Goal: Information Seeking & Learning: Learn about a topic

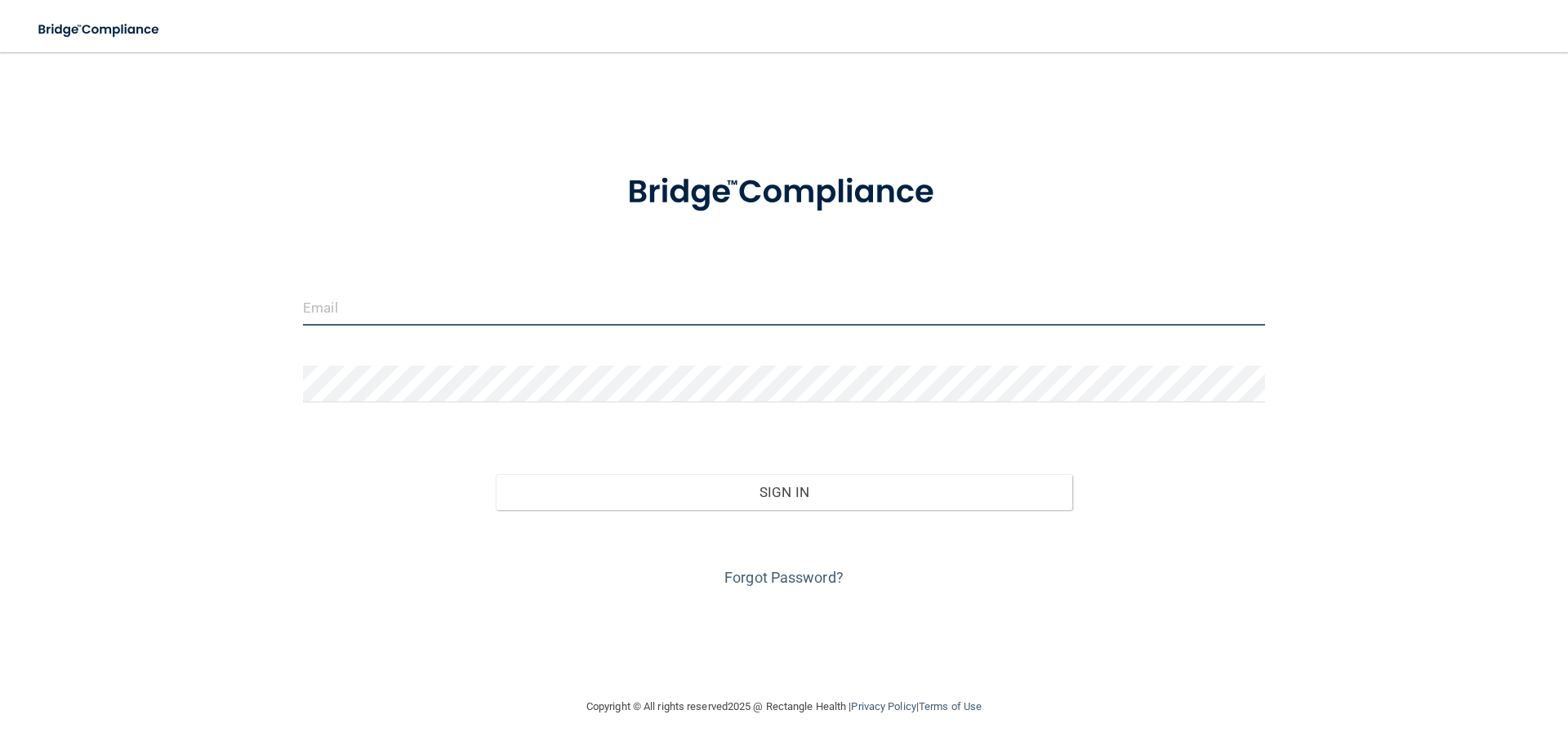
click at [567, 302] on input "email" at bounding box center [784, 307] width 962 height 37
type input "[PERSON_NAME][EMAIL_ADDRESS][PERSON_NAME][DOMAIN_NAME]"
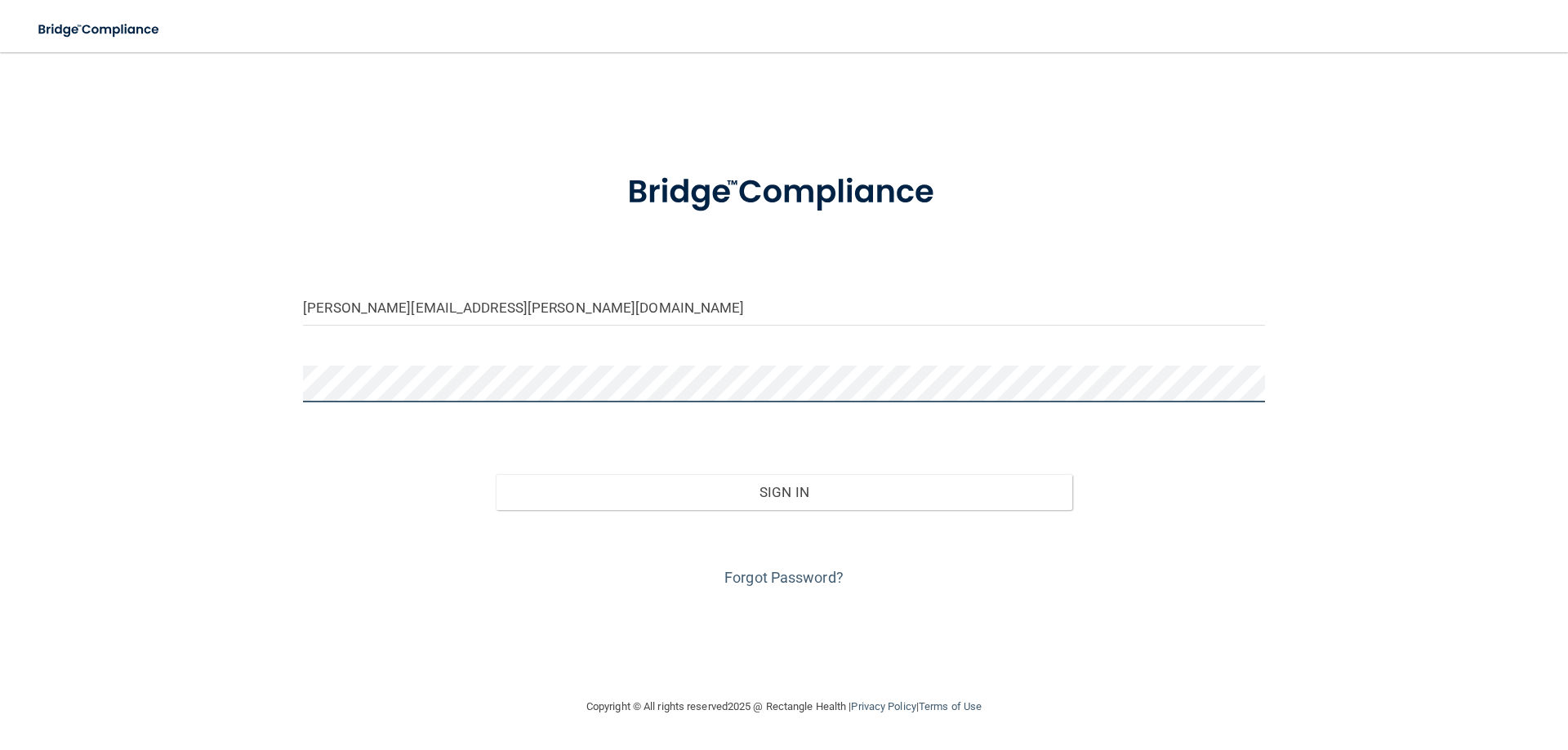
click at [496, 475] on button "Sign In" at bounding box center [784, 492] width 577 height 36
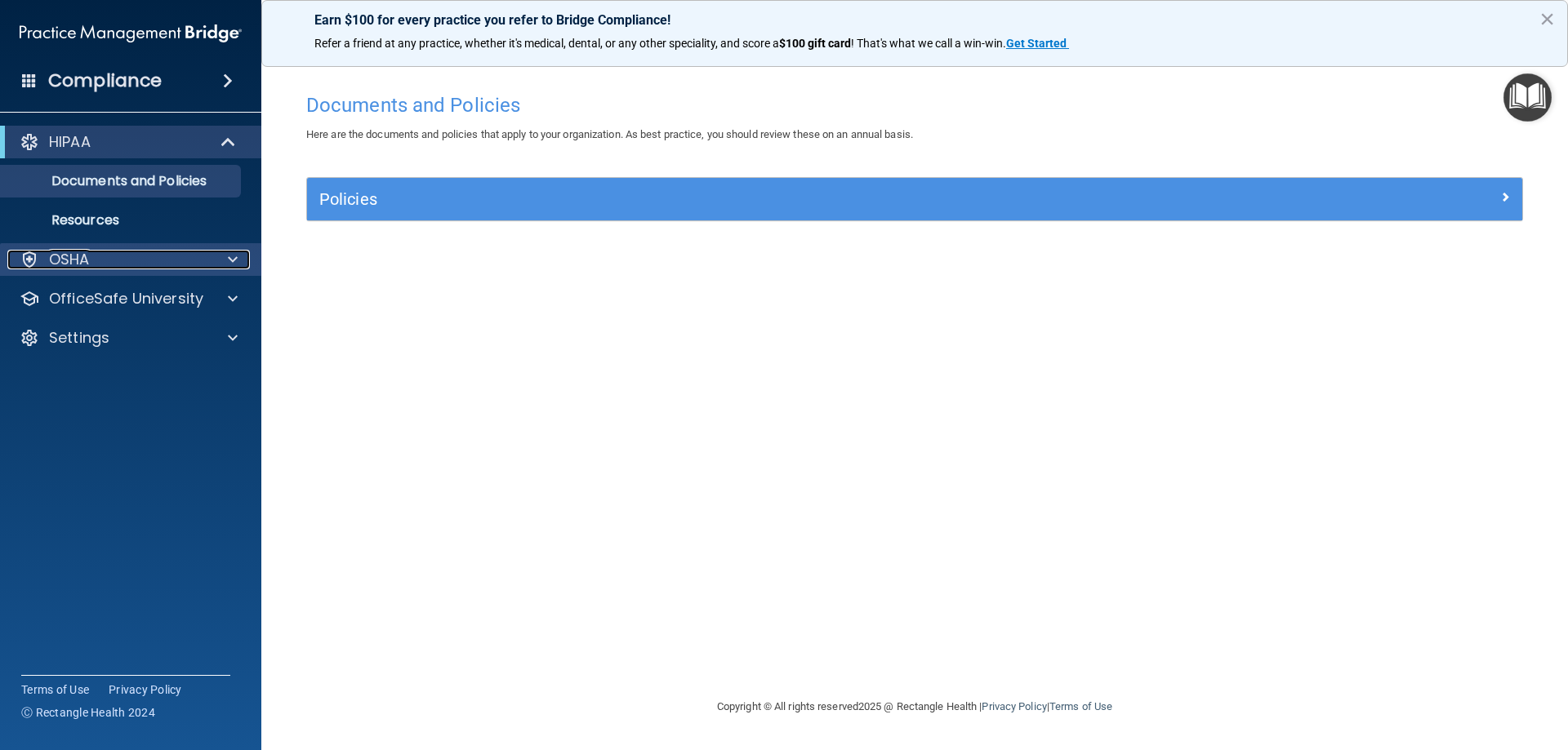
click at [85, 258] on p "OSHA" at bounding box center [69, 260] width 41 height 19
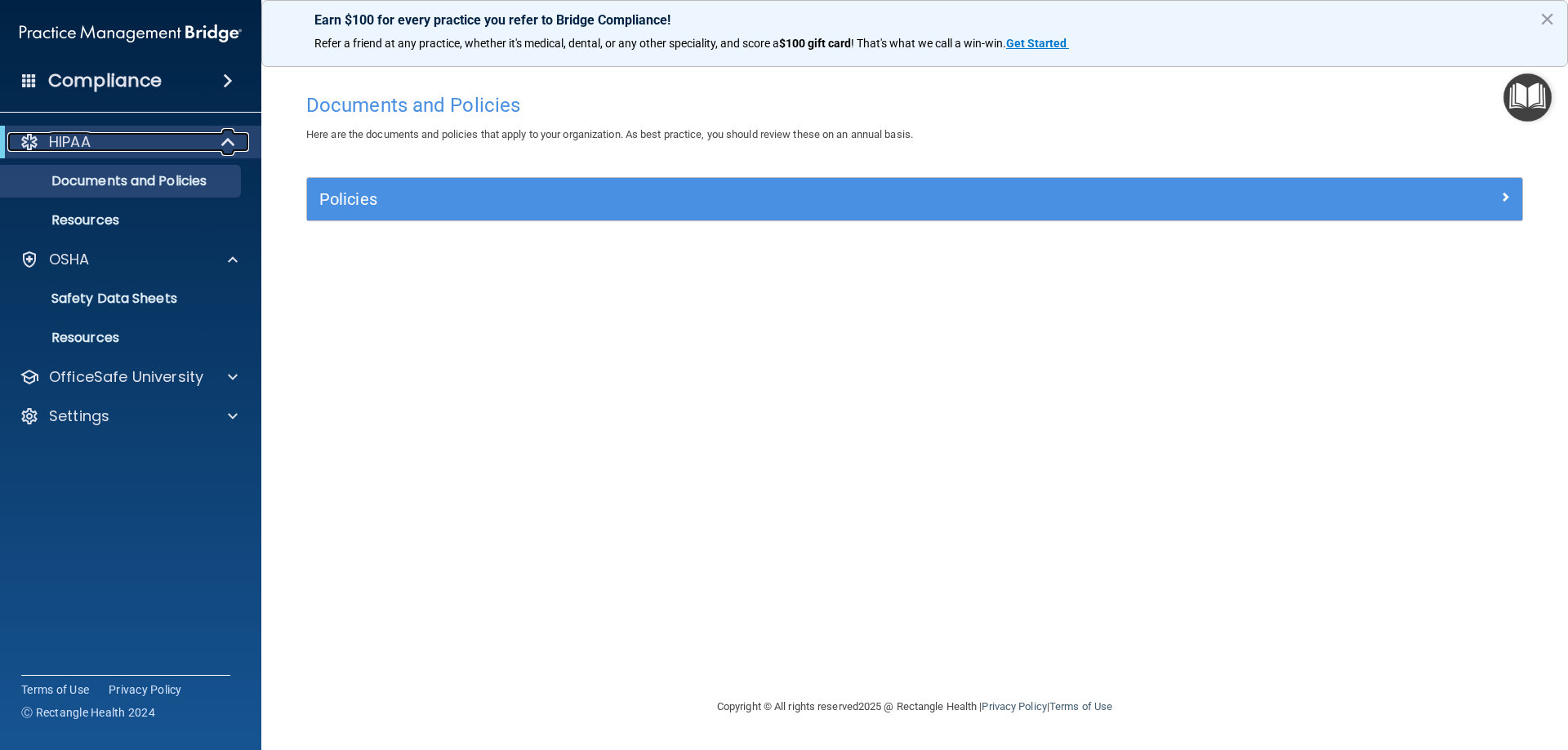
click at [137, 146] on div "HIPAA" at bounding box center [108, 142] width 202 height 19
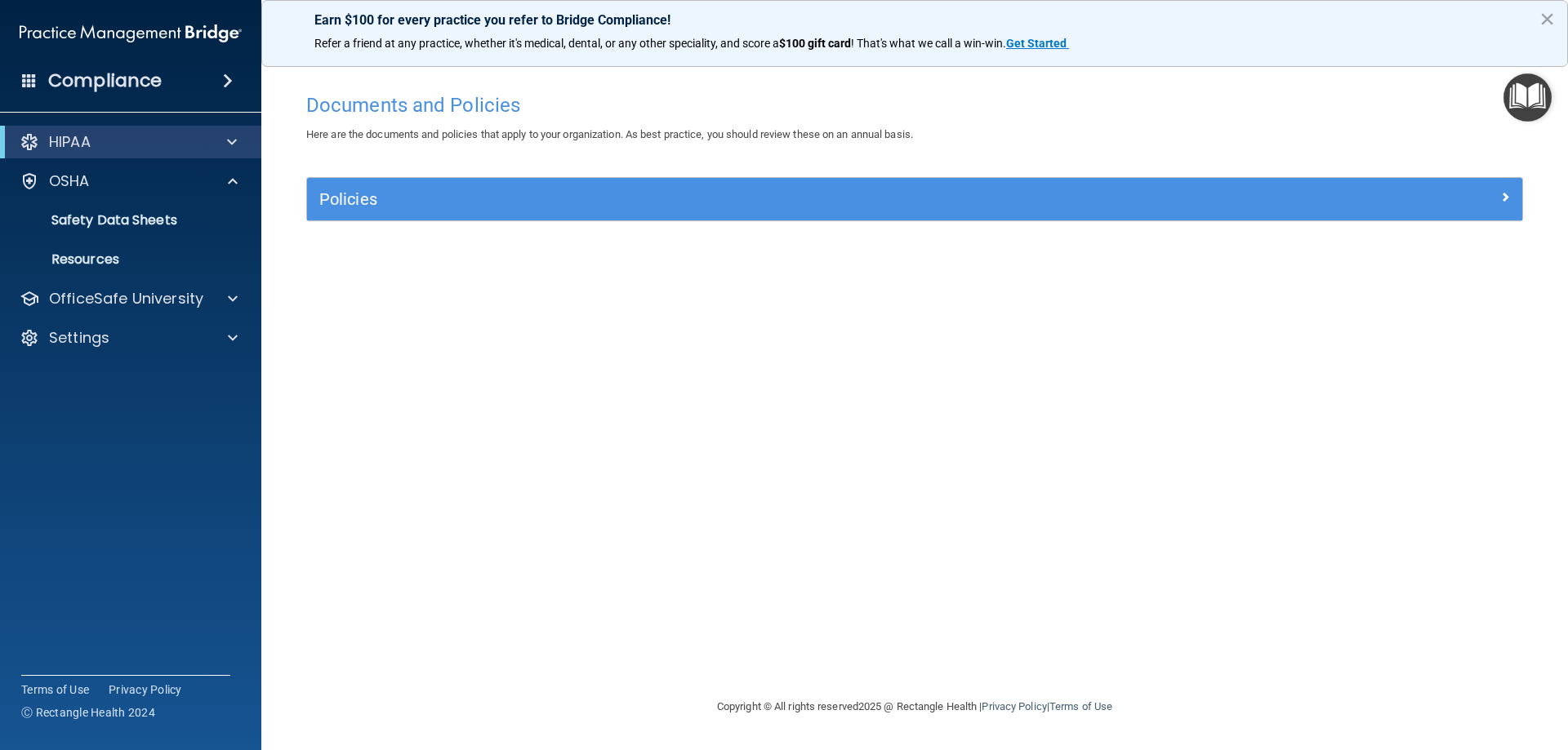
click at [223, 82] on span at bounding box center [228, 81] width 10 height 19
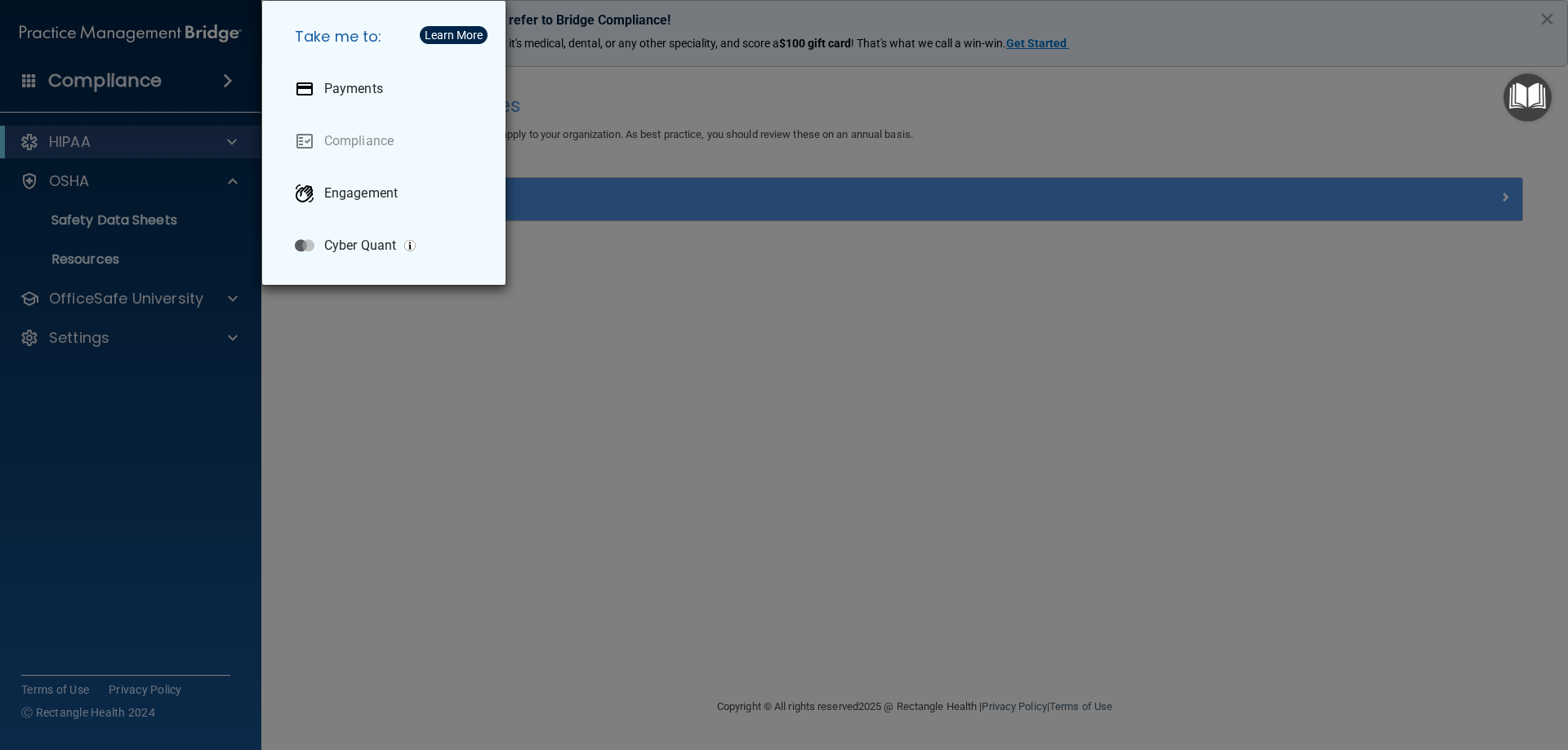
click at [373, 424] on div "Take me to: Payments Compliance Engagement Cyber Quant" at bounding box center [784, 375] width 1568 height 750
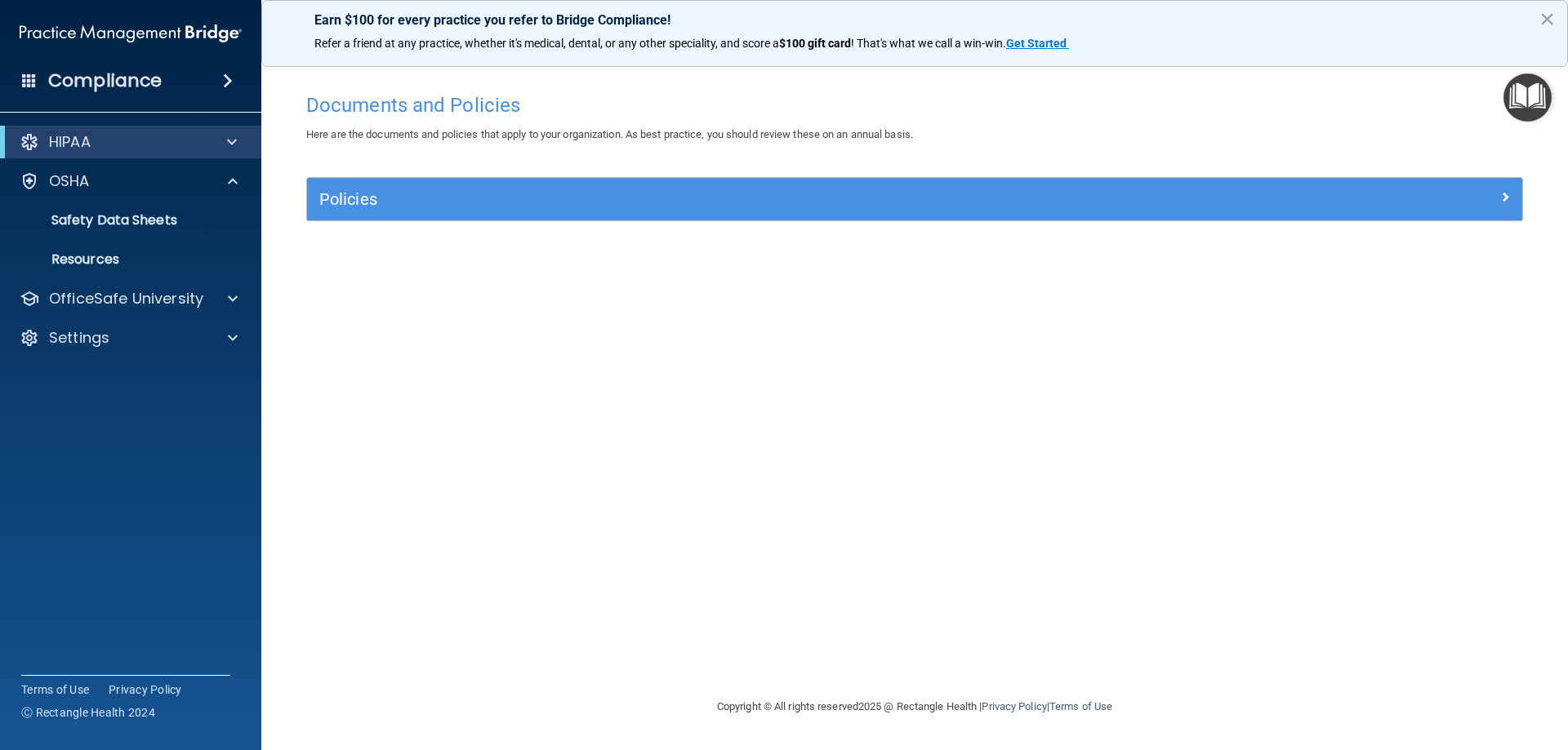
click at [152, 155] on div "HIPAA" at bounding box center [130, 142] width 261 height 33
click at [160, 142] on div "HIPAA" at bounding box center [108, 142] width 202 height 19
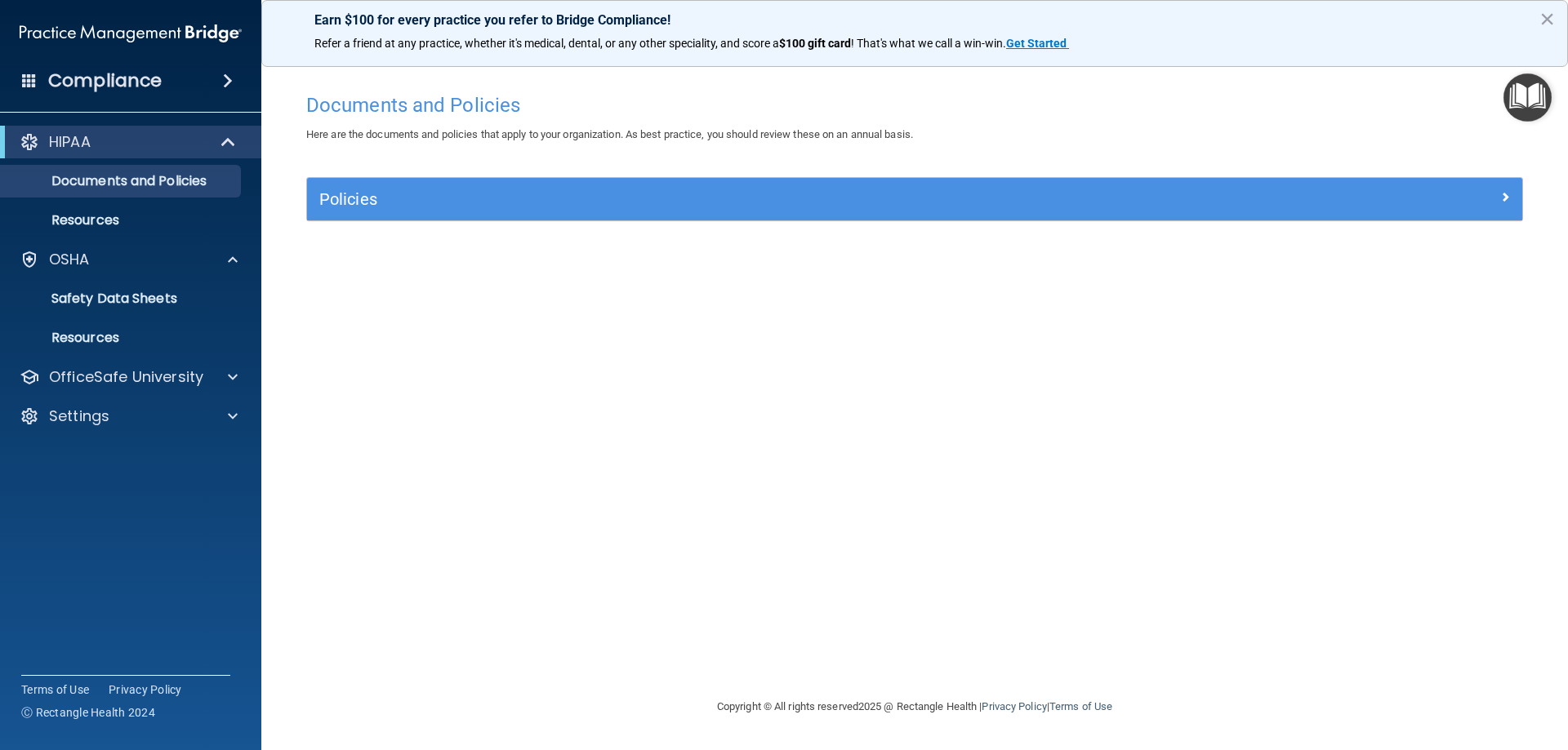
click at [485, 476] on div "Documents and Policies Here are the documents and policies that apply to your o…" at bounding box center [915, 391] width 1241 height 612
click at [143, 379] on p "OfficeSafe University" at bounding box center [126, 377] width 155 height 19
click at [128, 458] on p "OSHA Training" at bounding box center [77, 455] width 133 height 16
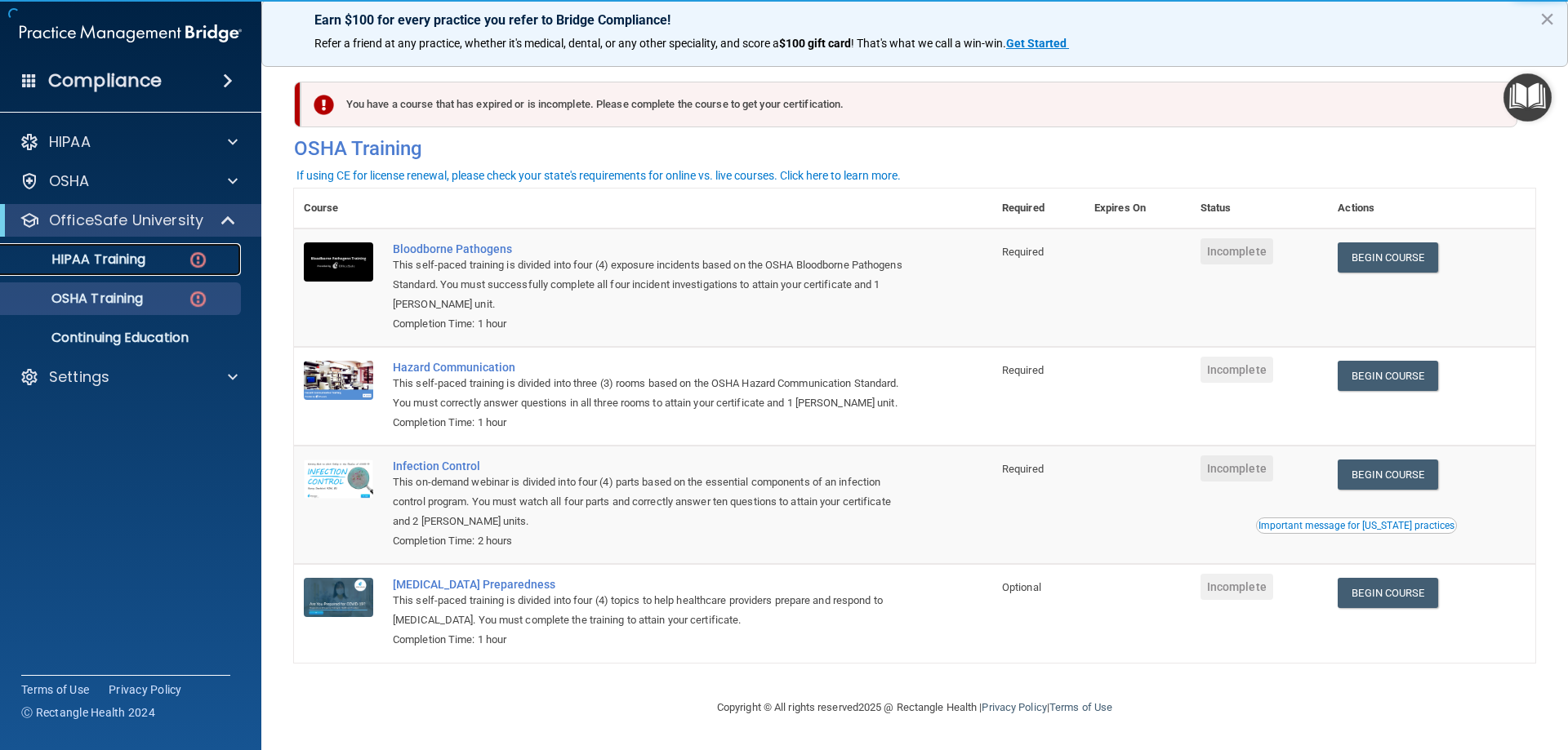
click at [191, 263] on img at bounding box center [198, 260] width 20 height 20
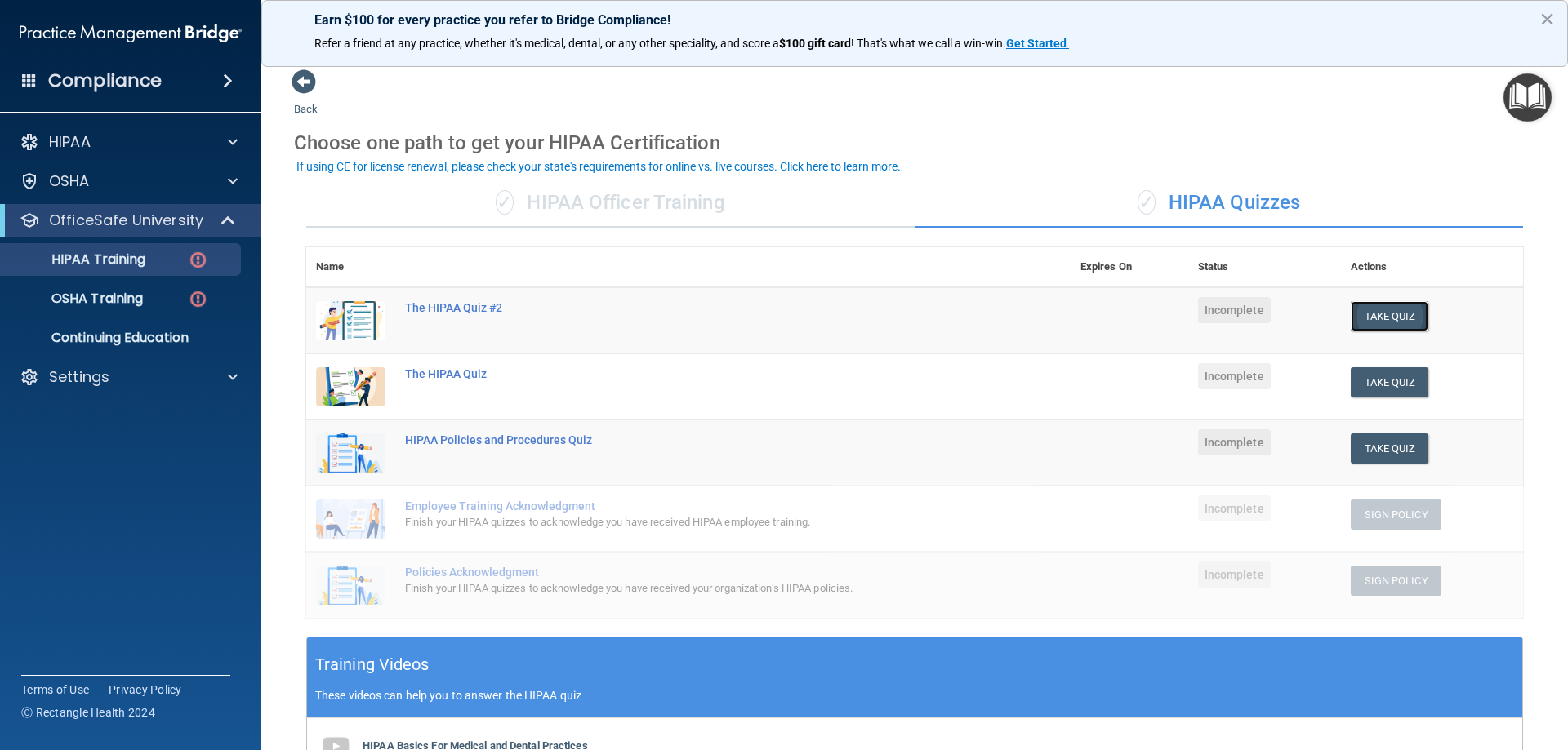
click at [1389, 323] on button "Take Quiz" at bounding box center [1389, 317] width 78 height 30
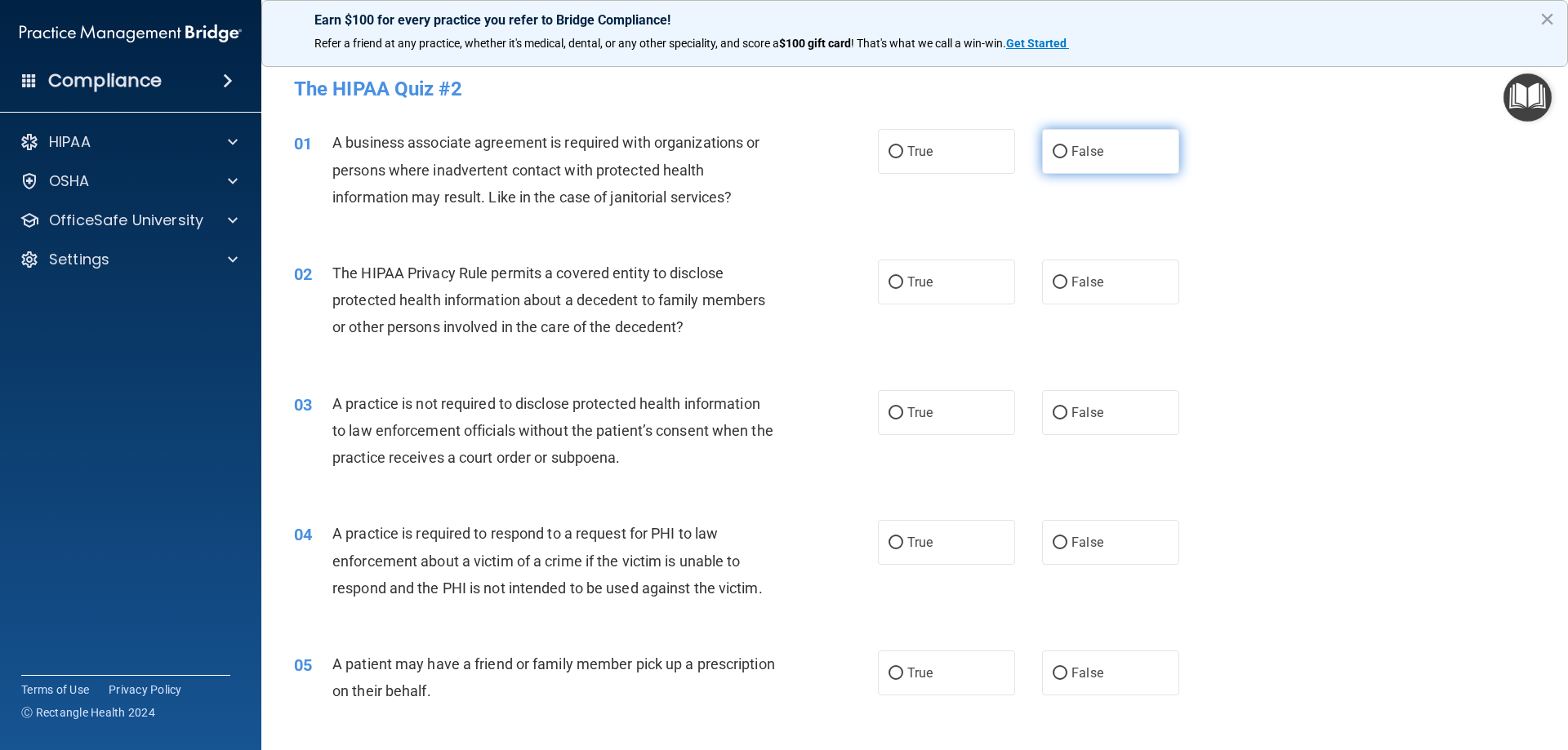
click at [1053, 157] on input "False" at bounding box center [1060, 152] width 15 height 13
radio input "true"
click at [907, 277] on span "True" at bounding box center [920, 282] width 25 height 15
click at [903, 277] on input "True" at bounding box center [896, 283] width 15 height 13
radio input "true"
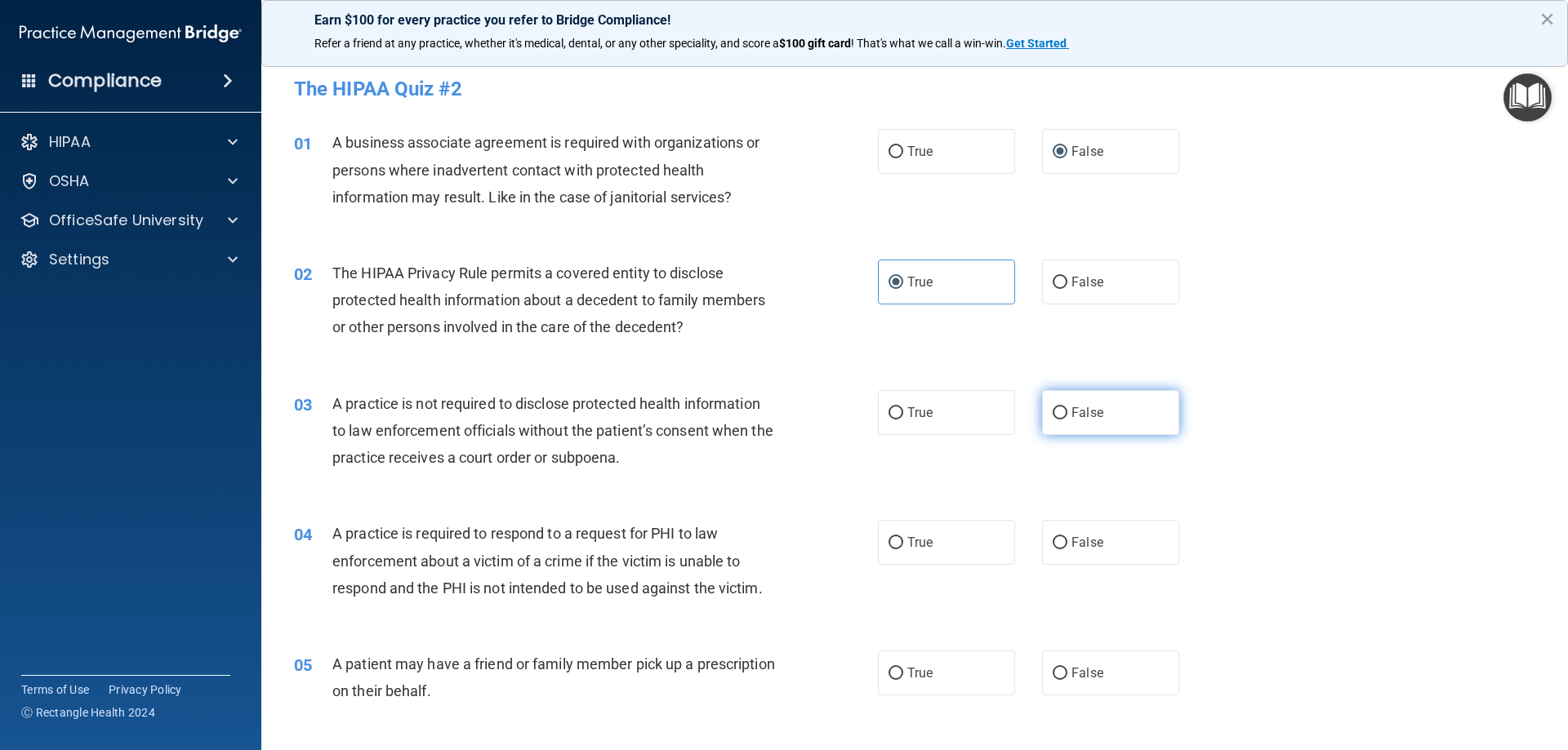
click at [1054, 420] on label "False" at bounding box center [1110, 412] width 137 height 45
click at [1054, 420] on input "False" at bounding box center [1060, 413] width 15 height 13
radio input "true"
click at [926, 539] on span "True" at bounding box center [920, 543] width 25 height 15
click at [903, 539] on input "True" at bounding box center [896, 543] width 15 height 13
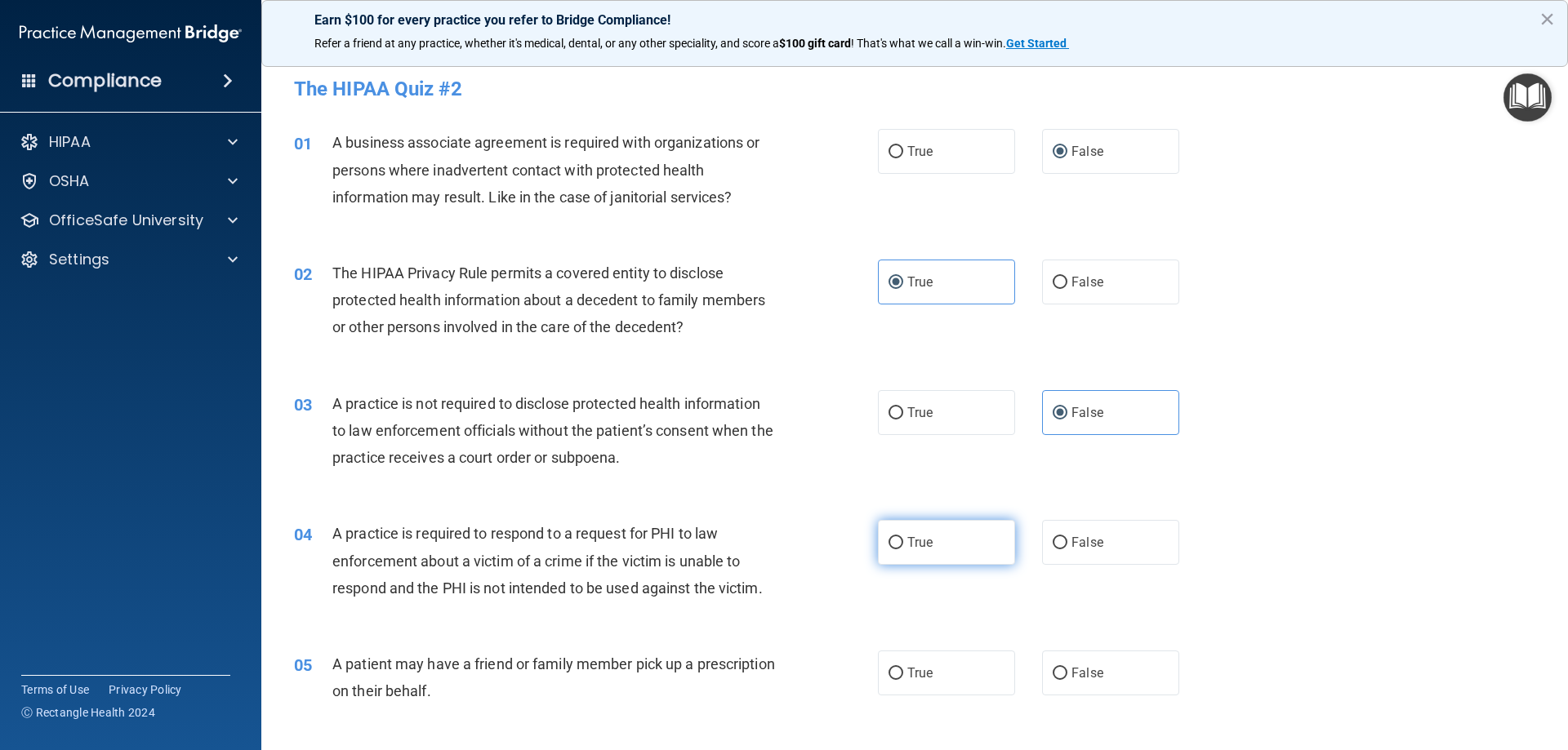
radio input "true"
click at [897, 685] on label "True" at bounding box center [946, 673] width 137 height 45
click at [897, 680] on input "True" at bounding box center [896, 674] width 15 height 13
radio input "true"
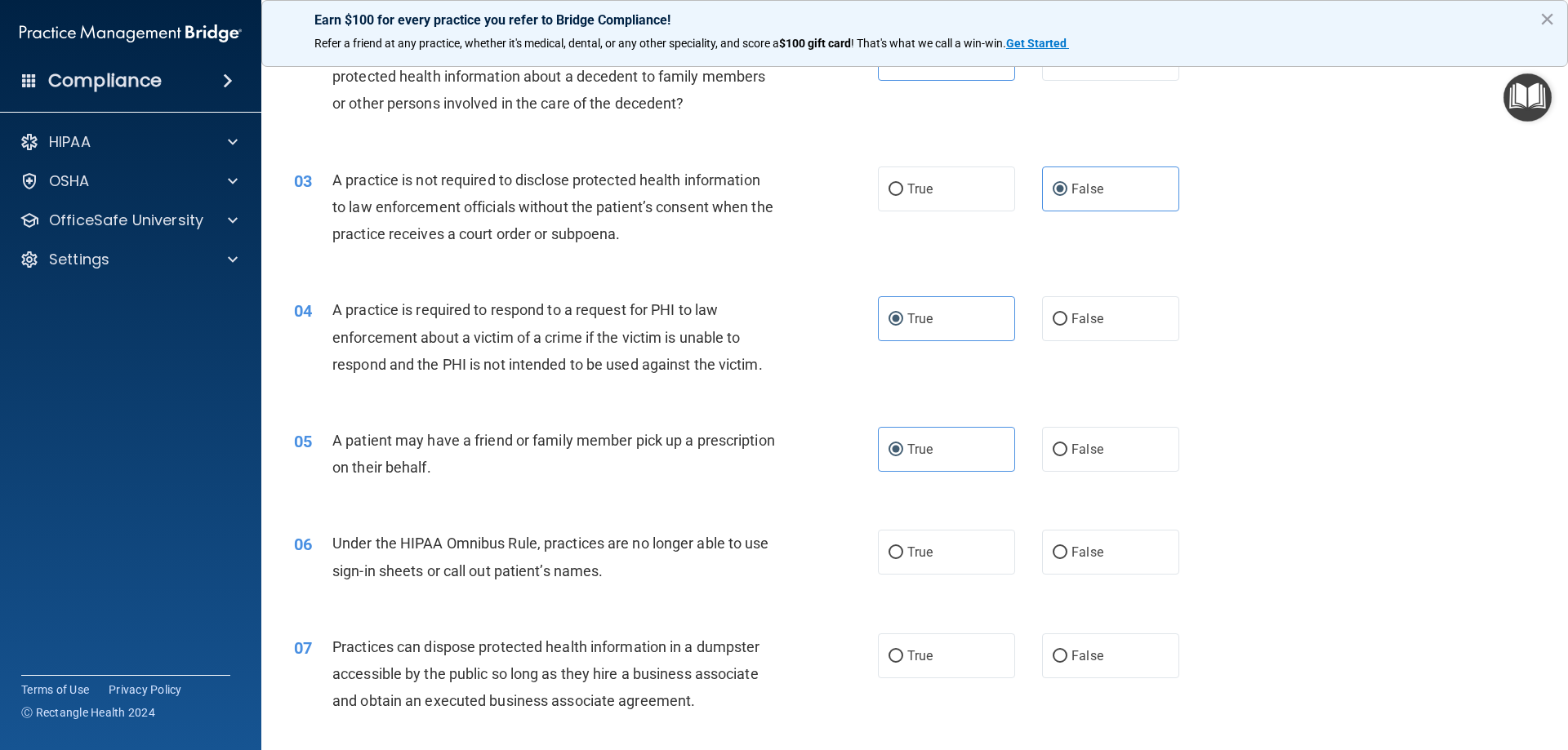
scroll to position [245, 0]
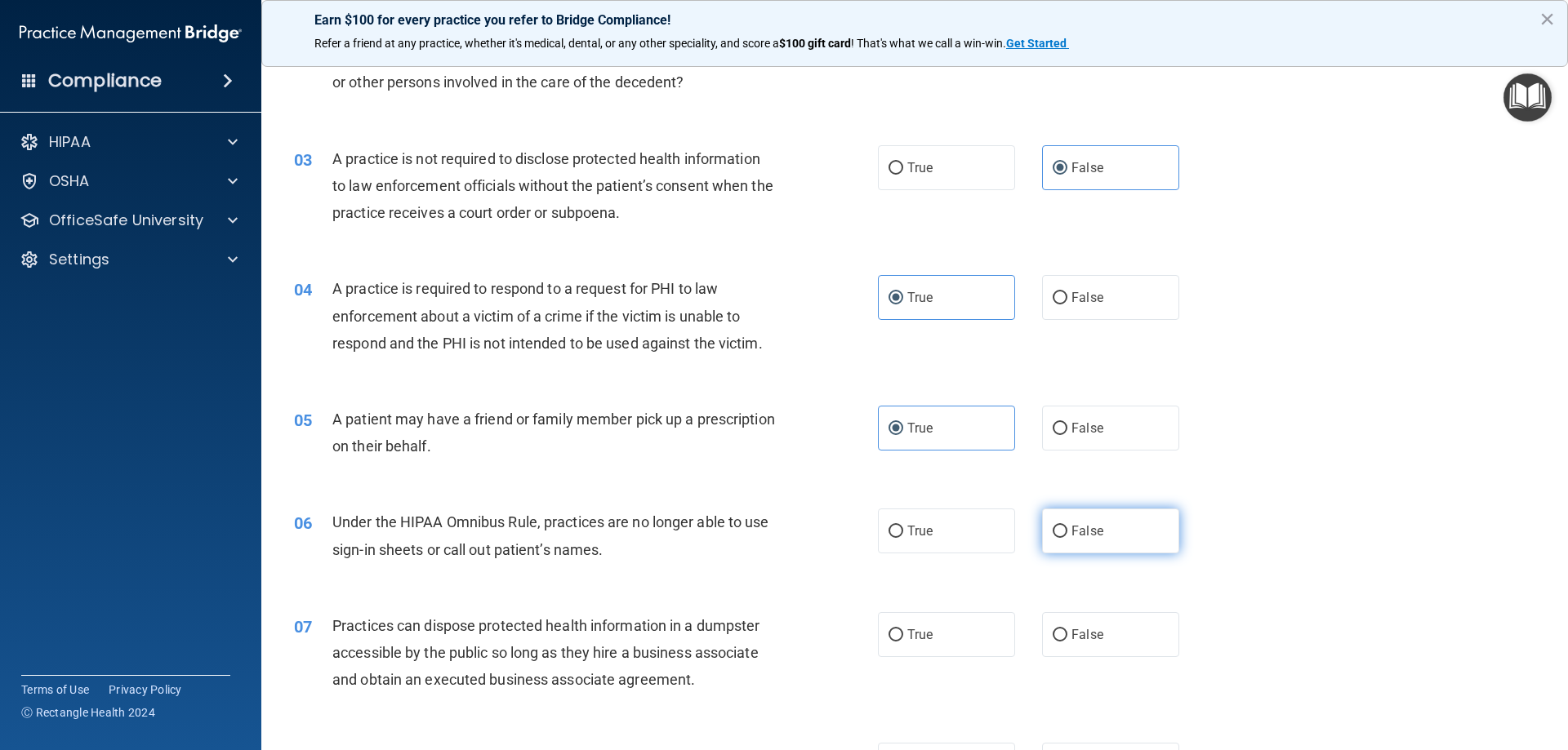
click at [1061, 533] on label "False" at bounding box center [1110, 531] width 137 height 45
click at [1061, 533] on input "False" at bounding box center [1060, 532] width 15 height 13
radio input "true"
click at [1072, 642] on span "False" at bounding box center [1088, 635] width 32 height 15
click at [1067, 642] on input "False" at bounding box center [1060, 636] width 15 height 13
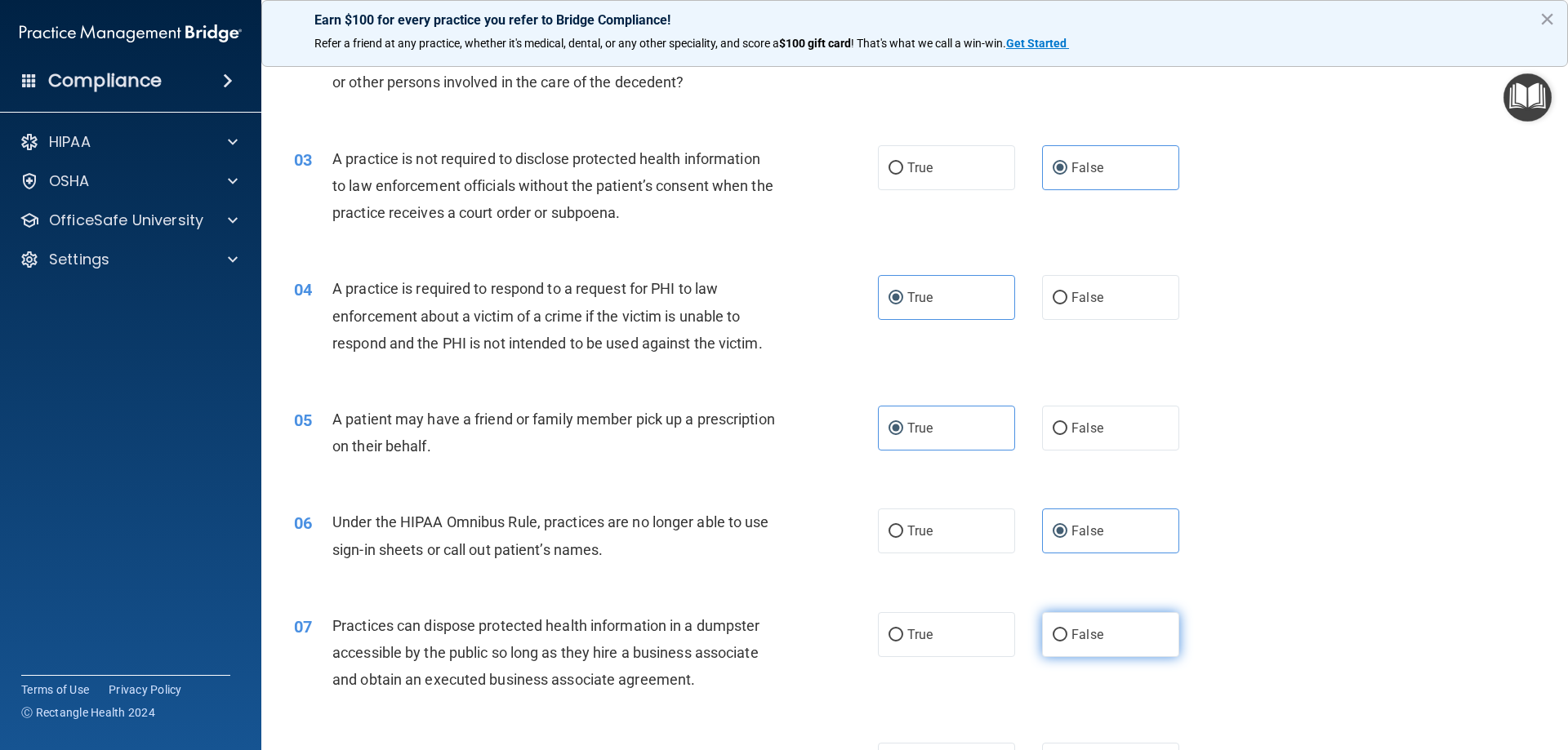
radio input "true"
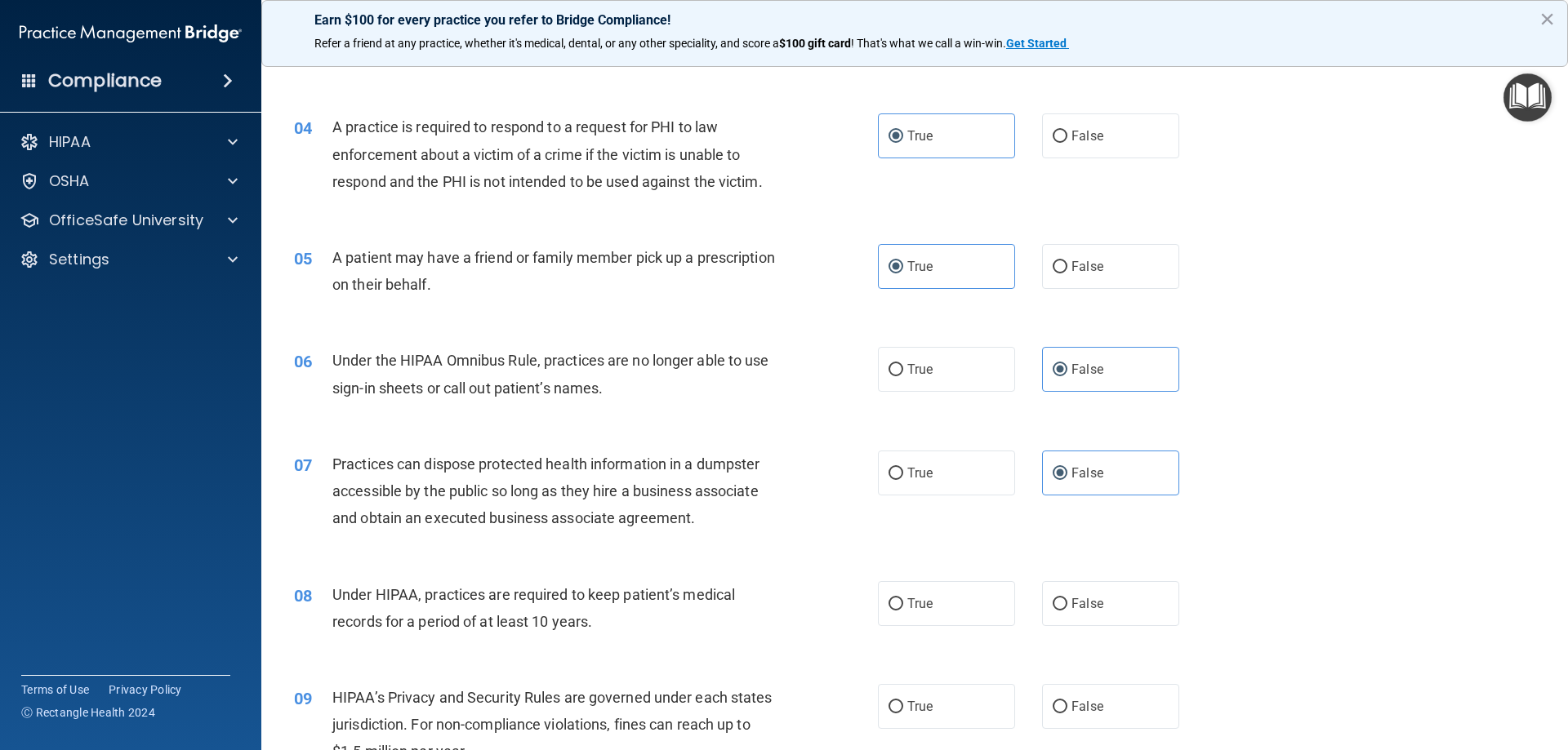
scroll to position [408, 0]
click at [1063, 605] on label "False" at bounding box center [1110, 601] width 137 height 45
click at [1063, 605] on input "False" at bounding box center [1060, 603] width 15 height 13
radio input "true"
click at [1057, 717] on label "False" at bounding box center [1110, 705] width 137 height 45
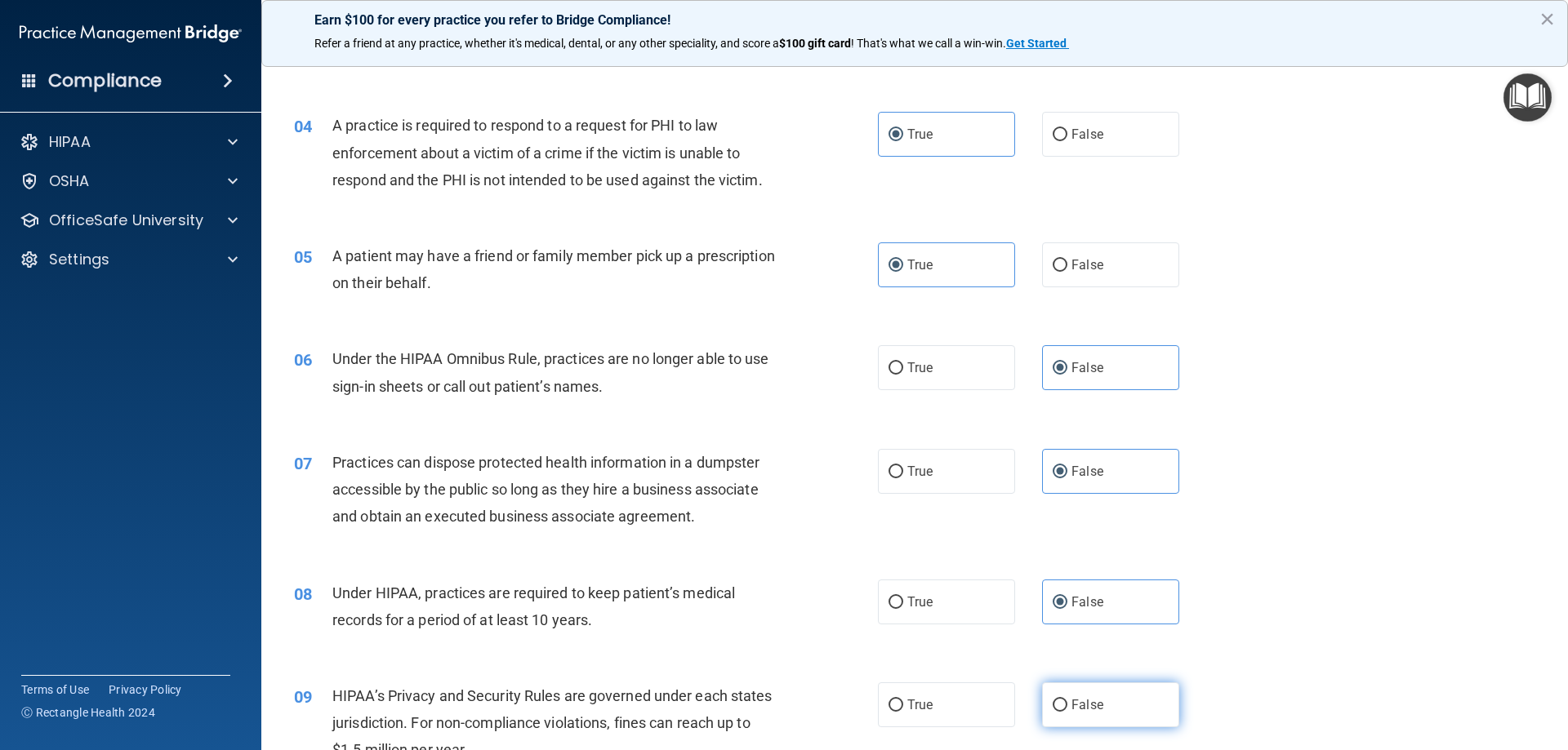
click at [1057, 712] on input "False" at bounding box center [1060, 705] width 15 height 13
radio input "true"
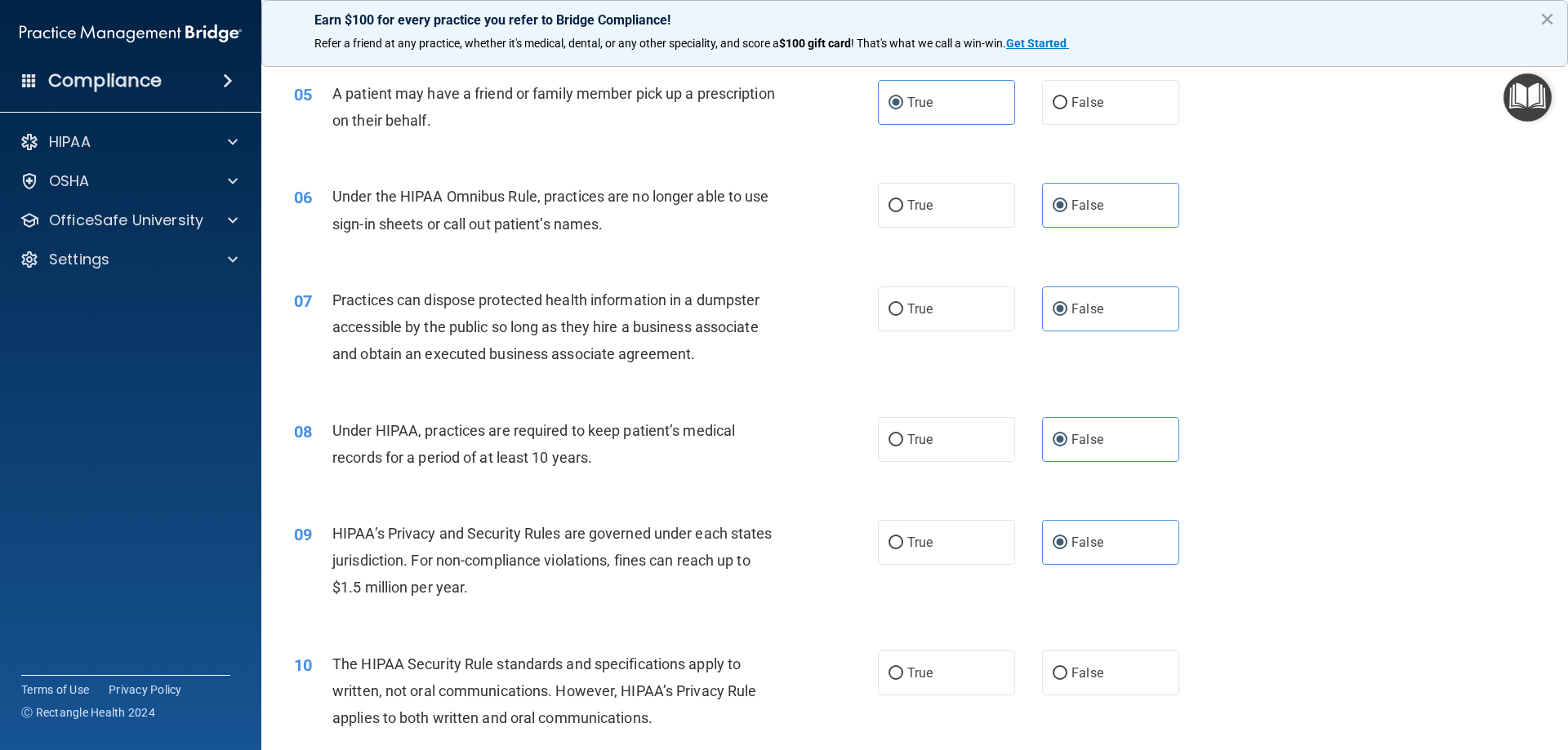
scroll to position [572, 0]
click at [915, 679] on span "True" at bounding box center [920, 672] width 25 height 15
click at [903, 679] on input "True" at bounding box center [896, 673] width 15 height 13
radio input "true"
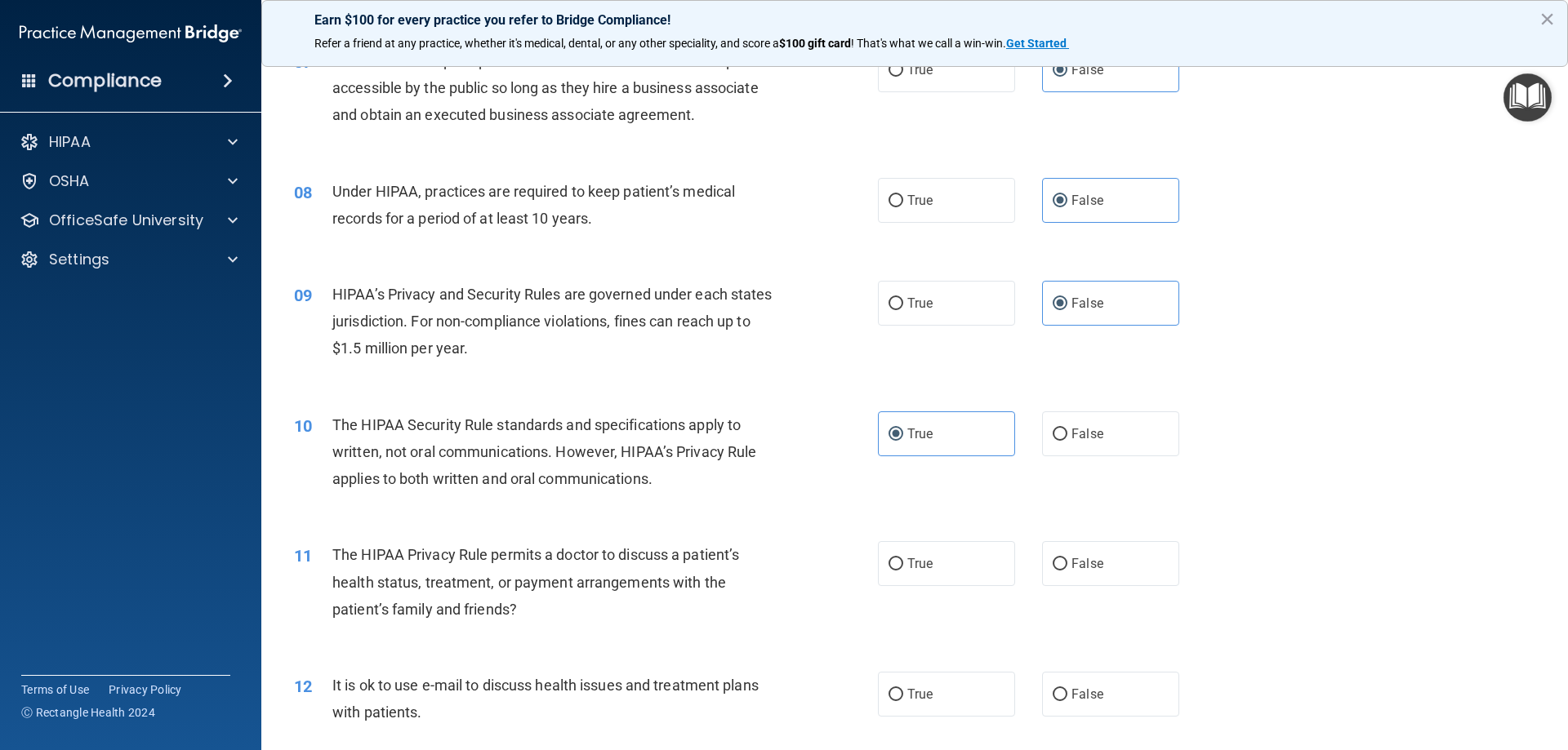
scroll to position [816, 0]
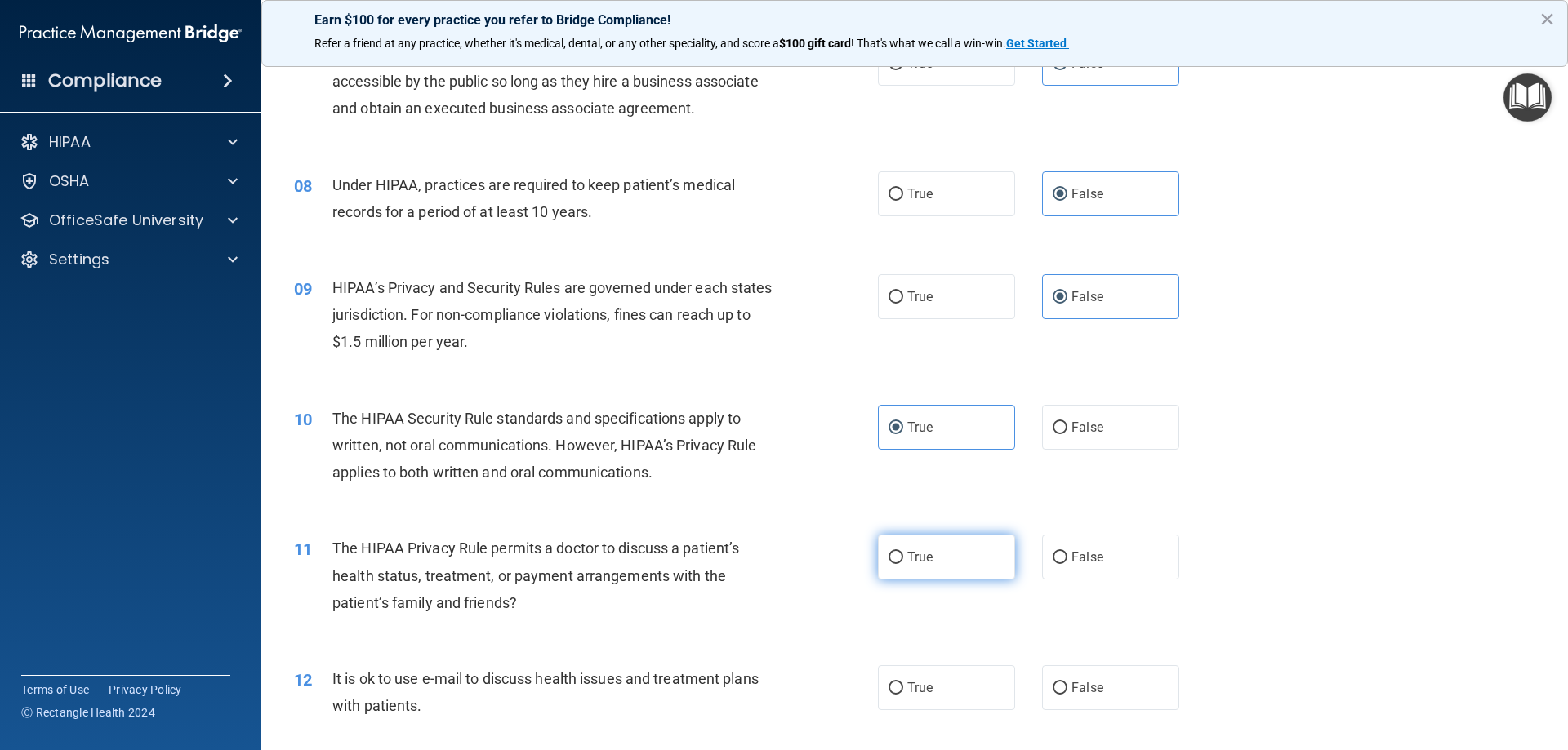
click at [907, 558] on span "True" at bounding box center [920, 557] width 25 height 15
click at [903, 558] on input "True" at bounding box center [896, 558] width 15 height 13
radio input "true"
click at [926, 694] on span "True" at bounding box center [920, 688] width 25 height 15
click at [903, 694] on input "True" at bounding box center [896, 689] width 15 height 13
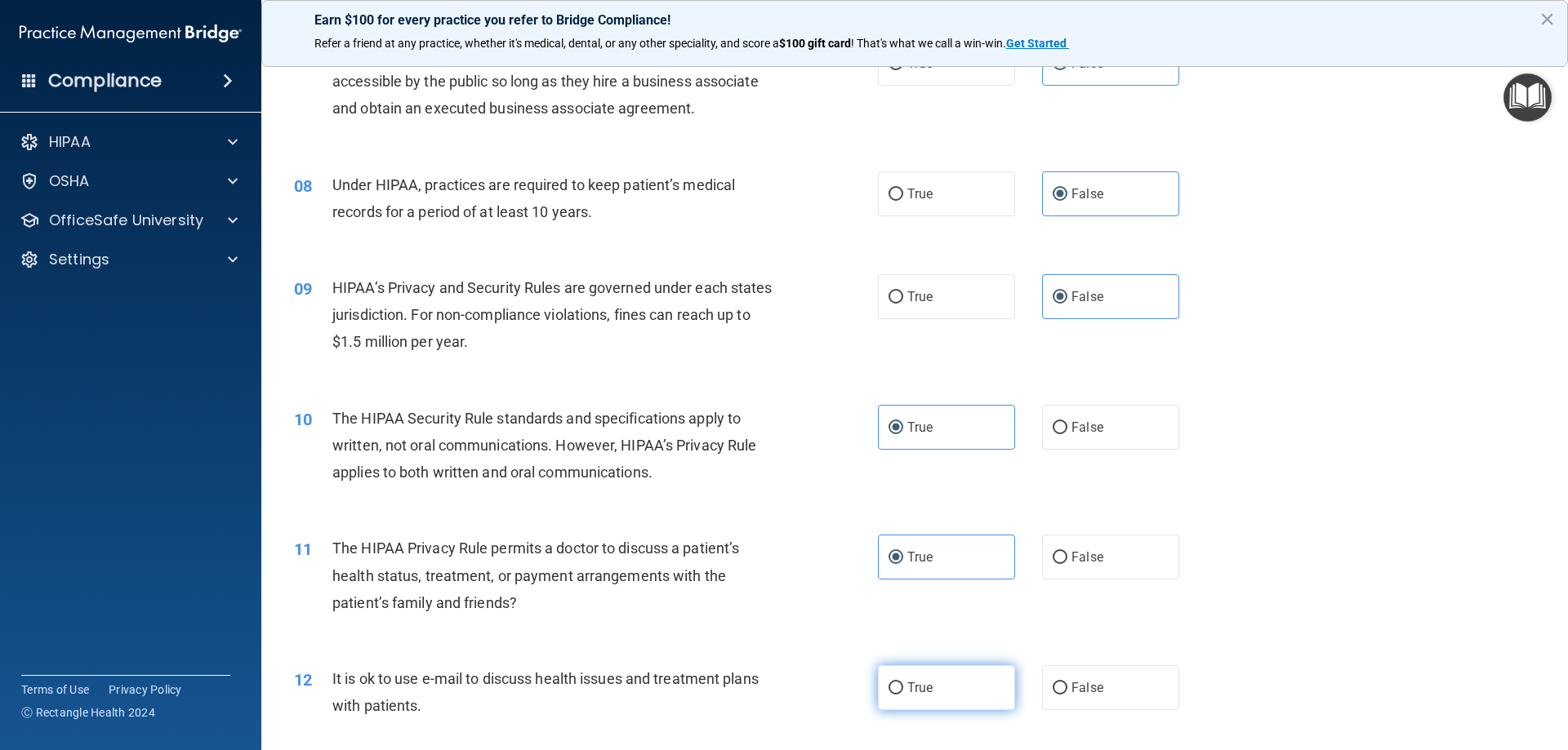
radio input "true"
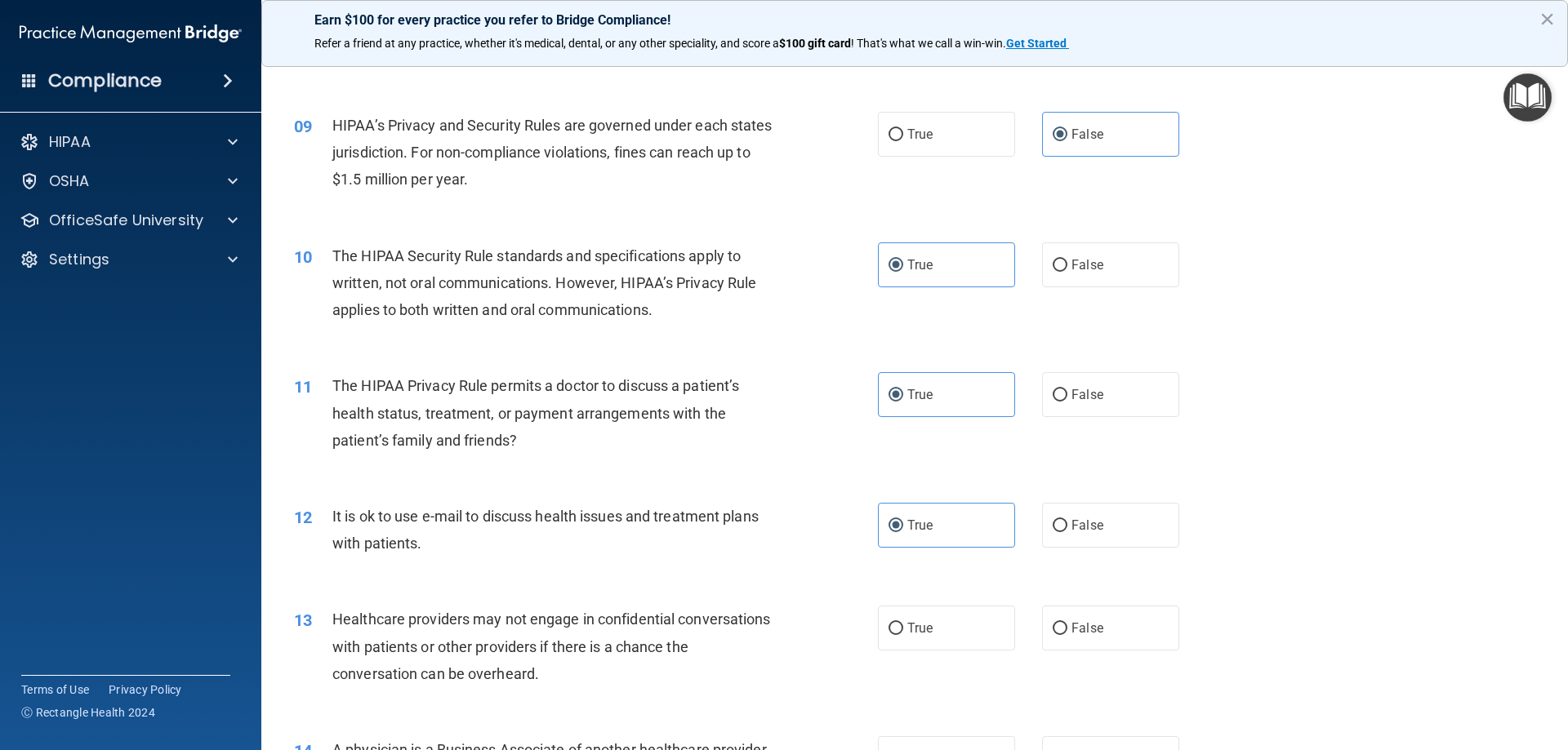
scroll to position [980, 0]
click at [932, 629] on label "True" at bounding box center [946, 627] width 137 height 45
click at [903, 629] on input "True" at bounding box center [896, 628] width 15 height 13
radio input "true"
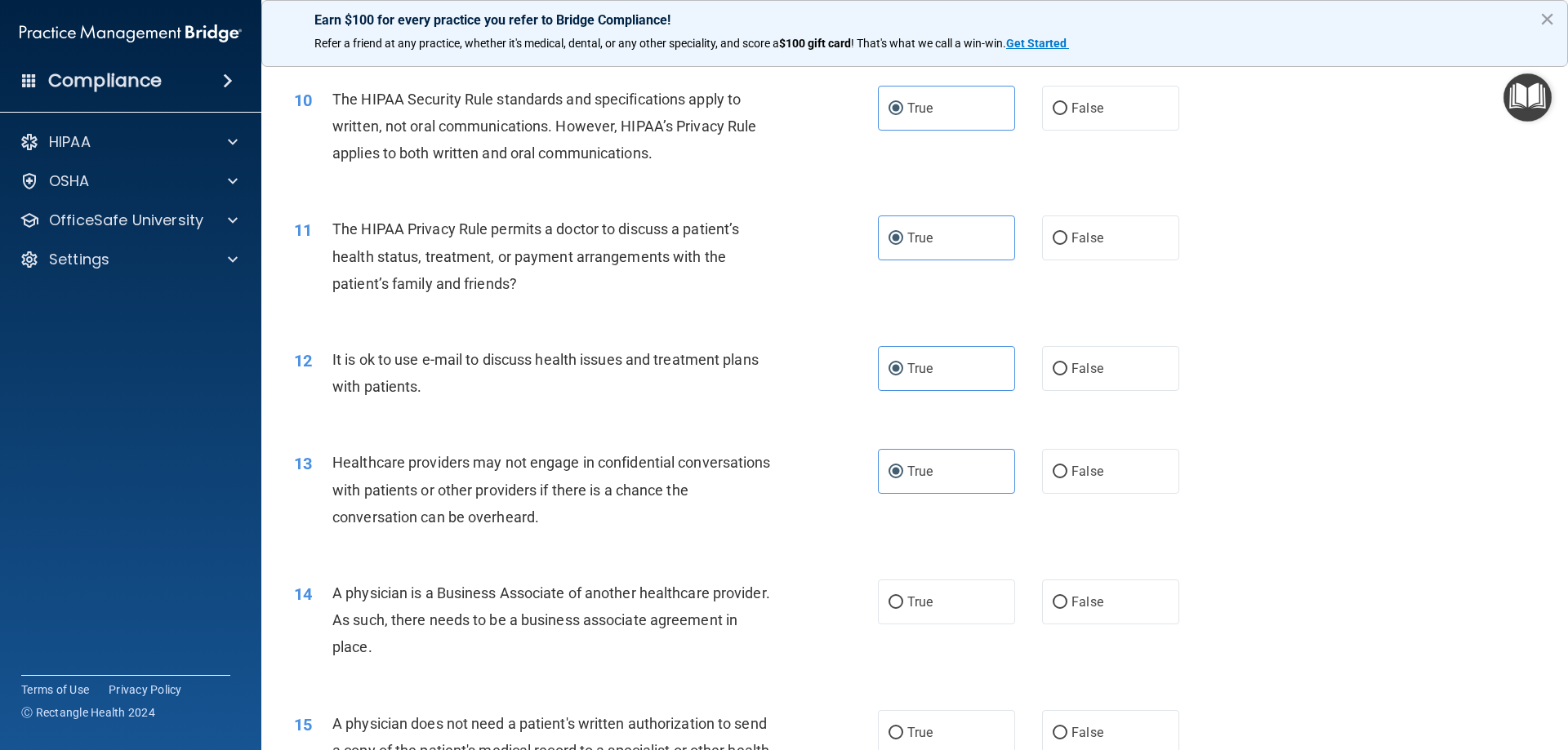
scroll to position [1143, 0]
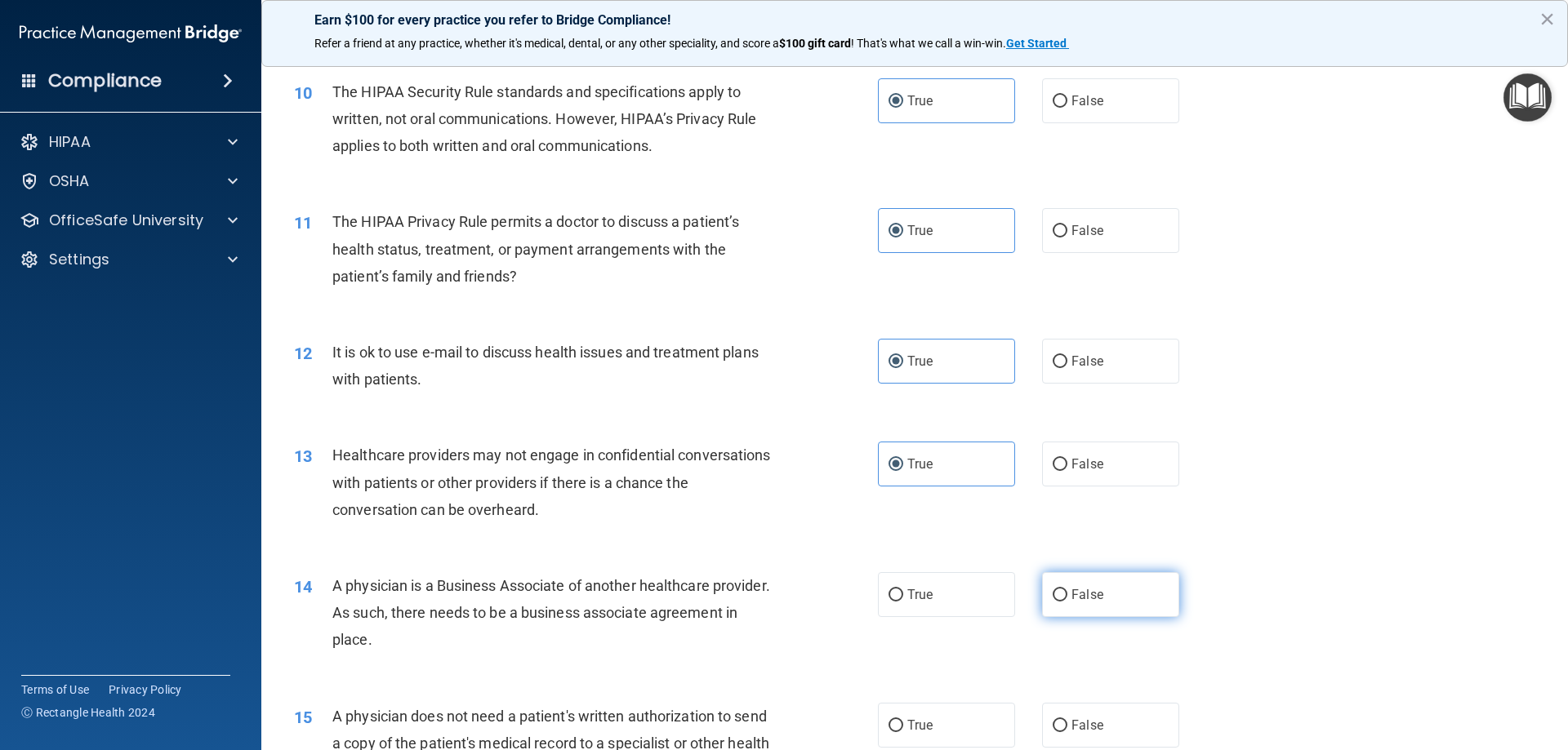
click at [1085, 598] on span "False" at bounding box center [1088, 595] width 32 height 15
click at [1067, 598] on input "False" at bounding box center [1060, 595] width 15 height 13
radio input "true"
click at [914, 726] on span "True" at bounding box center [920, 726] width 25 height 15
click at [903, 726] on input "True" at bounding box center [896, 726] width 15 height 13
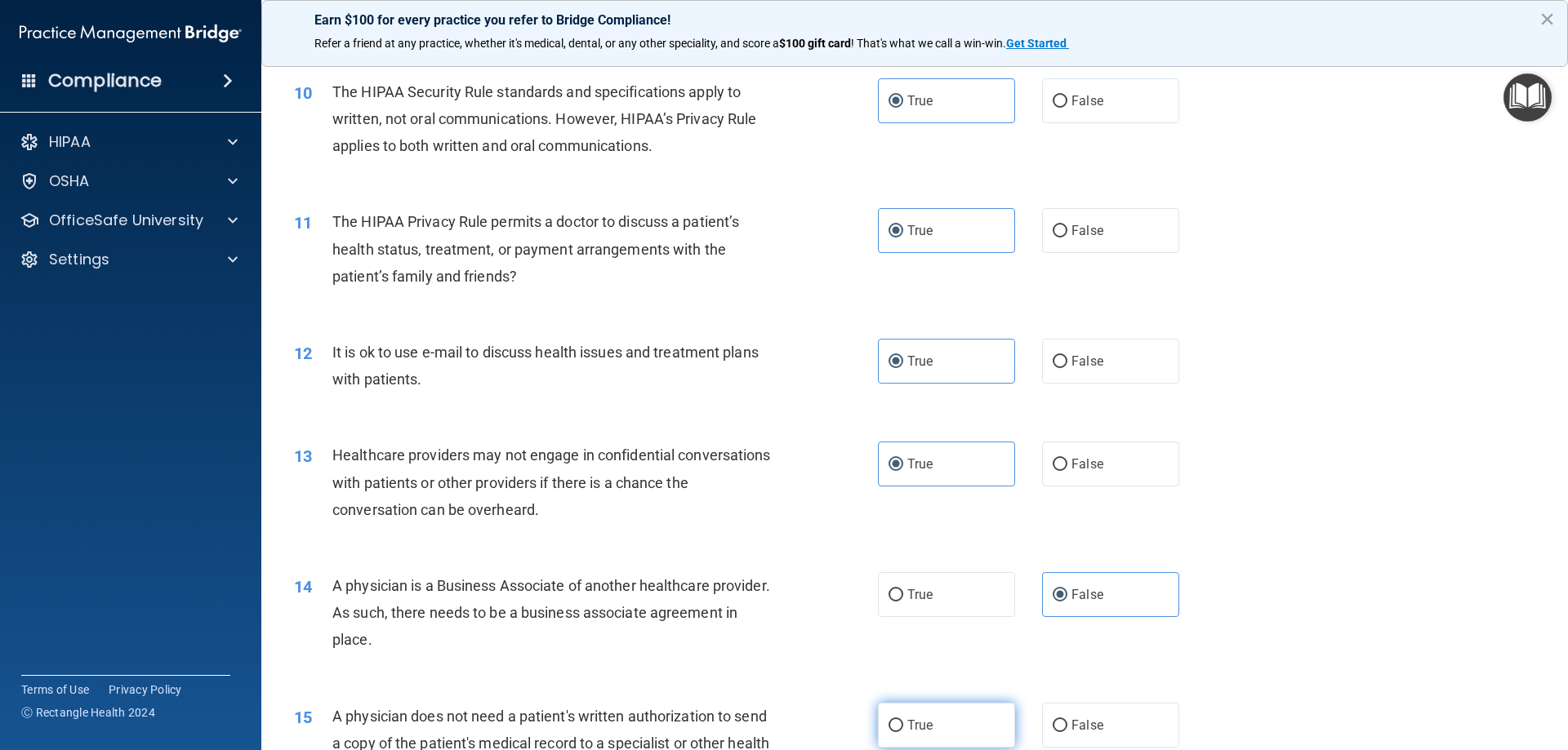
radio input "true"
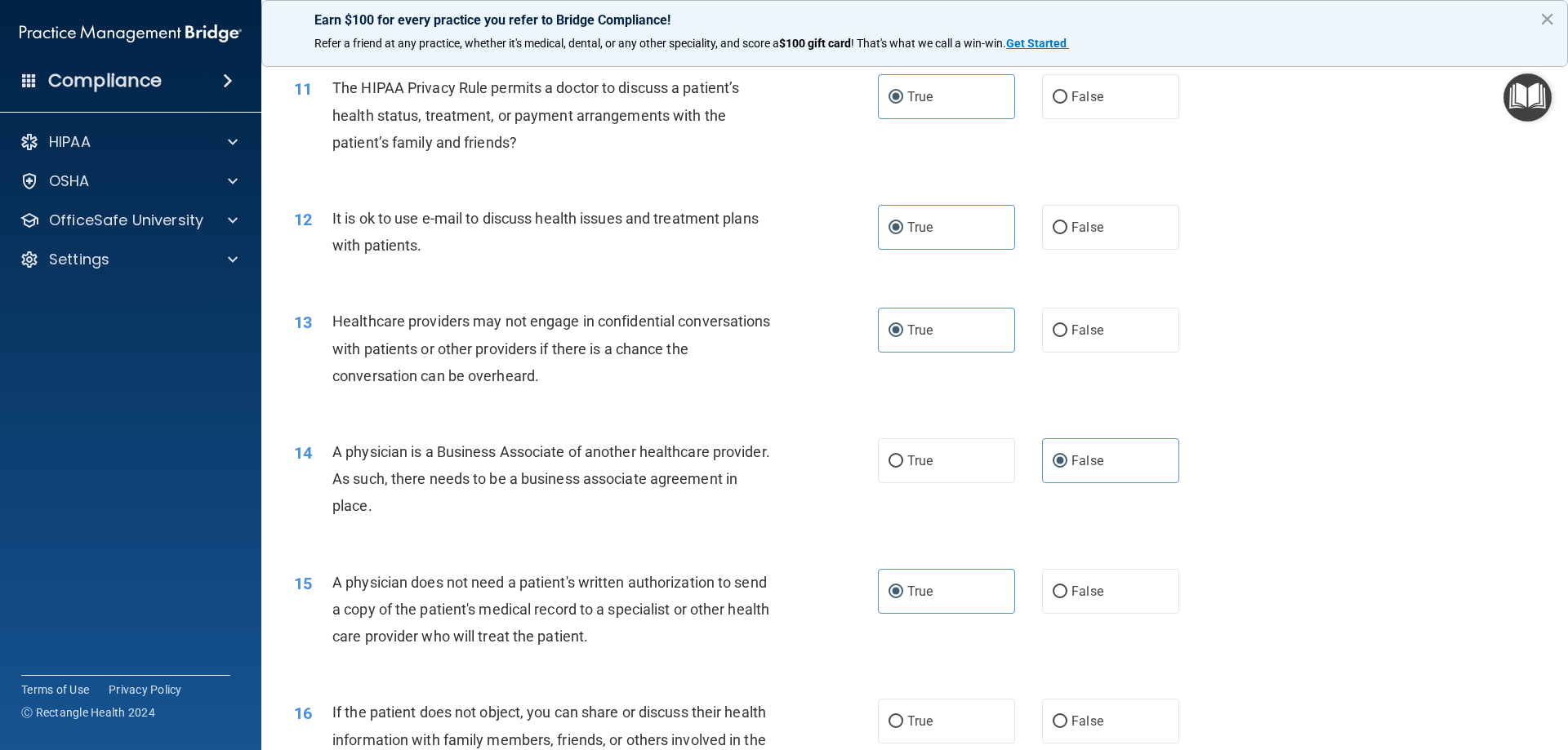
scroll to position [1307, 0]
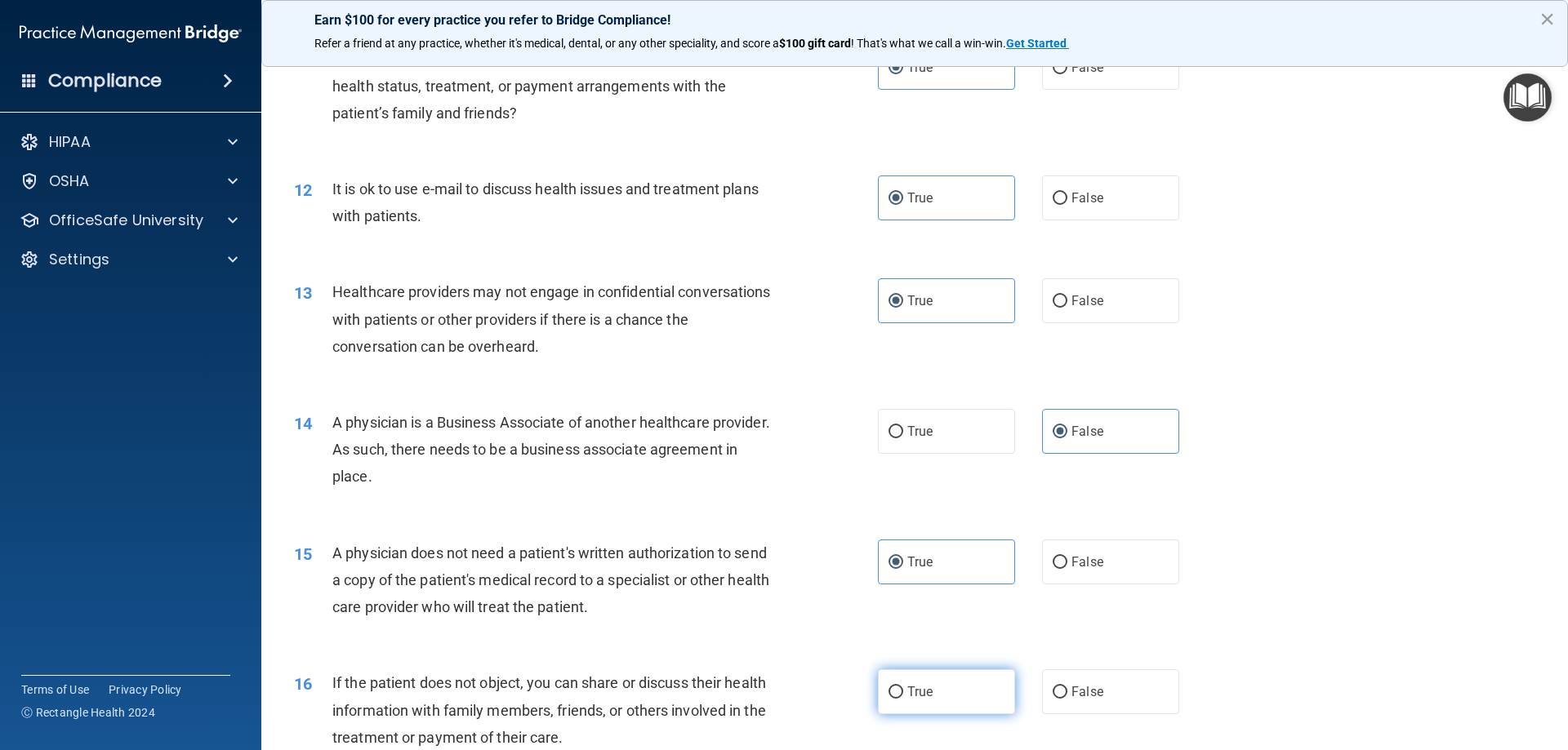
click at [903, 700] on label "True" at bounding box center [946, 691] width 137 height 45
click at [903, 699] on input "True" at bounding box center [896, 693] width 15 height 13
radio input "true"
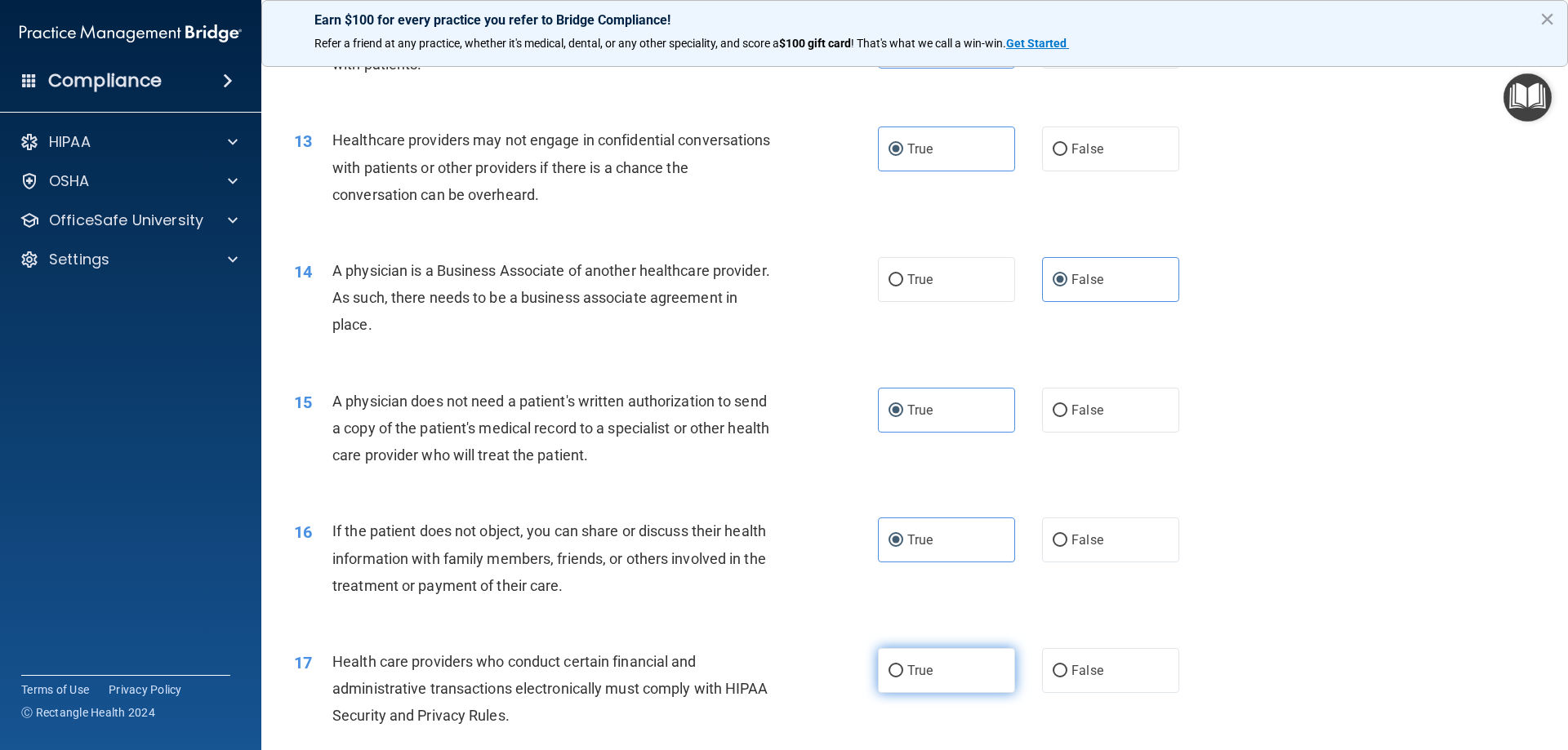
scroll to position [1470, 0]
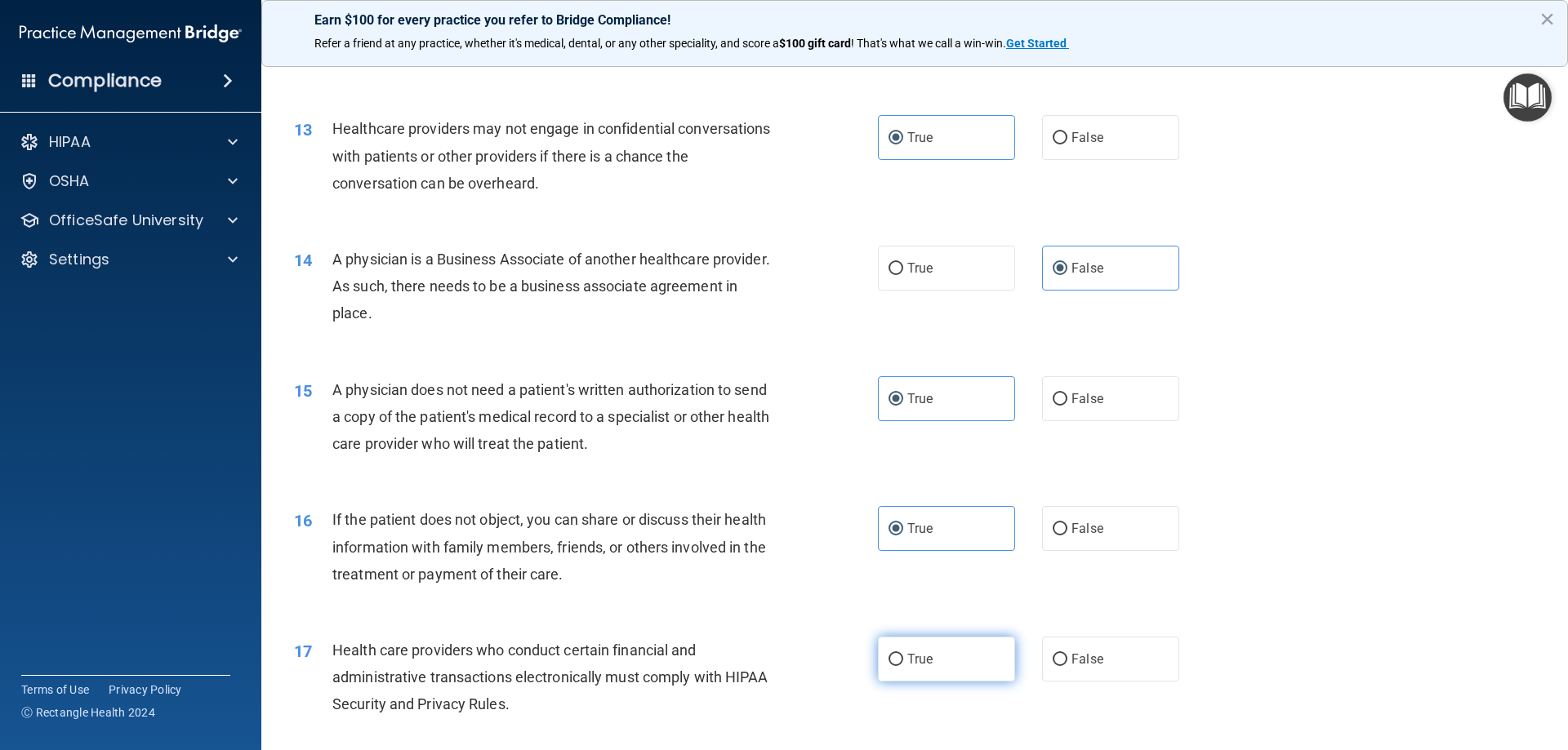
click at [938, 665] on label "True" at bounding box center [946, 658] width 137 height 45
click at [903, 665] on input "True" at bounding box center [896, 660] width 15 height 13
radio input "true"
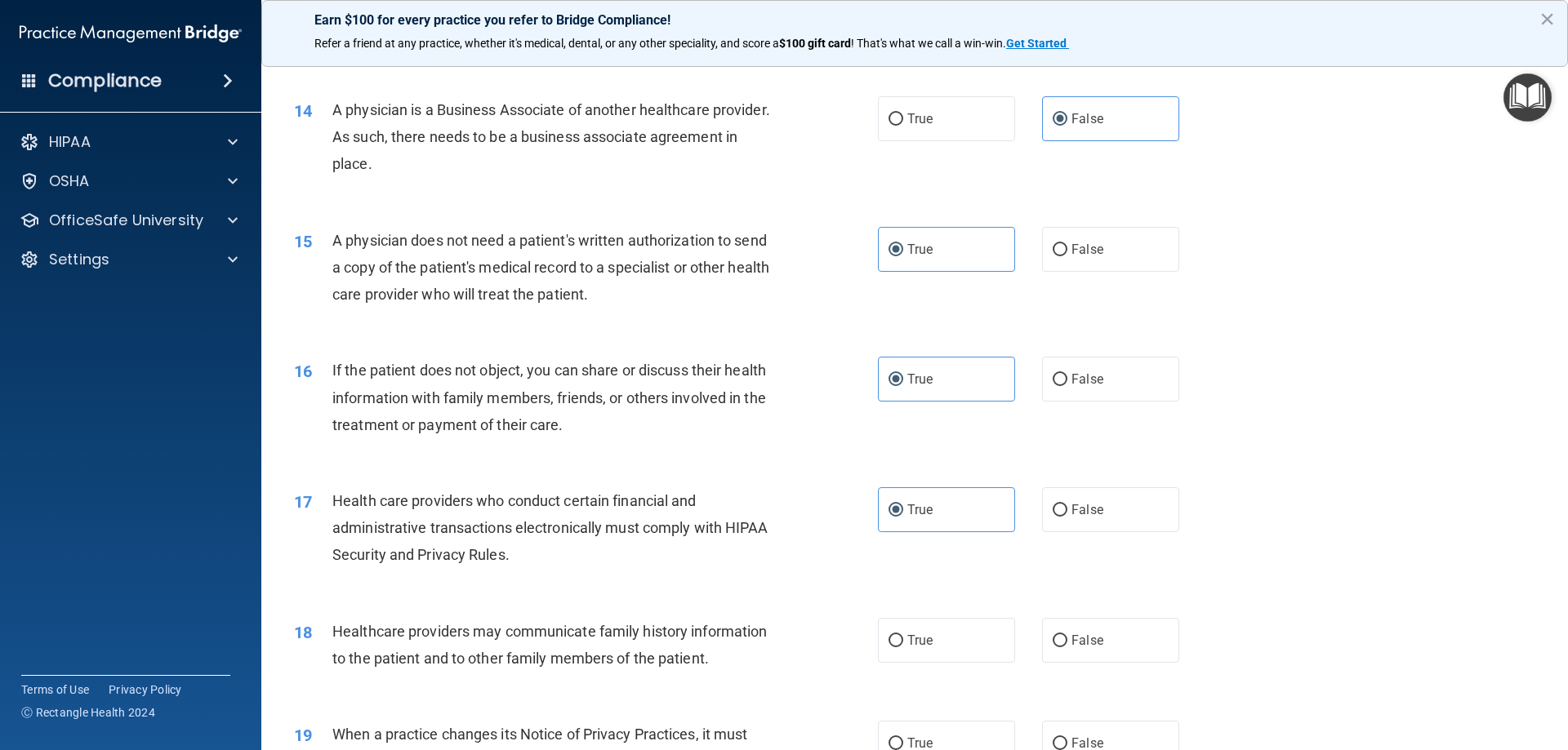
scroll to position [1633, 0]
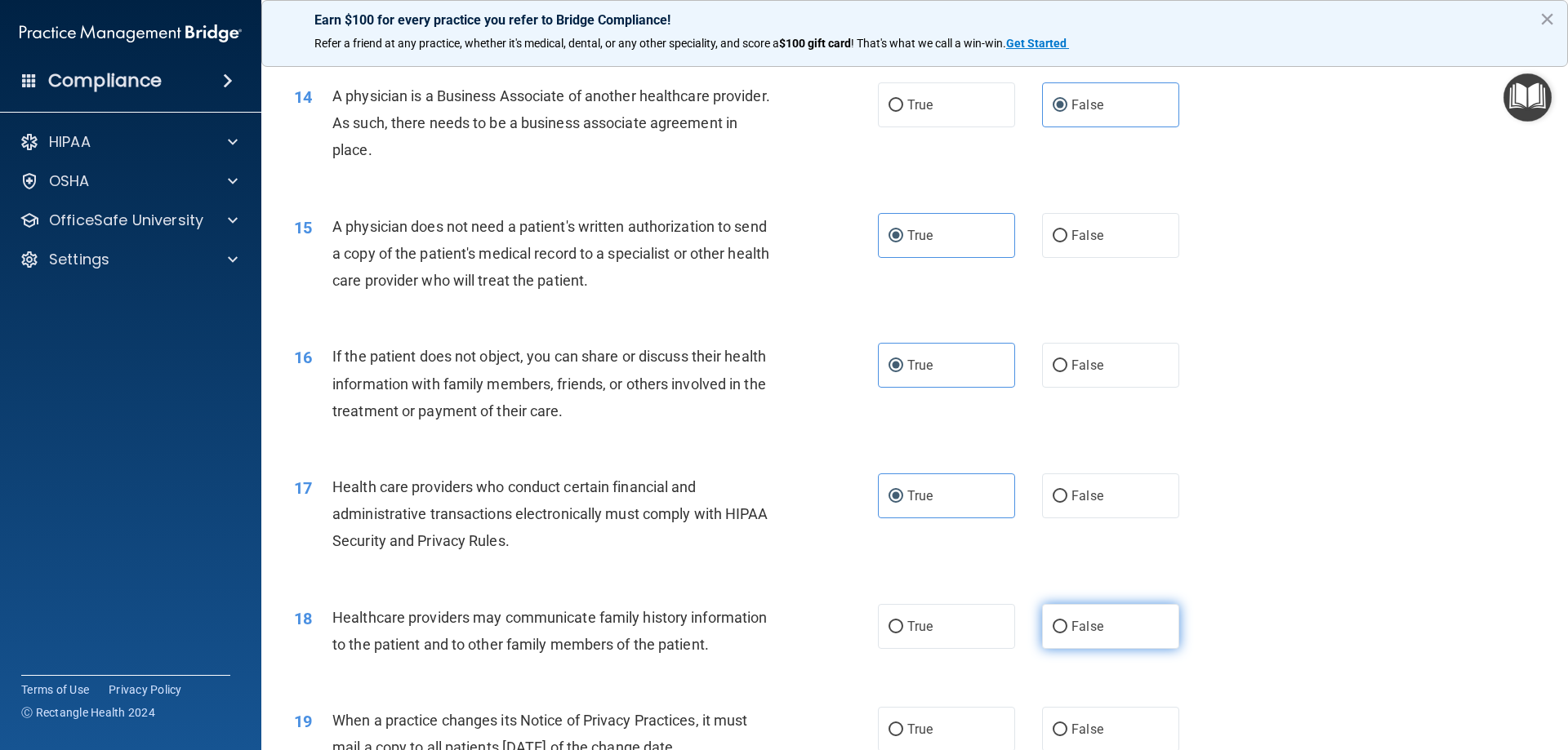
click at [1083, 633] on span "False" at bounding box center [1088, 627] width 32 height 15
click at [1067, 633] on input "False" at bounding box center [1060, 627] width 15 height 13
radio input "true"
click at [1080, 730] on span "False" at bounding box center [1088, 729] width 32 height 15
click at [1067, 730] on input "False" at bounding box center [1060, 730] width 15 height 13
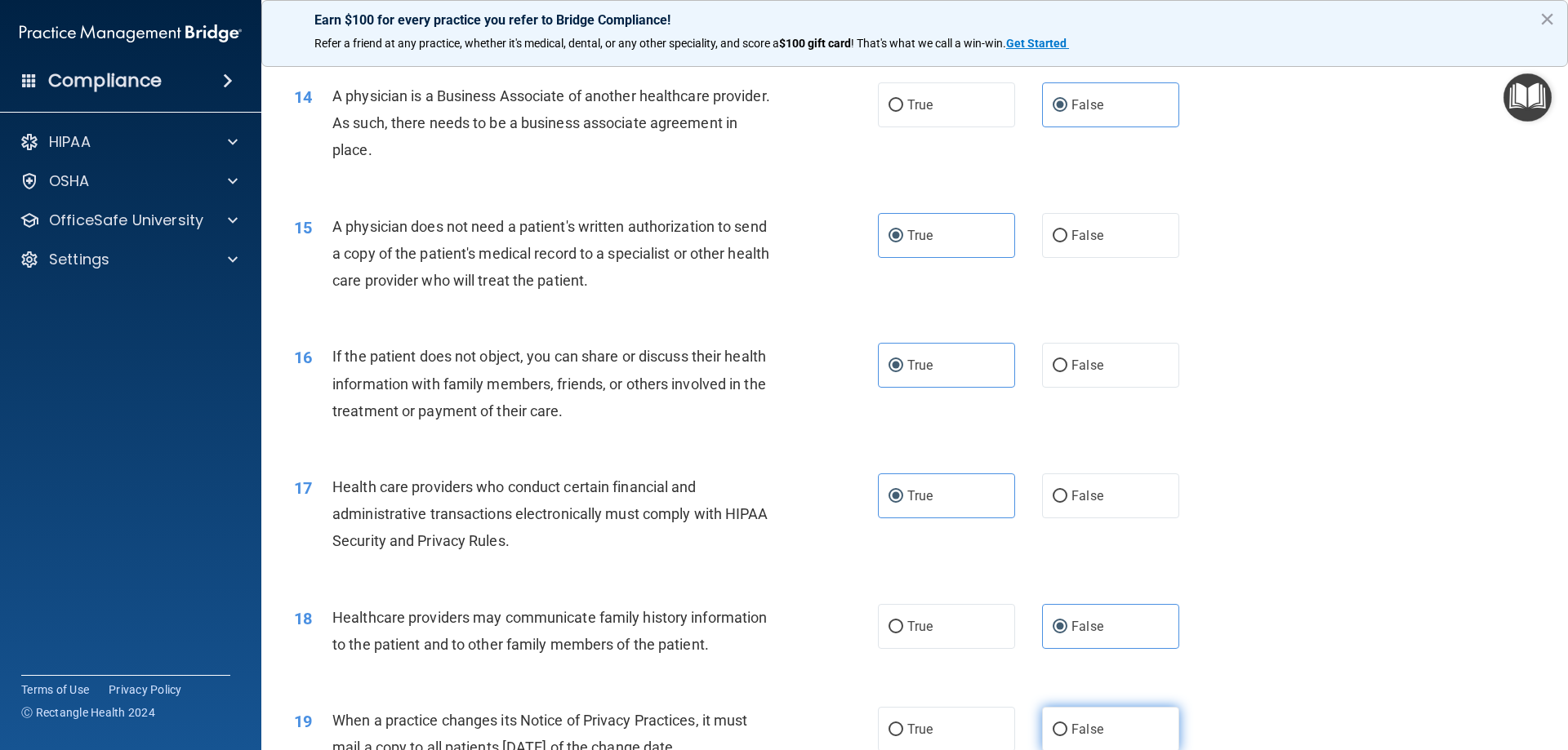
radio input "true"
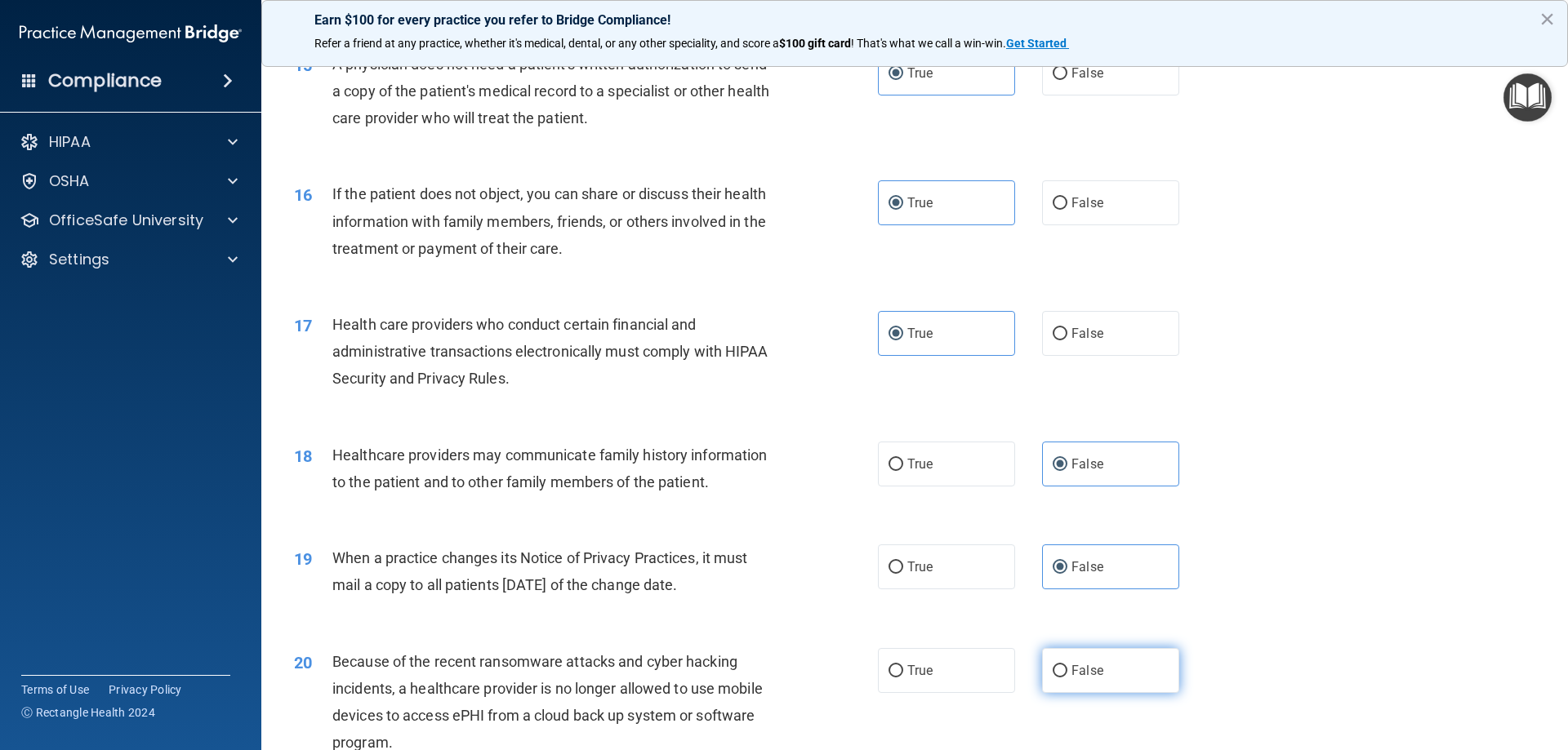
scroll to position [1796, 0]
click at [1083, 674] on span "False" at bounding box center [1088, 669] width 32 height 15
click at [1067, 674] on input "False" at bounding box center [1060, 670] width 15 height 13
radio input "true"
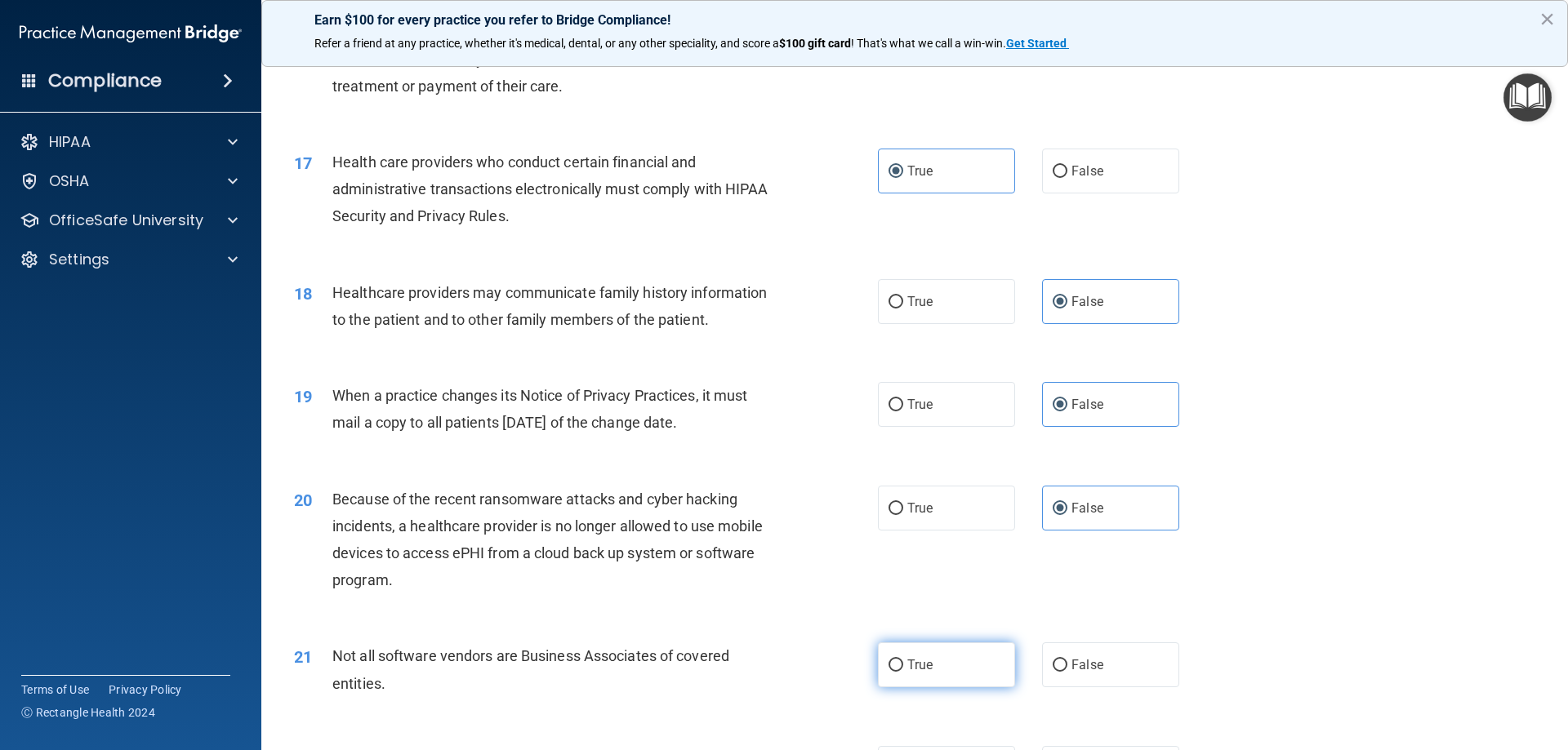
scroll to position [1959, 0]
click at [945, 655] on label "True" at bounding box center [946, 663] width 137 height 45
click at [903, 658] on input "True" at bounding box center [896, 664] width 15 height 13
radio input "true"
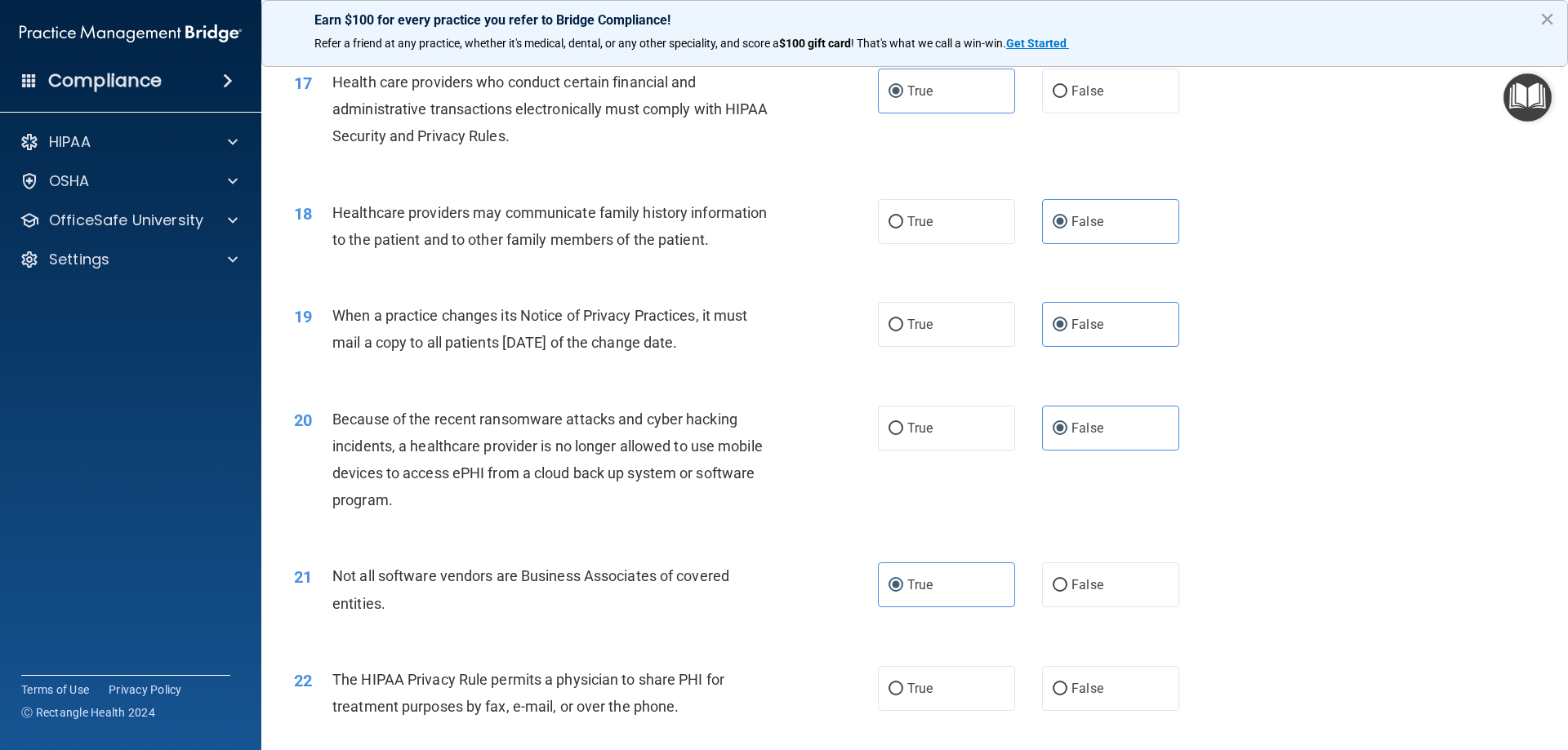
scroll to position [2123, 0]
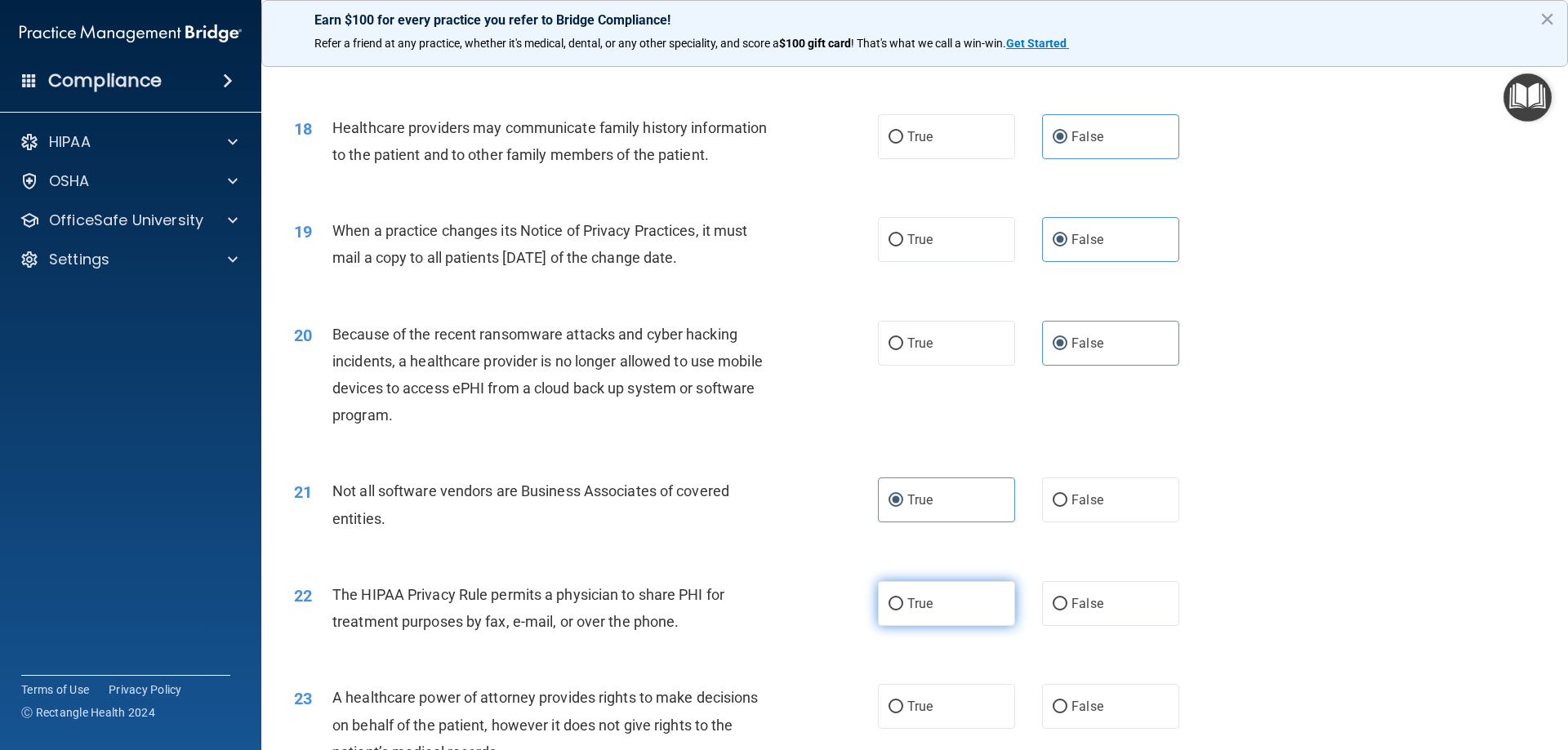
click at [927, 615] on label "True" at bounding box center [946, 603] width 137 height 45
click at [903, 611] on input "True" at bounding box center [896, 605] width 15 height 13
radio input "true"
click at [1072, 691] on label "False" at bounding box center [1110, 706] width 137 height 45
click at [1067, 701] on input "False" at bounding box center [1060, 707] width 15 height 13
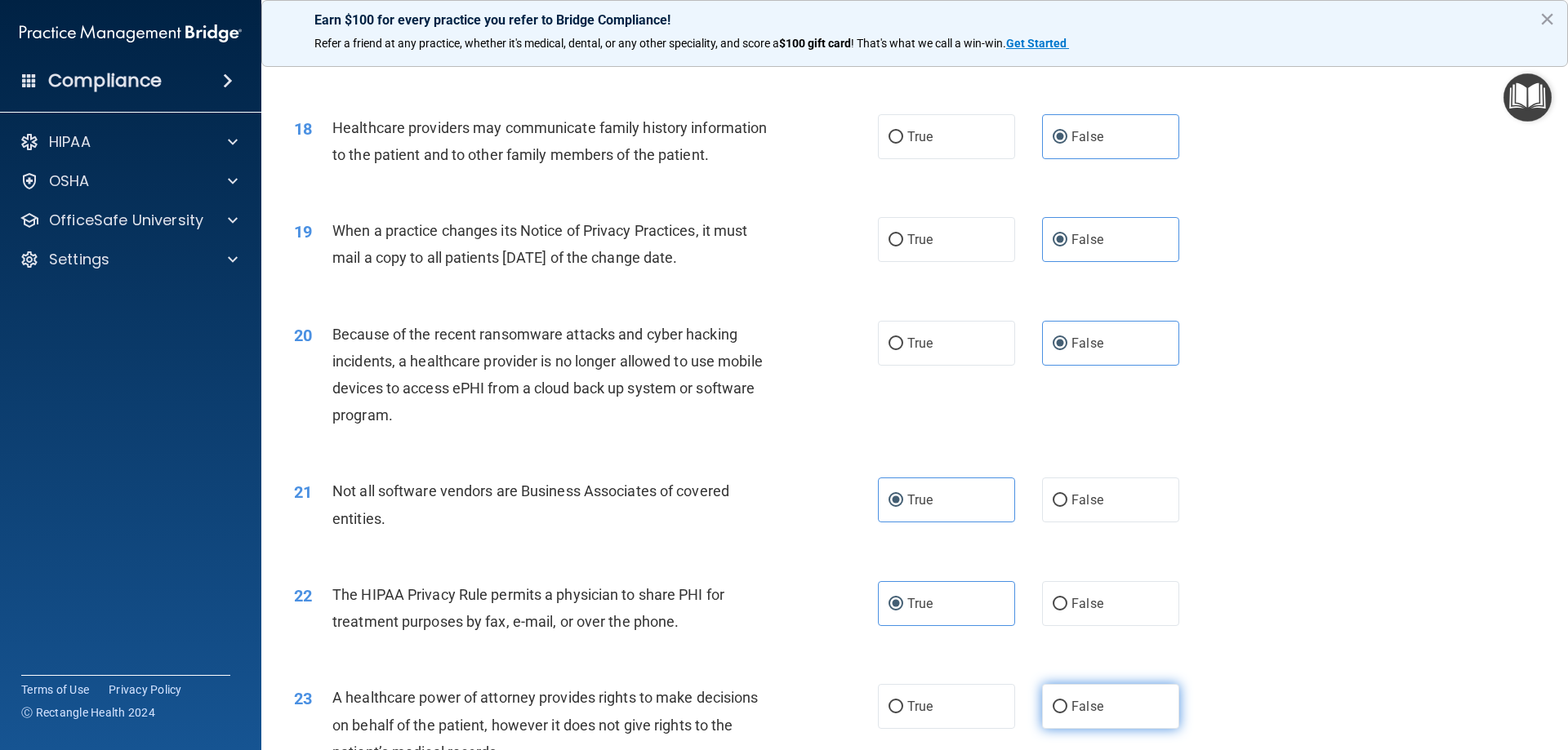
radio input "true"
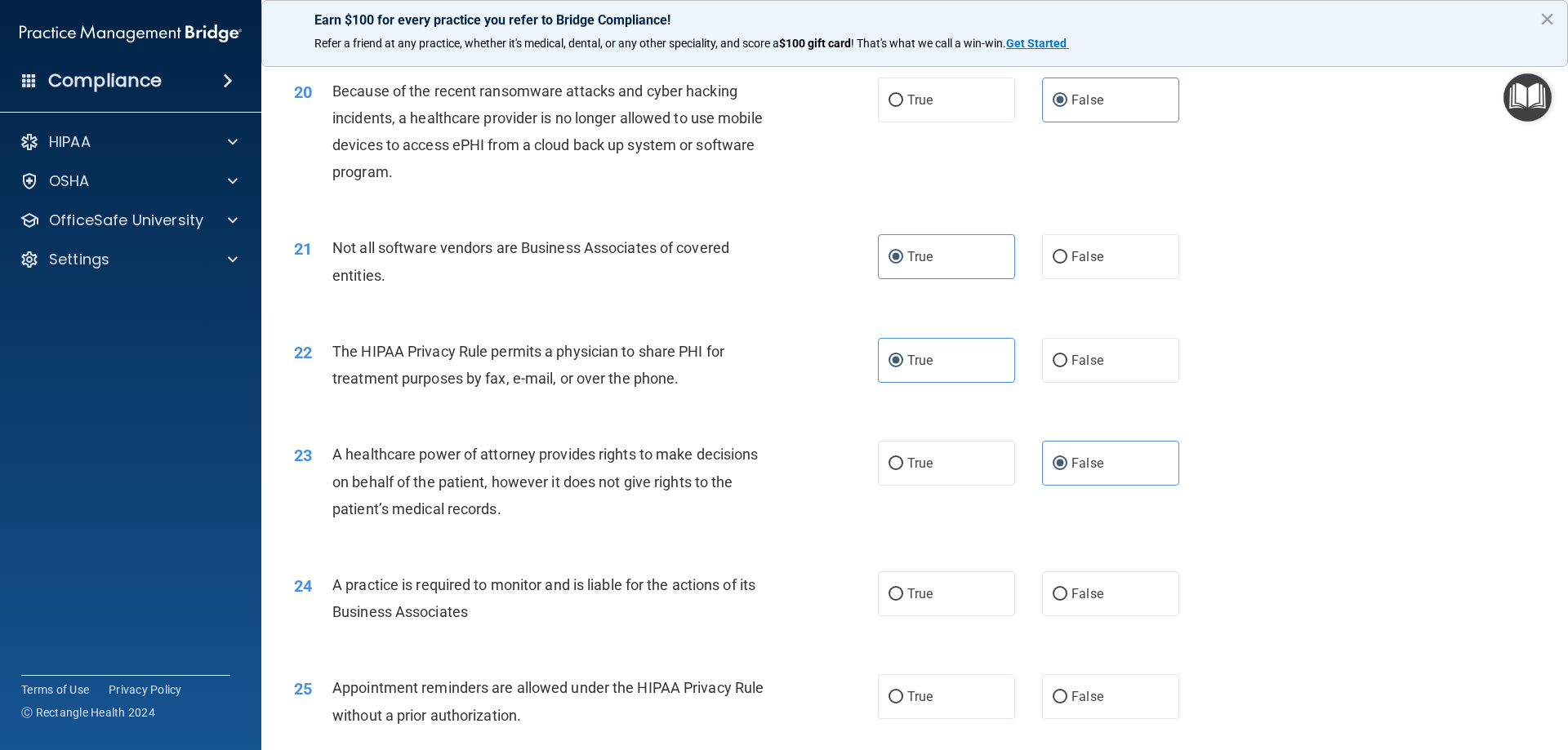
scroll to position [2368, 0]
click at [1074, 601] on label "False" at bounding box center [1110, 592] width 137 height 45
click at [1067, 600] on input "False" at bounding box center [1060, 593] width 15 height 13
radio input "true"
click at [951, 711] on label "True" at bounding box center [946, 695] width 137 height 45
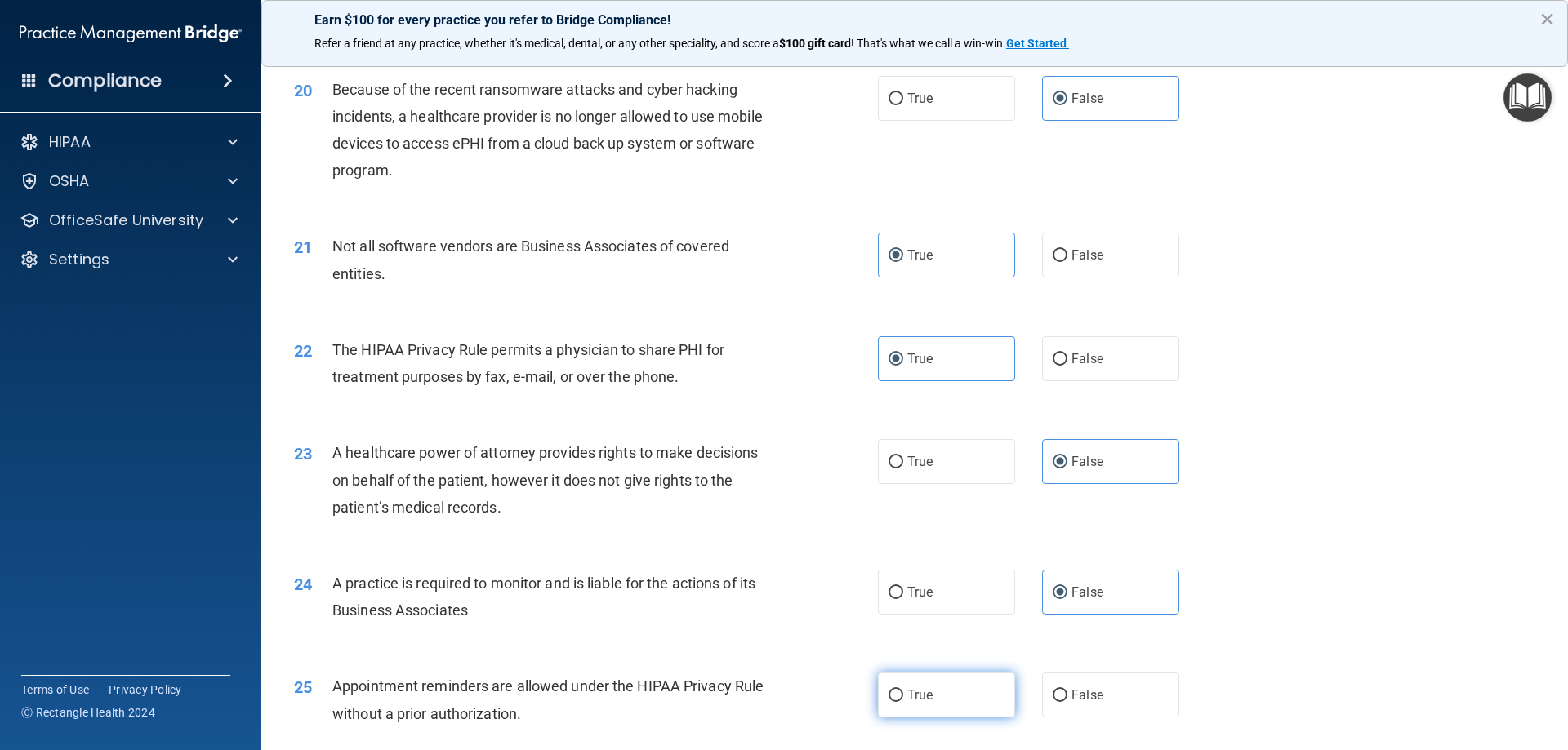
click at [903, 702] on input "True" at bounding box center [896, 696] width 15 height 13
radio input "true"
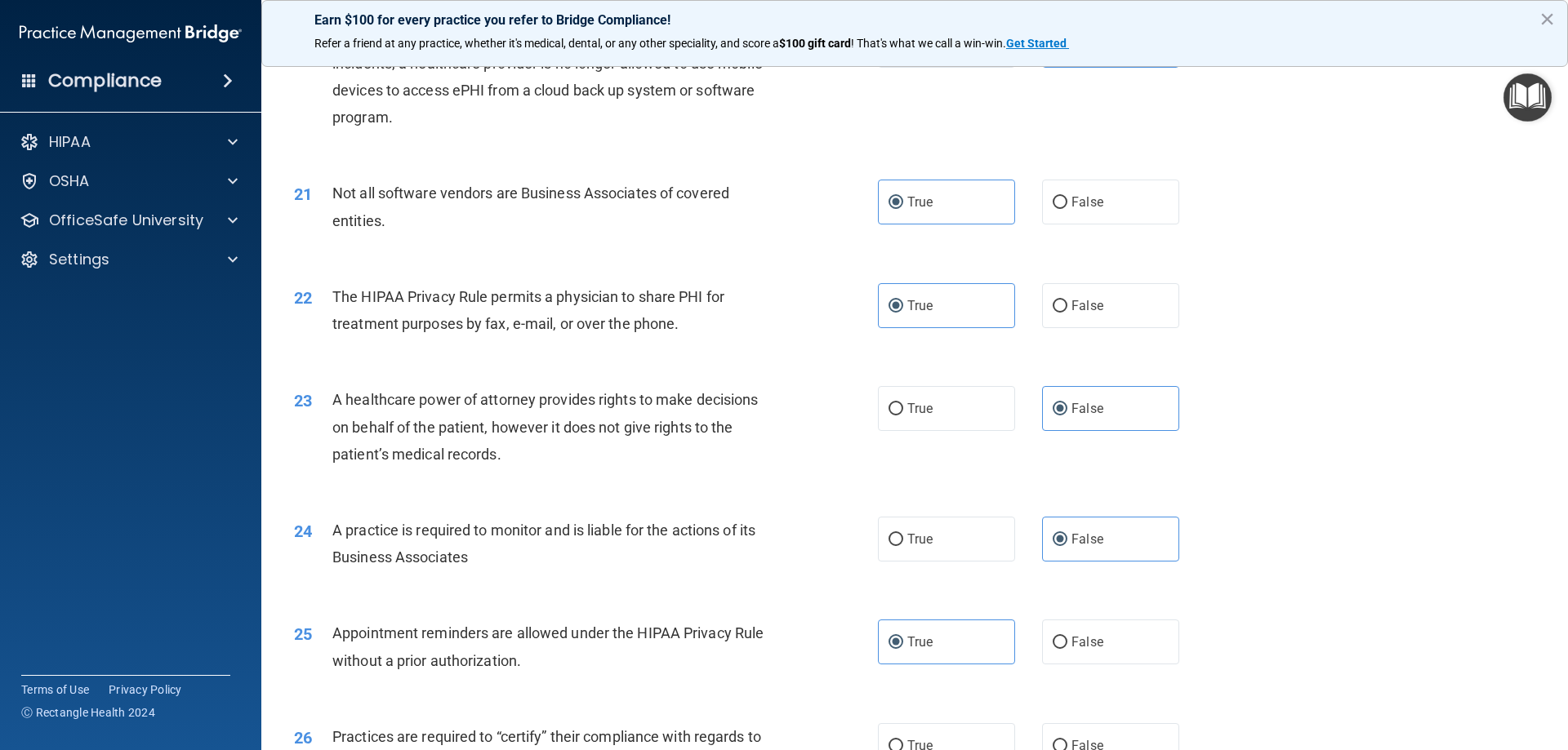
scroll to position [2450, 0]
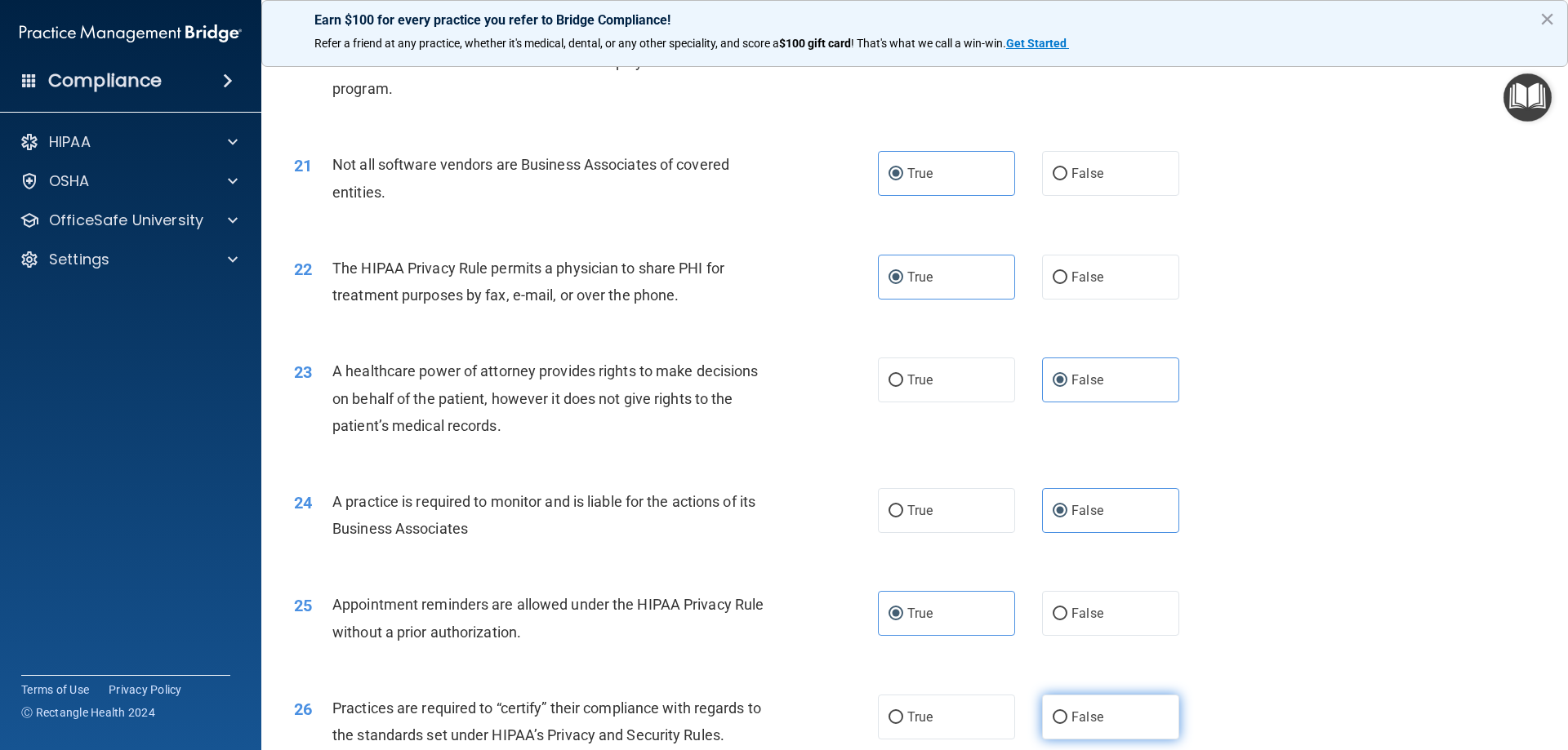
click at [1072, 710] on span "False" at bounding box center [1088, 717] width 32 height 15
click at [1065, 712] on input "False" at bounding box center [1060, 718] width 15 height 13
radio input "true"
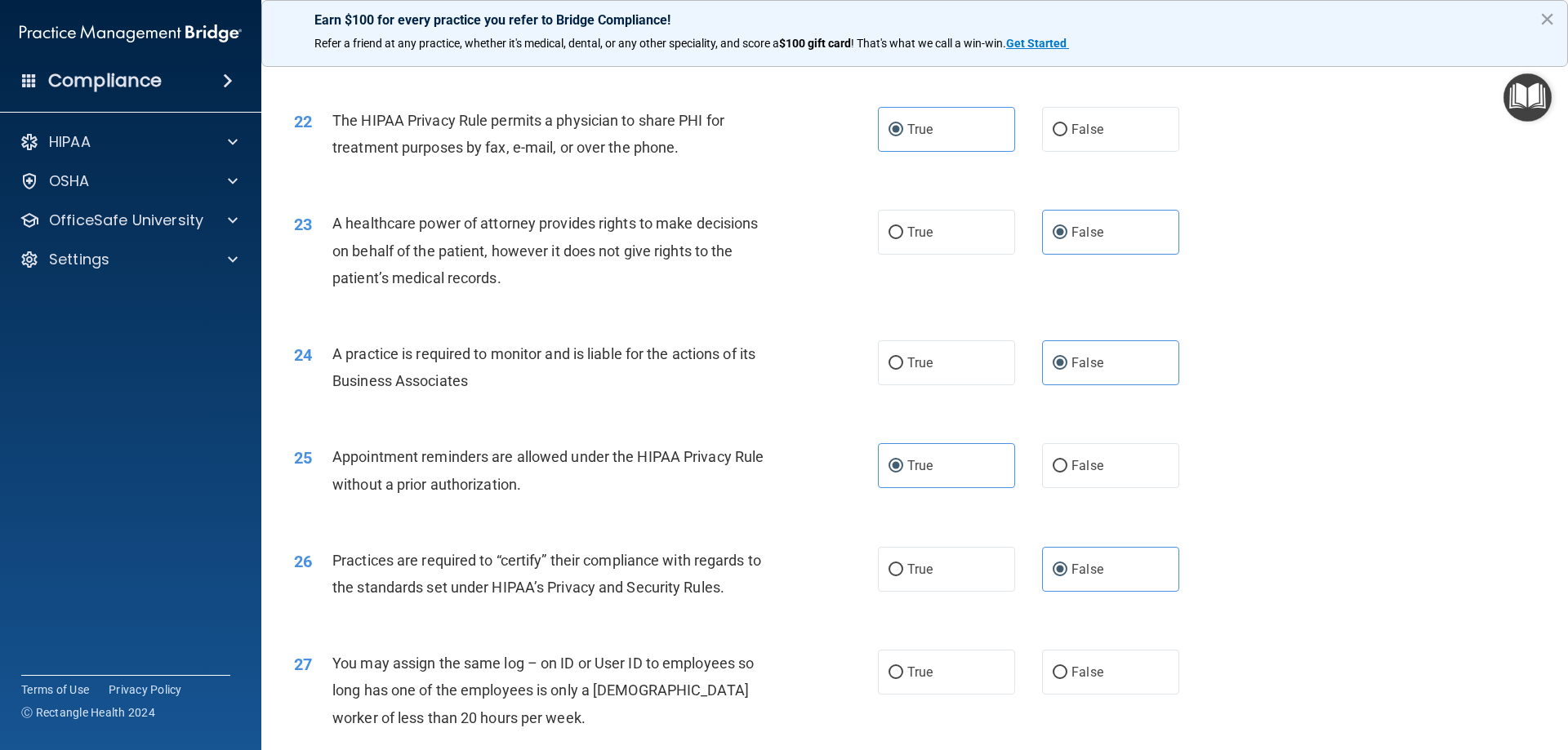
scroll to position [2613, 0]
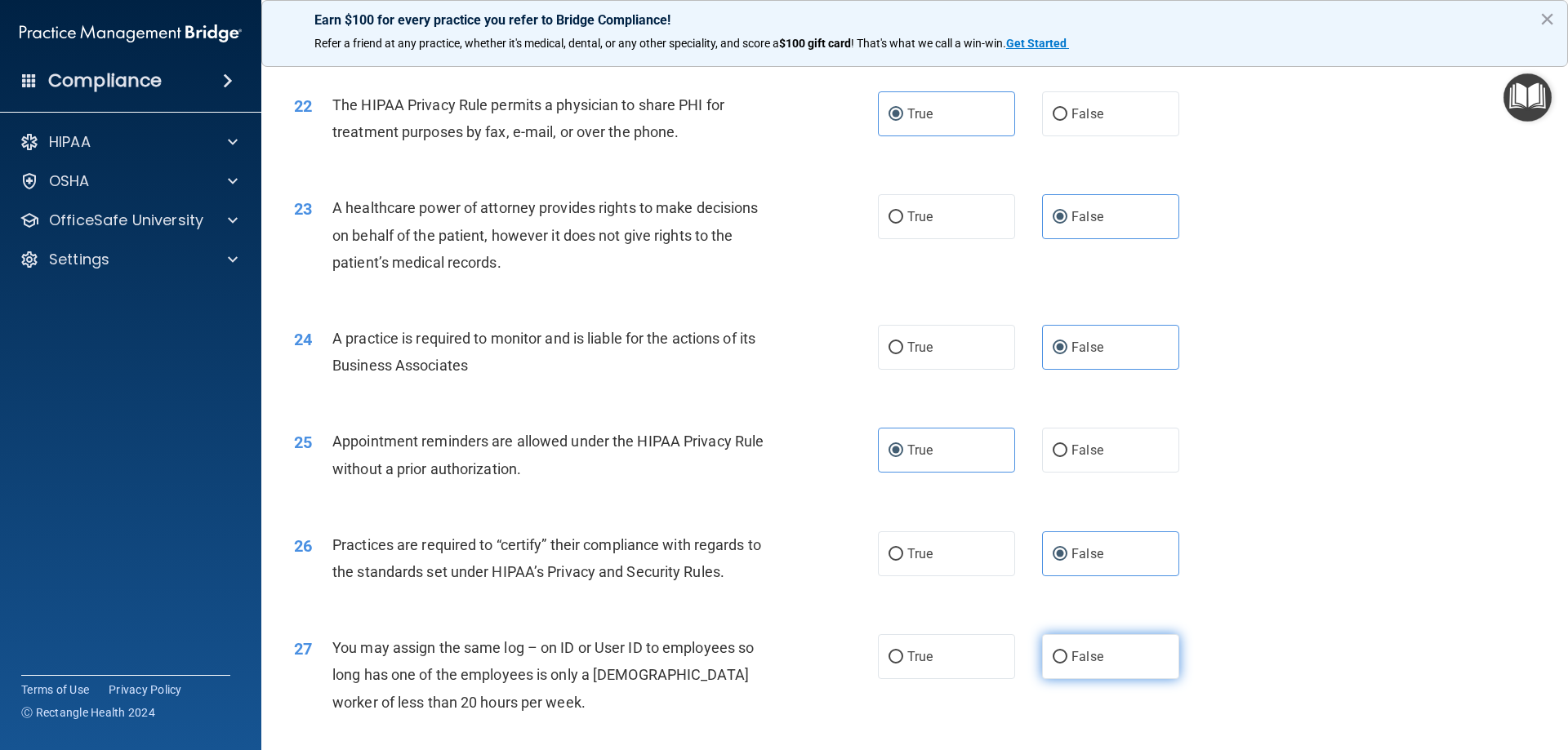
click at [1074, 666] on label "False" at bounding box center [1110, 656] width 137 height 45
click at [1067, 663] on input "False" at bounding box center [1060, 658] width 15 height 13
radio input "true"
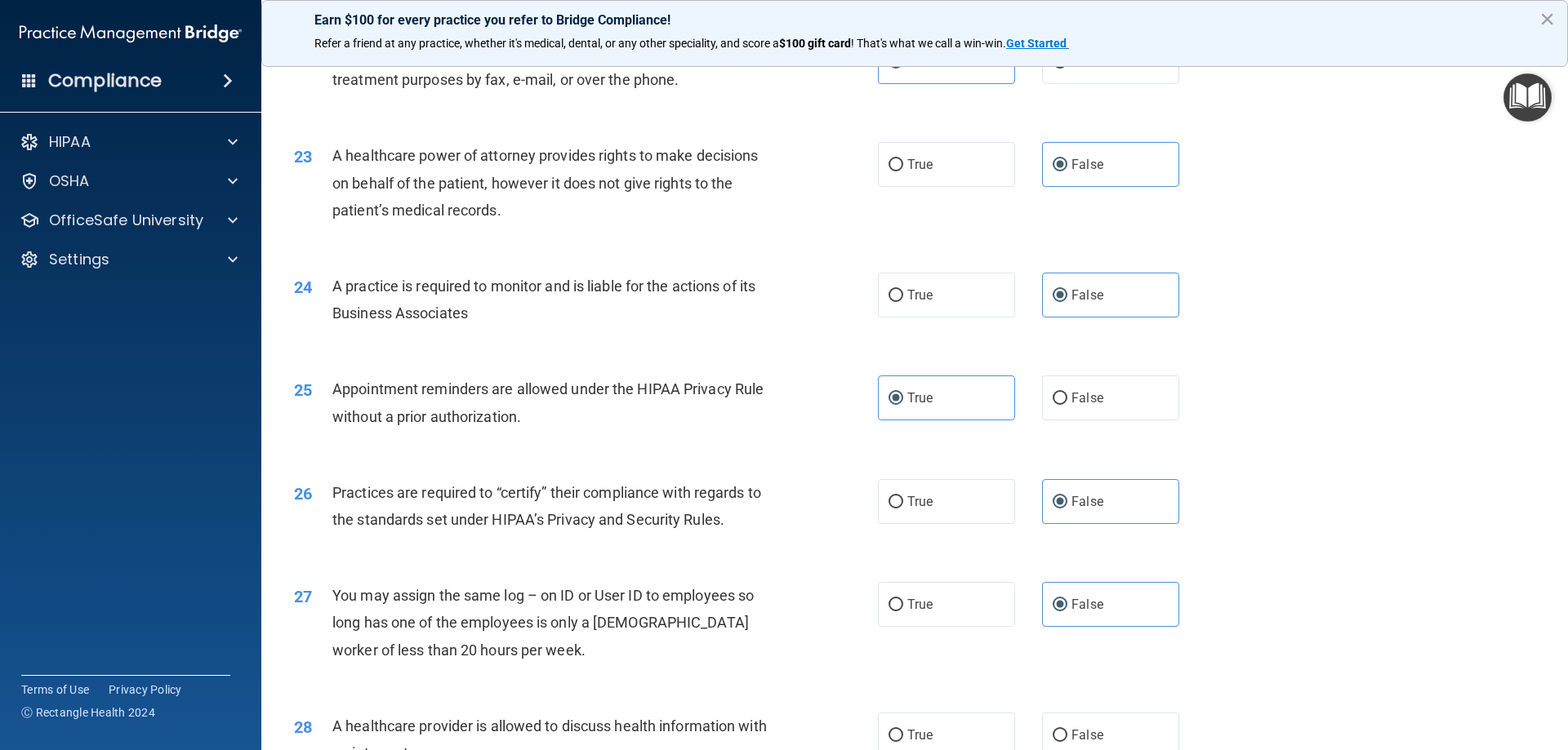
scroll to position [2694, 0]
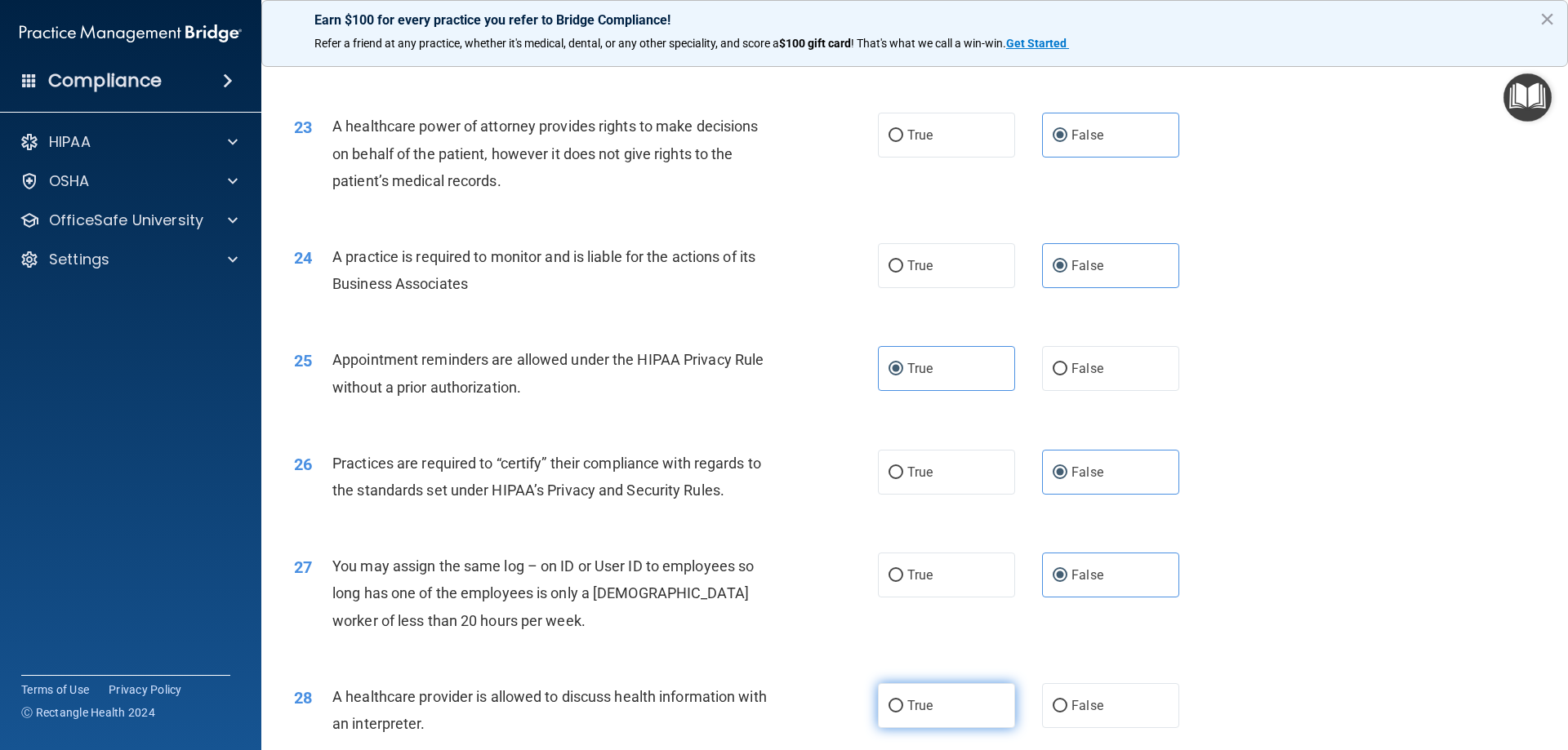
click at [974, 705] on label "True" at bounding box center [946, 705] width 137 height 45
click at [903, 705] on input "True" at bounding box center [896, 706] width 15 height 13
radio input "true"
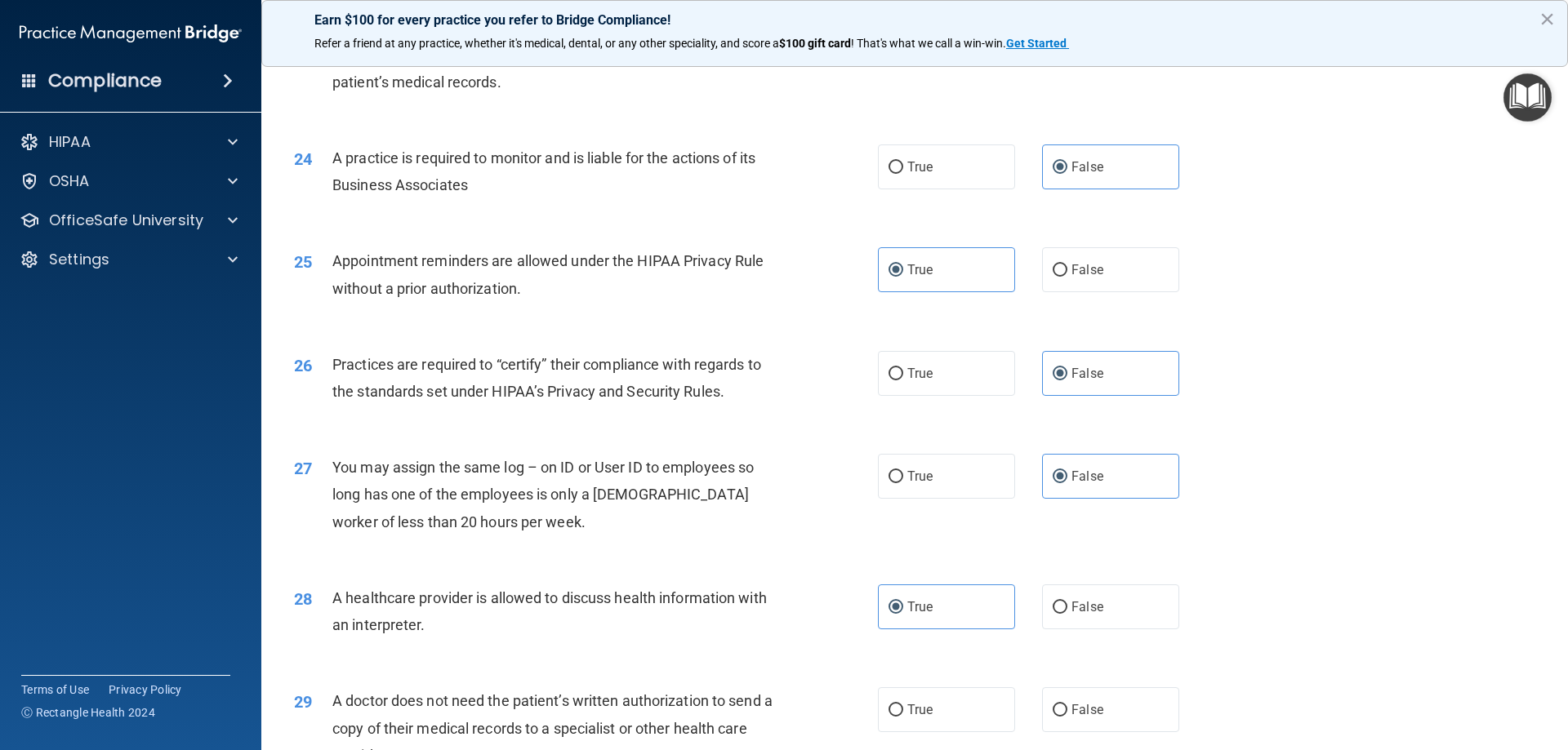
scroll to position [2858, 0]
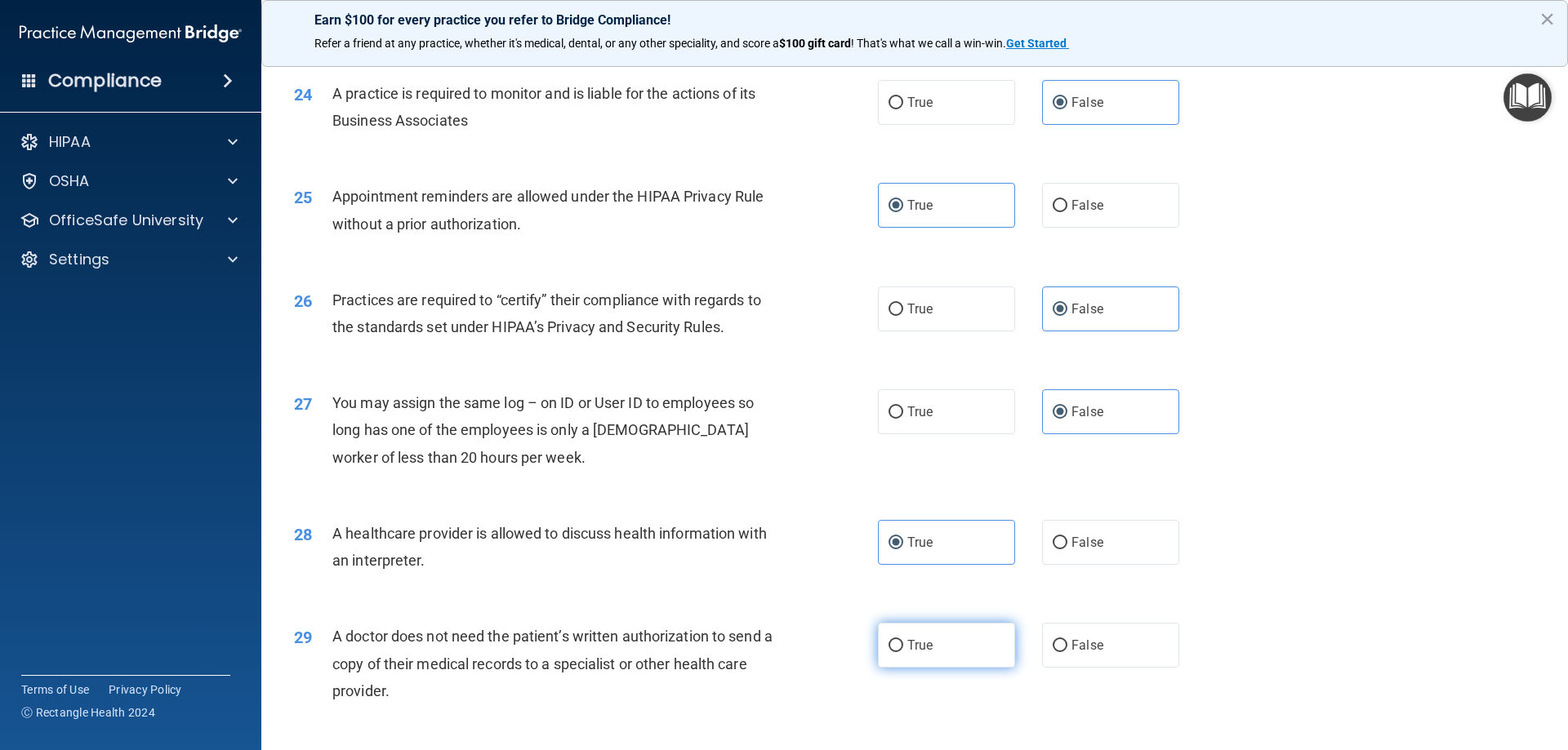
click at [937, 657] on label "True" at bounding box center [946, 645] width 137 height 45
click at [903, 653] on input "True" at bounding box center [896, 646] width 15 height 13
radio input "true"
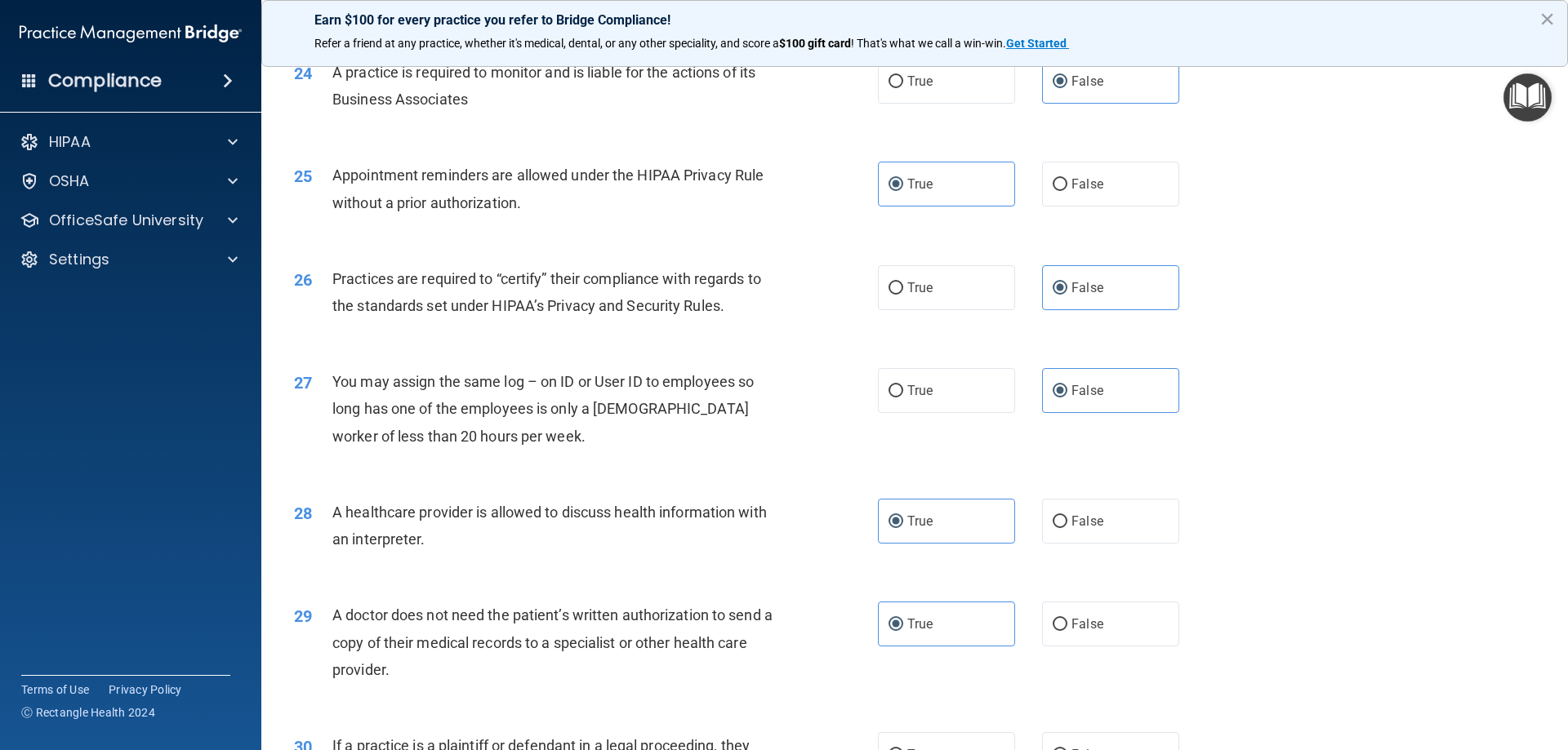
scroll to position [2940, 0]
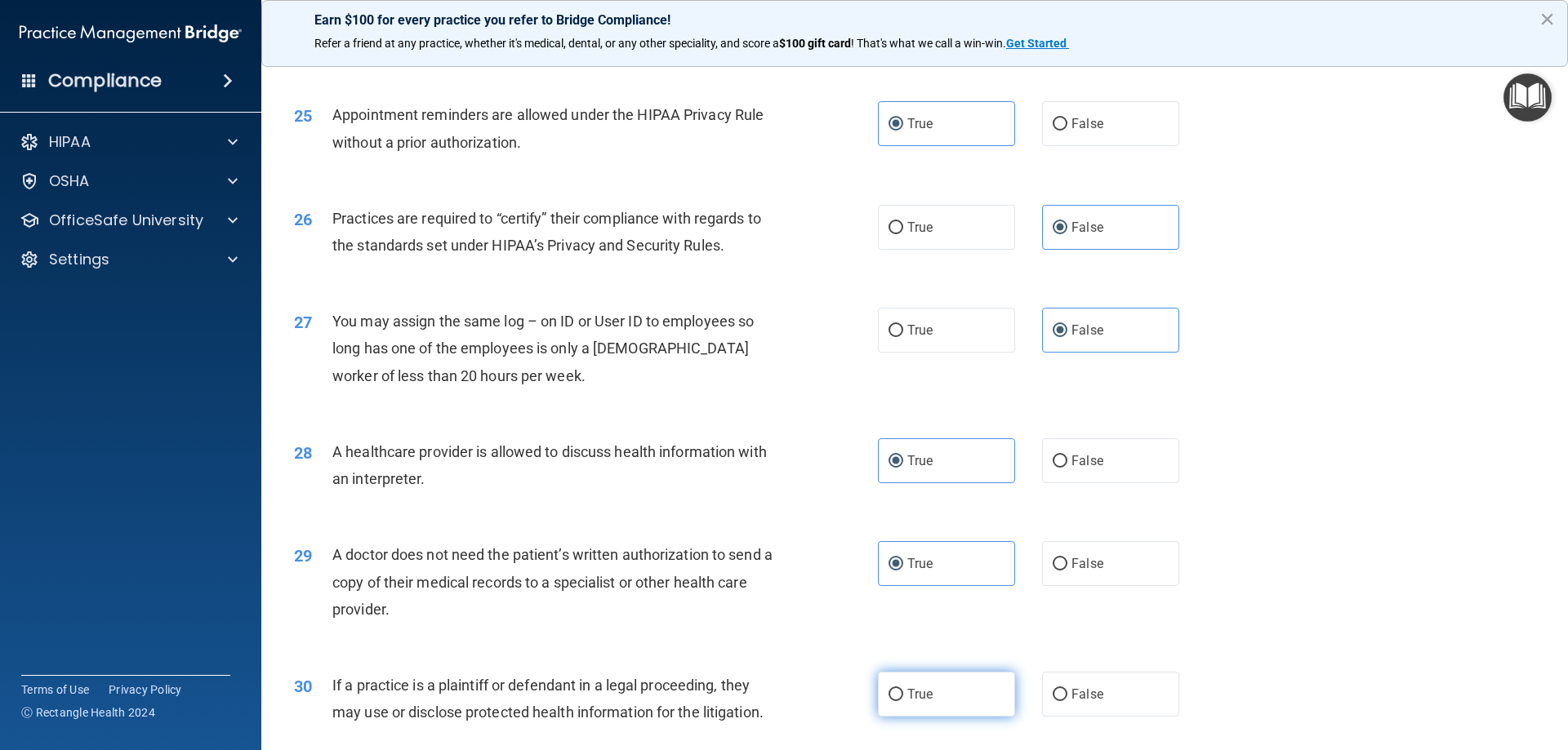
click at [951, 693] on label "True" at bounding box center [946, 694] width 137 height 45
click at [903, 693] on input "True" at bounding box center [896, 695] width 15 height 13
radio input "true"
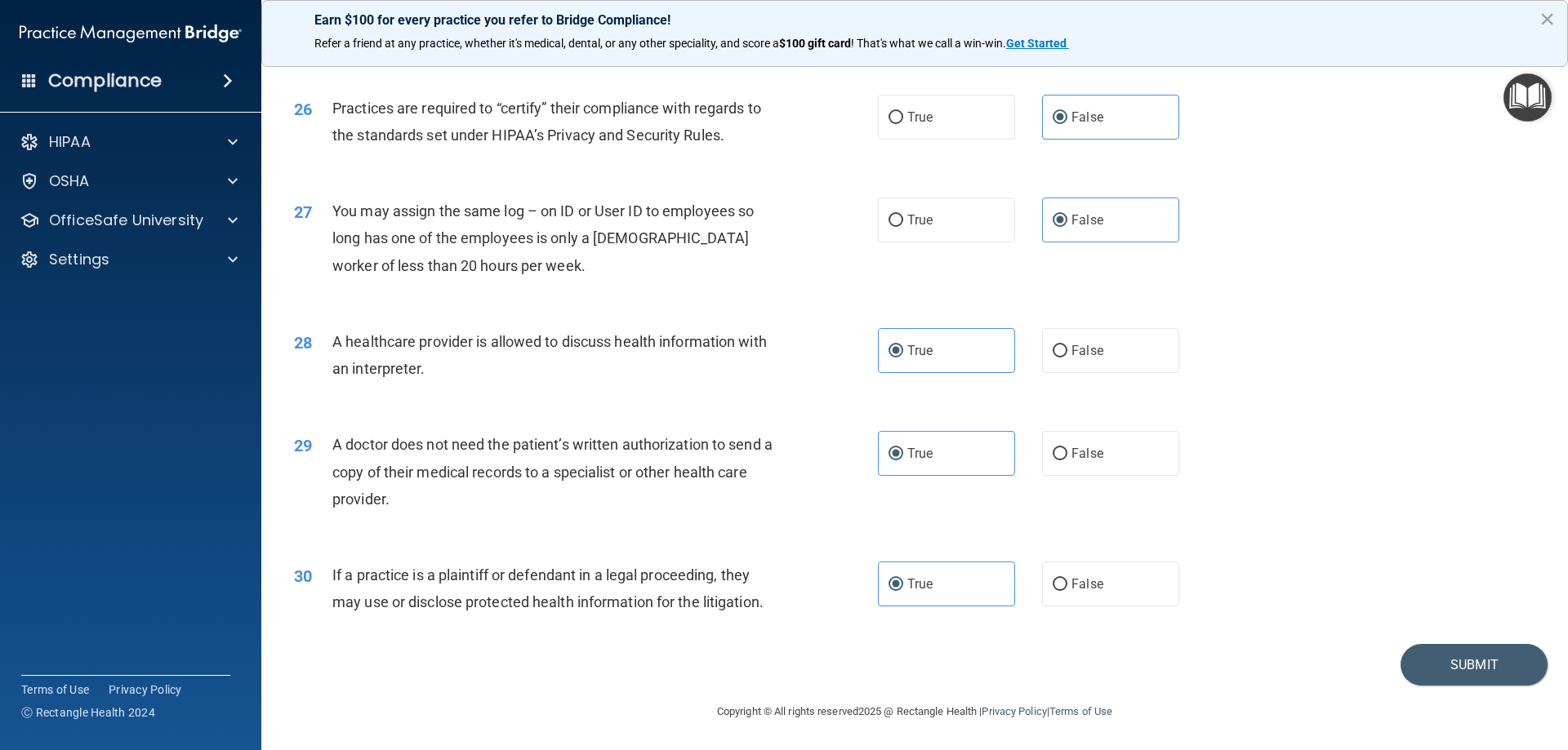
scroll to position [3050, 0]
click at [1426, 674] on button "Submit" at bounding box center [1473, 664] width 147 height 42
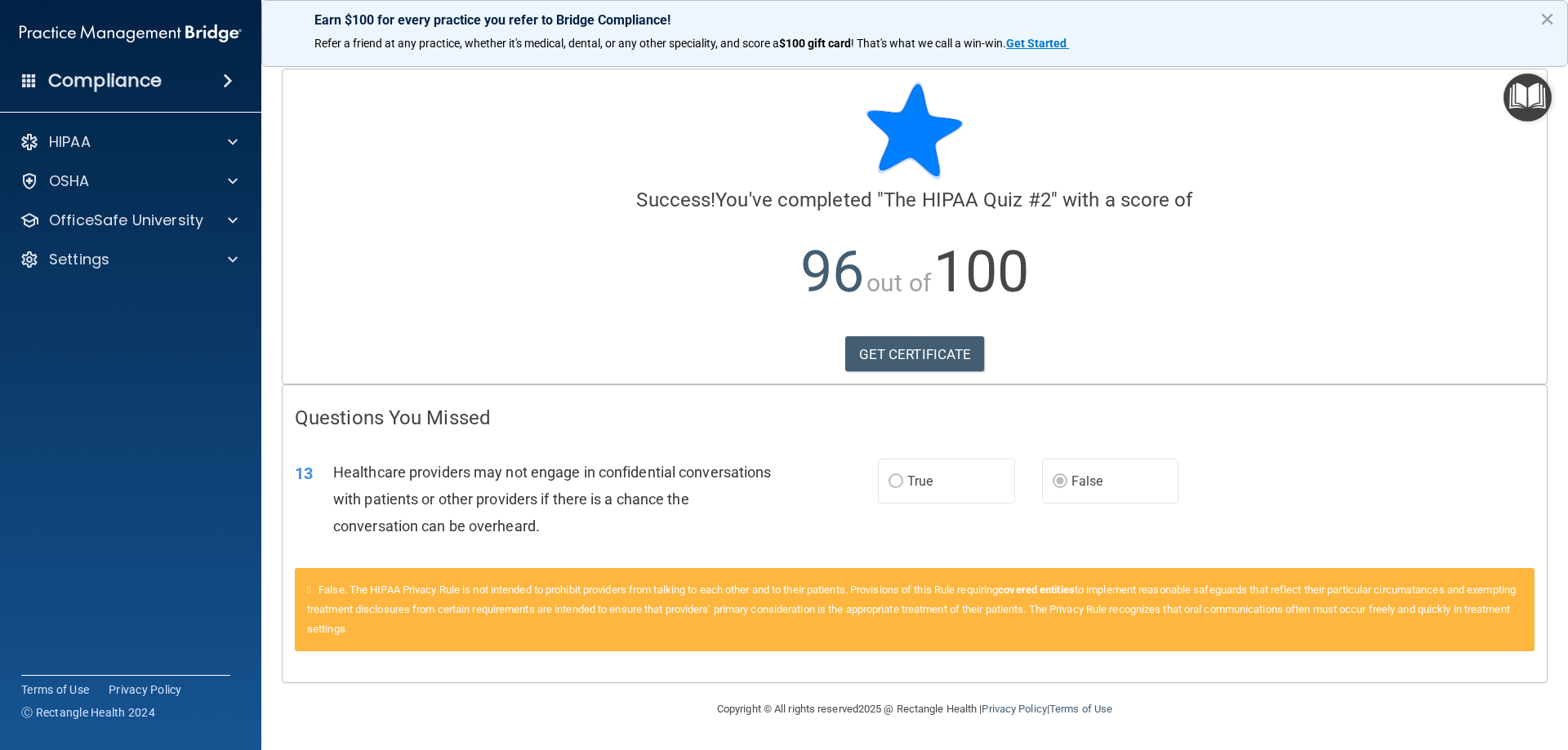
click at [950, 487] on label "True" at bounding box center [946, 480] width 137 height 45
click at [907, 481] on span "True" at bounding box center [920, 481] width 25 height 15
click at [233, 224] on span at bounding box center [233, 220] width 10 height 19
click at [168, 257] on div "HIPAA Training" at bounding box center [122, 259] width 223 height 16
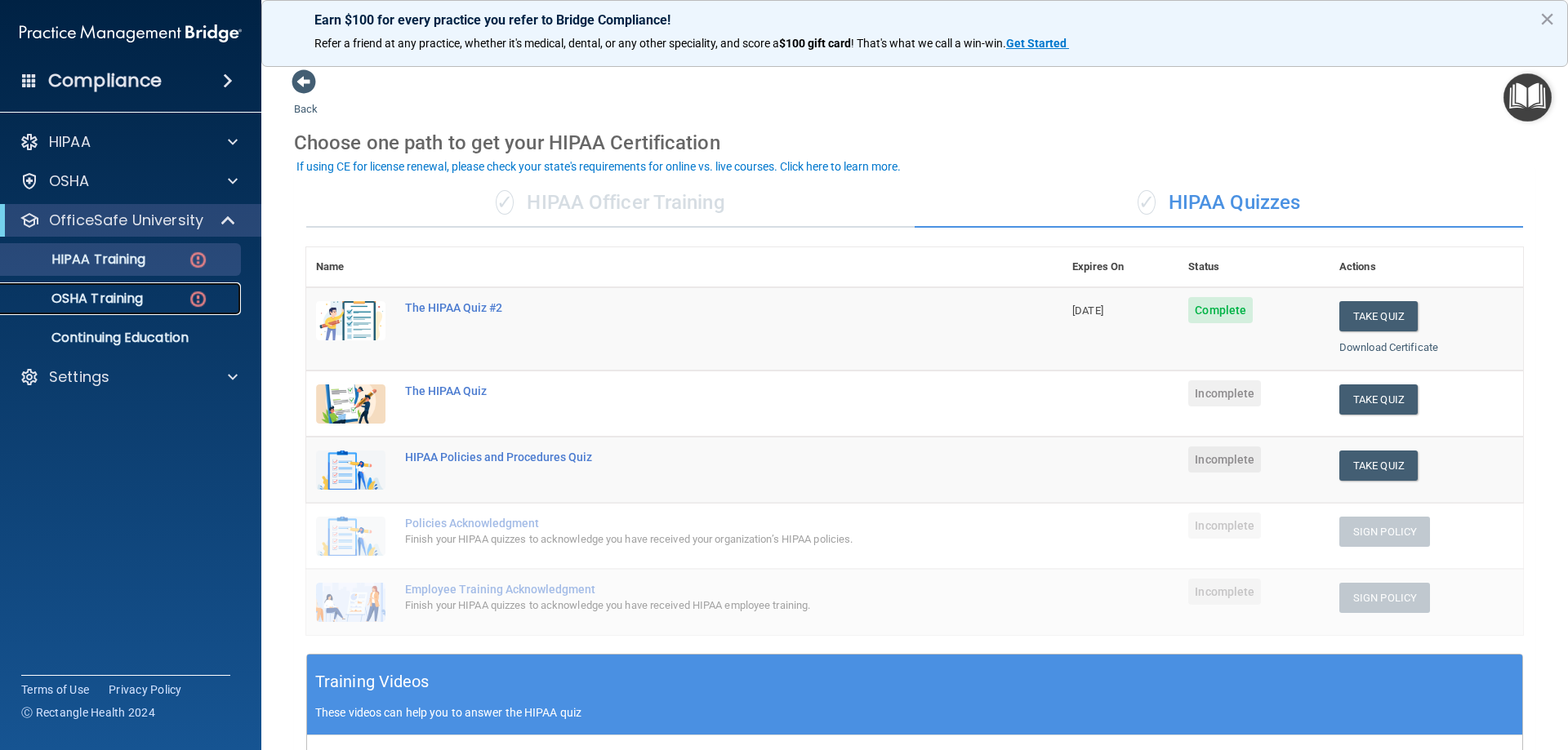
click at [105, 291] on p "OSHA Training" at bounding box center [77, 298] width 133 height 16
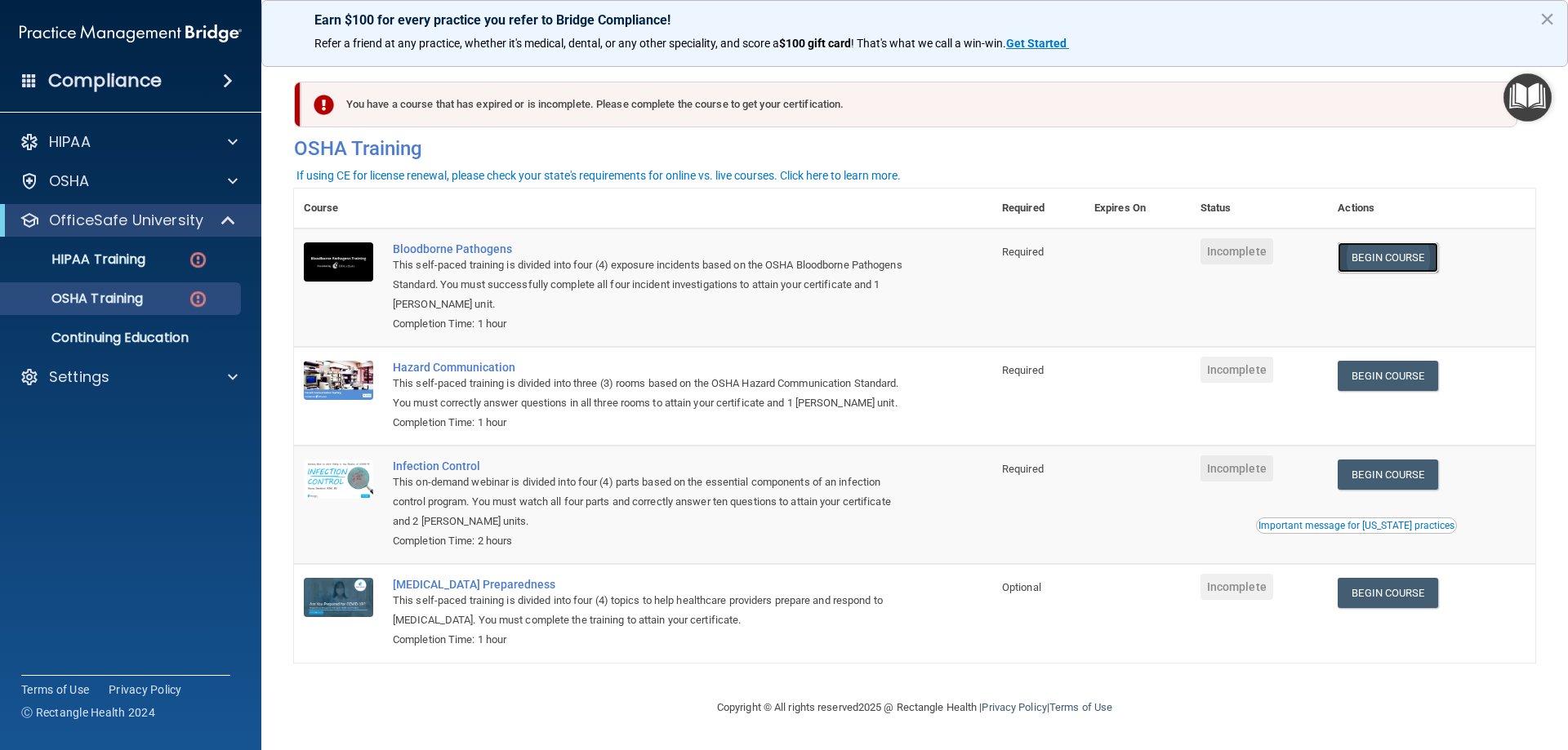
click at [1382, 267] on link "Begin Course" at bounding box center [1387, 258] width 100 height 30
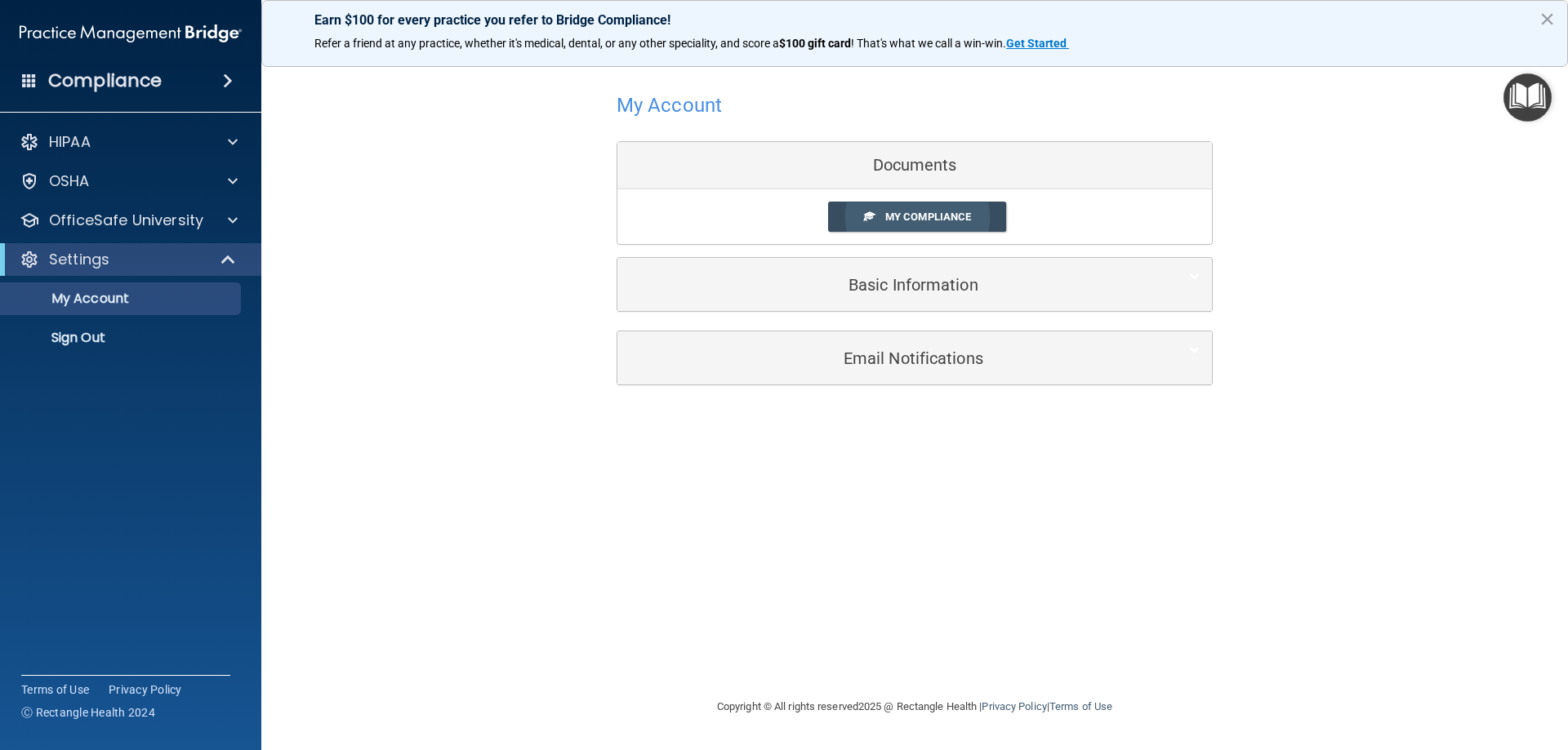
drag, startPoint x: 940, startPoint y: 218, endPoint x: 944, endPoint y: 229, distance: 11.7
click at [940, 219] on span "My Compliance" at bounding box center [928, 217] width 86 height 13
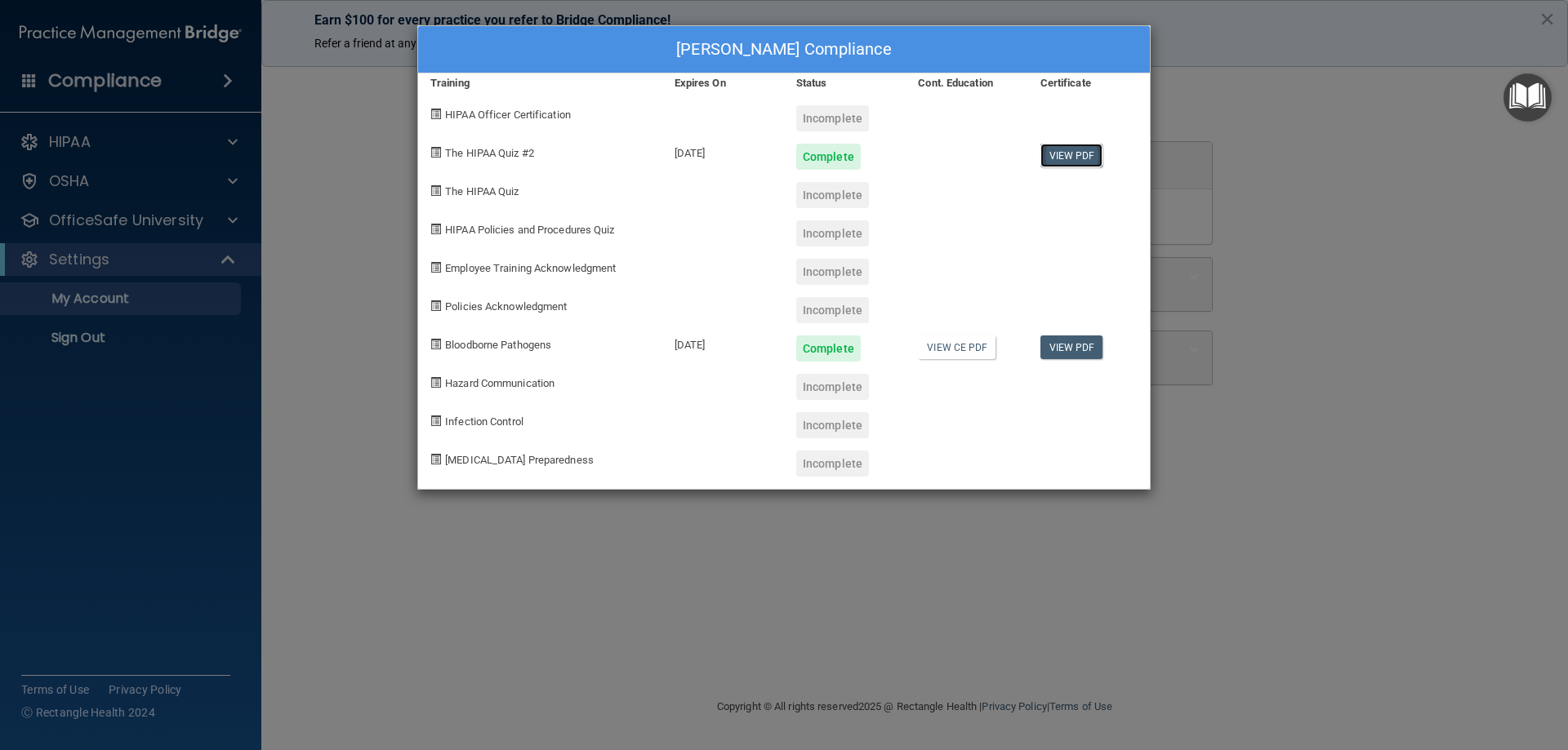
click at [1082, 156] on link "View PDF" at bounding box center [1072, 155] width 63 height 24
click at [1078, 160] on link "View PDF" at bounding box center [1072, 155] width 63 height 24
click at [1064, 346] on link "View PDF" at bounding box center [1072, 348] width 63 height 24
click at [1310, 510] on div "Sara Calvert's Compliance Training Expires On Status Cont. Education Certificat…" at bounding box center [784, 375] width 1568 height 750
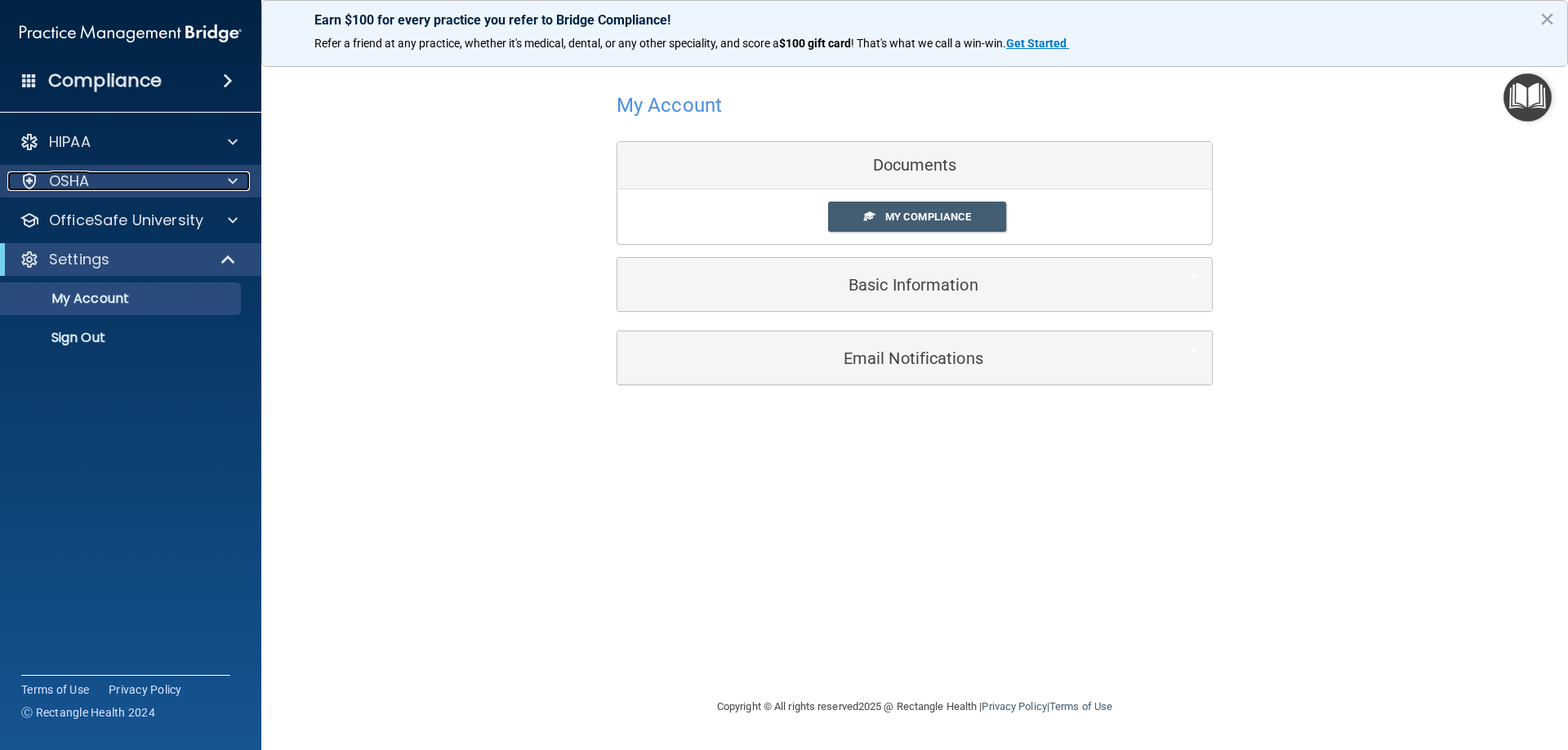
click at [71, 182] on p "OSHA" at bounding box center [69, 181] width 41 height 19
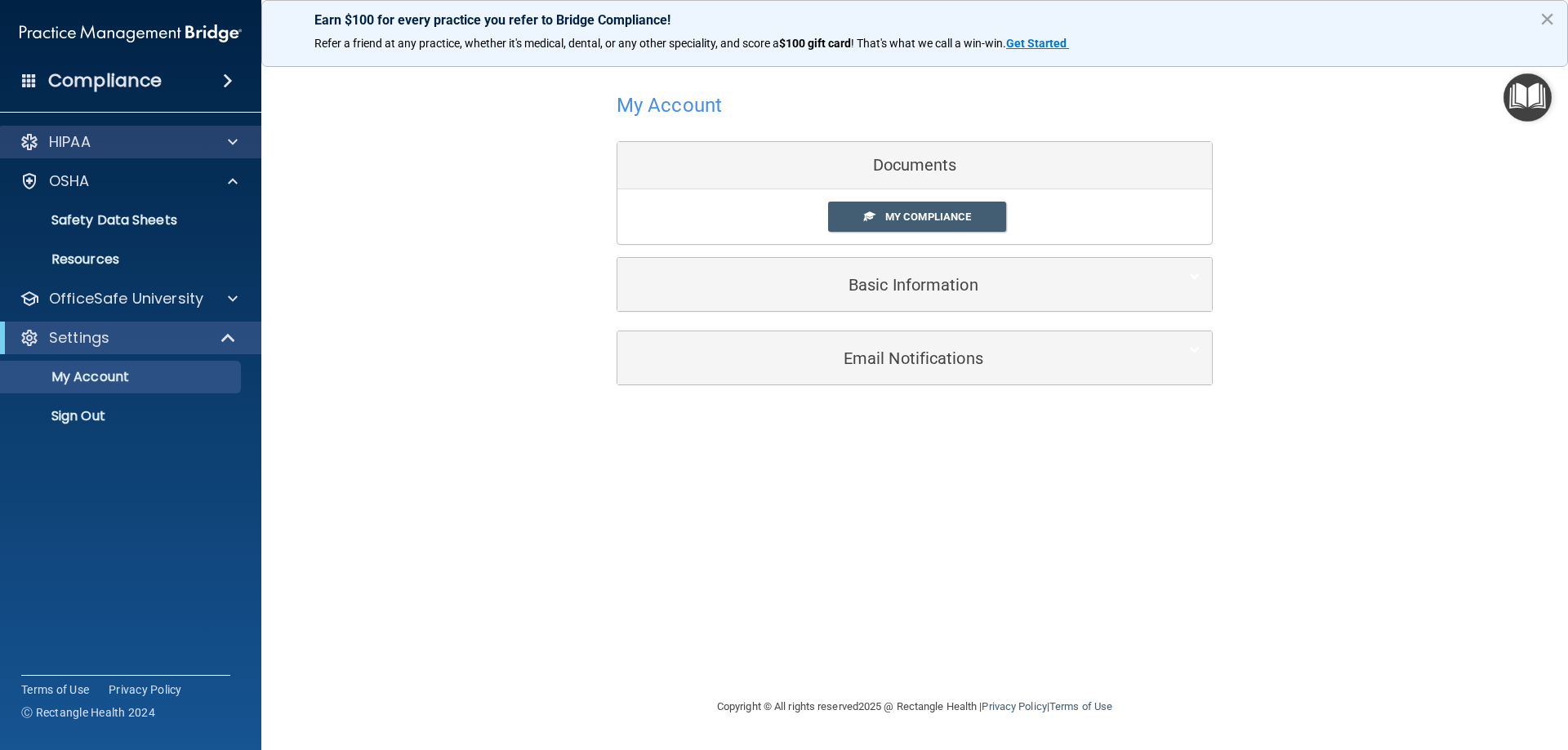
click at [162, 133] on div "HIPAA" at bounding box center [131, 142] width 262 height 33
click at [164, 148] on div "HIPAA" at bounding box center [108, 142] width 202 height 19
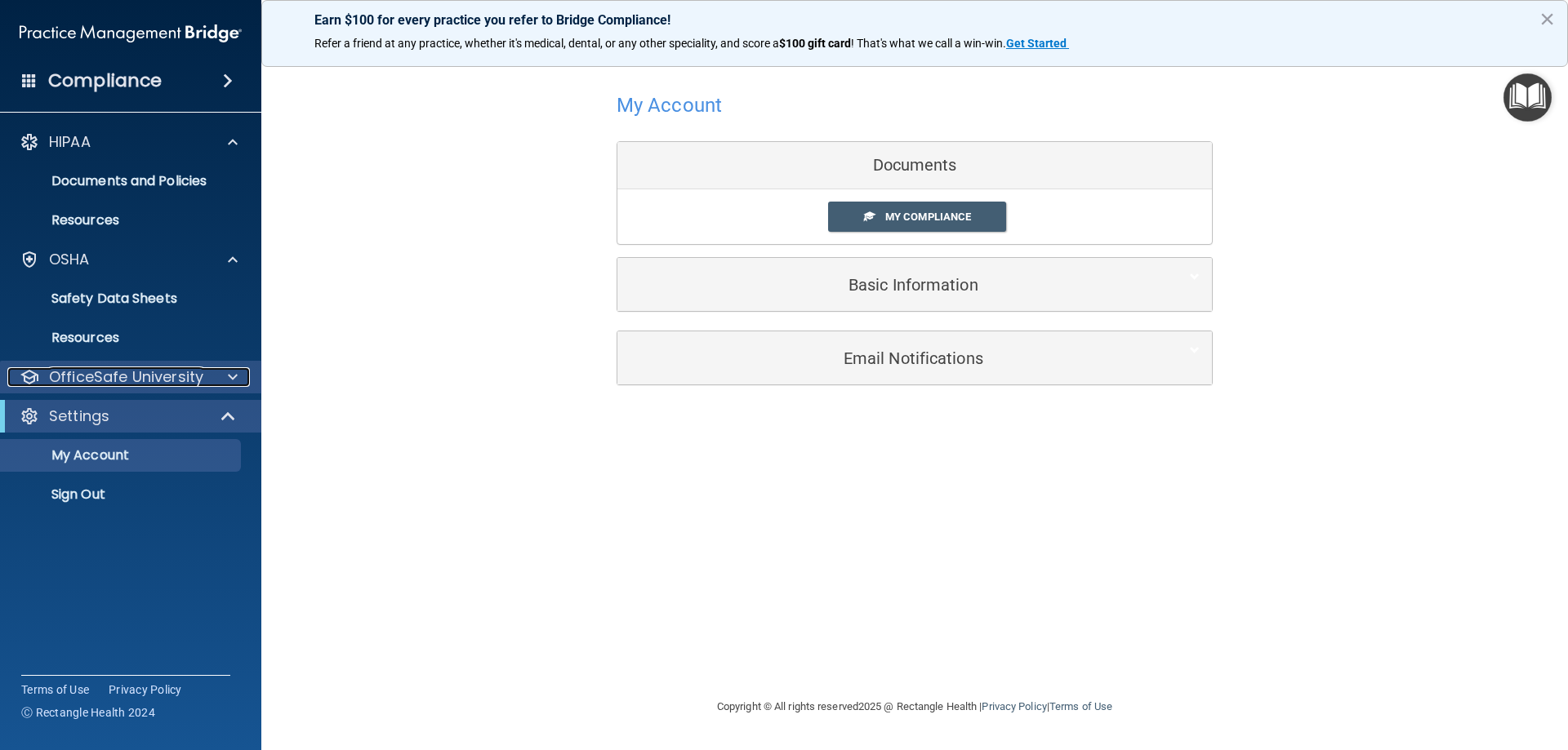
click at [139, 380] on p "OfficeSafe University" at bounding box center [126, 377] width 155 height 19
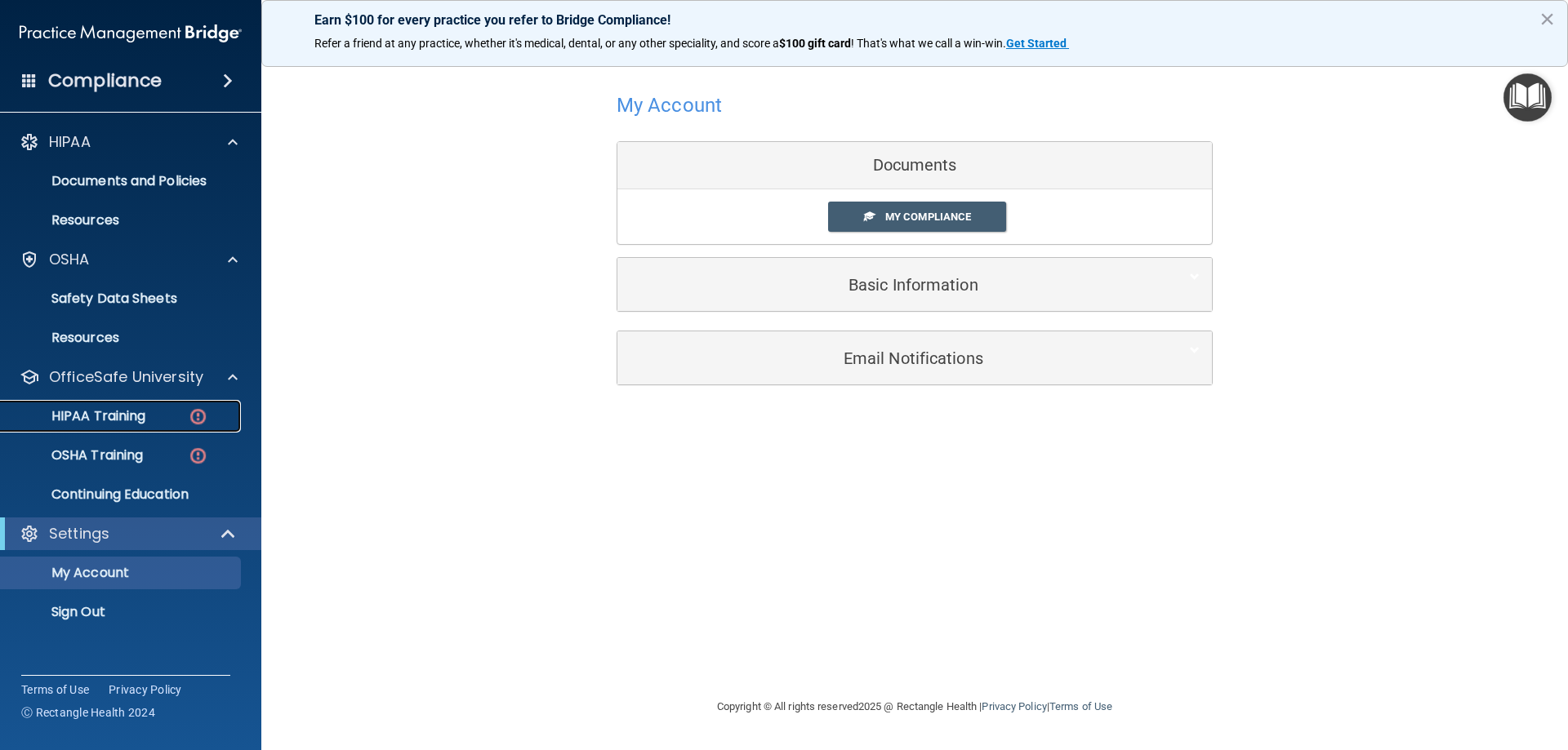
click at [152, 407] on link "HIPAA Training" at bounding box center [113, 416] width 257 height 33
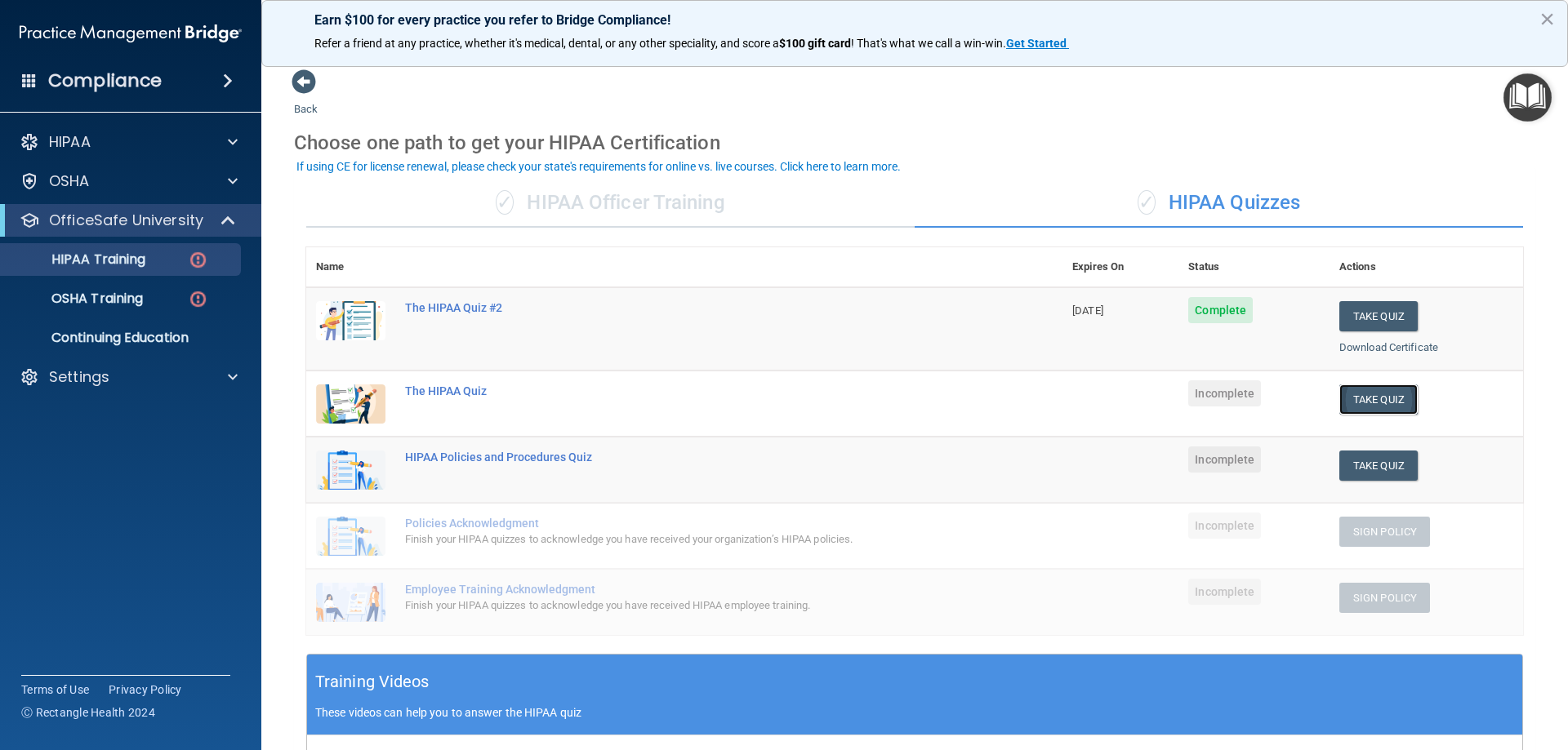
click at [1359, 405] on button "Take Quiz" at bounding box center [1377, 400] width 78 height 30
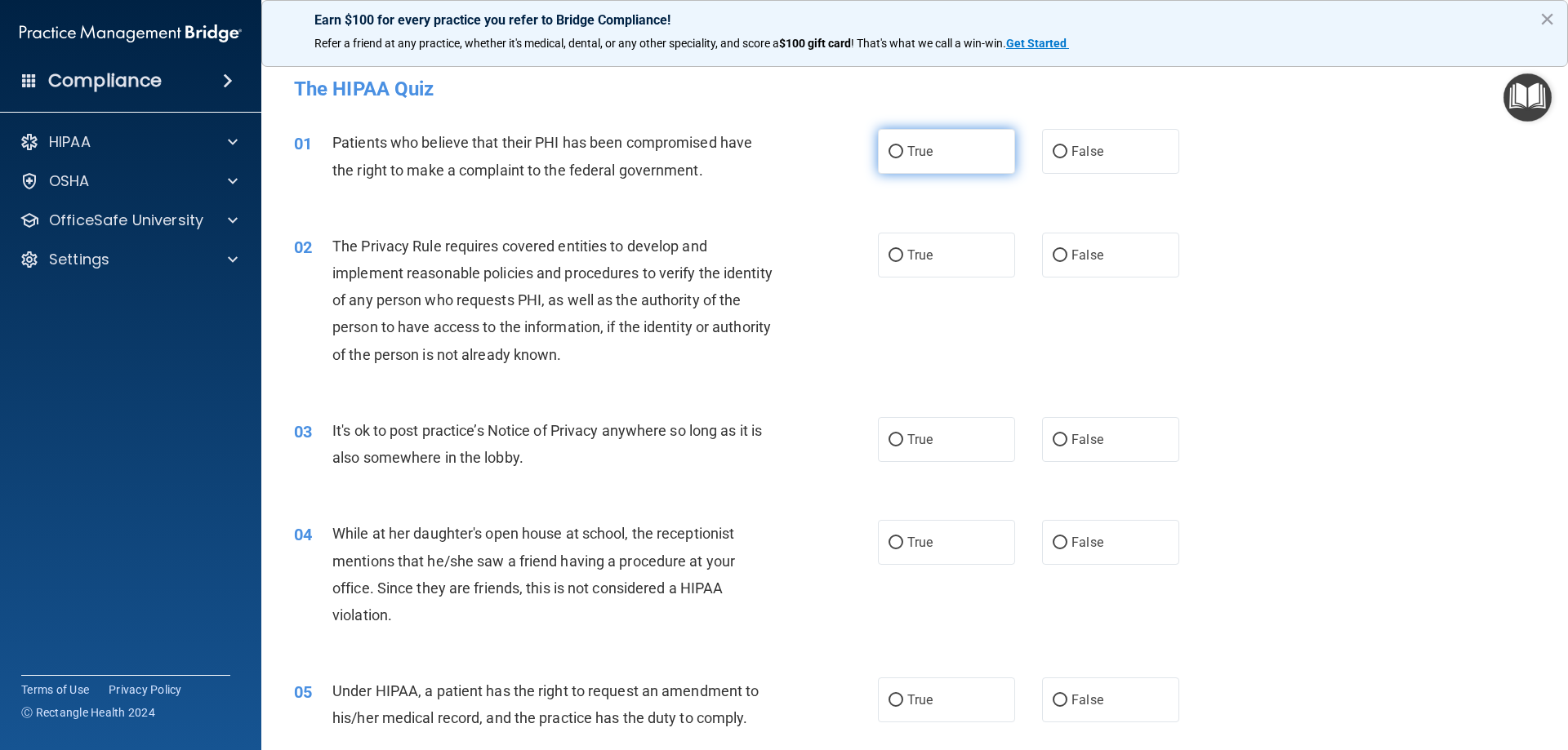
click at [906, 162] on label "True" at bounding box center [946, 151] width 137 height 45
click at [903, 159] on input "True" at bounding box center [896, 152] width 15 height 13
radio input "true"
click at [936, 258] on label "True" at bounding box center [946, 254] width 137 height 45
click at [903, 258] on input "True" at bounding box center [896, 256] width 15 height 13
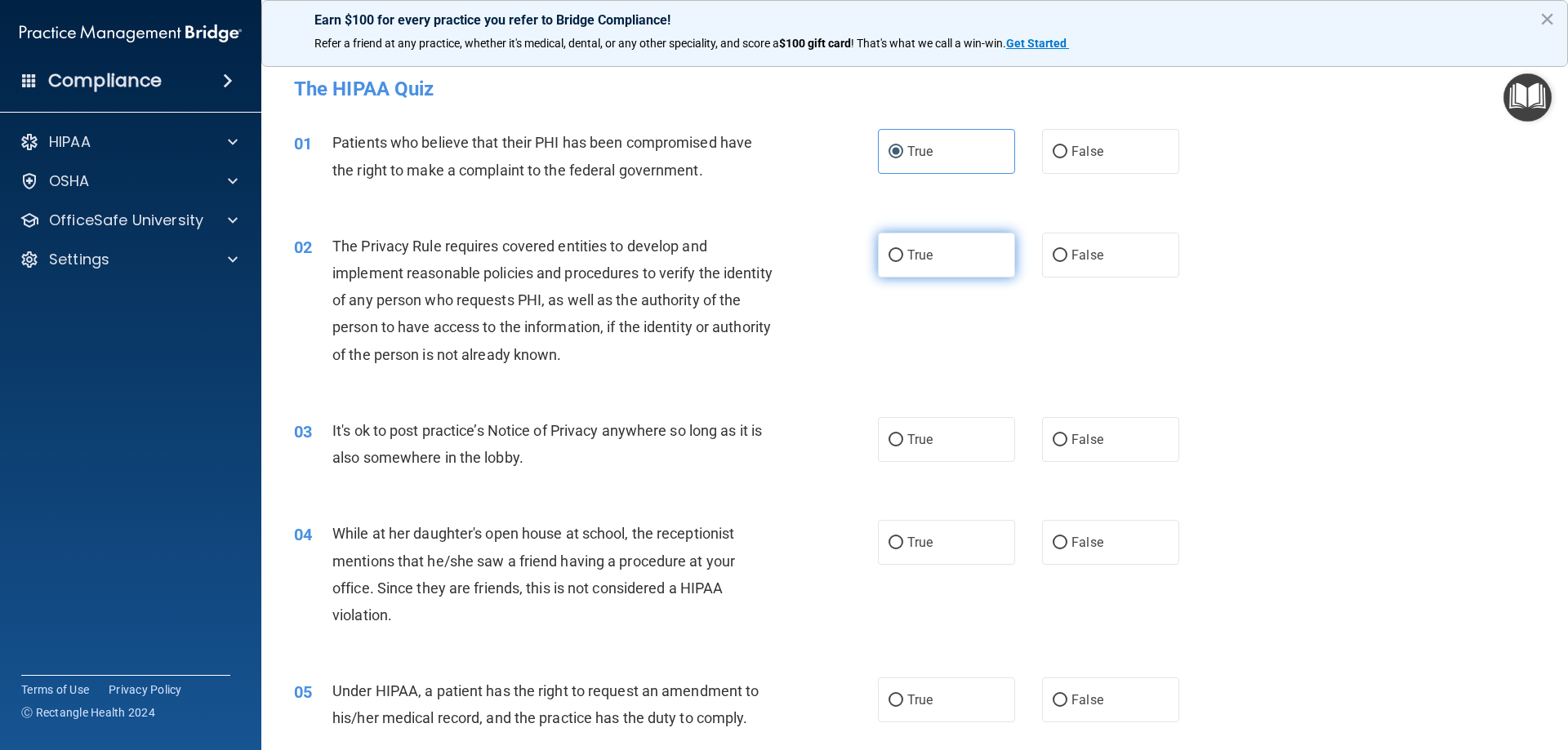
radio input "true"
click at [1123, 443] on label "False" at bounding box center [1110, 439] width 137 height 45
click at [1067, 443] on input "False" at bounding box center [1060, 440] width 15 height 13
radio input "true"
click at [1115, 527] on label "False" at bounding box center [1110, 542] width 137 height 45
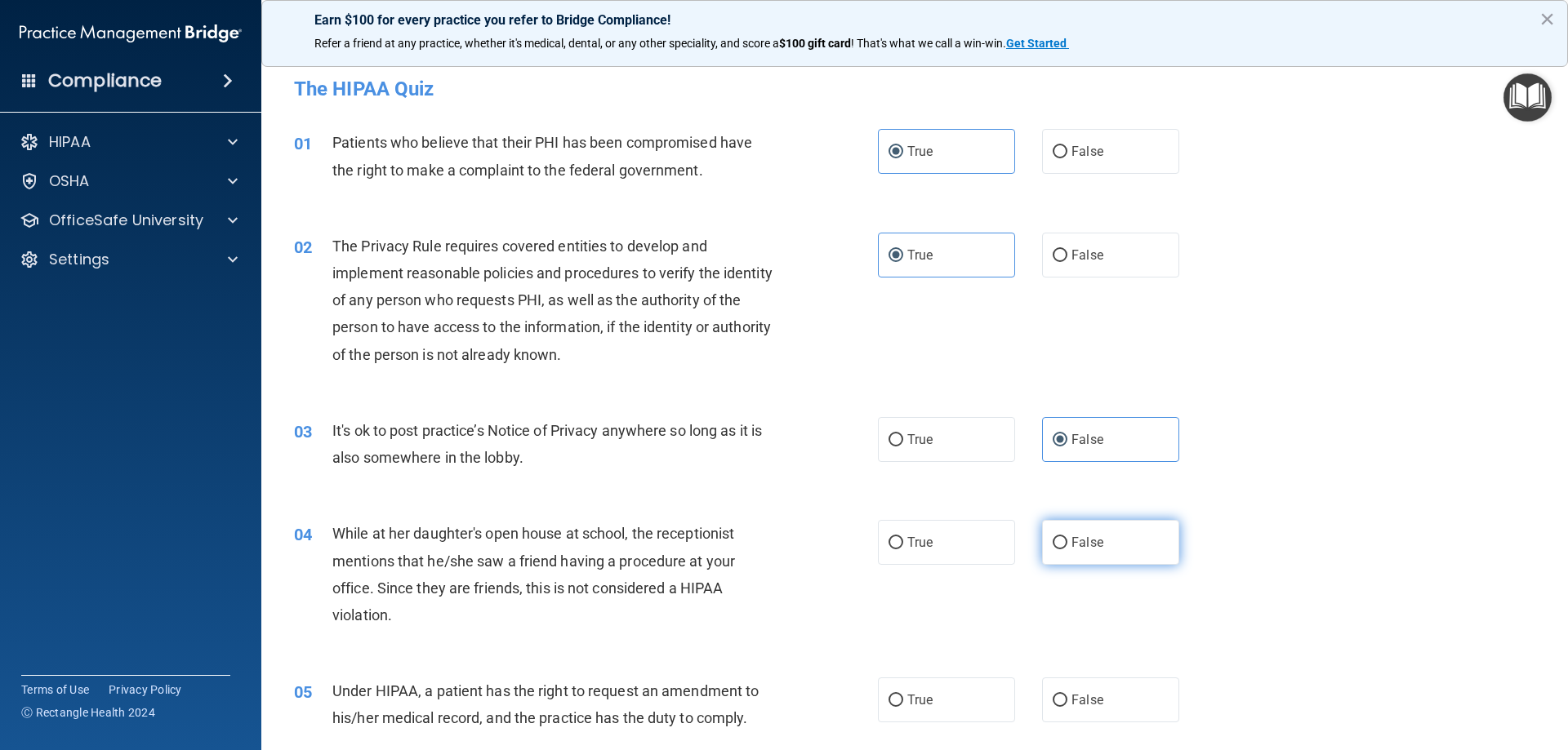
click at [1067, 538] on input "False" at bounding box center [1060, 543] width 15 height 13
radio input "true"
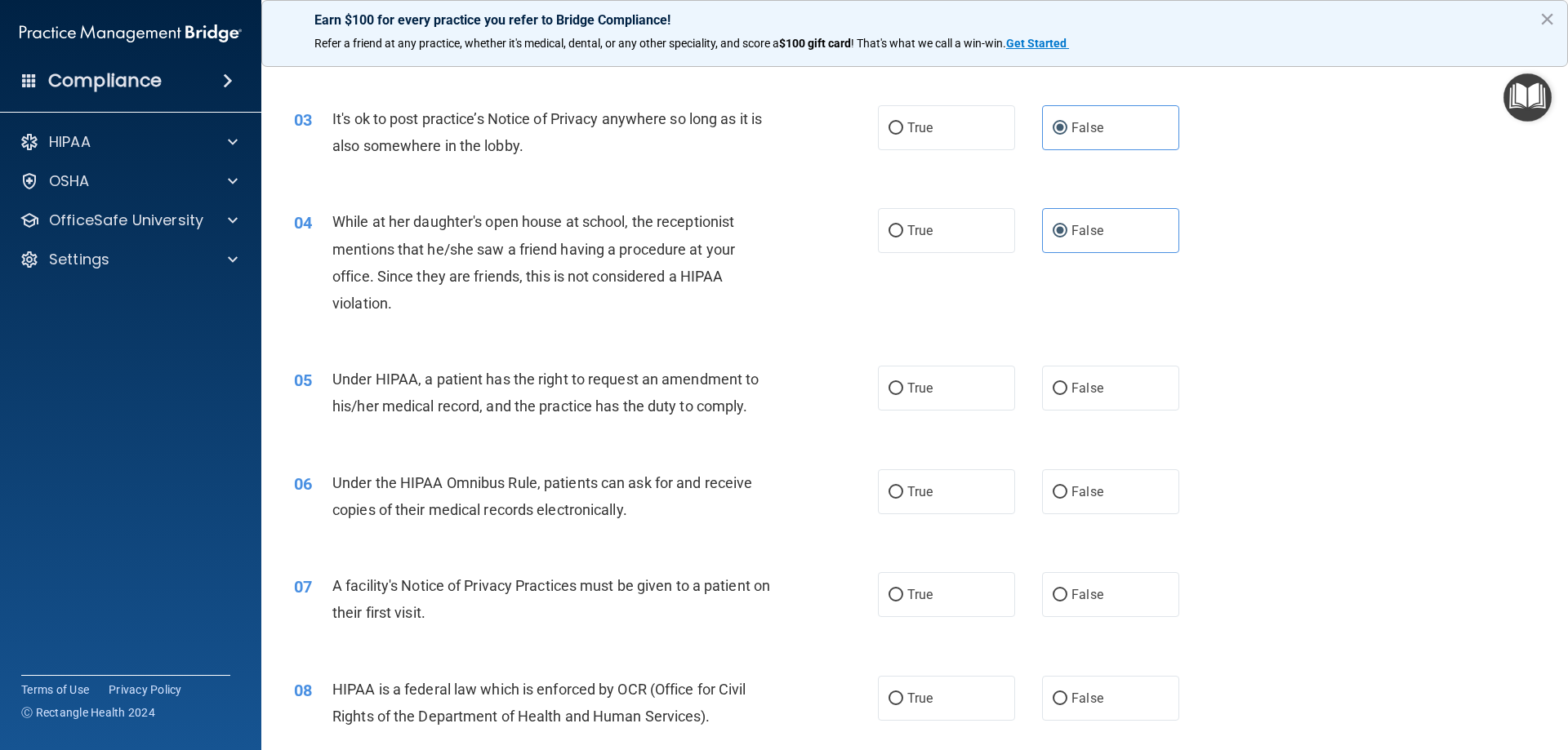
scroll to position [327, 0]
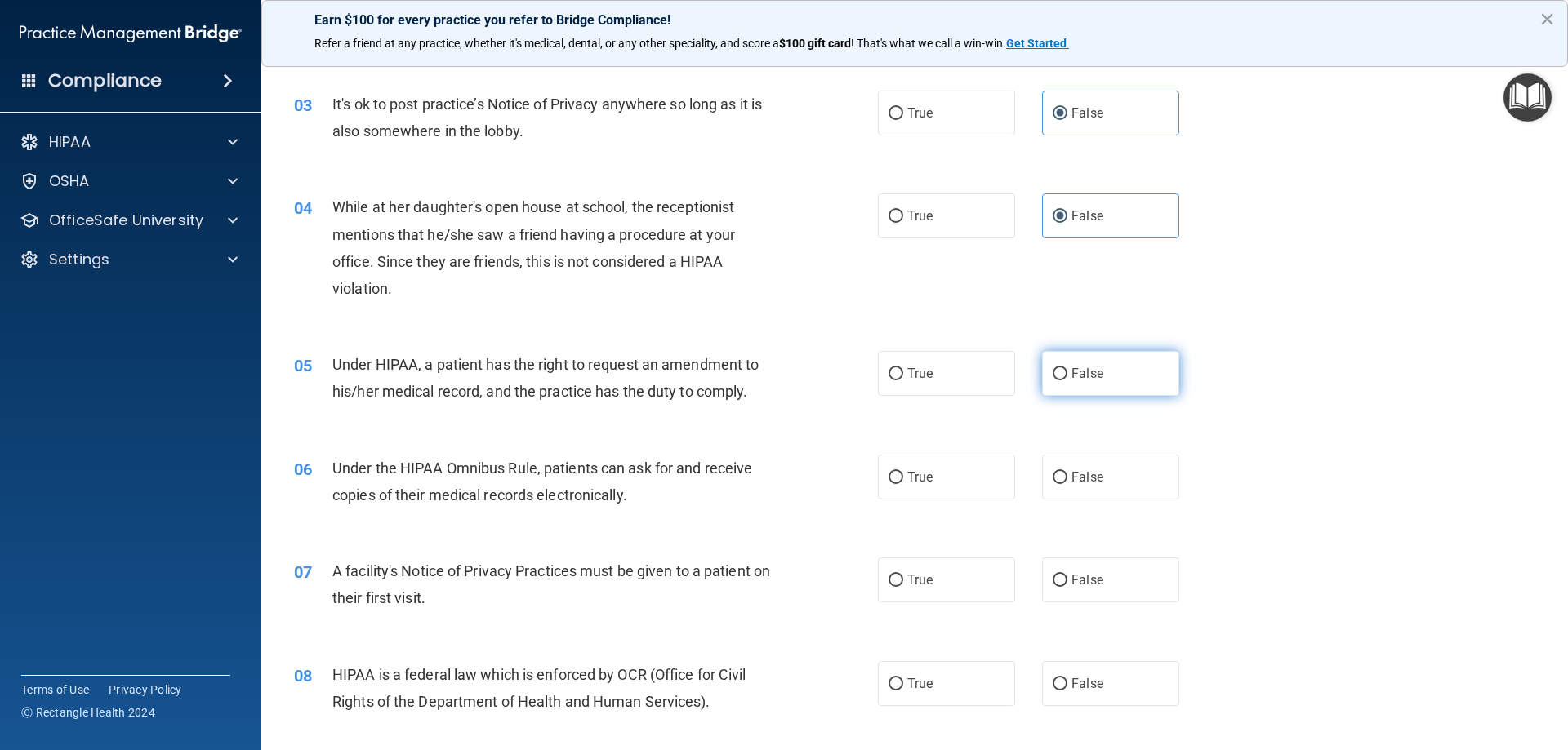
drag, startPoint x: 1083, startPoint y: 358, endPoint x: 1102, endPoint y: 373, distance: 24.2
click at [1084, 359] on label "False" at bounding box center [1110, 373] width 137 height 45
click at [1067, 368] on input "False" at bounding box center [1060, 374] width 15 height 13
radio input "true"
click at [952, 481] on label "True" at bounding box center [946, 477] width 137 height 45
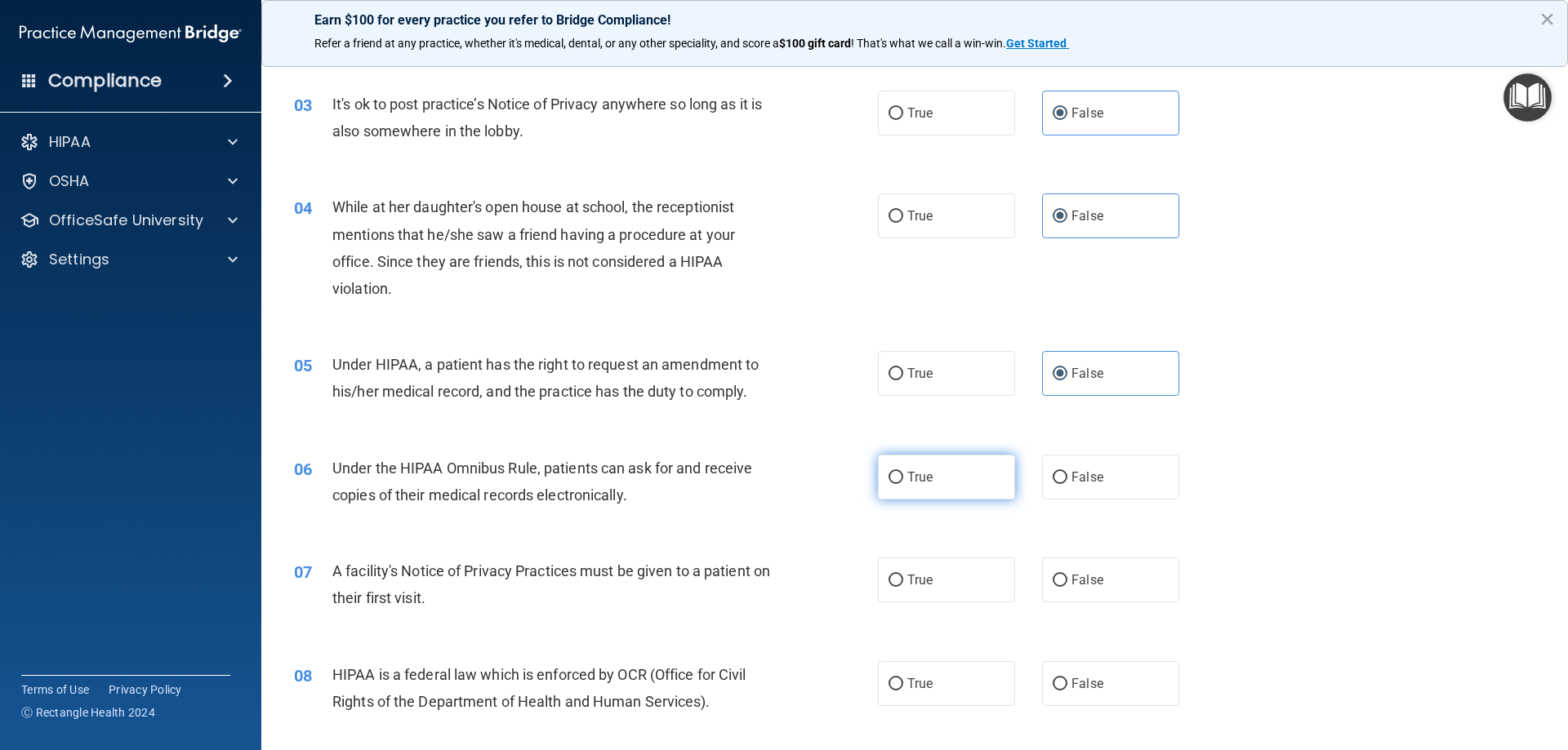
click at [903, 481] on input "True" at bounding box center [896, 478] width 15 height 13
radio input "true"
click at [942, 590] on label "True" at bounding box center [946, 580] width 137 height 45
click at [903, 587] on input "True" at bounding box center [896, 580] width 15 height 13
radio input "true"
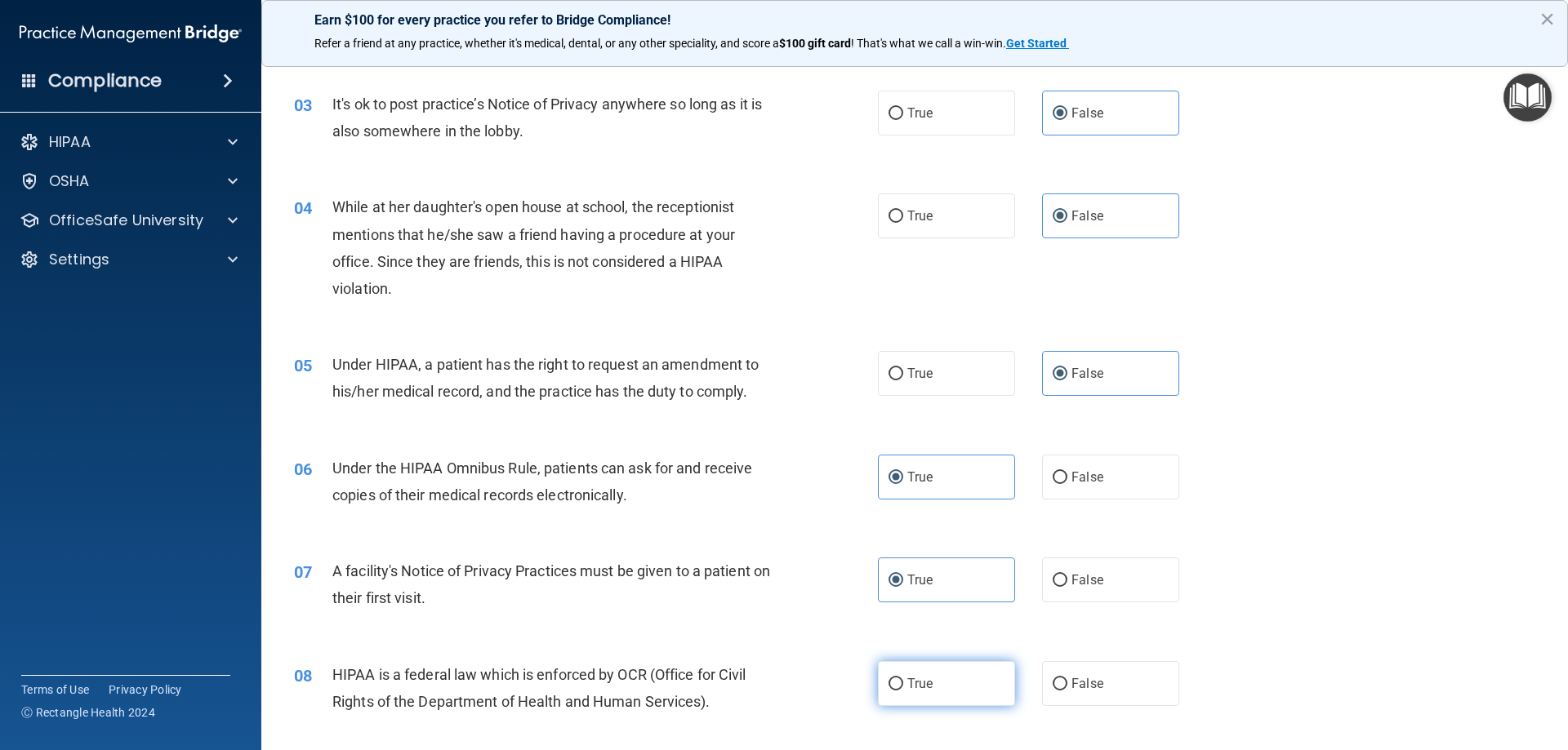
click at [970, 695] on label "True" at bounding box center [946, 684] width 137 height 45
click at [903, 691] on input "True" at bounding box center [896, 684] width 15 height 13
radio input "true"
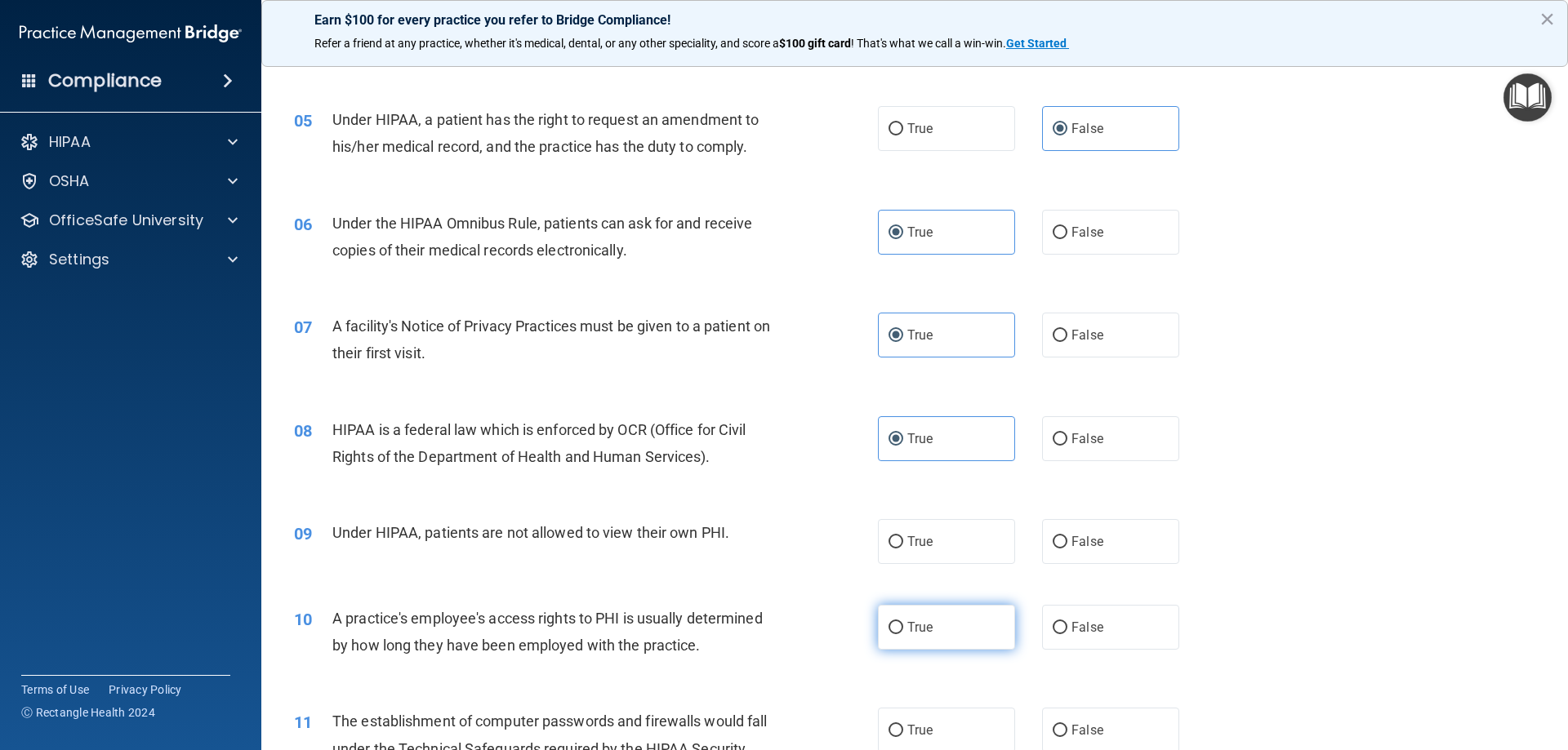
scroll to position [653, 0]
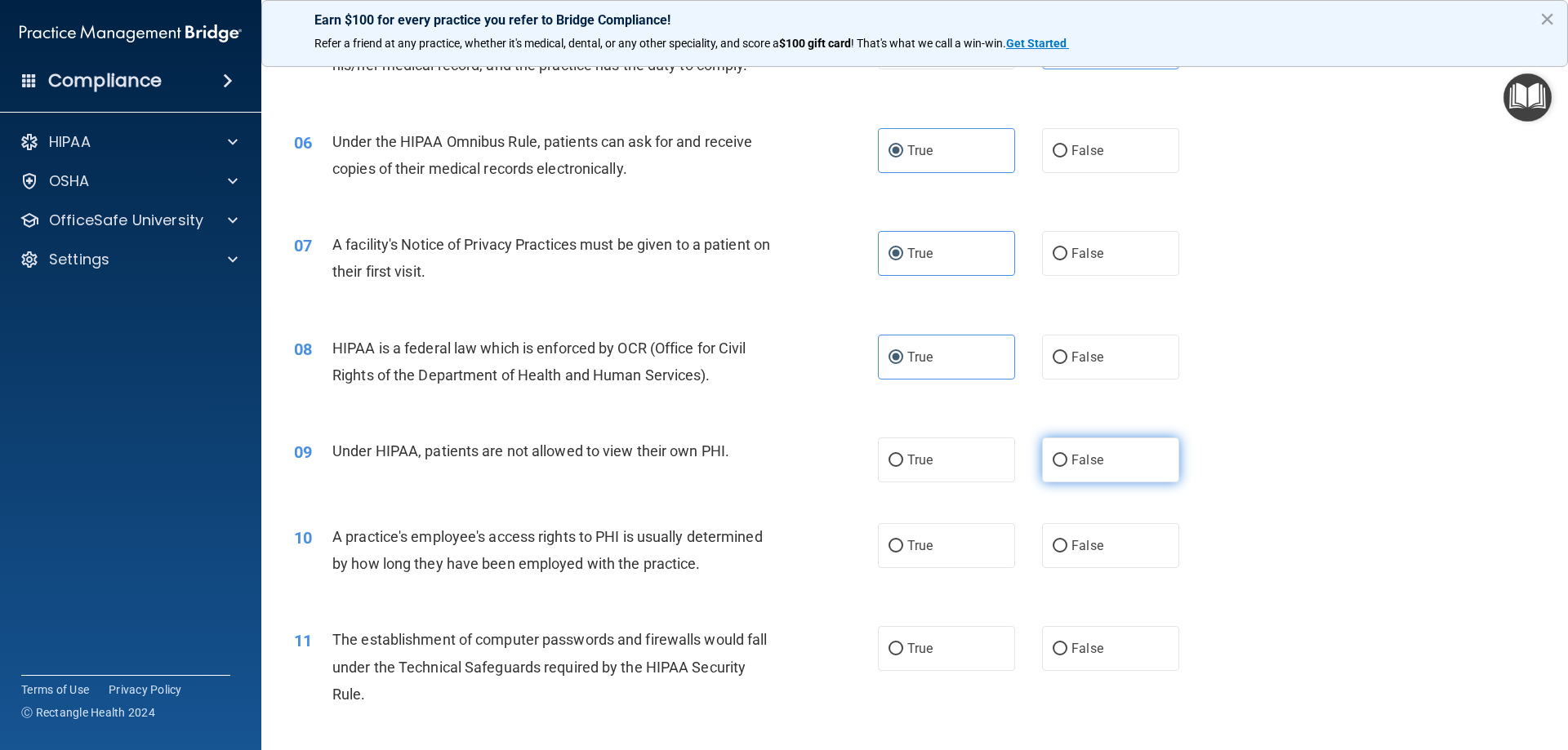
click at [1086, 481] on label "False" at bounding box center [1110, 459] width 137 height 45
click at [1067, 467] on input "False" at bounding box center [1060, 461] width 15 height 13
radio input "true"
click at [1085, 543] on span "False" at bounding box center [1088, 546] width 32 height 15
click at [1067, 543] on input "False" at bounding box center [1060, 547] width 15 height 13
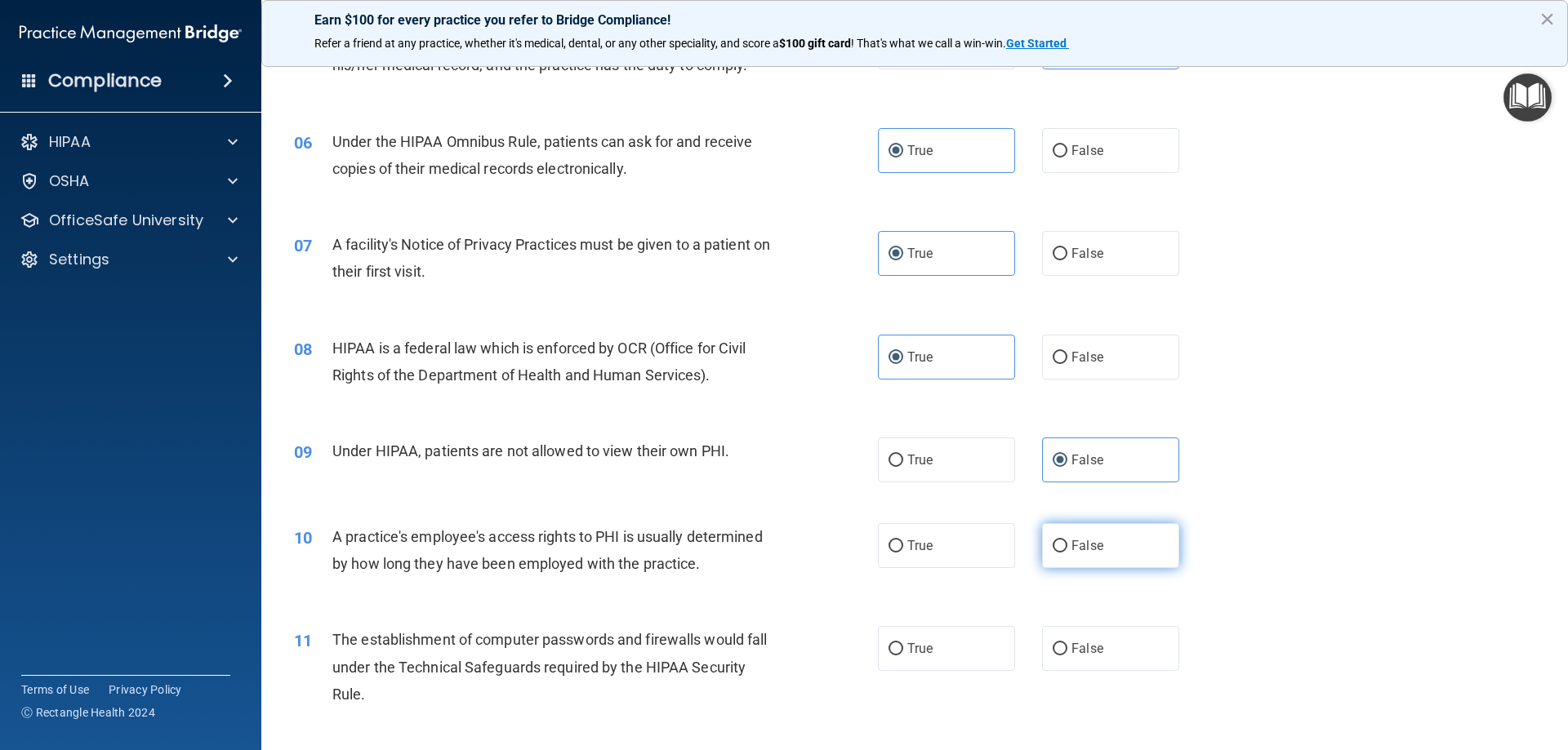
radio input "true"
click at [962, 642] on label "True" at bounding box center [946, 648] width 137 height 45
click at [903, 643] on input "True" at bounding box center [896, 649] width 15 height 13
radio input "true"
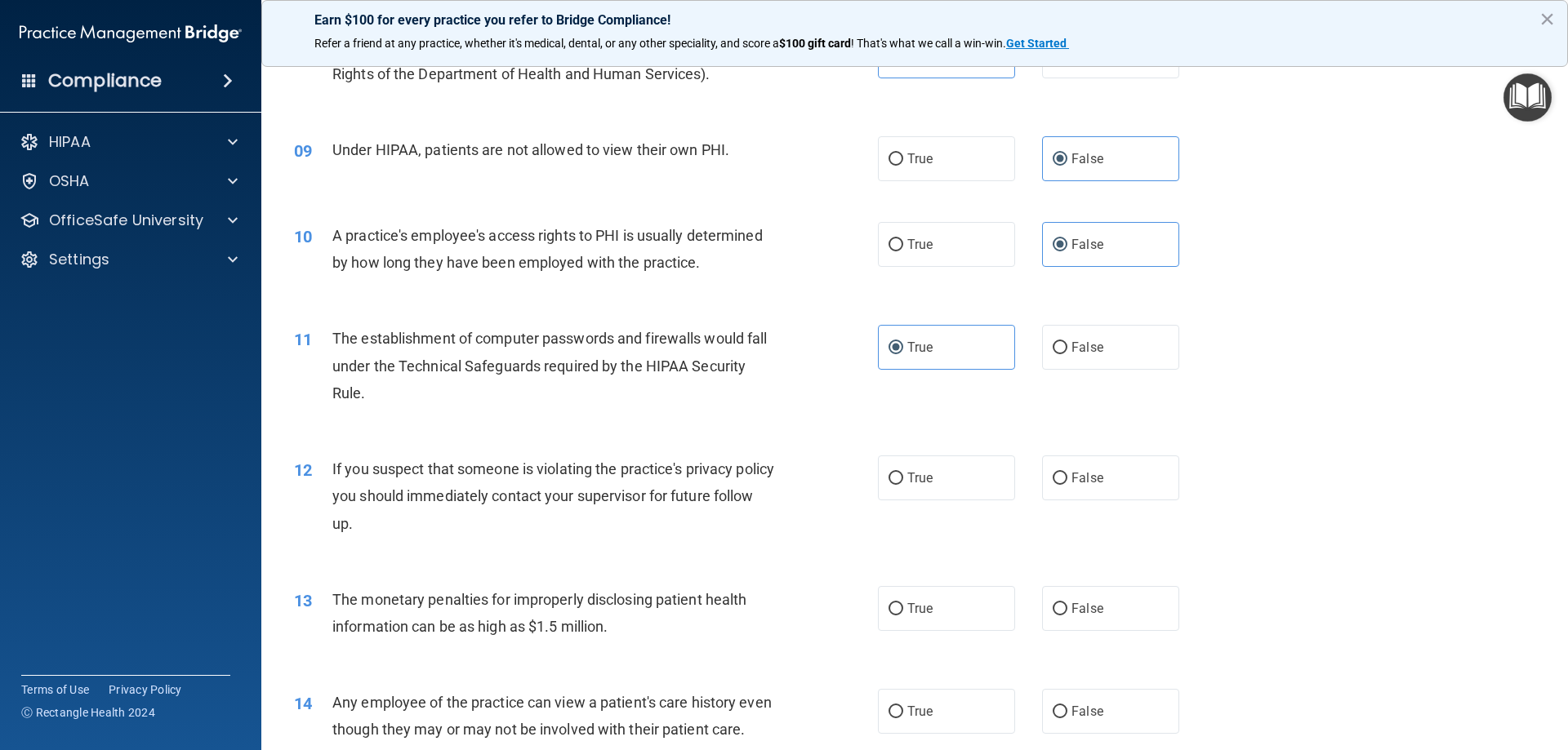
scroll to position [980, 0]
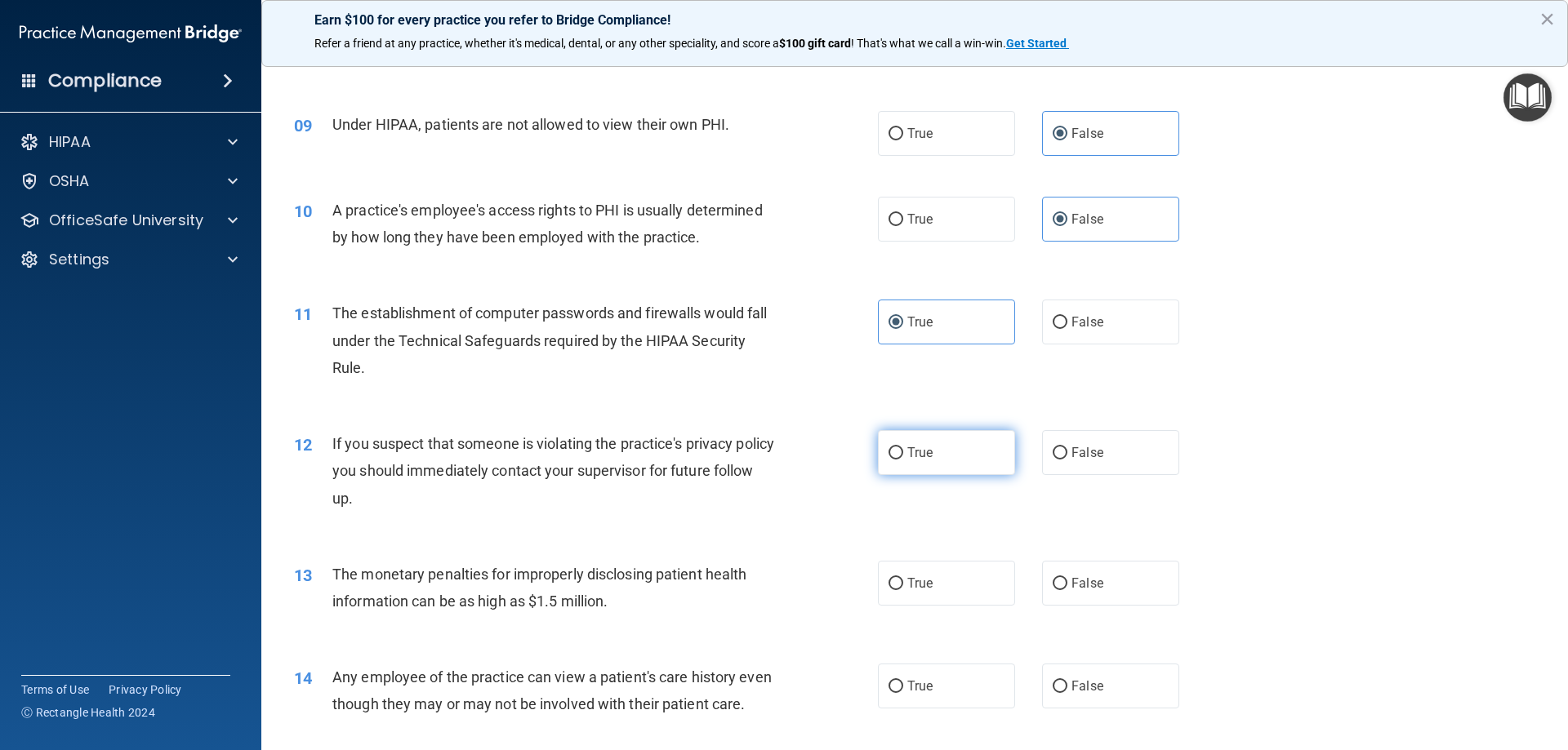
click at [914, 448] on span "True" at bounding box center [920, 453] width 25 height 15
click at [903, 448] on input "True" at bounding box center [896, 454] width 15 height 13
radio input "true"
click at [913, 585] on span "True" at bounding box center [920, 583] width 25 height 15
click at [903, 585] on input "True" at bounding box center [896, 584] width 15 height 13
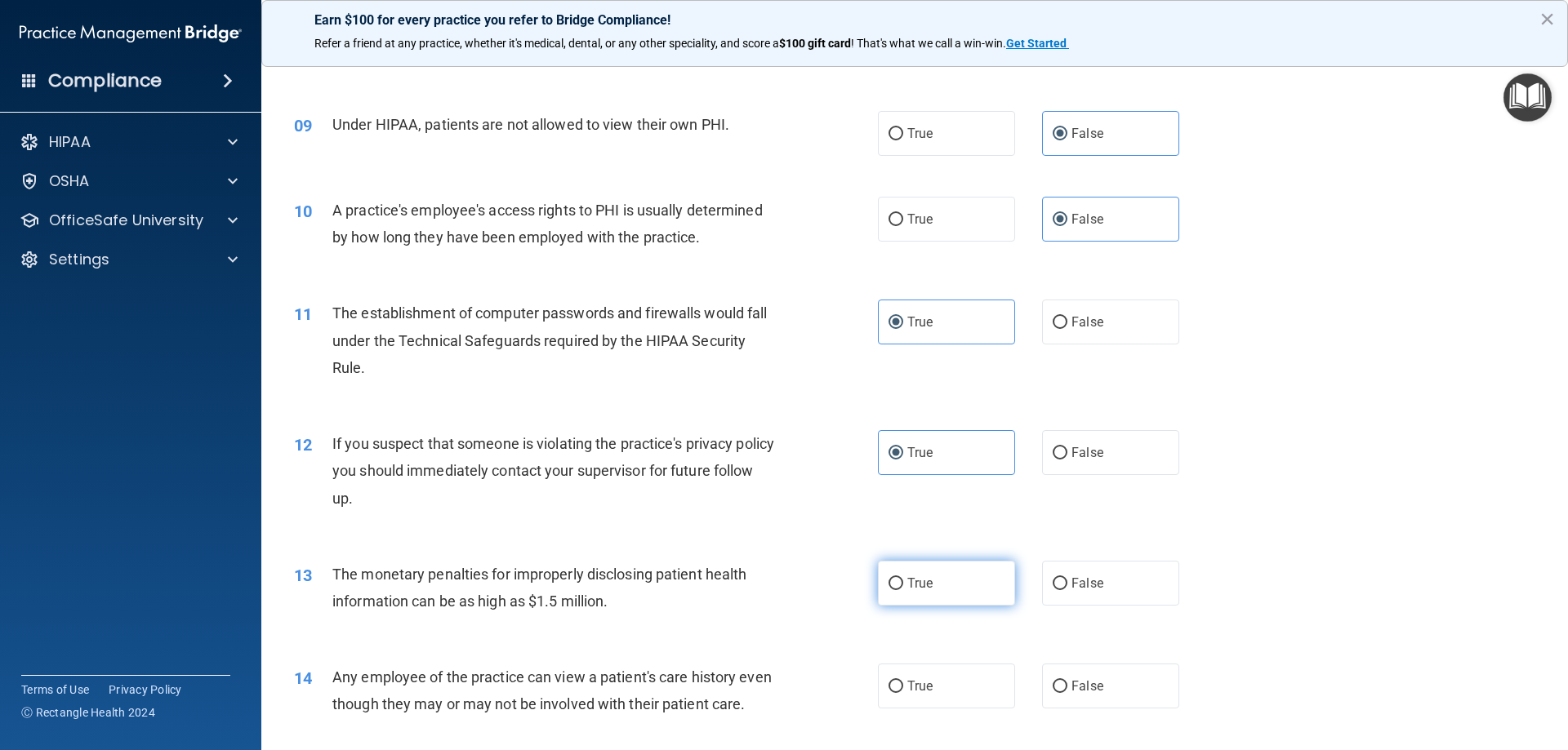
radio input "true"
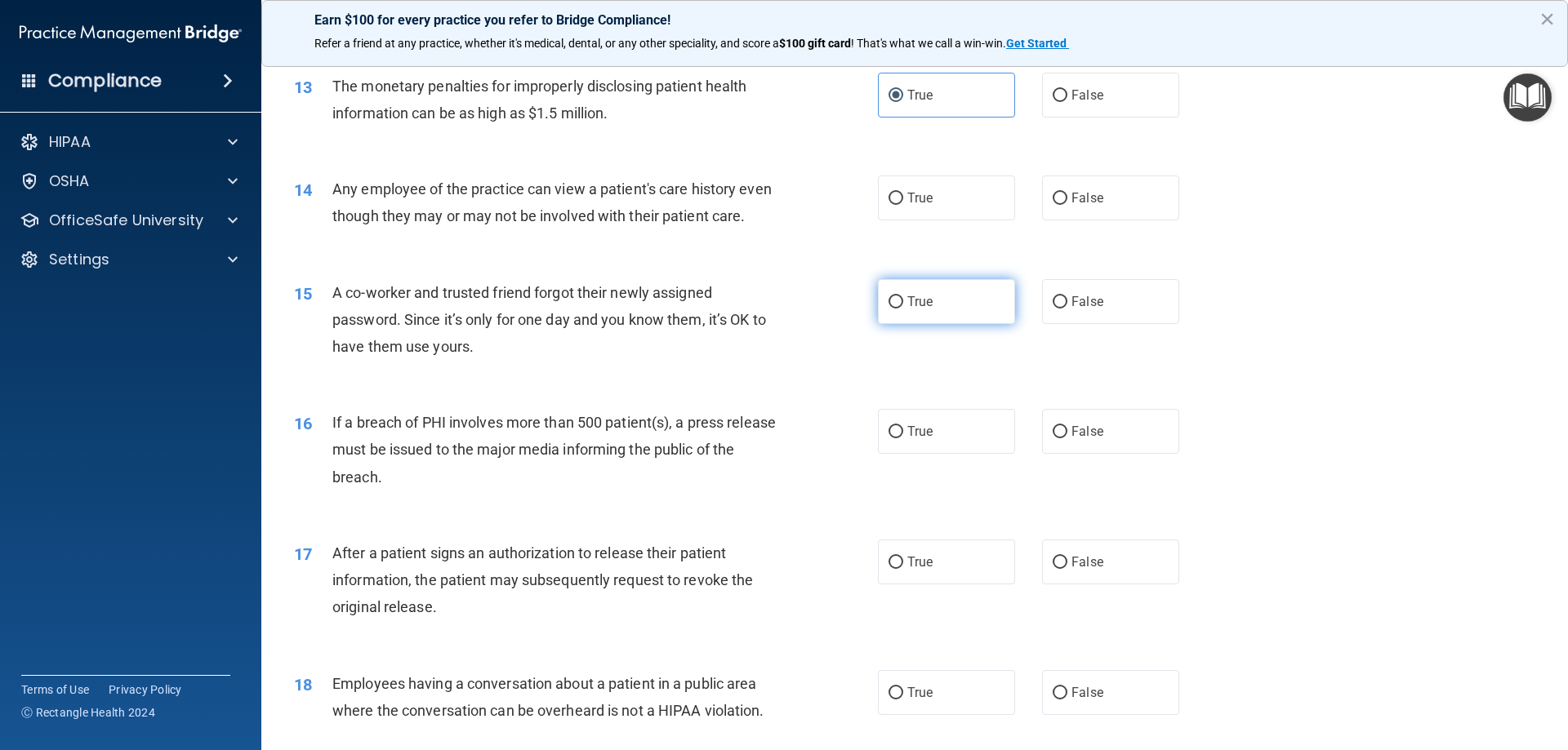
scroll to position [1470, 0]
click at [1082, 192] on span "False" at bounding box center [1088, 197] width 32 height 15
click at [1067, 192] on input "False" at bounding box center [1060, 197] width 15 height 13
radio input "true"
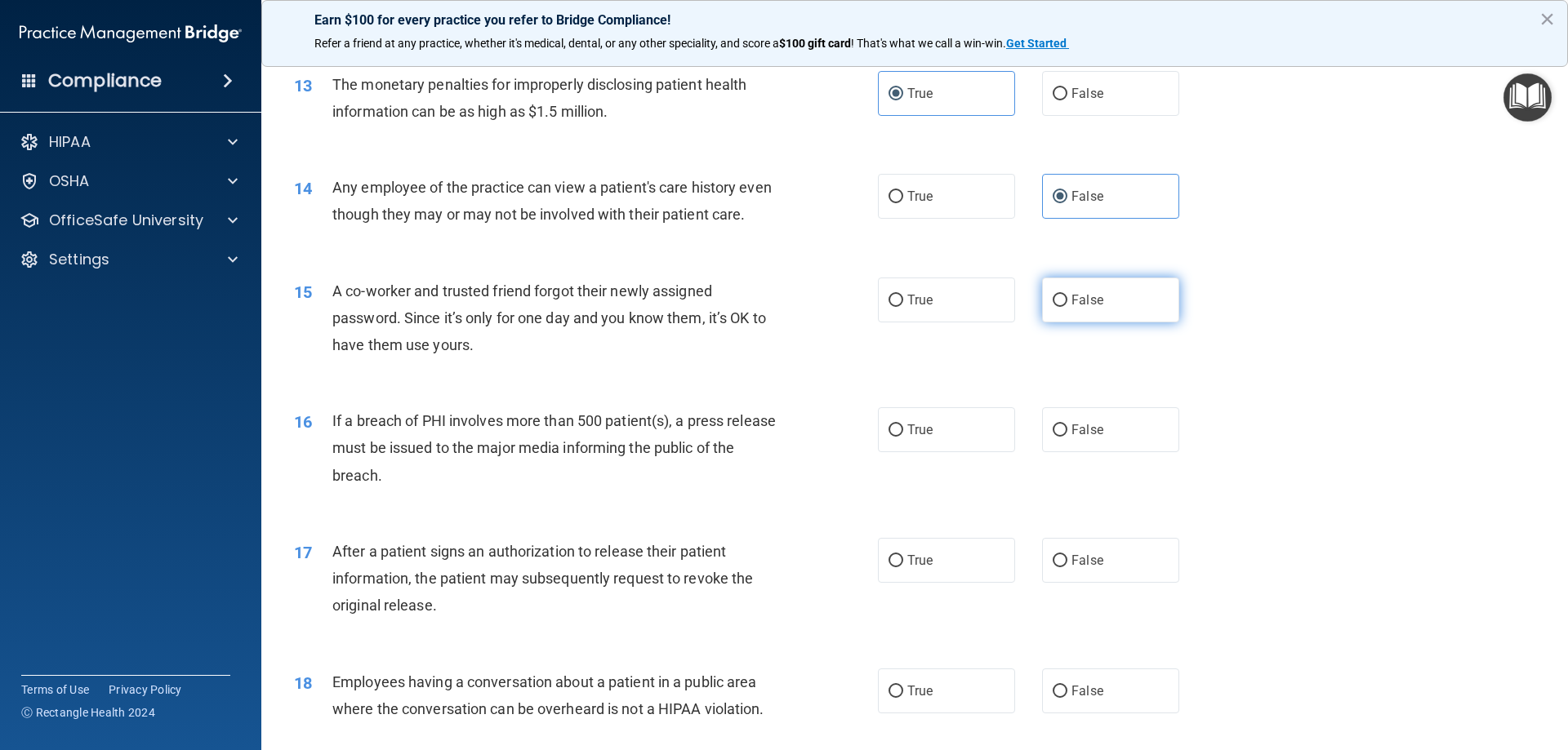
click at [1077, 323] on label "False" at bounding box center [1110, 300] width 137 height 45
click at [1067, 307] on input "False" at bounding box center [1060, 301] width 15 height 13
radio input "true"
click at [920, 438] on span "True" at bounding box center [920, 430] width 25 height 15
click at [903, 437] on input "True" at bounding box center [896, 431] width 15 height 13
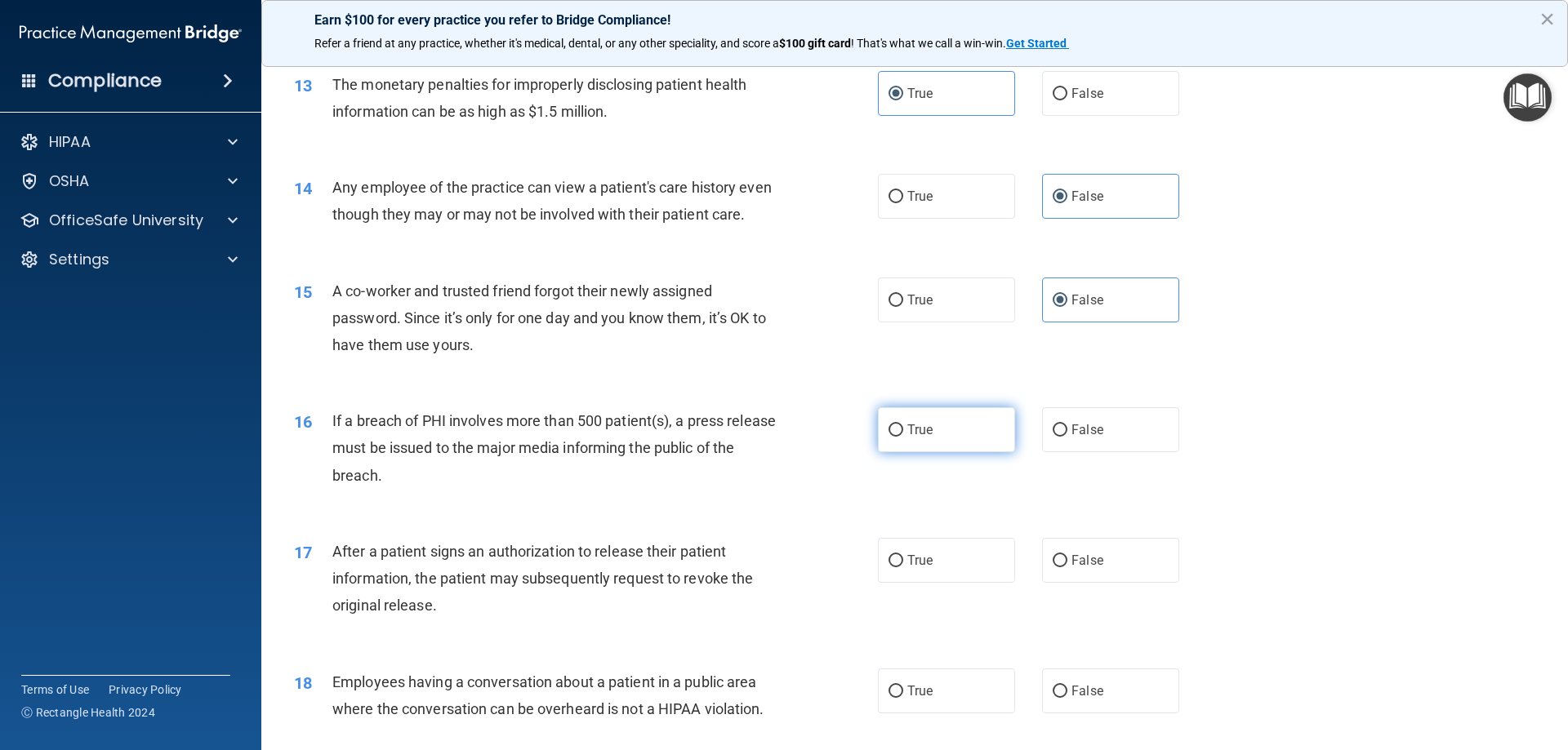
radio input "true"
click at [907, 569] on span "True" at bounding box center [920, 560] width 25 height 15
click at [901, 568] on input "True" at bounding box center [896, 561] width 15 height 13
radio input "true"
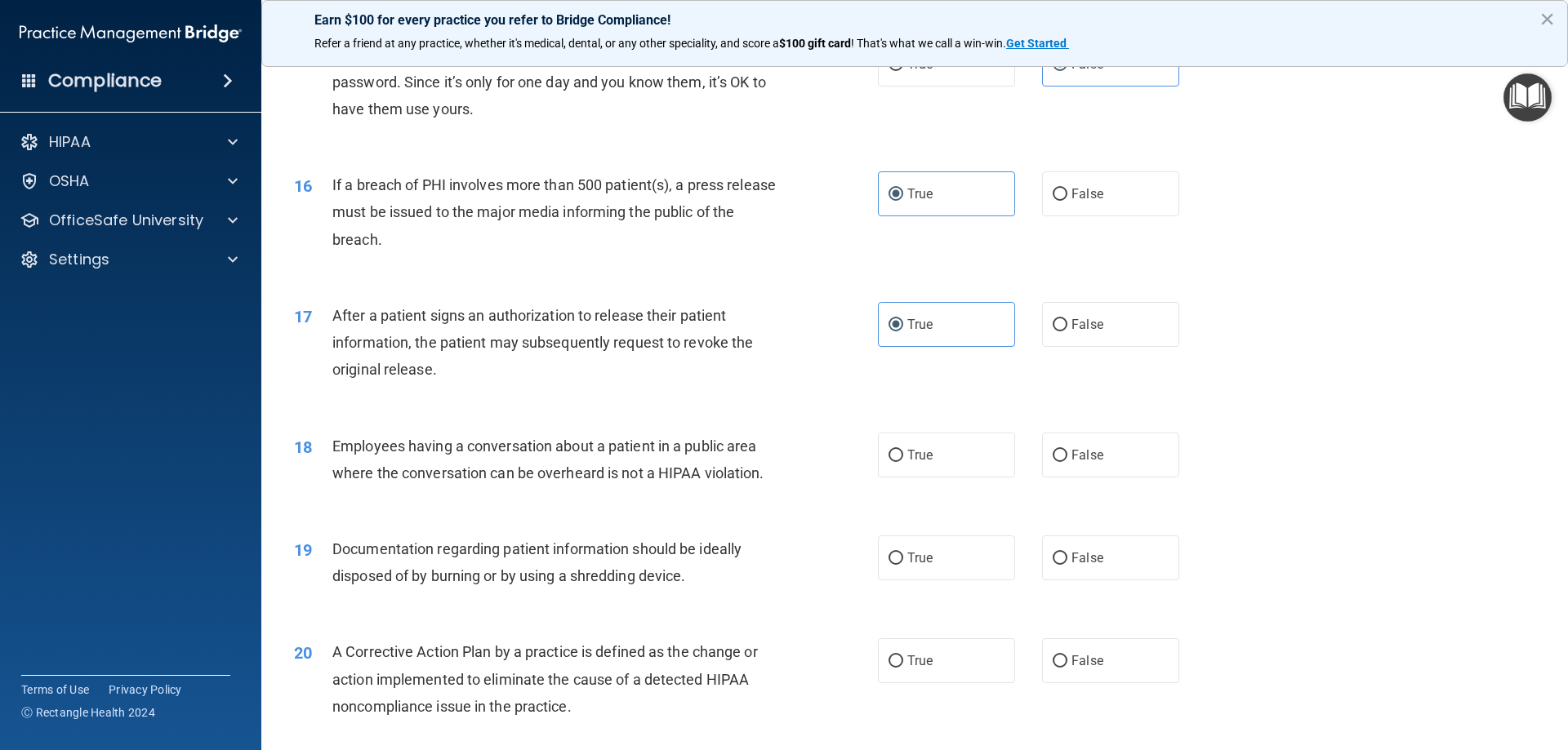
scroll to position [1715, 0]
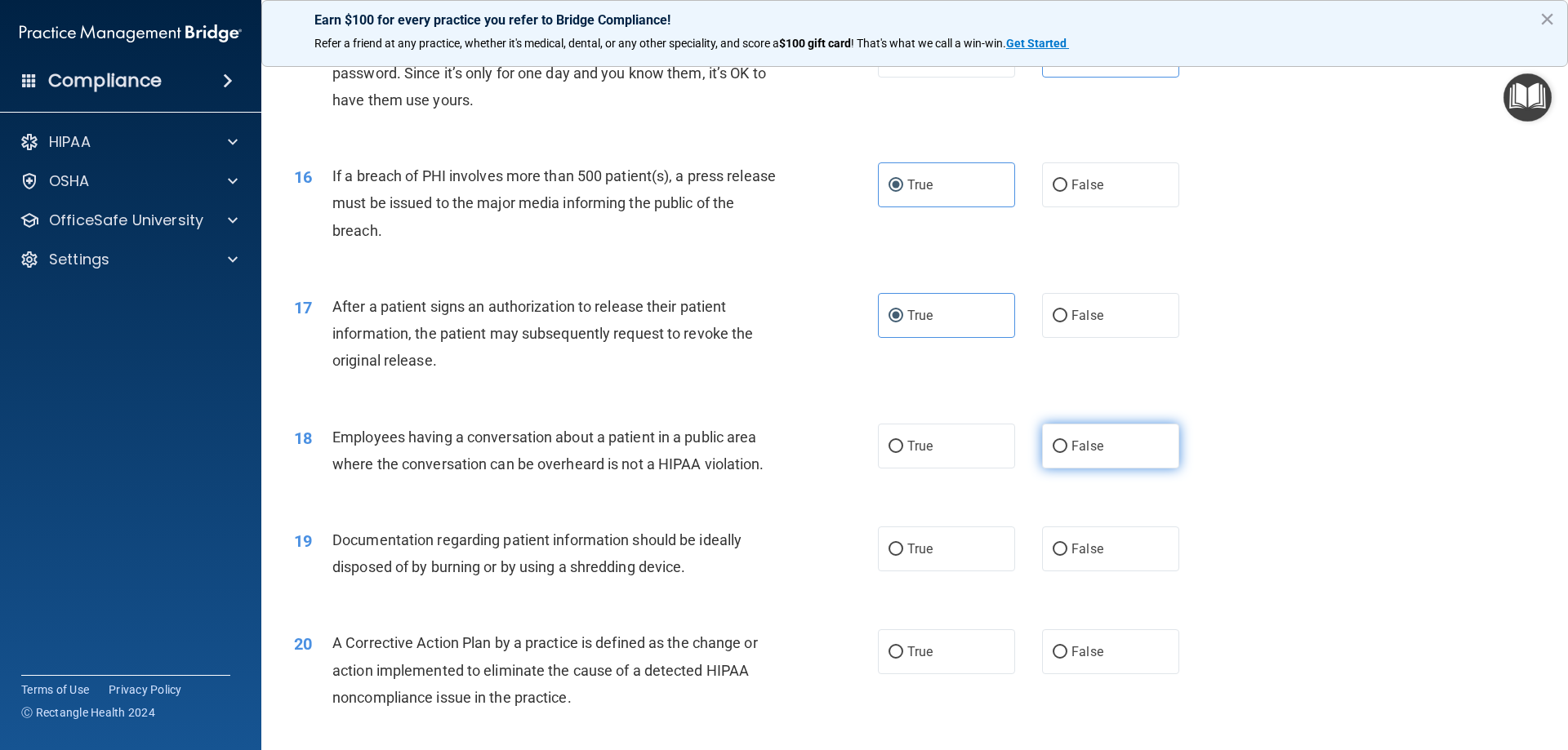
click at [1074, 454] on span "False" at bounding box center [1088, 446] width 32 height 15
click at [1067, 454] on input "False" at bounding box center [1060, 447] width 15 height 13
radio input "true"
click at [941, 572] on label "True" at bounding box center [946, 548] width 137 height 45
click at [903, 556] on input "True" at bounding box center [896, 550] width 15 height 13
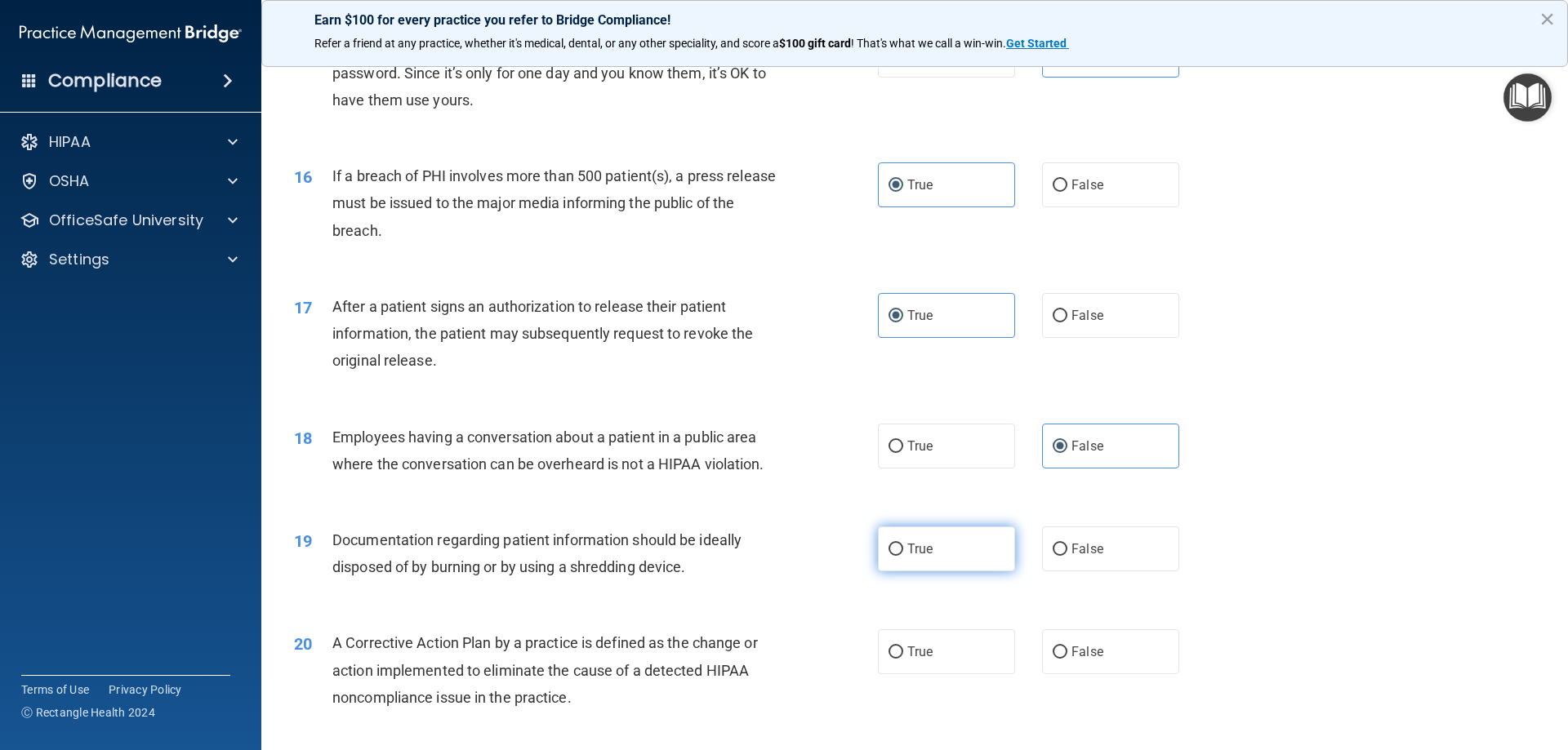
radio input "true"
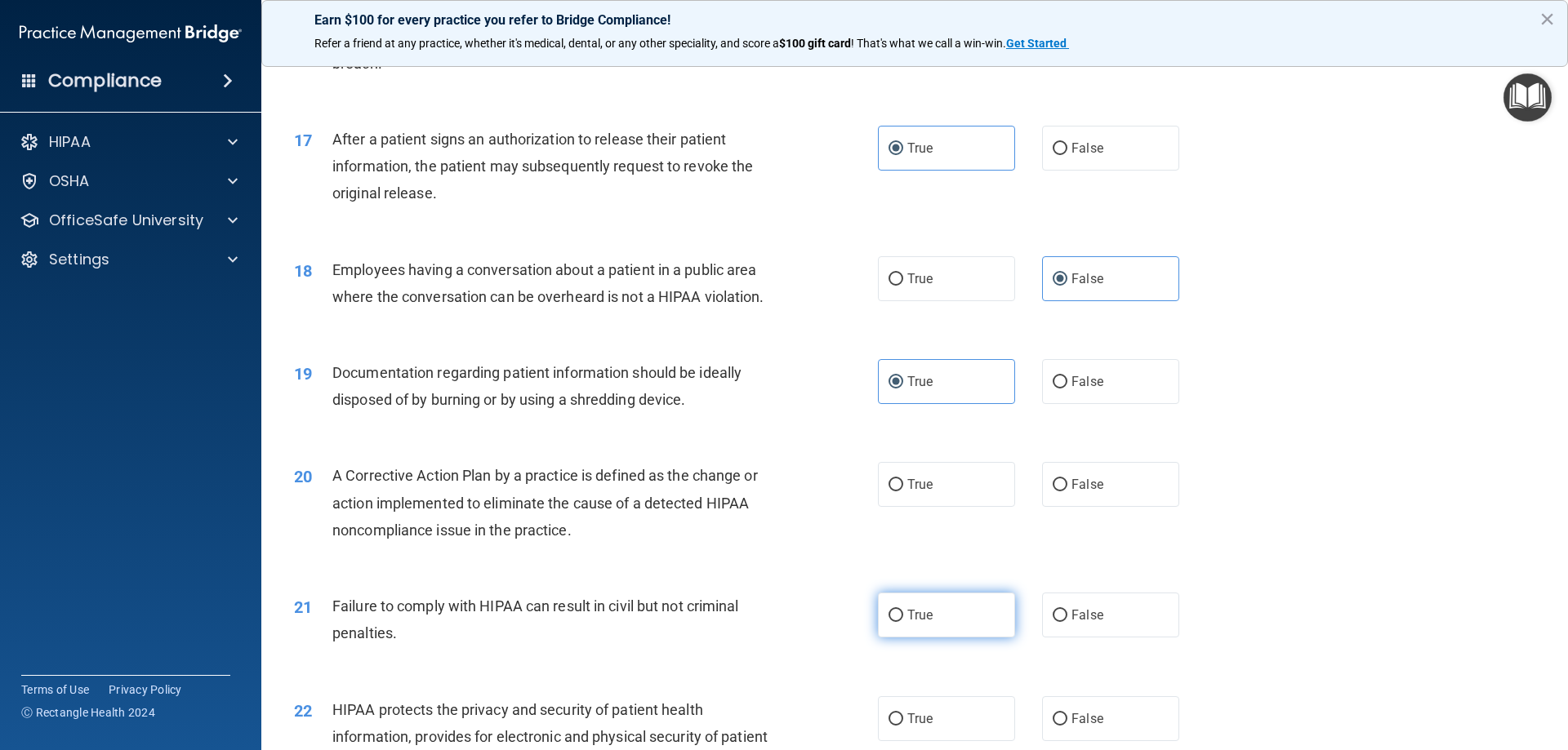
scroll to position [1959, 0]
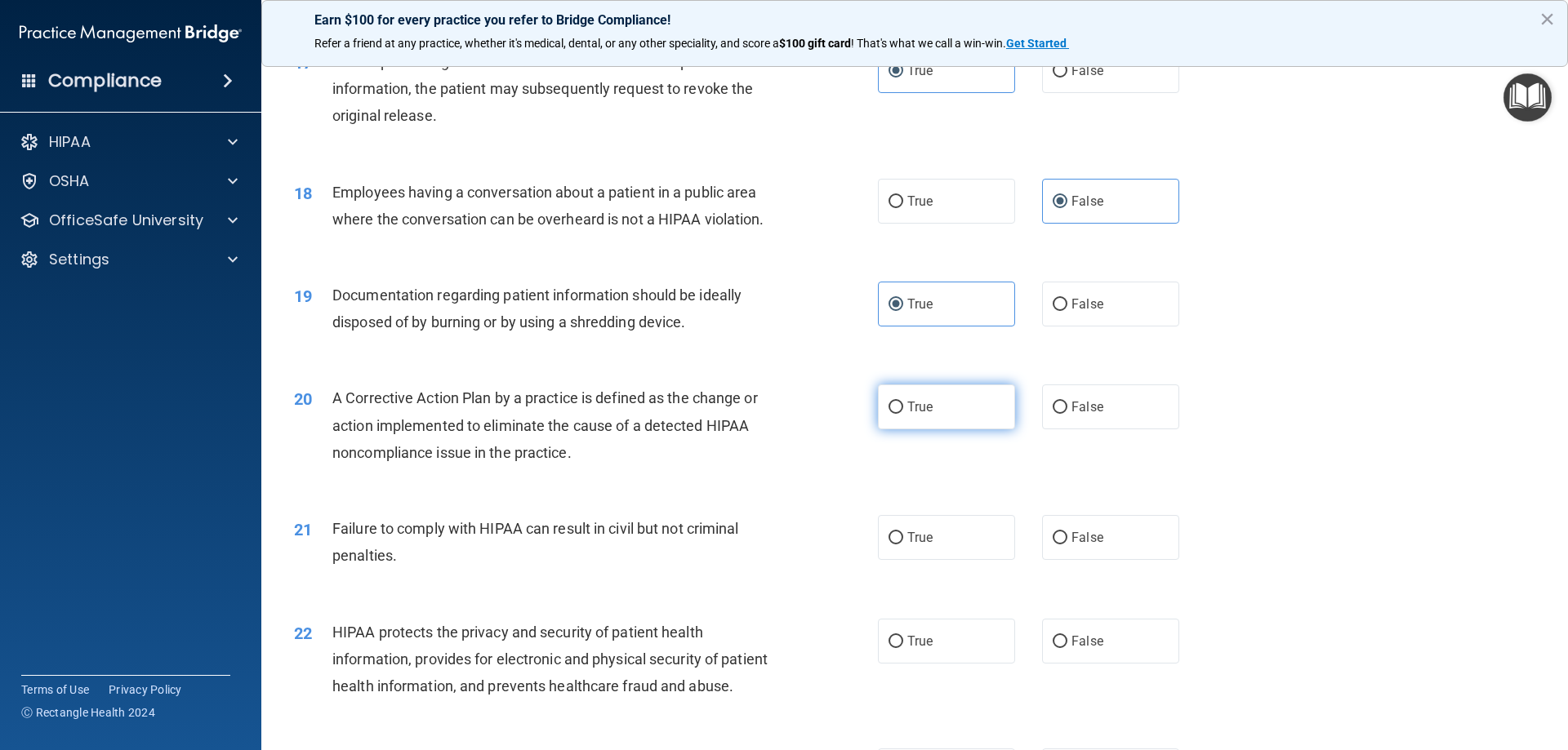
click at [906, 429] on label "True" at bounding box center [946, 406] width 137 height 45
click at [903, 414] on input "True" at bounding box center [896, 407] width 15 height 13
radio input "true"
click at [1056, 544] on input "False" at bounding box center [1060, 538] width 15 height 13
radio input "true"
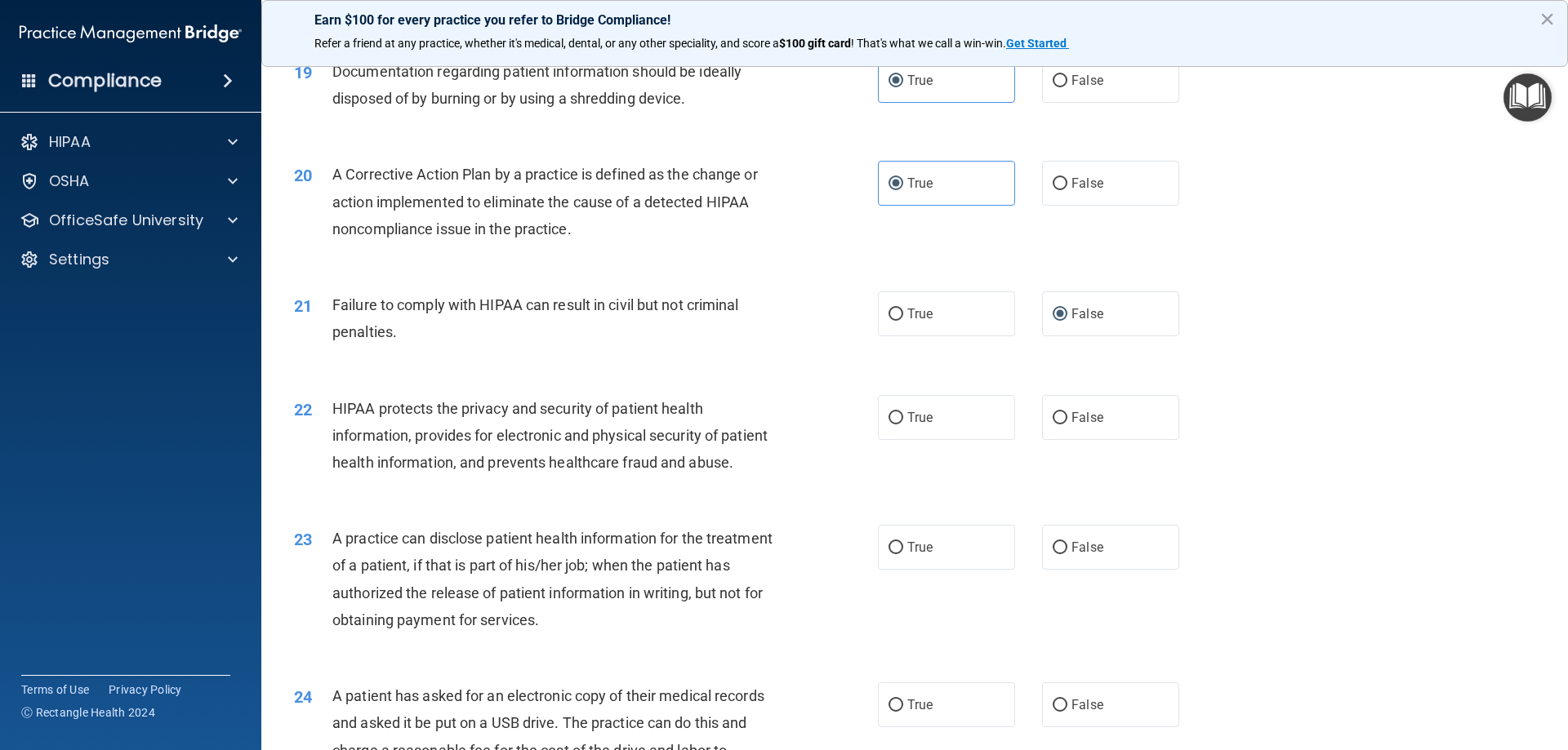
scroll to position [2205, 0]
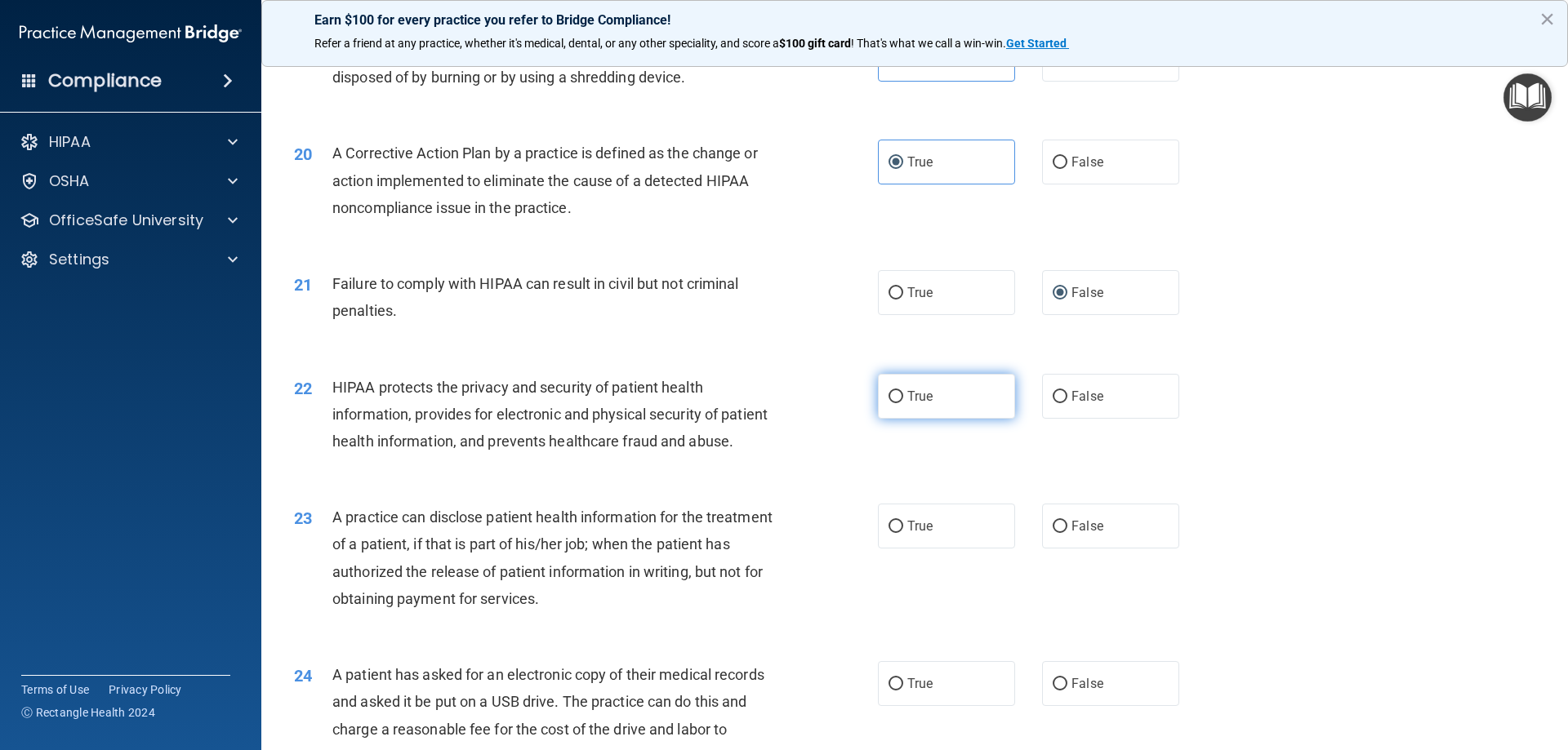
click at [962, 419] on label "True" at bounding box center [946, 396] width 137 height 45
click at [903, 403] on input "True" at bounding box center [896, 397] width 15 height 13
radio input "true"
click at [1052, 533] on input "False" at bounding box center [1060, 527] width 15 height 13
radio input "true"
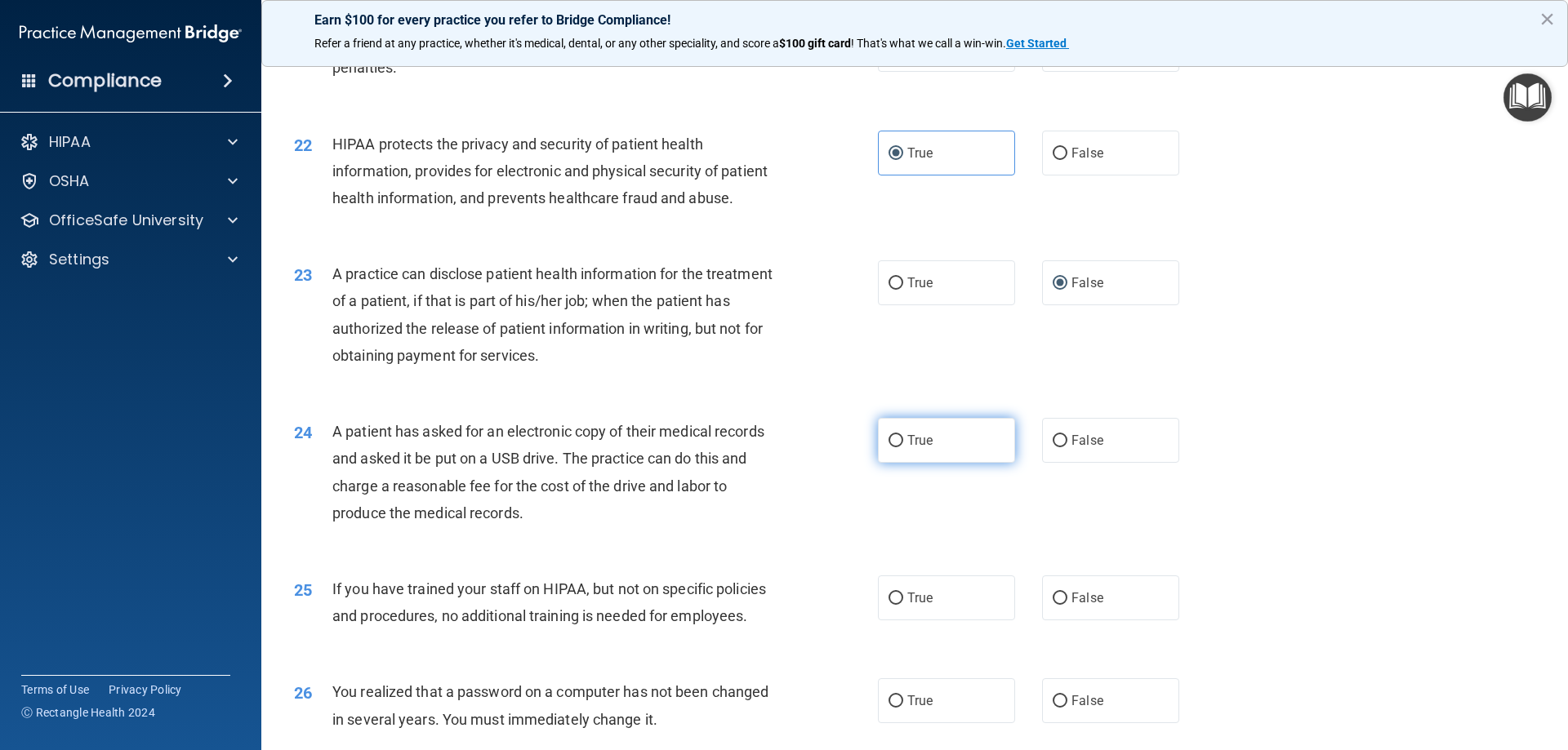
scroll to position [2450, 0]
click at [963, 461] on label "True" at bounding box center [946, 438] width 137 height 45
click at [903, 446] on input "True" at bounding box center [896, 439] width 15 height 13
radio input "true"
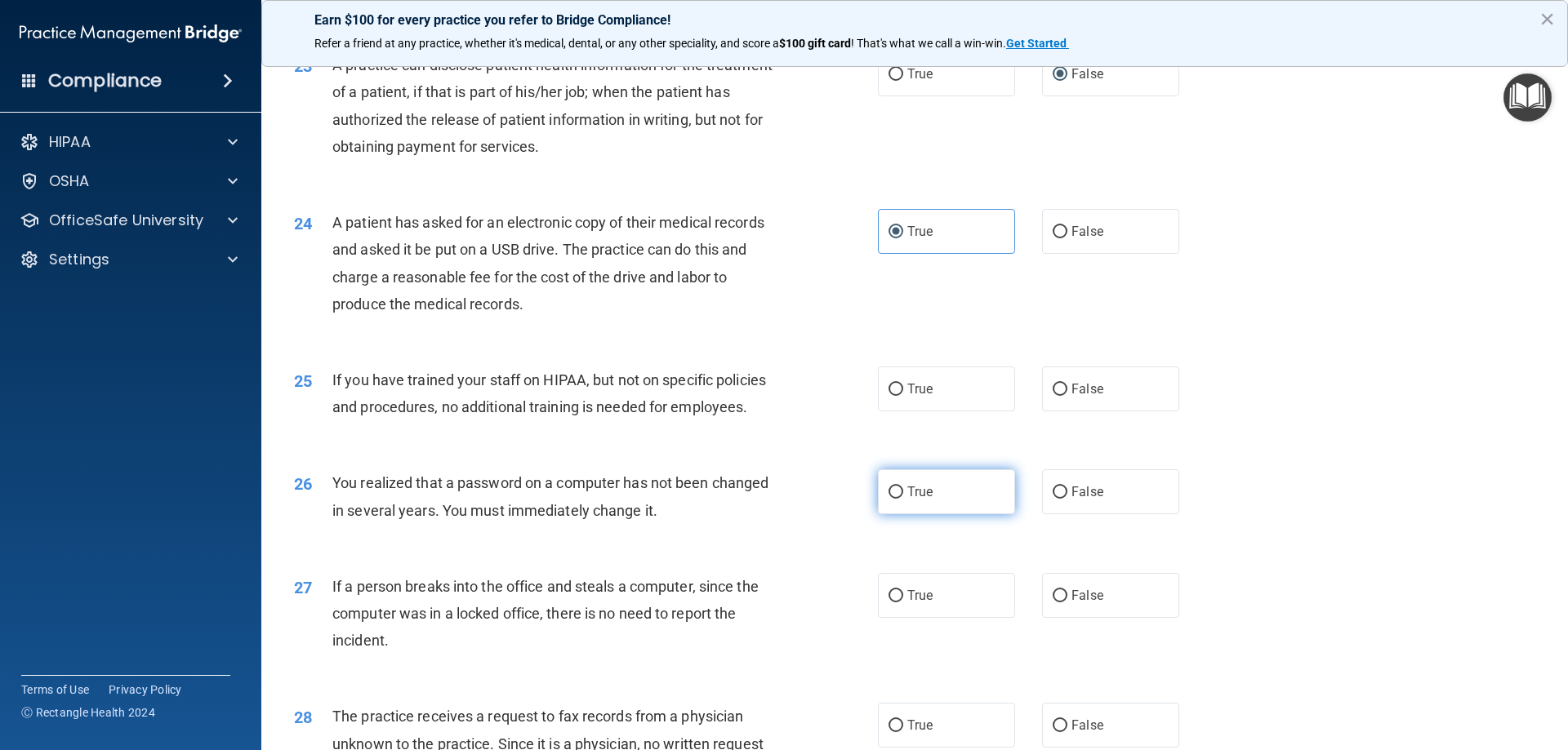
scroll to position [2694, 0]
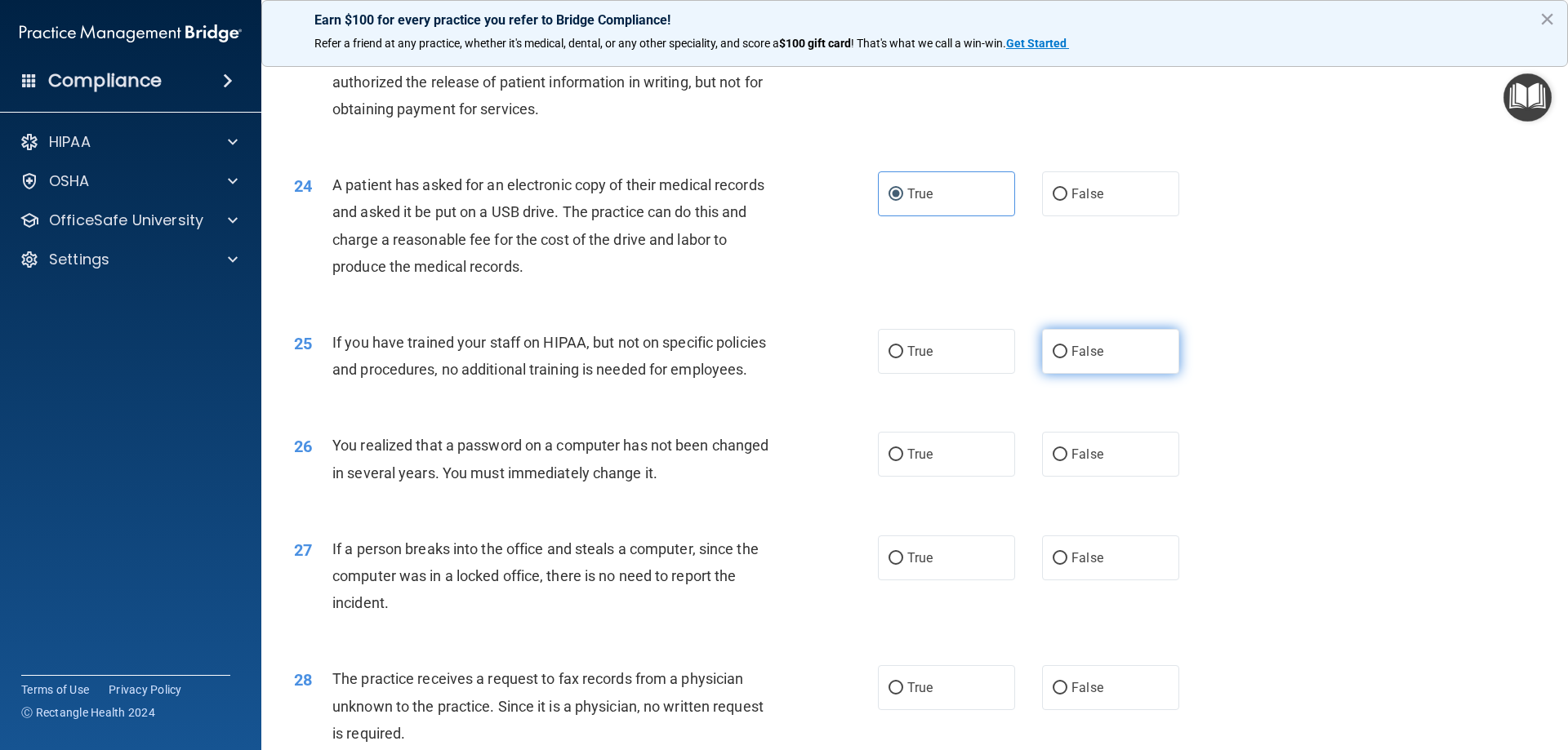
click at [1057, 359] on input "False" at bounding box center [1060, 352] width 15 height 13
radio input "true"
click at [923, 462] on span "True" at bounding box center [920, 454] width 25 height 15
click at [903, 461] on input "True" at bounding box center [896, 455] width 15 height 13
radio input "true"
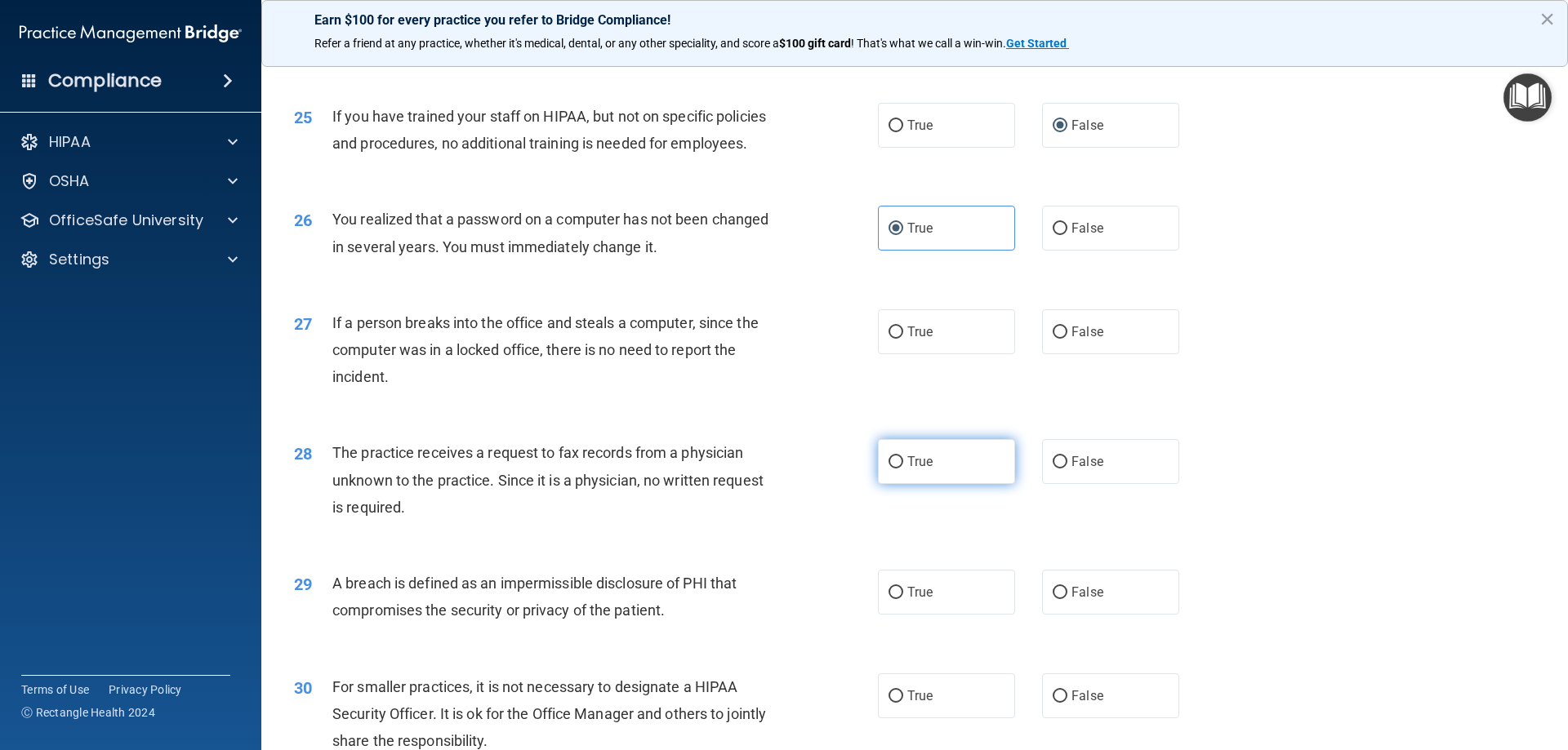
scroll to position [2940, 0]
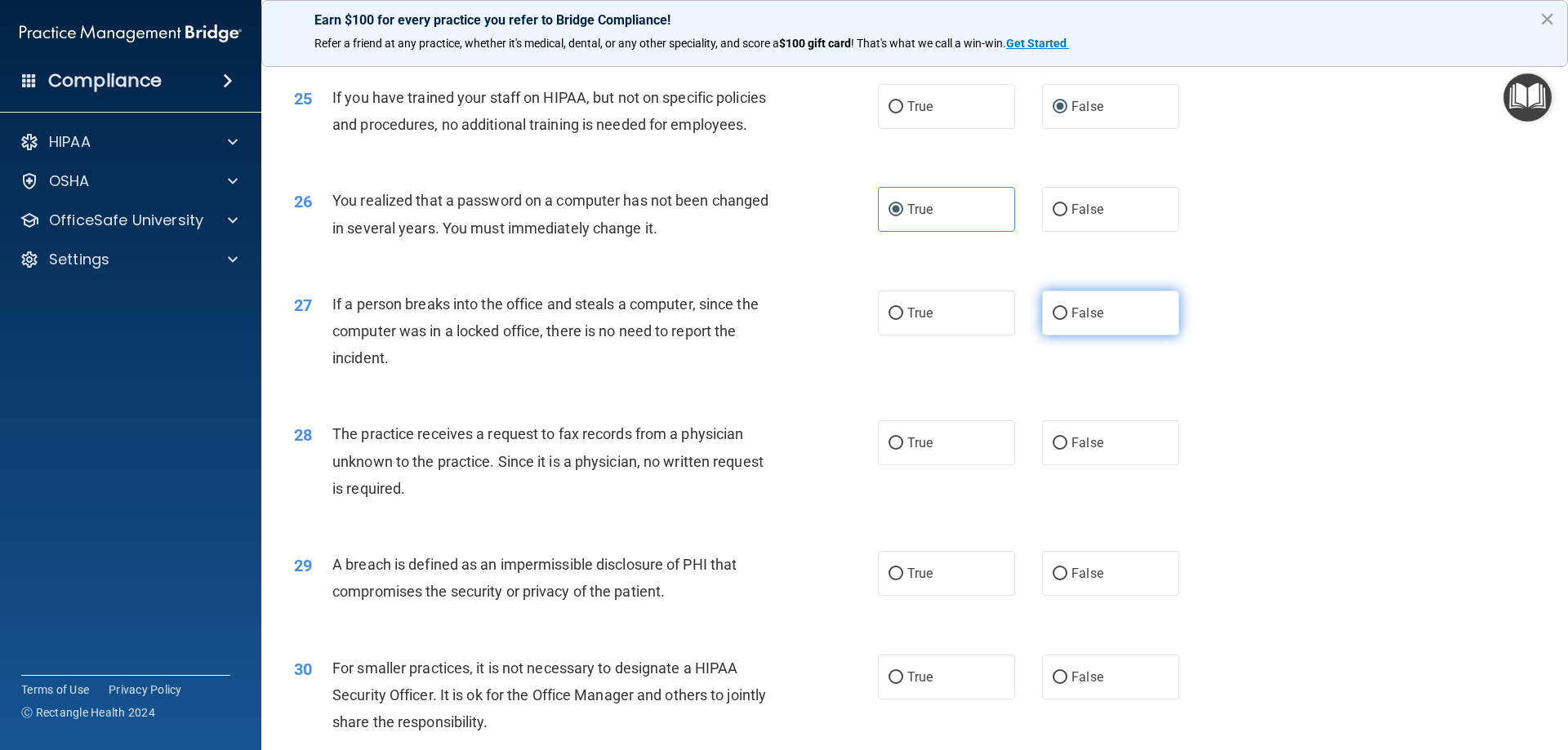
click at [1059, 320] on input "False" at bounding box center [1060, 314] width 15 height 13
radio input "true"
click at [1057, 450] on input "False" at bounding box center [1060, 443] width 15 height 13
radio input "true"
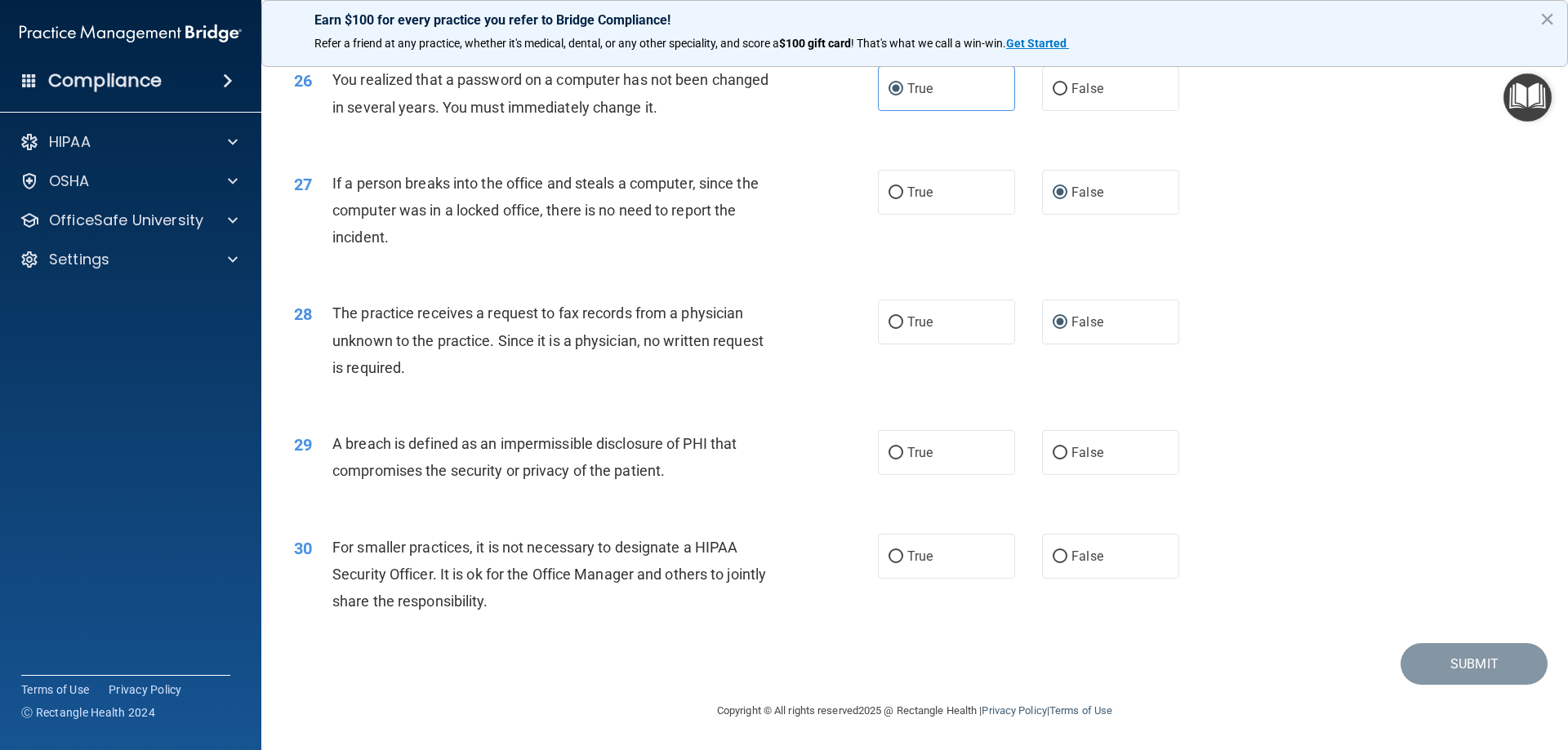
scroll to position [3114, 0]
click at [976, 457] on label "True" at bounding box center [946, 452] width 137 height 45
click at [903, 457] on input "True" at bounding box center [896, 454] width 15 height 13
radio input "true"
click at [1058, 555] on input "False" at bounding box center [1060, 557] width 15 height 13
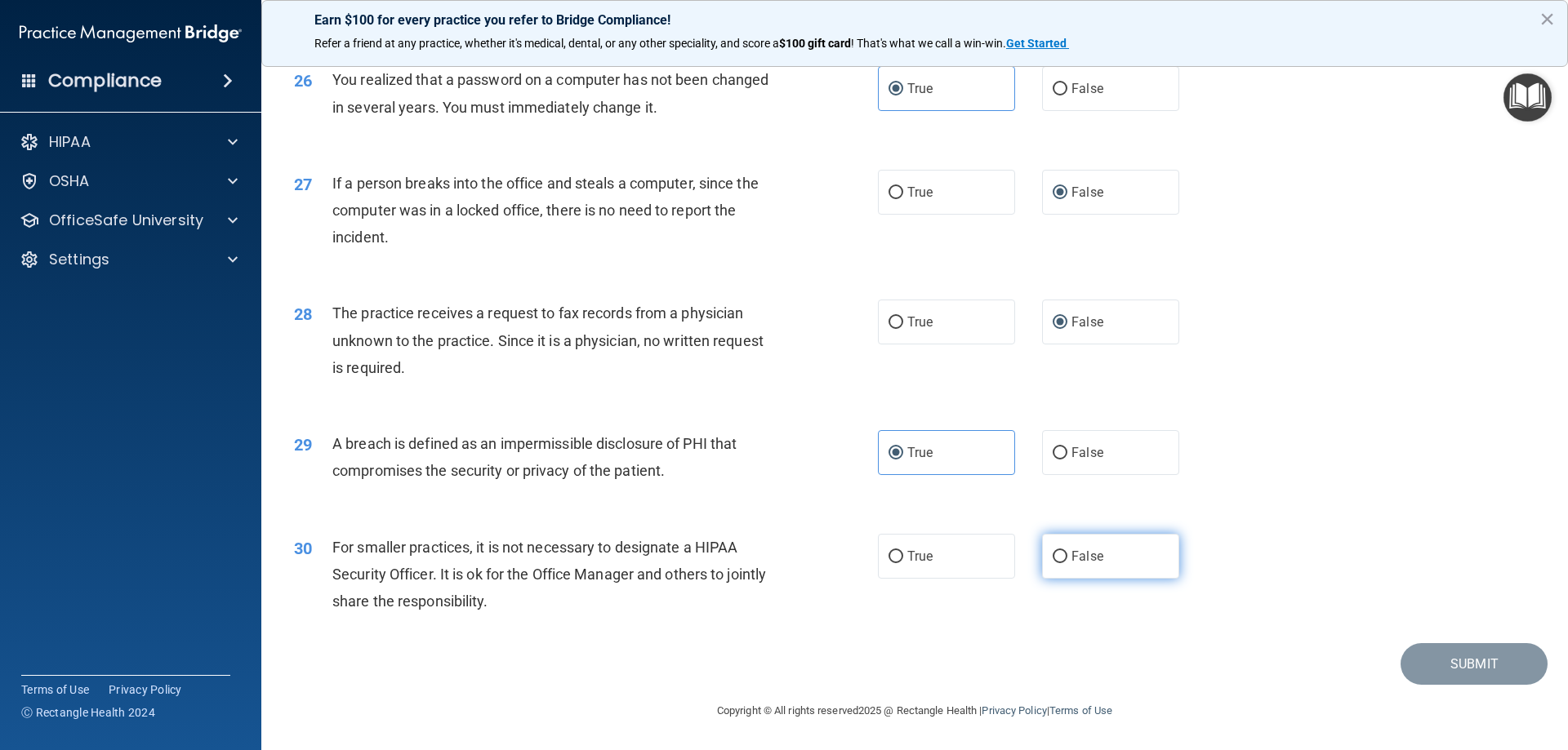
radio input "true"
click at [1423, 657] on button "Submit" at bounding box center [1473, 664] width 147 height 42
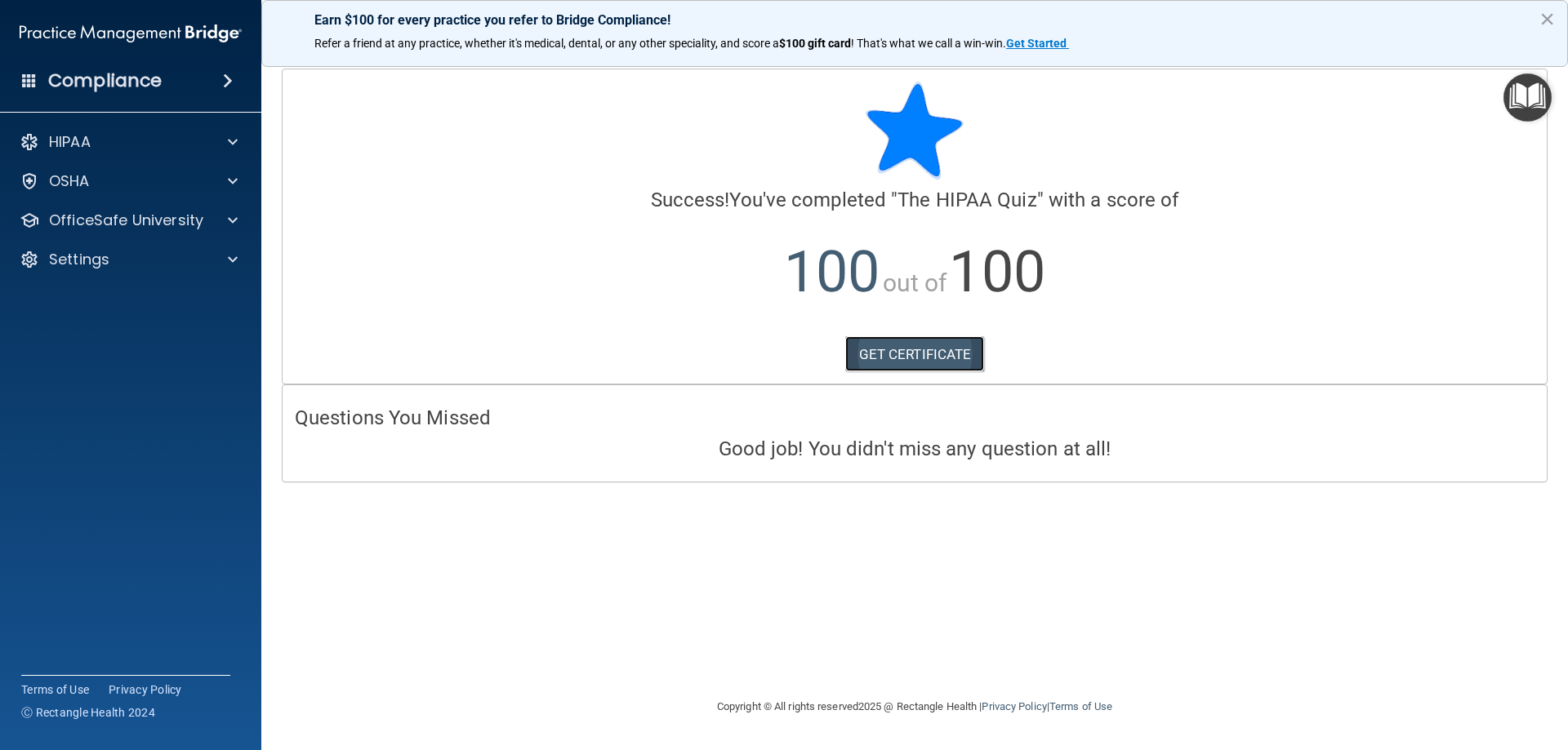
click at [890, 368] on link "GET CERTIFICATE" at bounding box center [915, 354] width 139 height 36
click at [427, 443] on h4 "Good job! You didn't miss any question at all!" at bounding box center [915, 448] width 1240 height 21
click at [87, 185] on p "OSHA" at bounding box center [69, 181] width 41 height 19
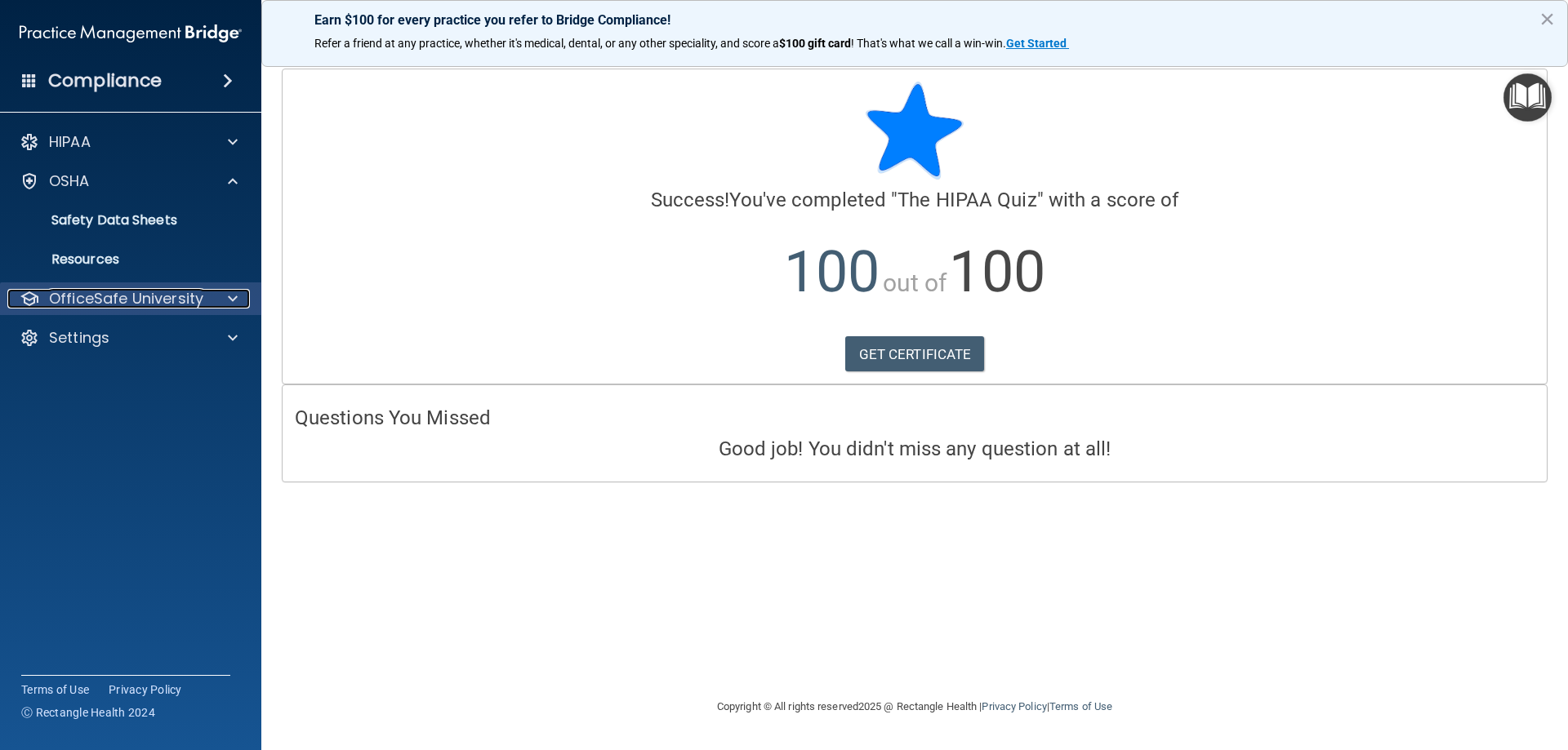
click at [105, 301] on p "OfficeSafe University" at bounding box center [126, 298] width 155 height 19
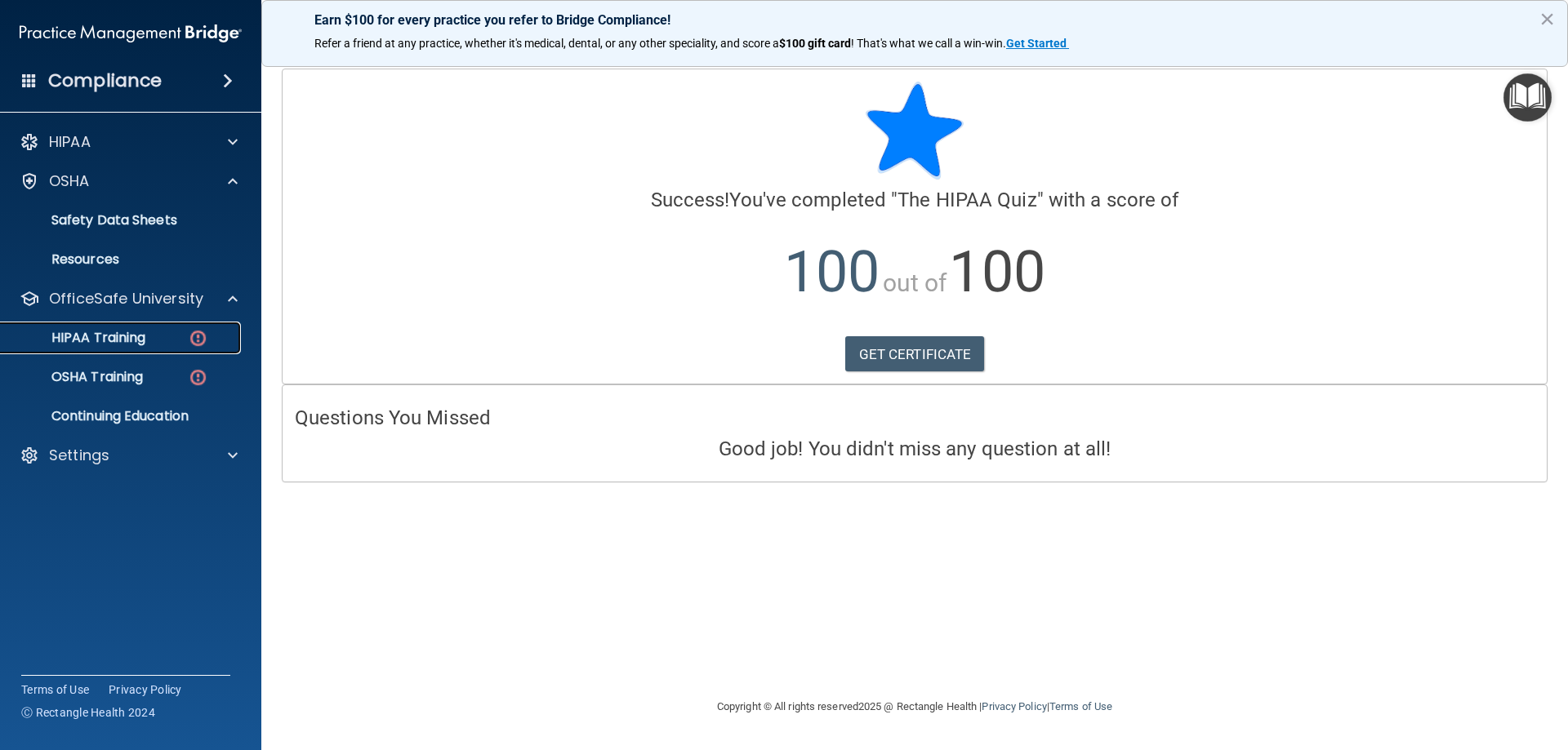
click at [161, 346] on link "HIPAA Training" at bounding box center [113, 338] width 257 height 33
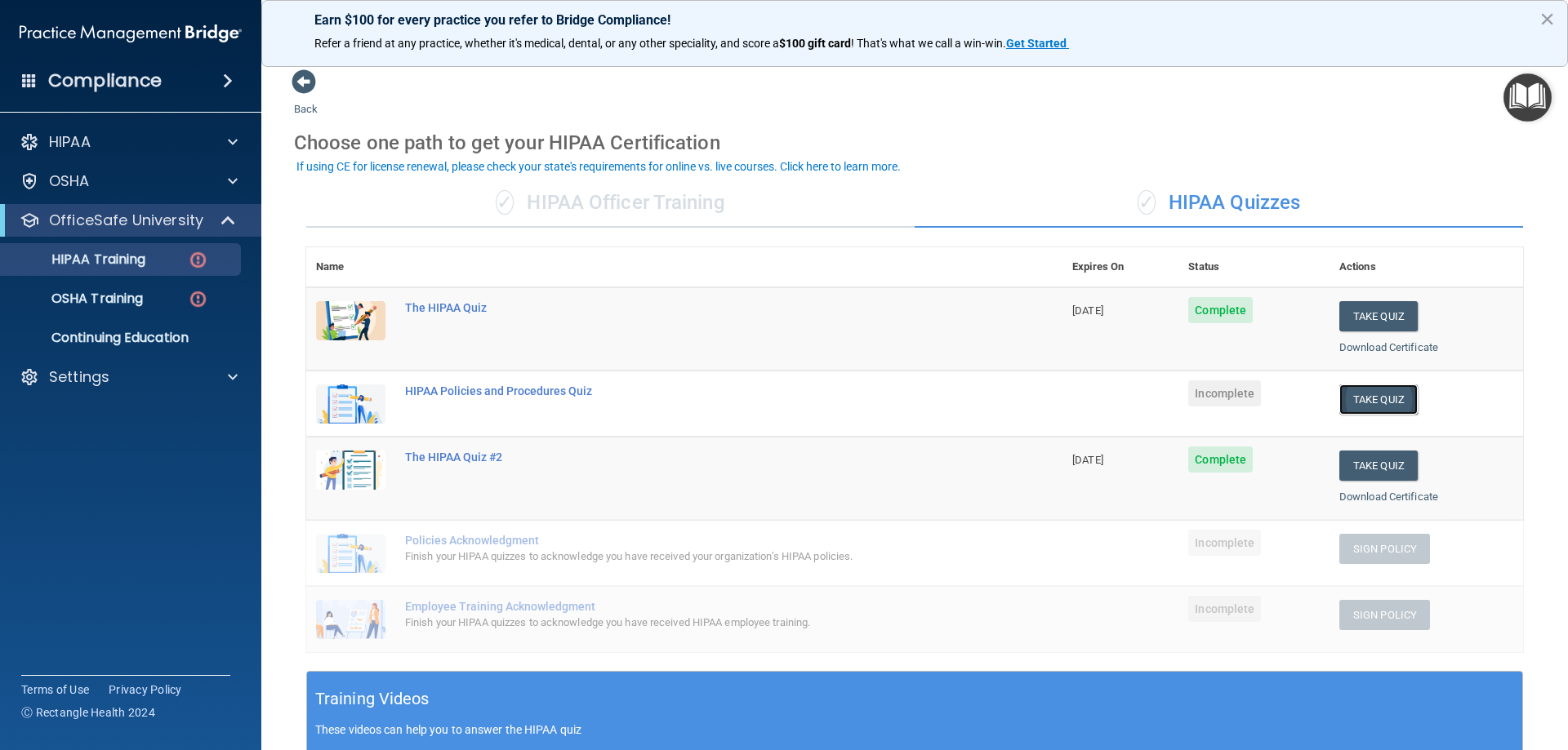
click at [1374, 402] on button "Take Quiz" at bounding box center [1377, 400] width 78 height 30
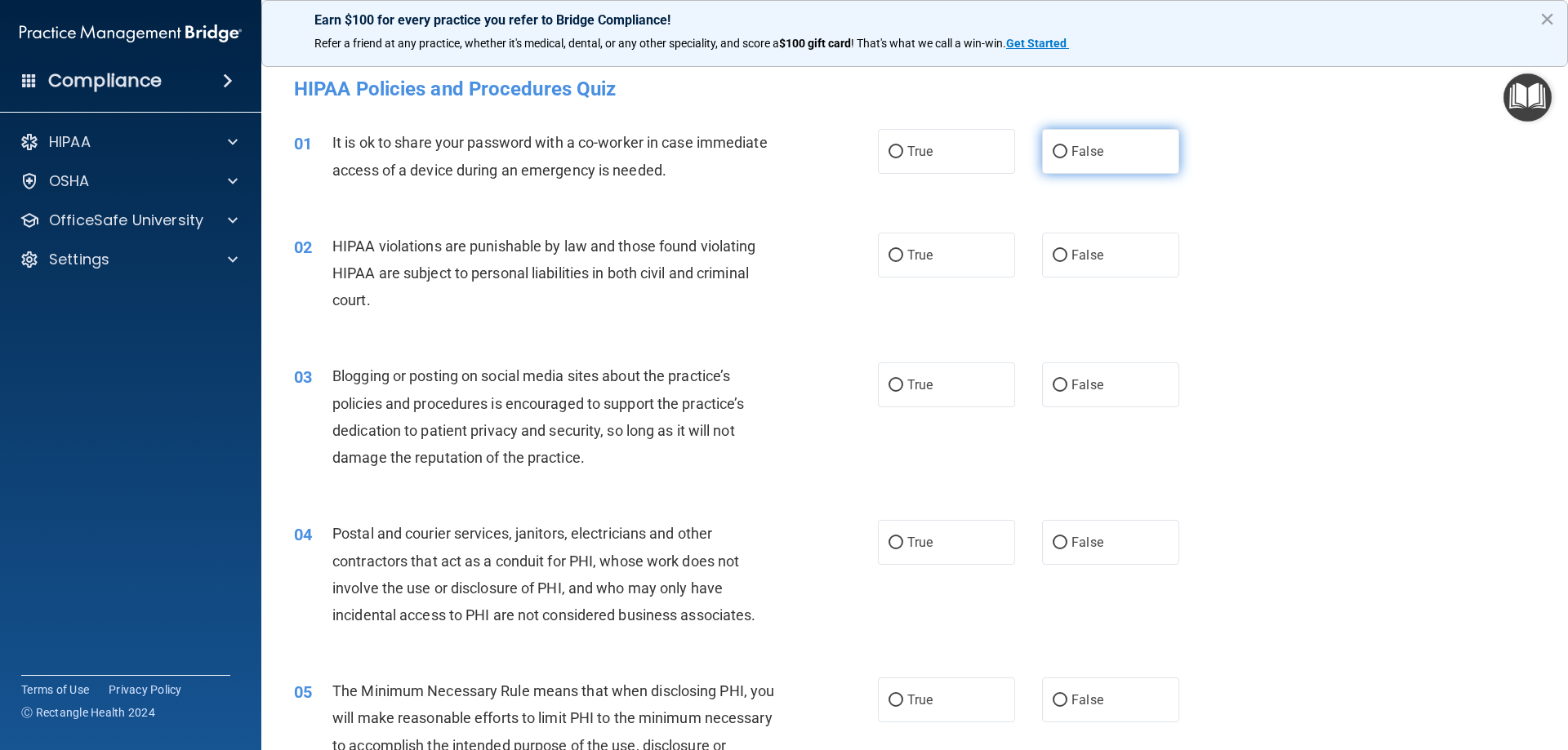
click at [1052, 159] on input "False" at bounding box center [1060, 152] width 15 height 13
radio input "true"
click at [1004, 262] on label "True" at bounding box center [946, 254] width 137 height 45
click at [903, 262] on input "True" at bounding box center [896, 256] width 15 height 13
radio input "true"
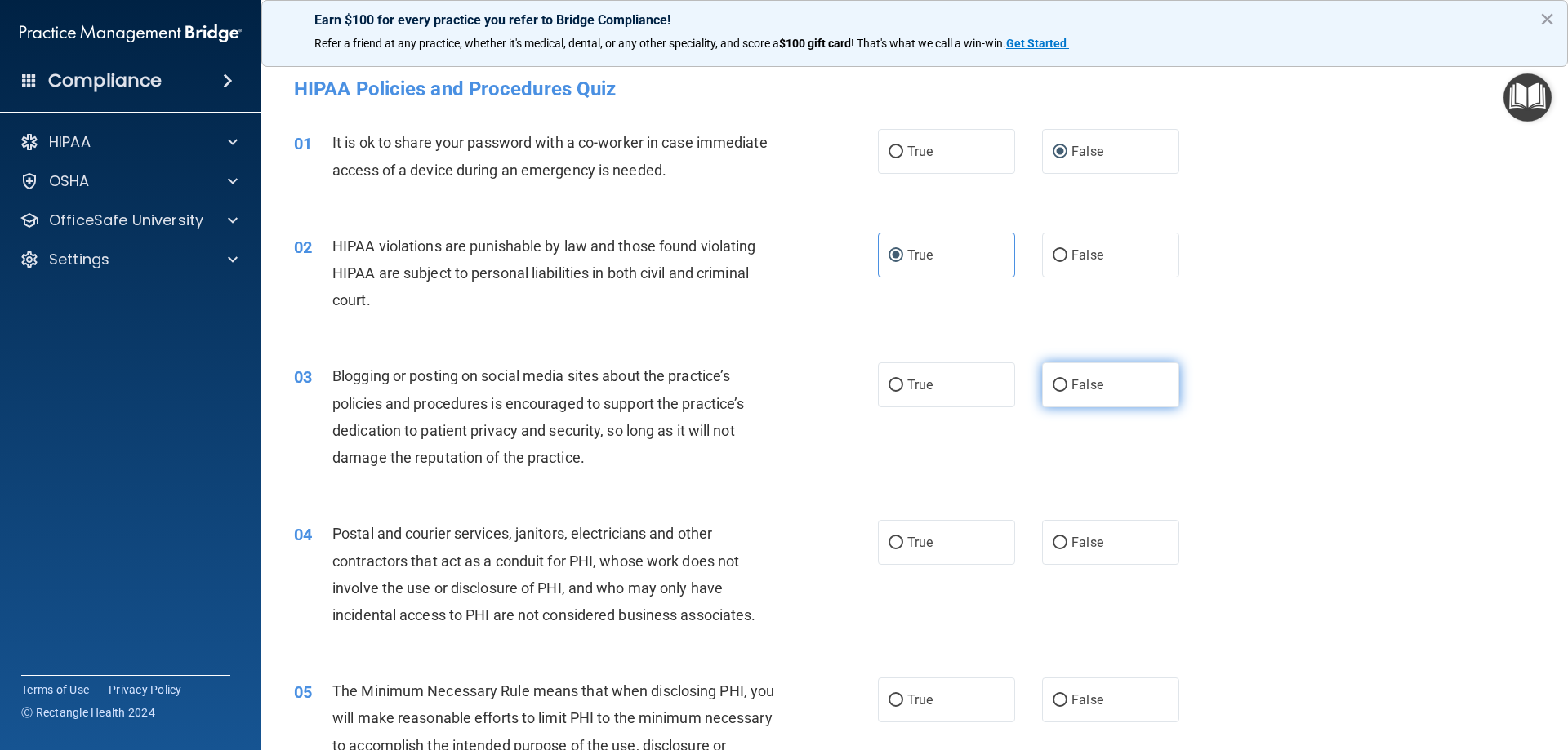
click at [1057, 387] on input "False" at bounding box center [1060, 385] width 15 height 13
radio input "true"
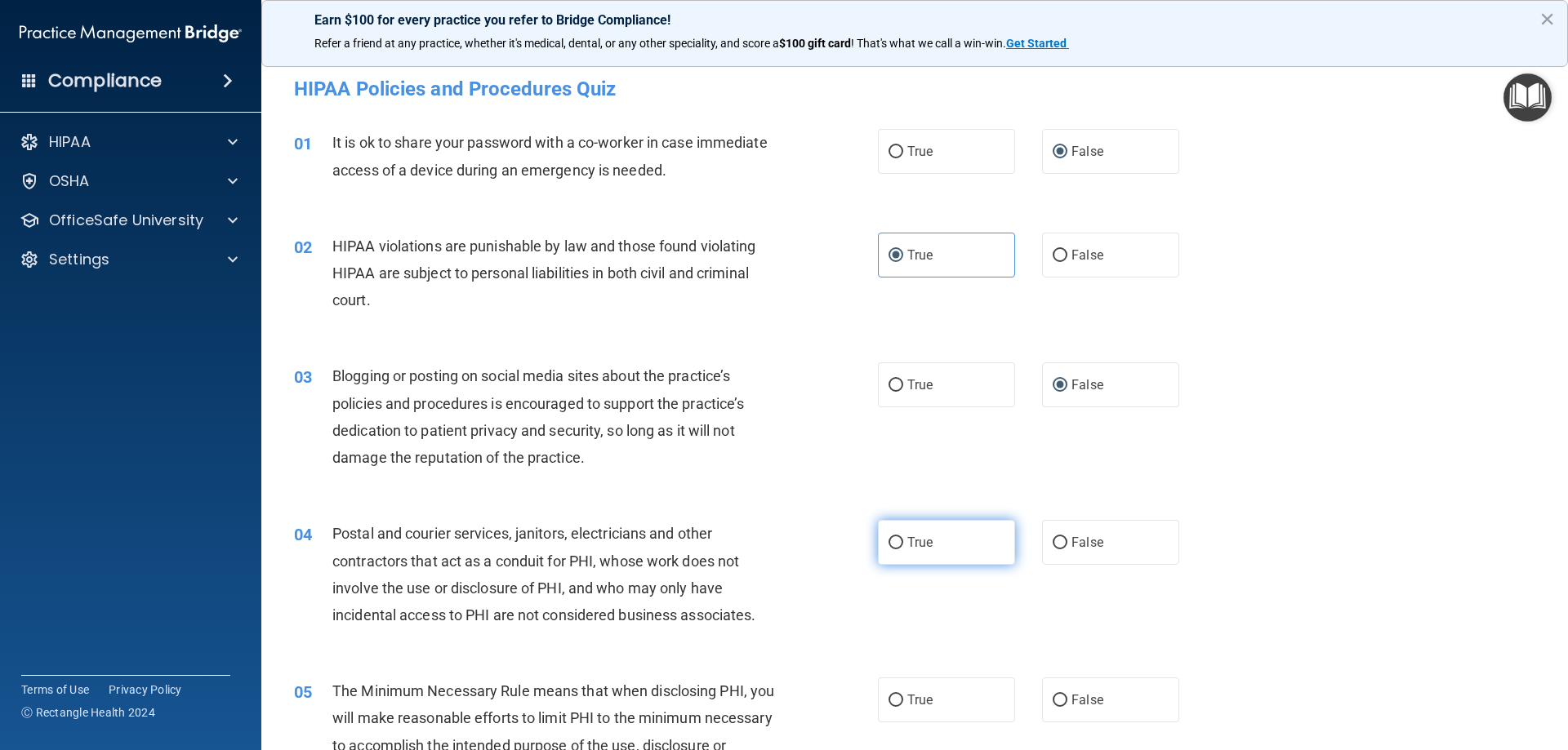
click at [959, 529] on label "True" at bounding box center [946, 542] width 137 height 45
click at [903, 538] on input "True" at bounding box center [896, 543] width 15 height 13
radio input "true"
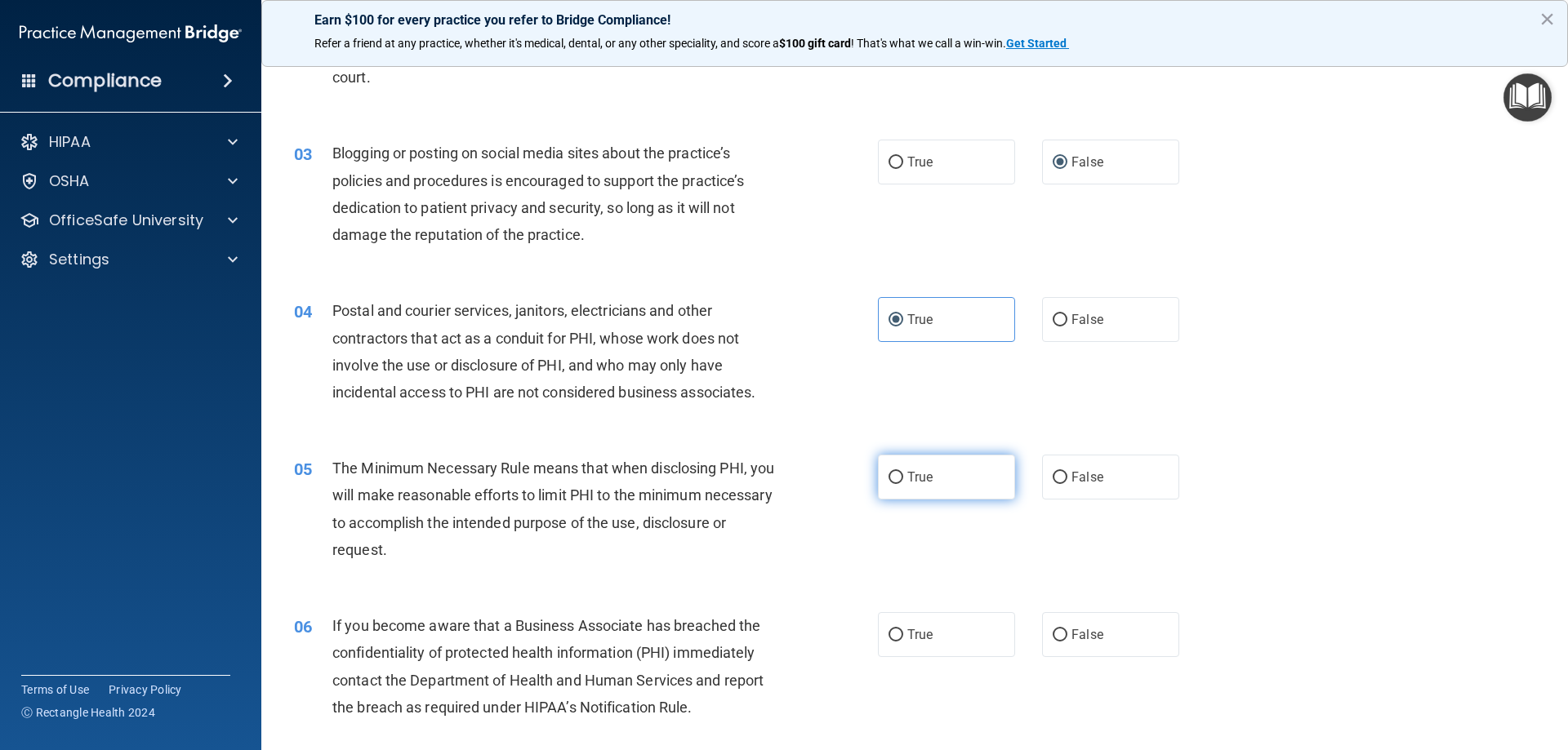
scroll to position [245, 0]
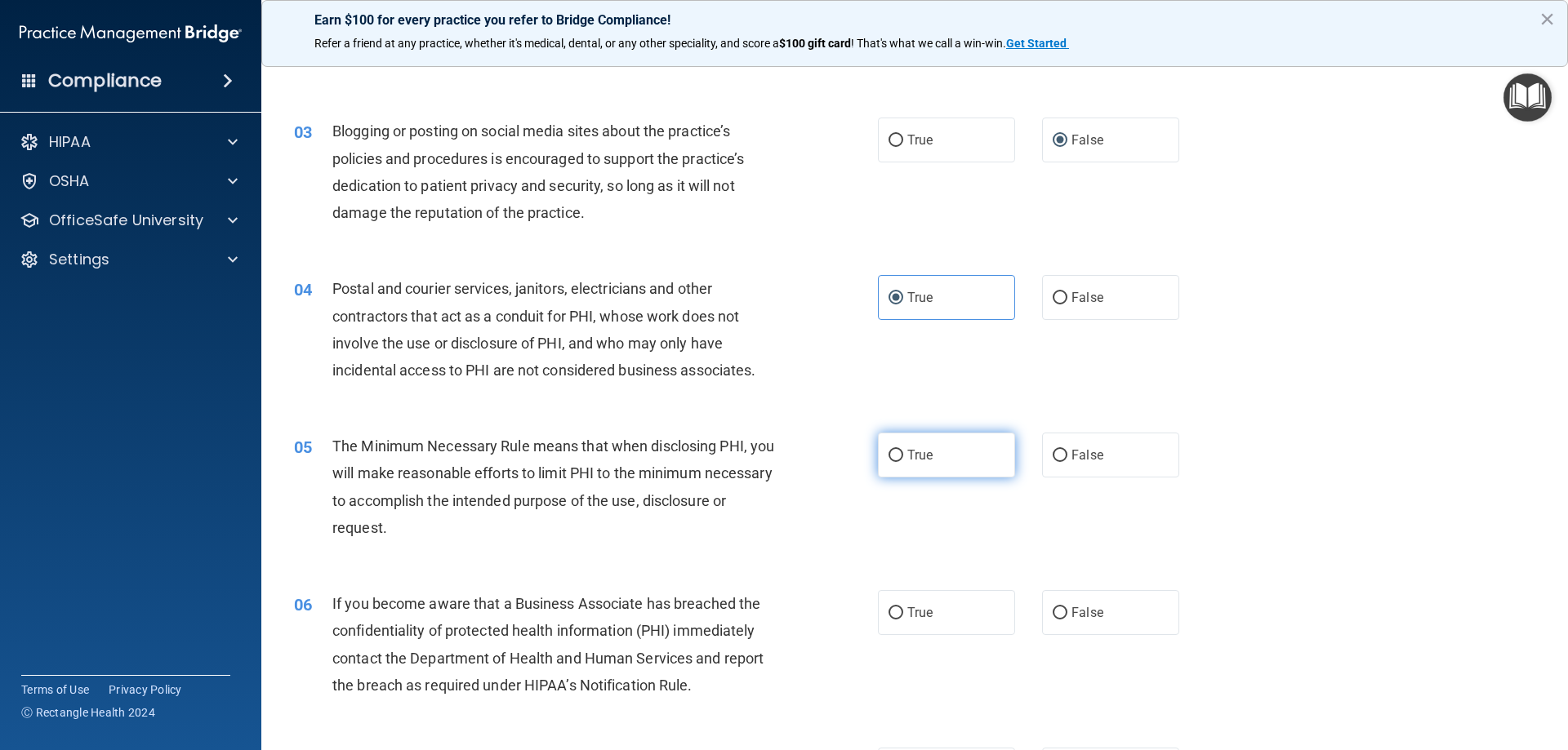
click at [906, 475] on label "True" at bounding box center [946, 454] width 137 height 45
click at [903, 462] on input "True" at bounding box center [896, 456] width 15 height 13
radio input "true"
click at [1086, 615] on span "False" at bounding box center [1088, 612] width 32 height 15
click at [1067, 615] on input "False" at bounding box center [1060, 613] width 15 height 13
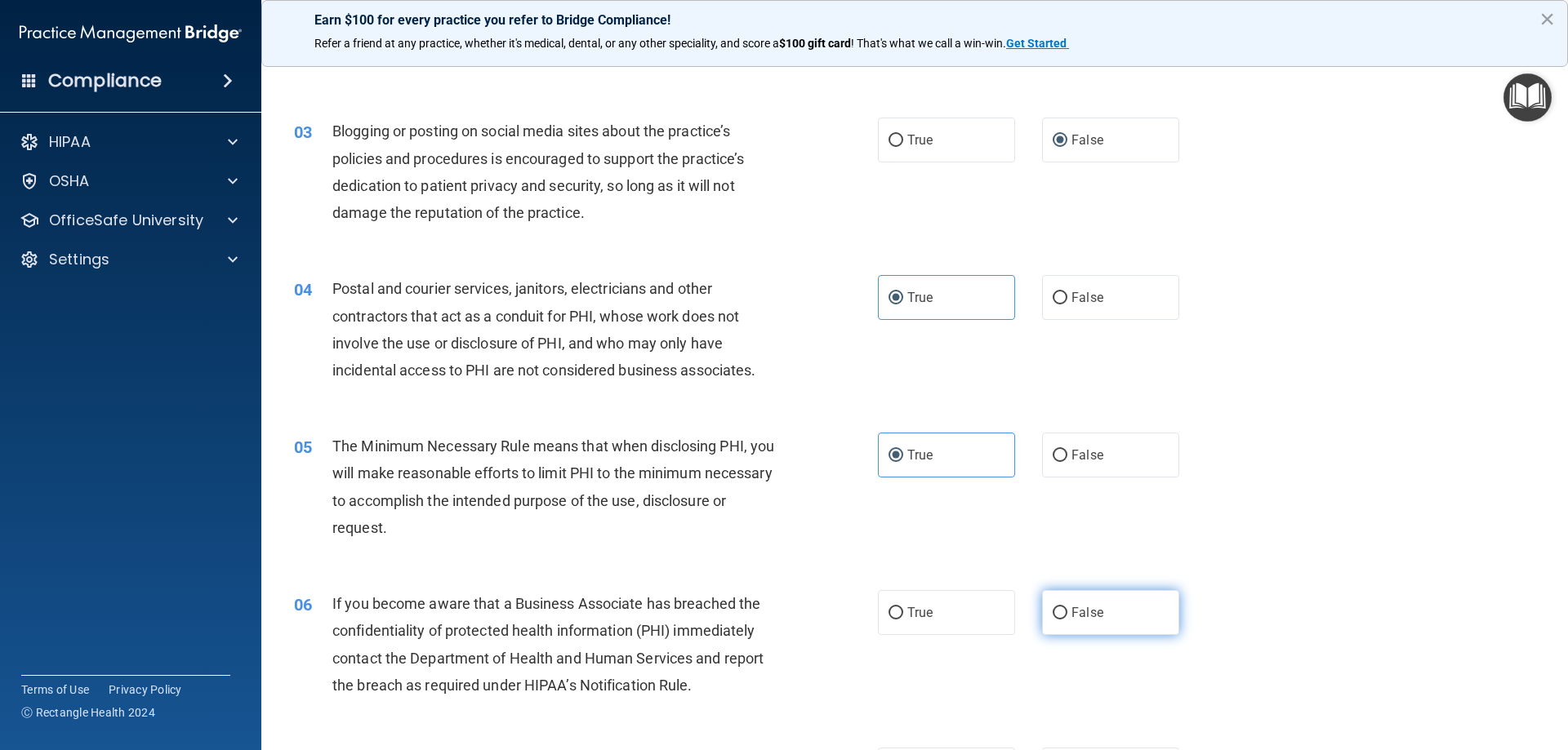
radio input "true"
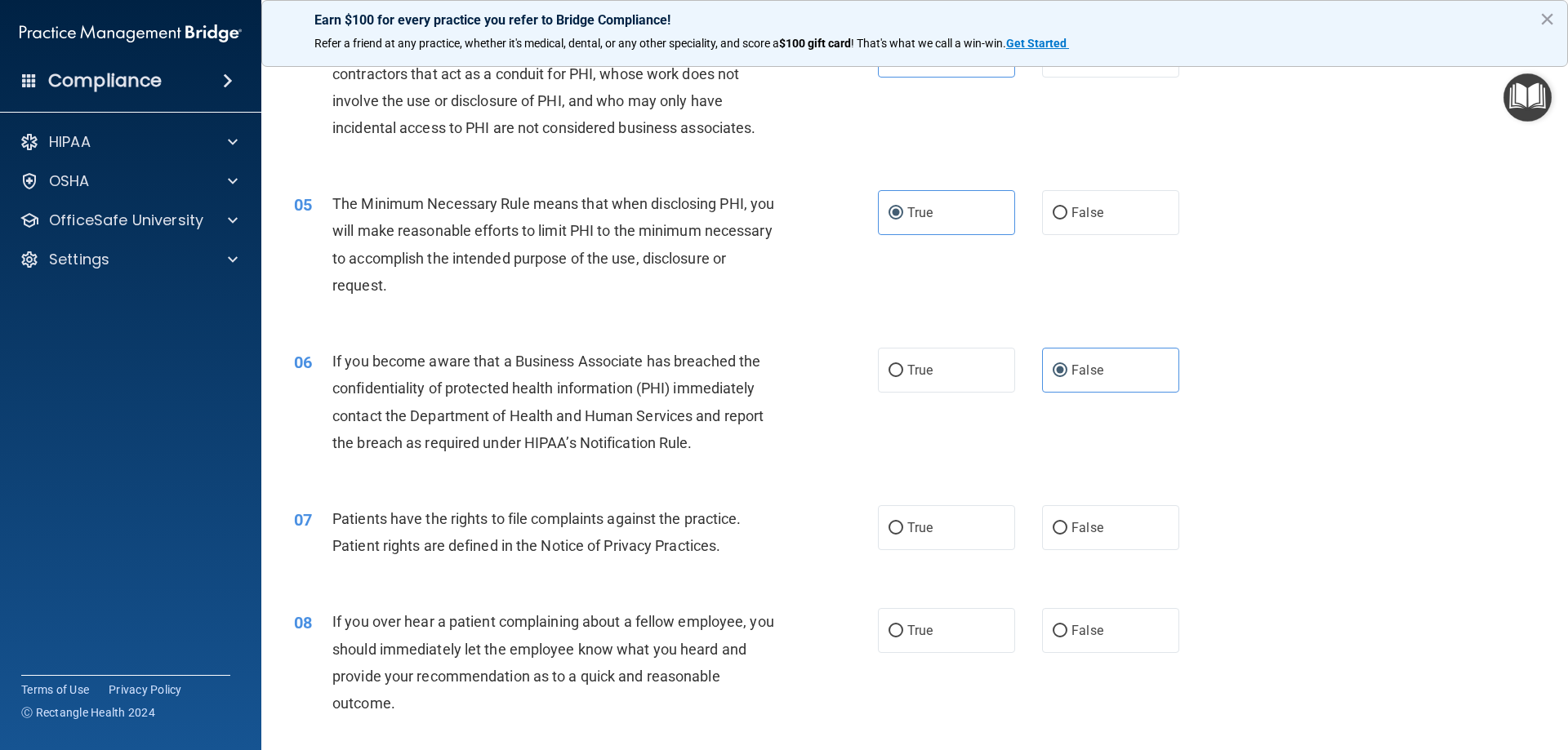
scroll to position [490, 0]
click at [929, 524] on label "True" at bounding box center [946, 525] width 137 height 45
click at [903, 524] on input "True" at bounding box center [896, 526] width 15 height 13
radio input "true"
click at [1095, 614] on label "False" at bounding box center [1110, 627] width 137 height 45
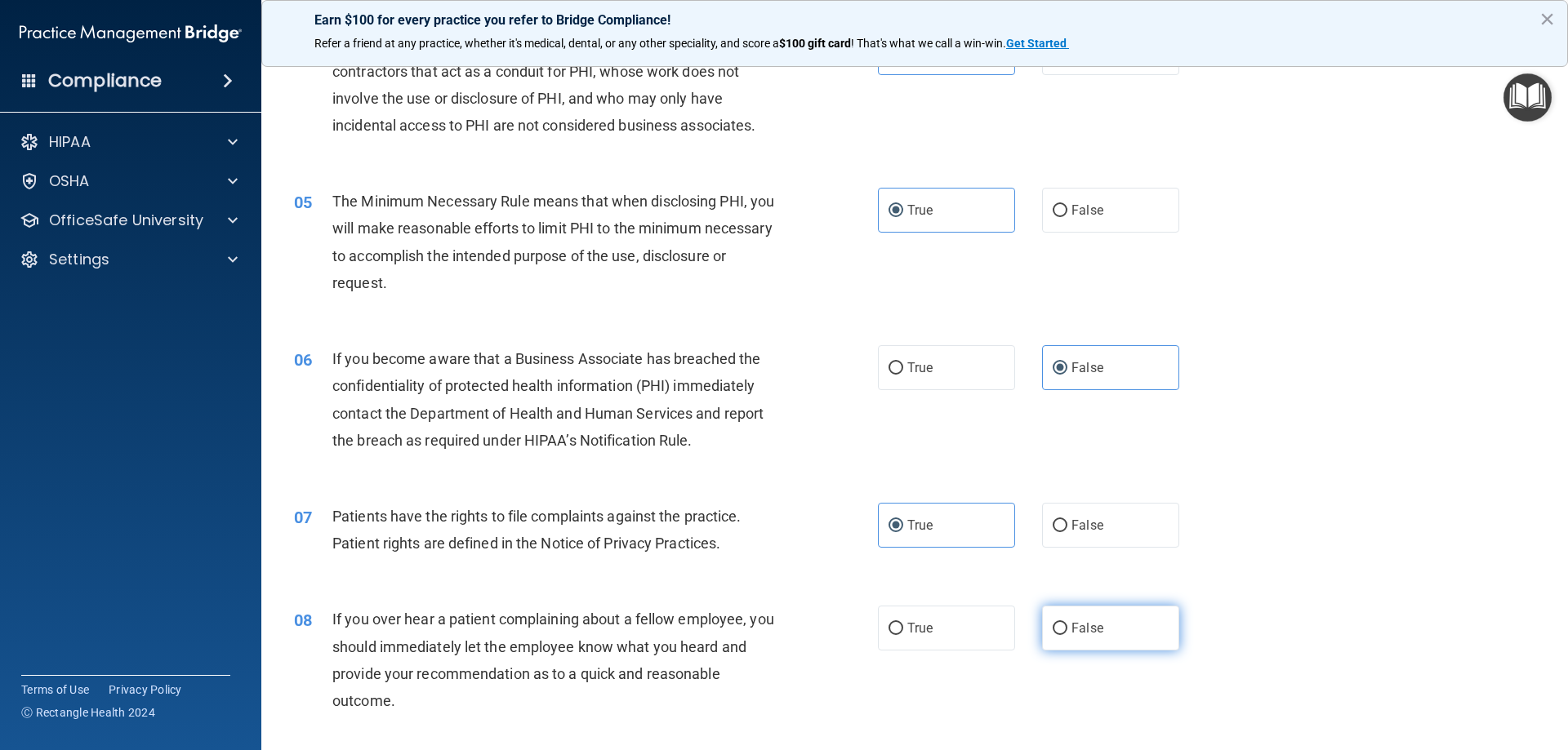
click at [1067, 623] on input "False" at bounding box center [1060, 629] width 15 height 13
radio input "true"
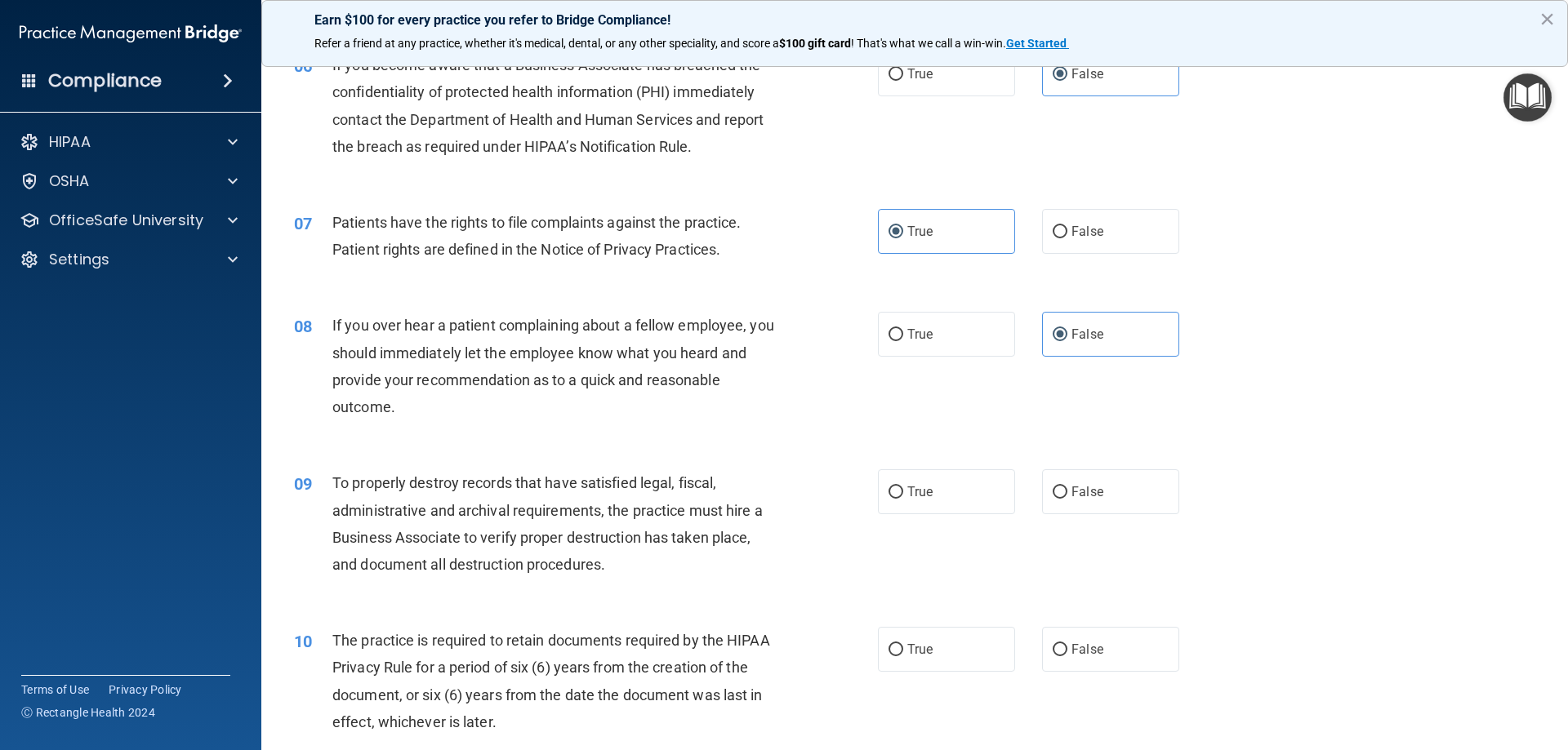
scroll to position [816, 0]
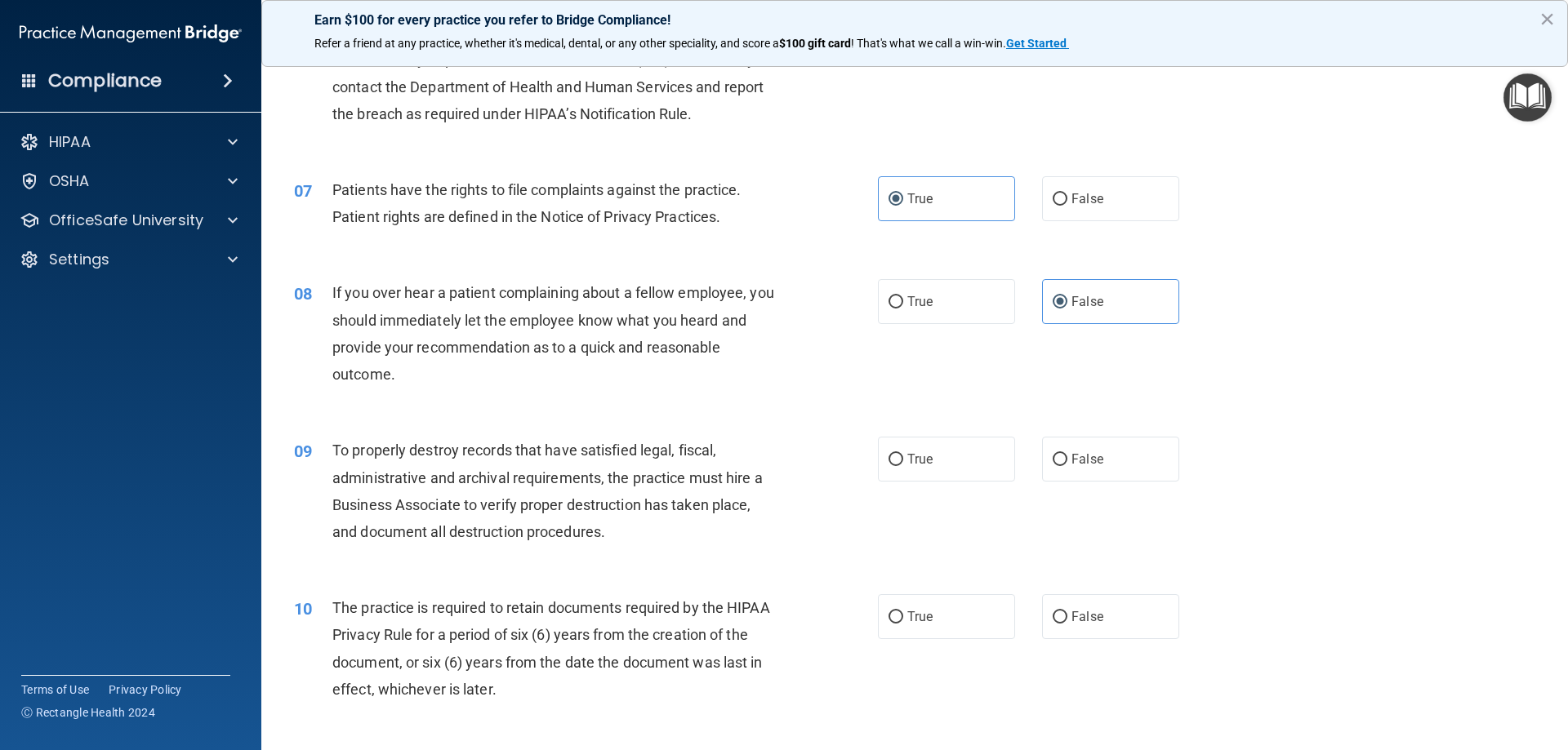
drag, startPoint x: 1120, startPoint y: 464, endPoint x: 1125, endPoint y: 496, distance: 32.4
click at [1119, 464] on label "False" at bounding box center [1110, 459] width 137 height 45
click at [1067, 464] on input "False" at bounding box center [1060, 460] width 15 height 13
radio input "true"
click at [907, 613] on span "True" at bounding box center [920, 616] width 25 height 15
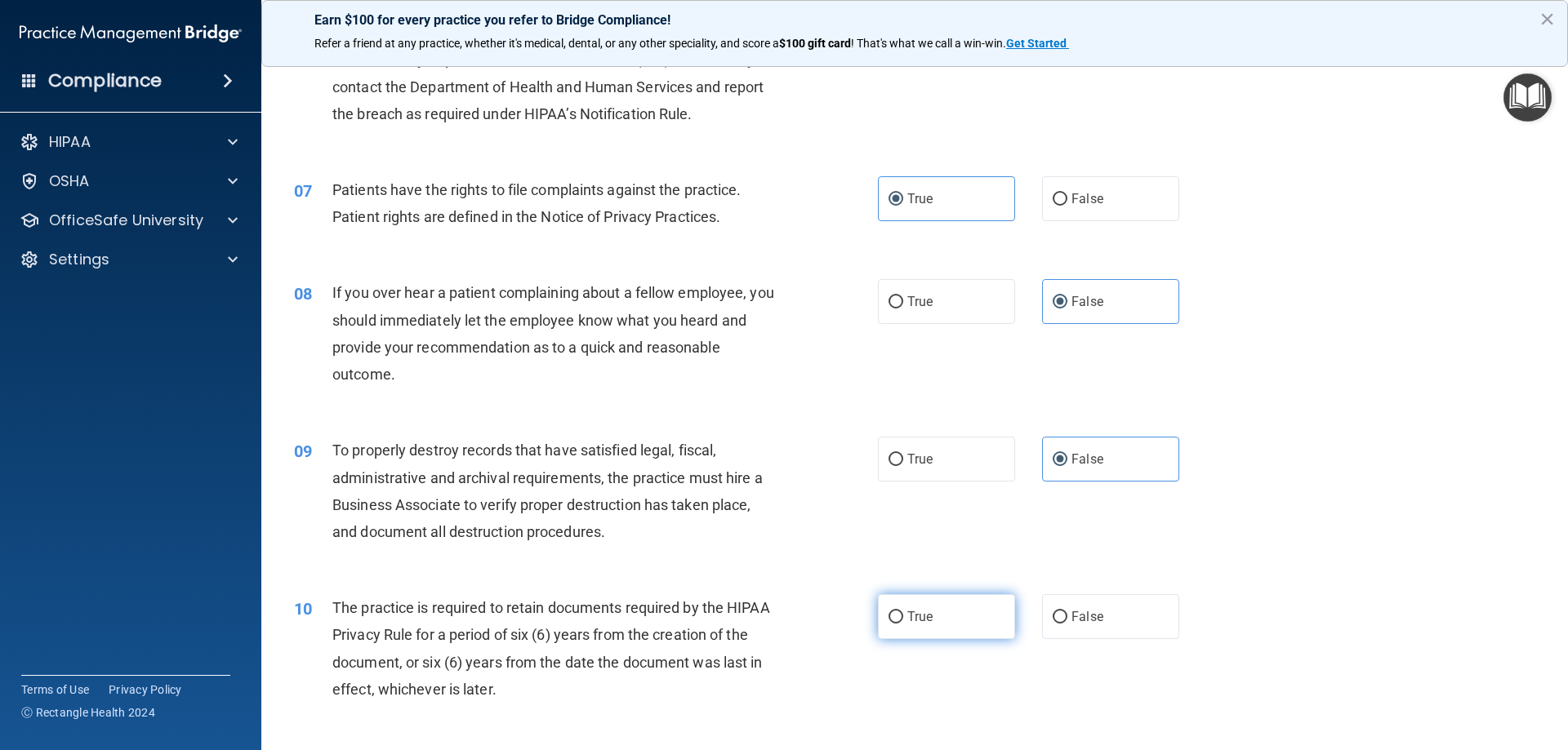
click at [903, 613] on input "True" at bounding box center [896, 617] width 15 height 13
radio input "true"
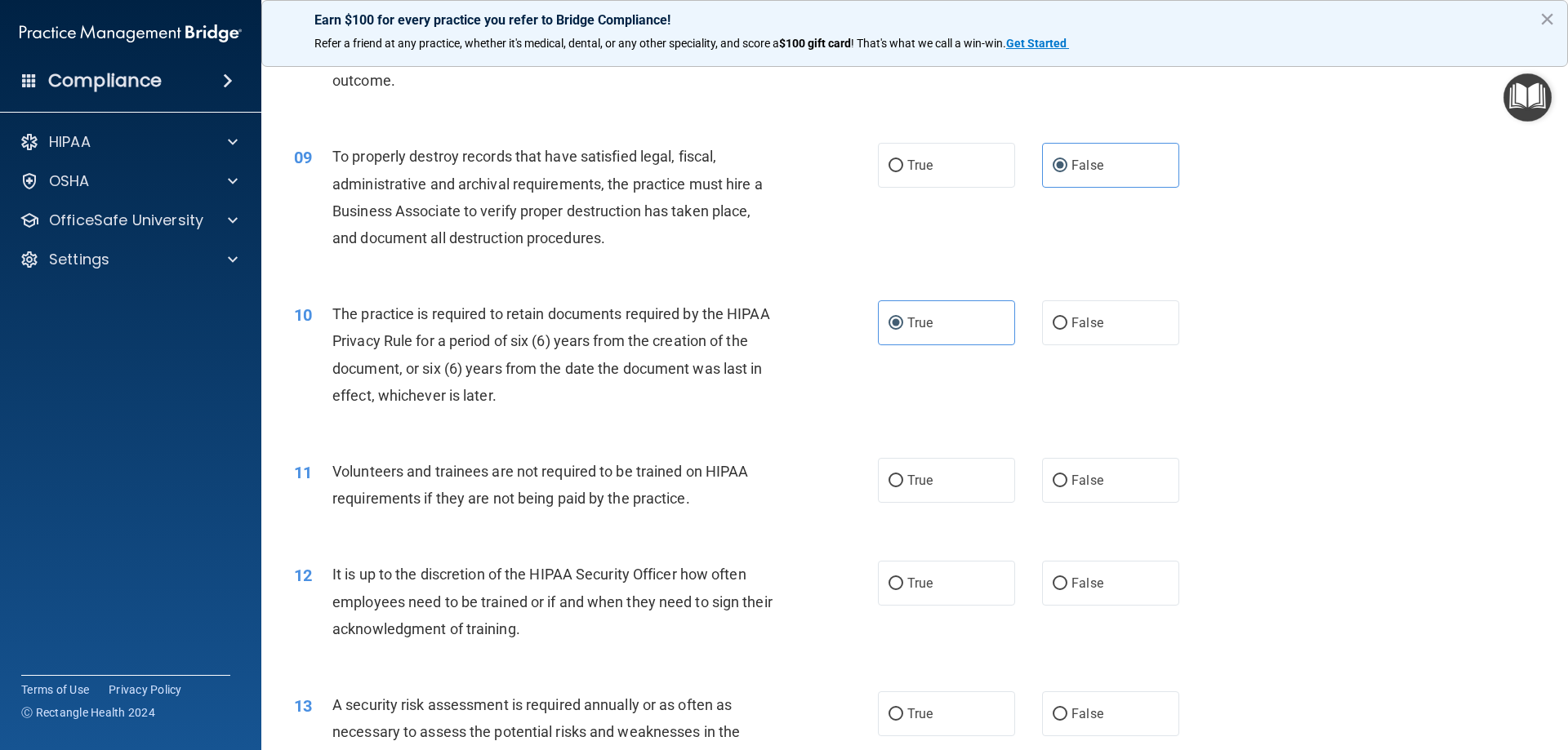
scroll to position [1143, 0]
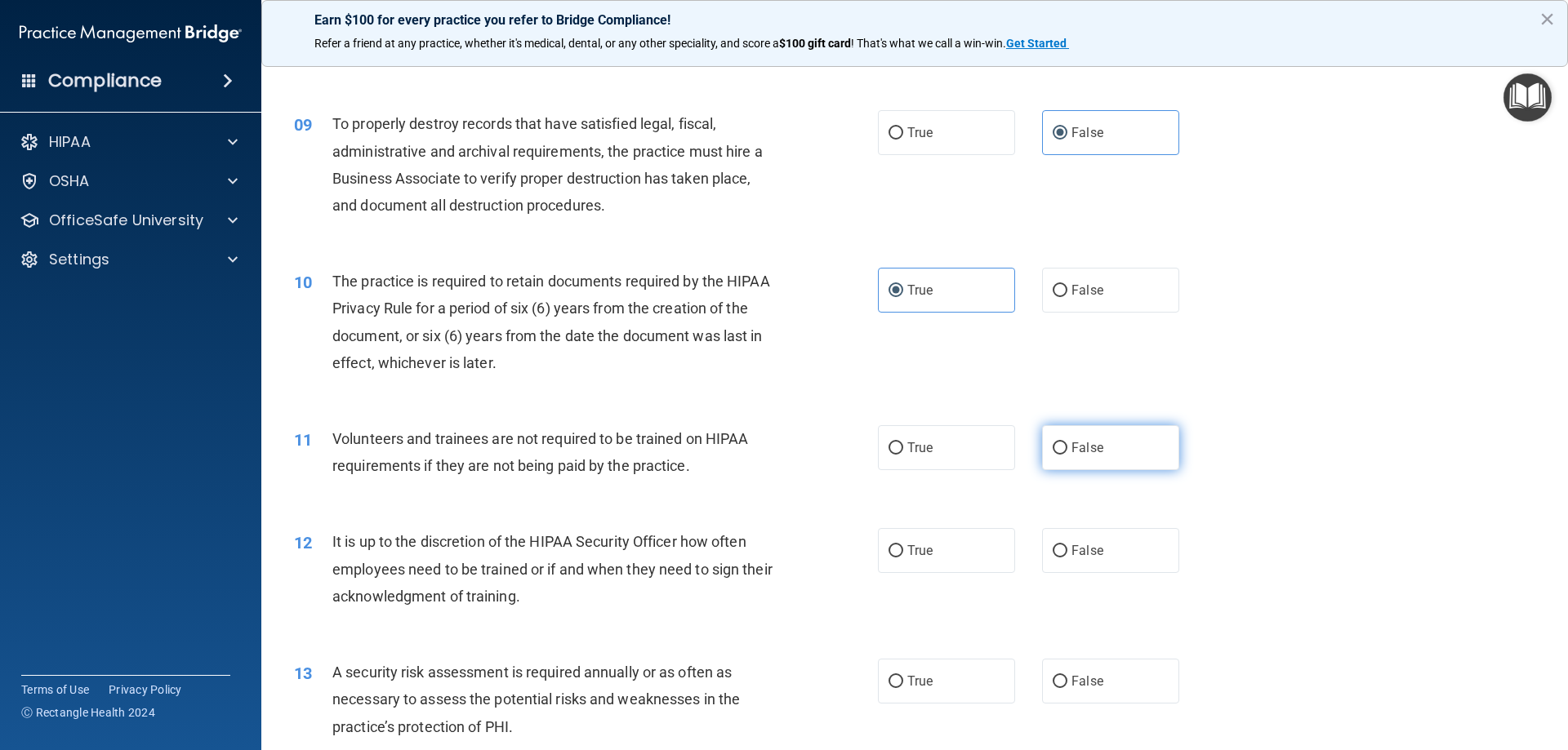
click at [1083, 452] on span "False" at bounding box center [1088, 448] width 32 height 15
click at [1067, 452] on input "False" at bounding box center [1060, 448] width 15 height 13
radio input "true"
click at [1083, 549] on span "False" at bounding box center [1088, 551] width 32 height 15
click at [1067, 549] on input "False" at bounding box center [1060, 551] width 15 height 13
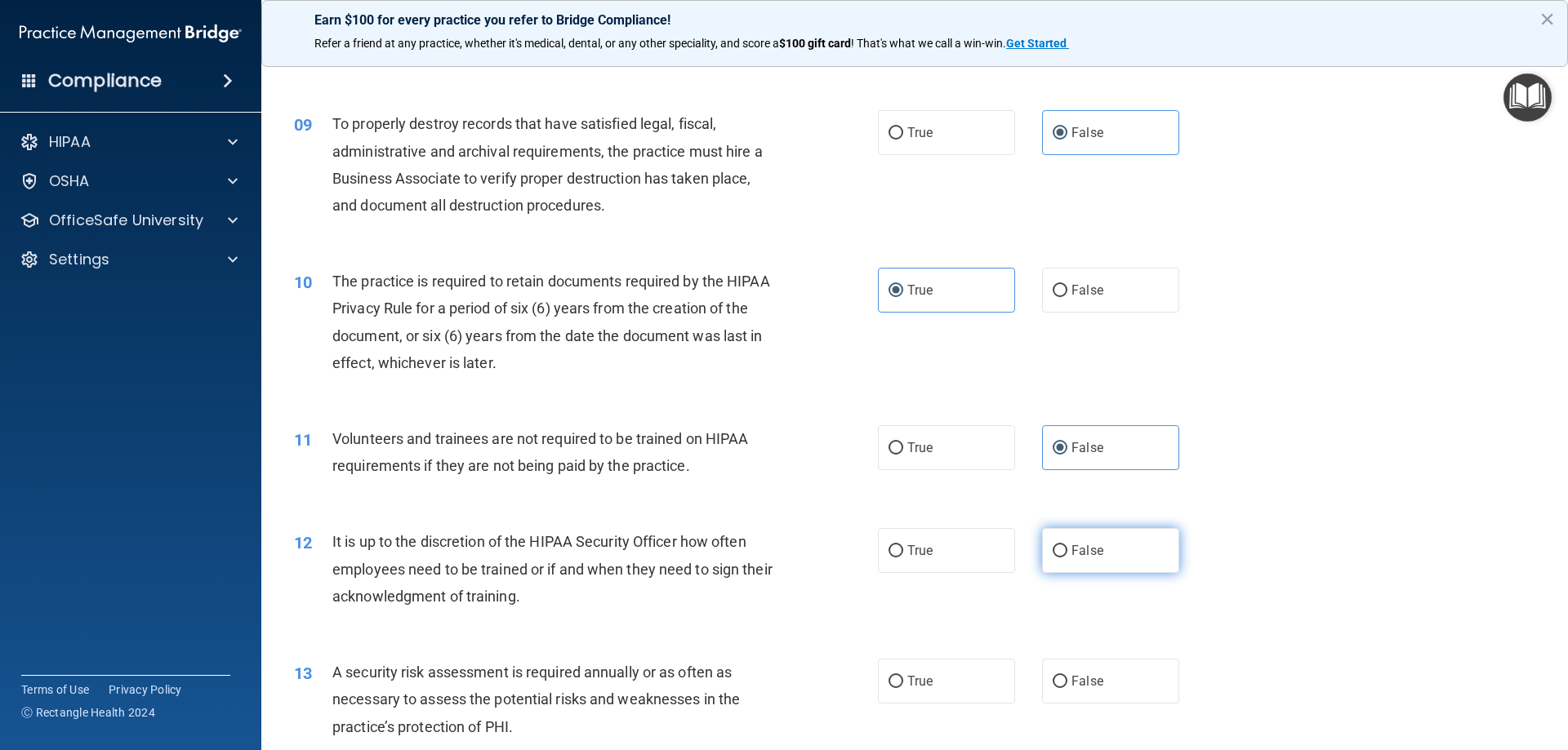
radio input "true"
click at [889, 676] on input "True" at bounding box center [896, 682] width 15 height 13
radio input "true"
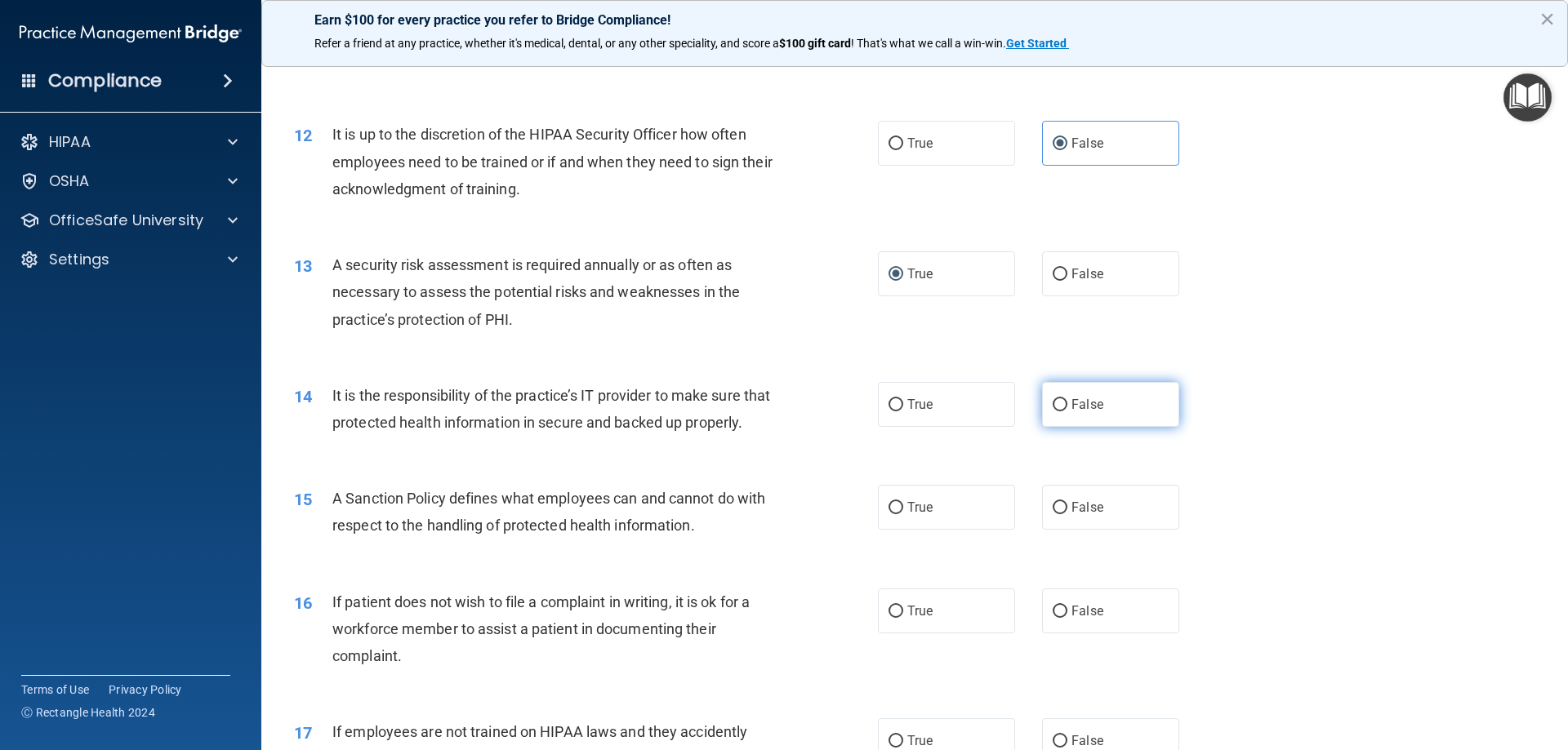
scroll to position [1551, 0]
click at [1052, 402] on input "False" at bounding box center [1060, 404] width 15 height 13
radio input "true"
click at [1072, 515] on span "False" at bounding box center [1088, 506] width 32 height 15
click at [1067, 514] on input "False" at bounding box center [1060, 507] width 15 height 13
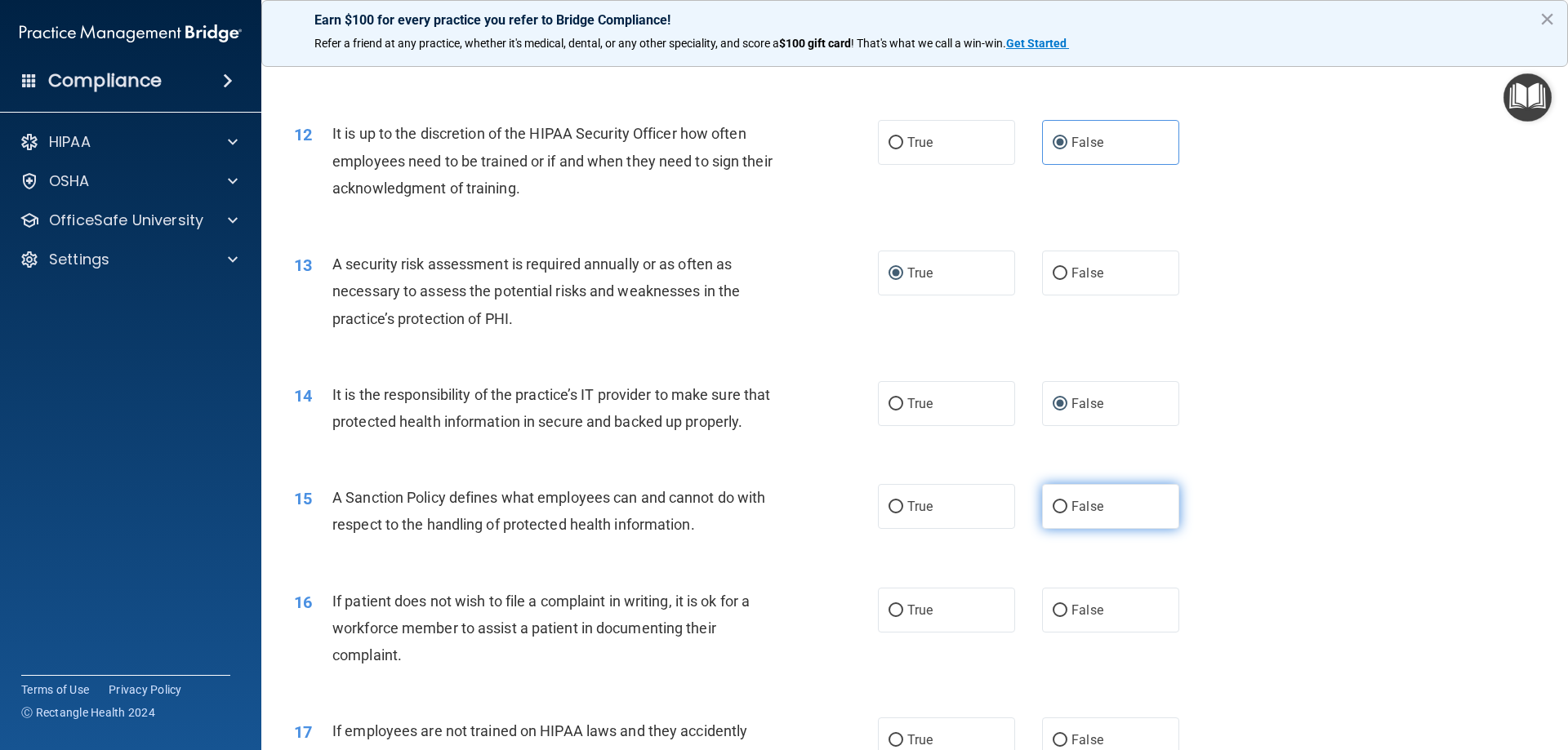
radio input "true"
click at [947, 632] on label "True" at bounding box center [946, 610] width 137 height 45
click at [903, 617] on input "True" at bounding box center [896, 611] width 15 height 13
radio input "true"
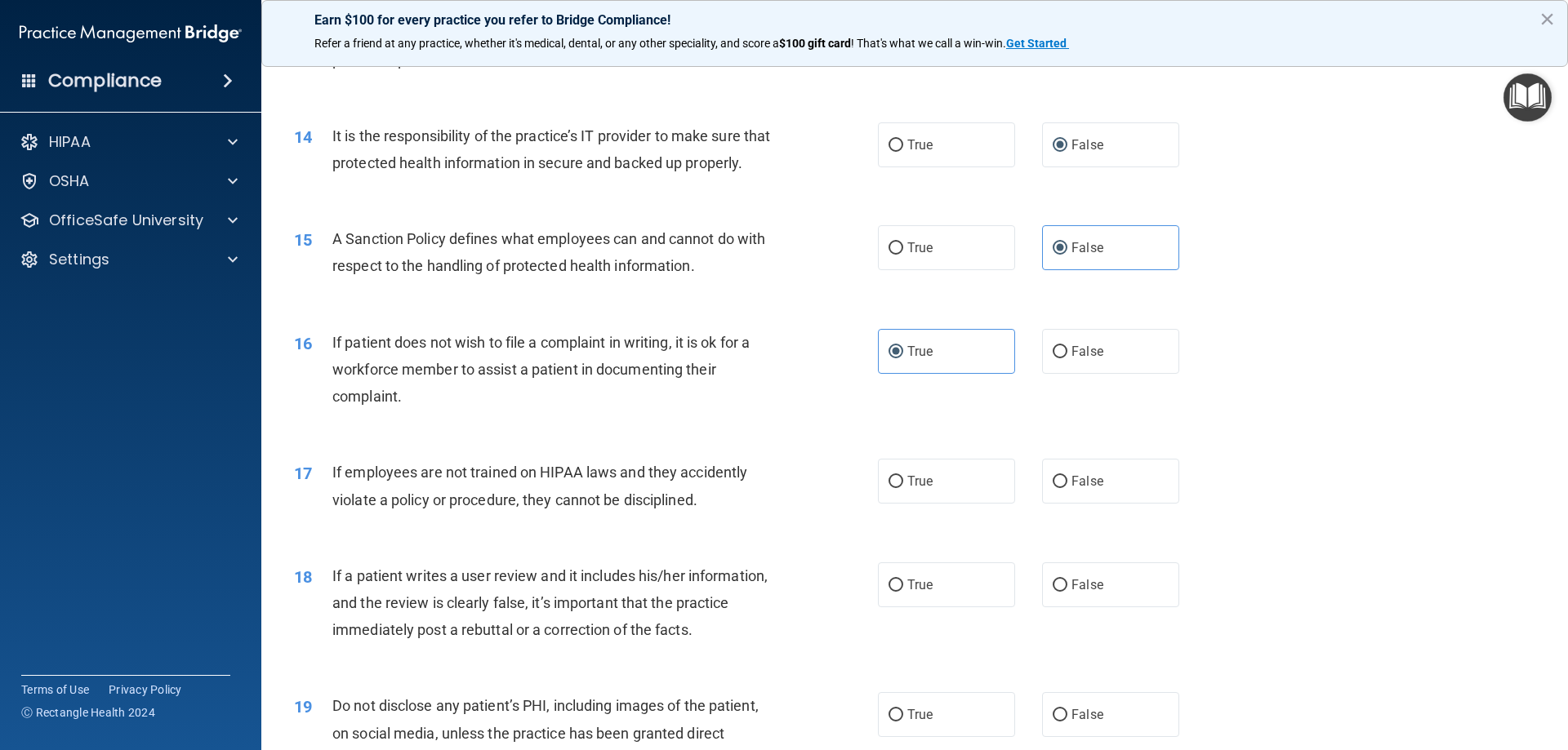
scroll to position [1878, 0]
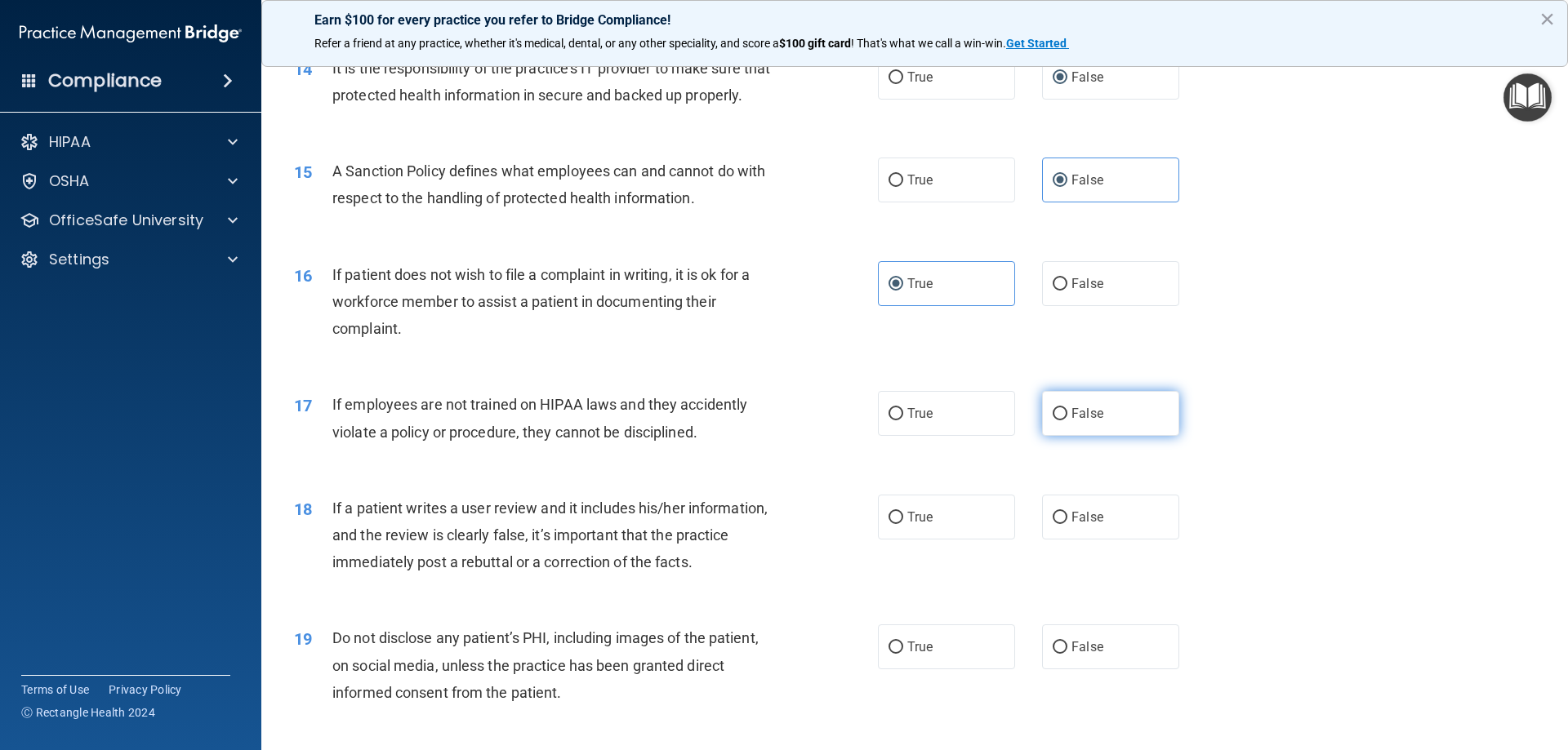
click at [1072, 422] on span "False" at bounding box center [1088, 413] width 32 height 15
click at [1064, 421] on input "False" at bounding box center [1060, 414] width 15 height 13
radio input "true"
click at [1072, 525] on span "False" at bounding box center [1088, 517] width 32 height 15
click at [1067, 524] on input "False" at bounding box center [1060, 518] width 15 height 13
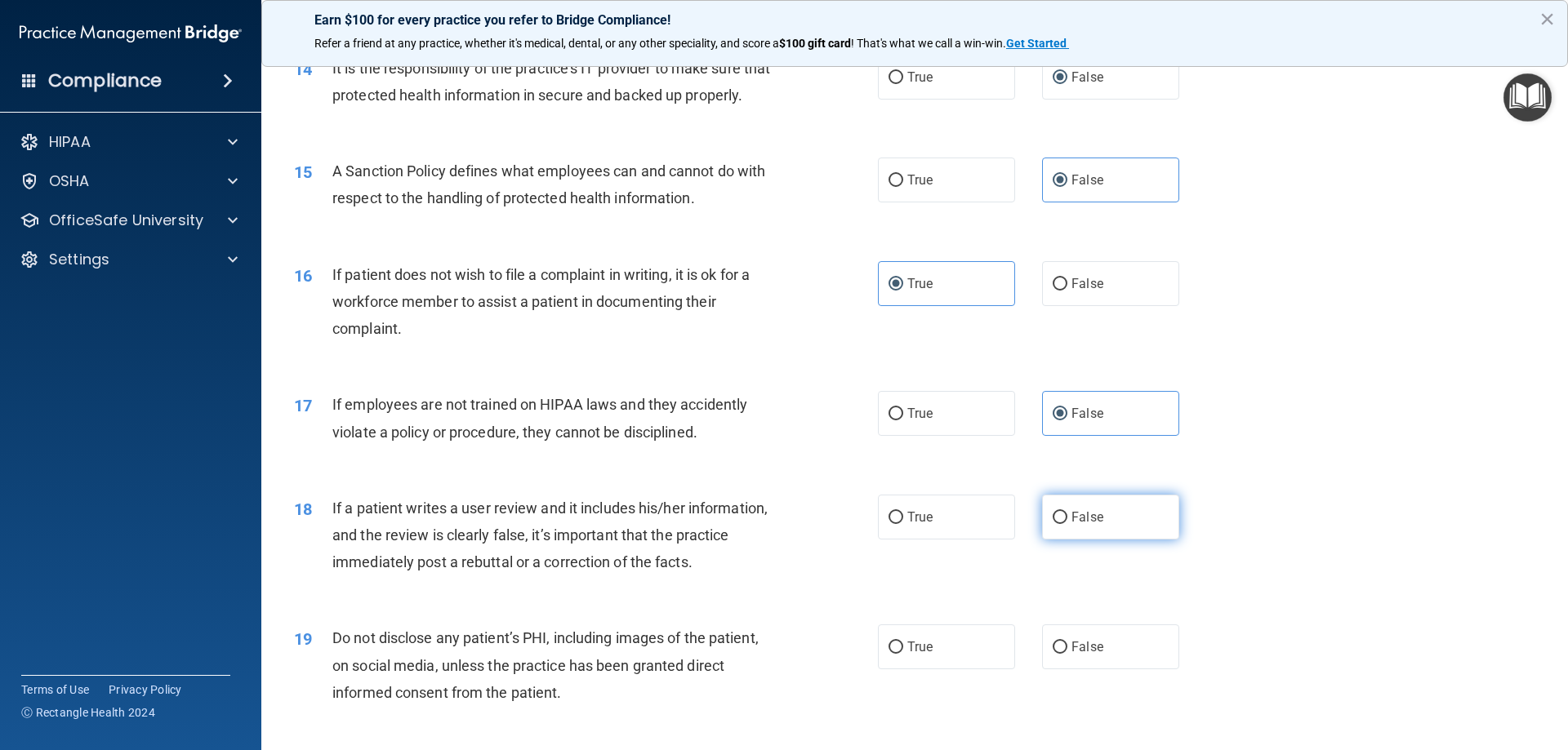
radio input "true"
click at [946, 669] on label "True" at bounding box center [946, 647] width 137 height 45
click at [903, 654] on input "True" at bounding box center [896, 648] width 15 height 13
radio input "true"
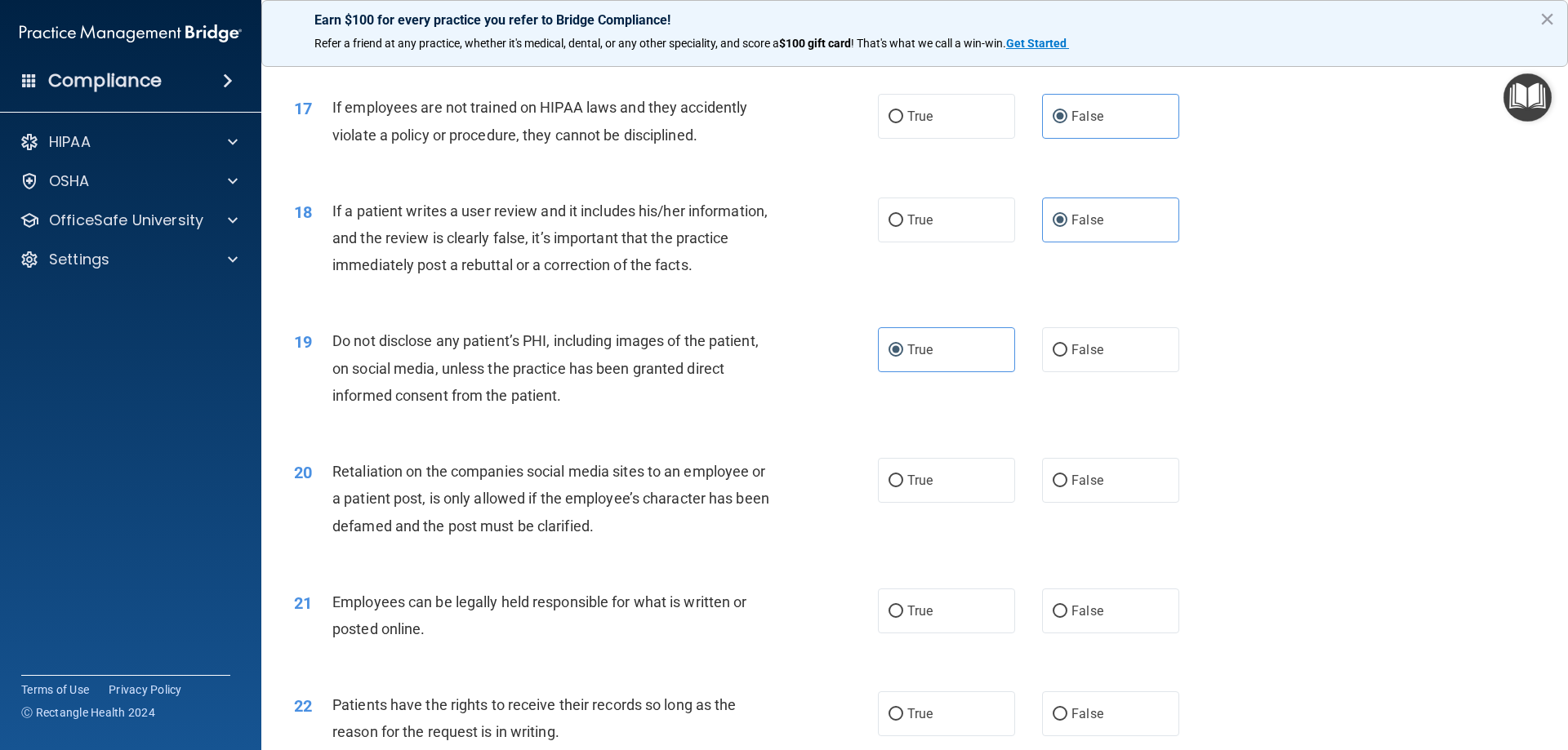
scroll to position [2205, 0]
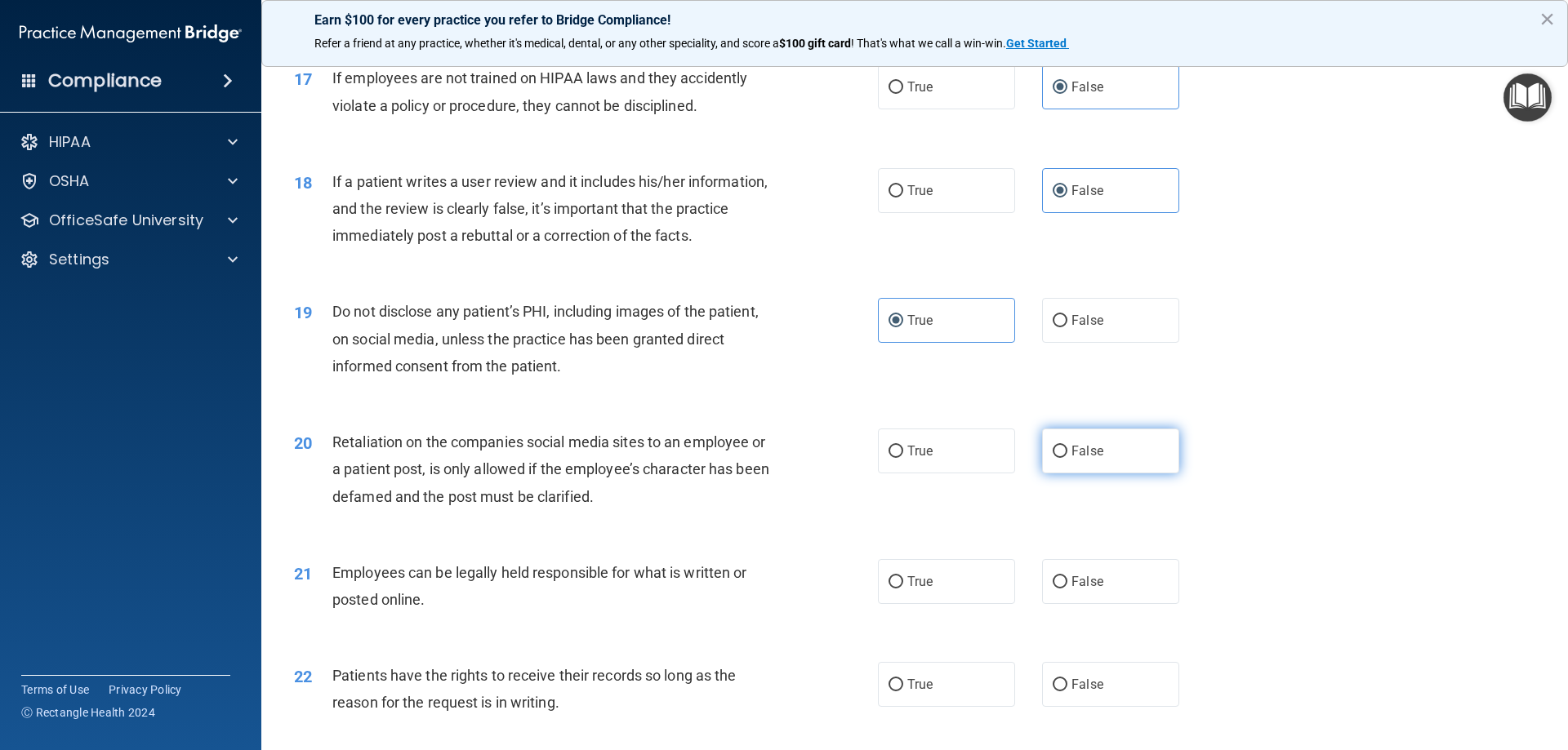
click at [1094, 459] on span "False" at bounding box center [1088, 451] width 32 height 15
click at [1067, 458] on input "False" at bounding box center [1060, 452] width 15 height 13
radio input "true"
click at [909, 590] on span "True" at bounding box center [920, 581] width 25 height 15
click at [903, 589] on input "True" at bounding box center [896, 582] width 15 height 13
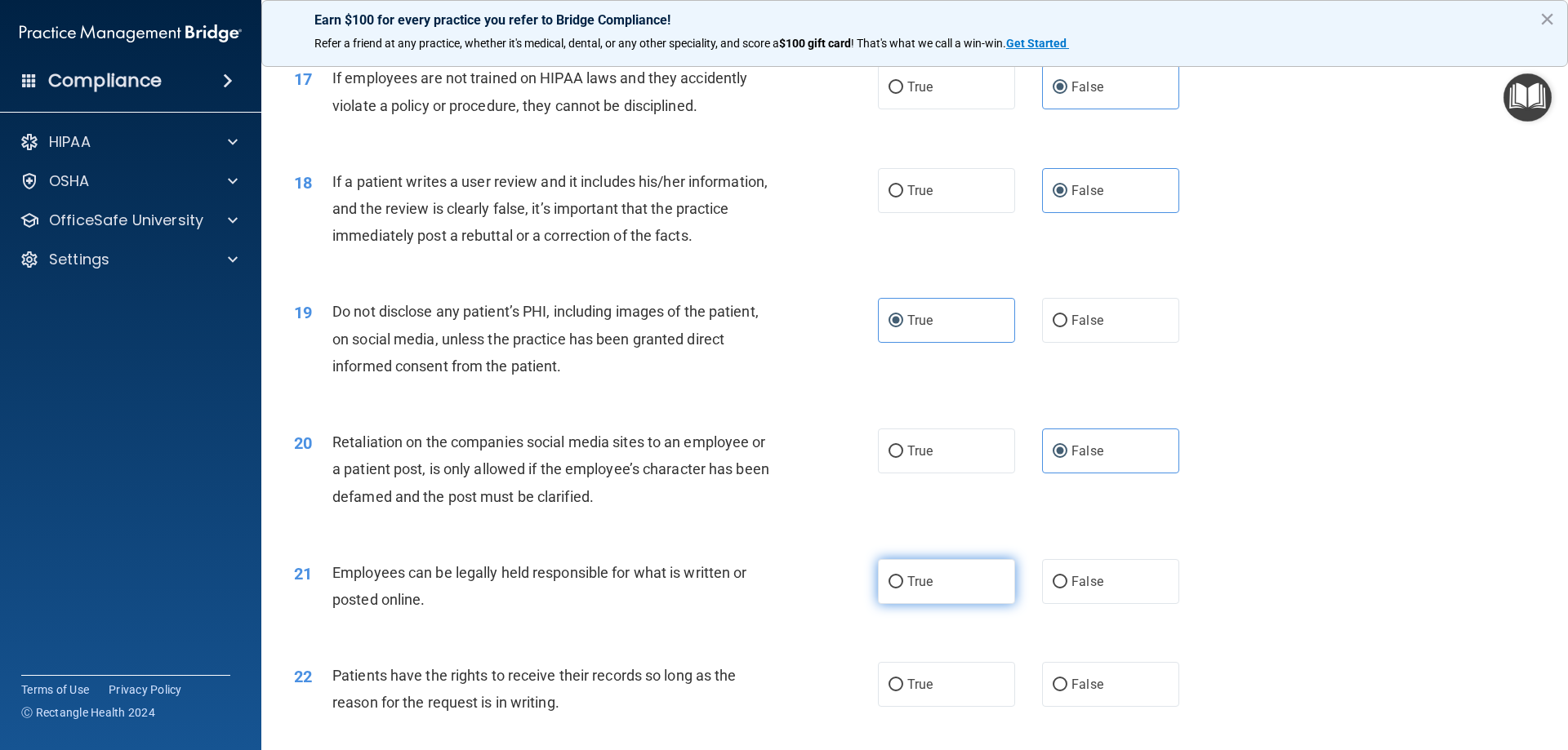
radio input "true"
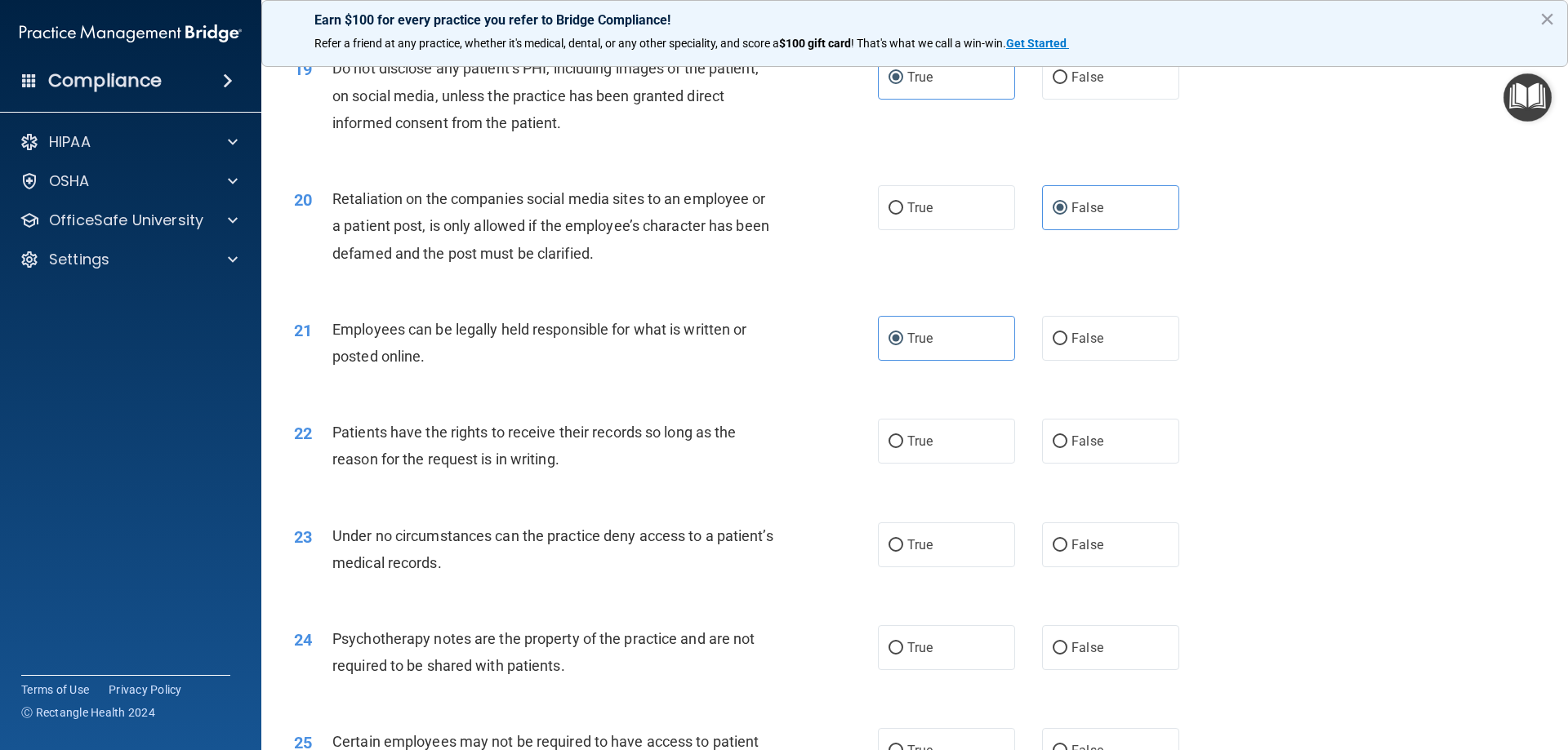
scroll to position [2450, 0]
click at [1146, 462] on label "False" at bounding box center [1110, 439] width 137 height 45
click at [1067, 447] on input "False" at bounding box center [1060, 440] width 15 height 13
radio input "true"
click at [1114, 566] on label "False" at bounding box center [1110, 543] width 137 height 45
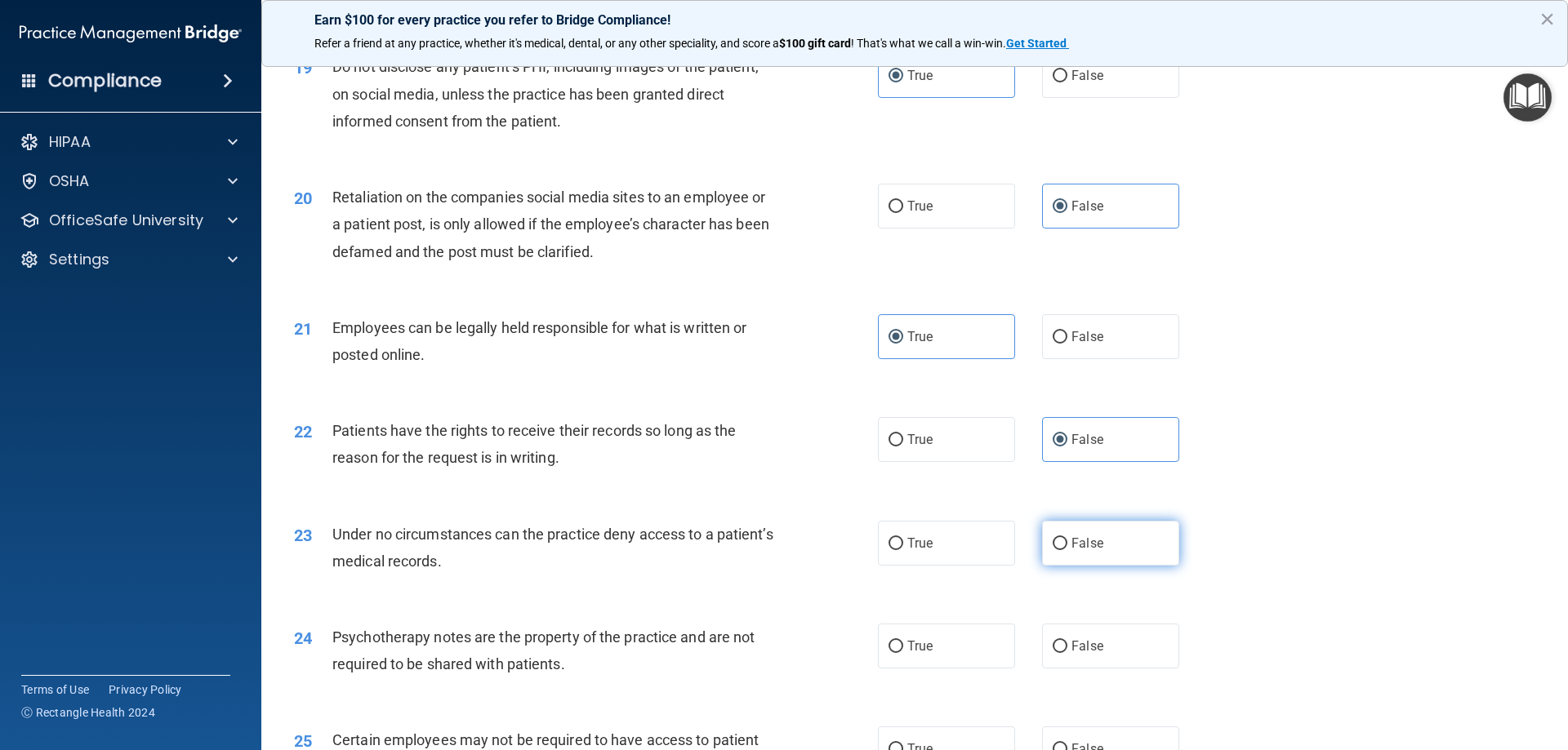
click at [1067, 550] on input "False" at bounding box center [1060, 544] width 15 height 13
radio input "true"
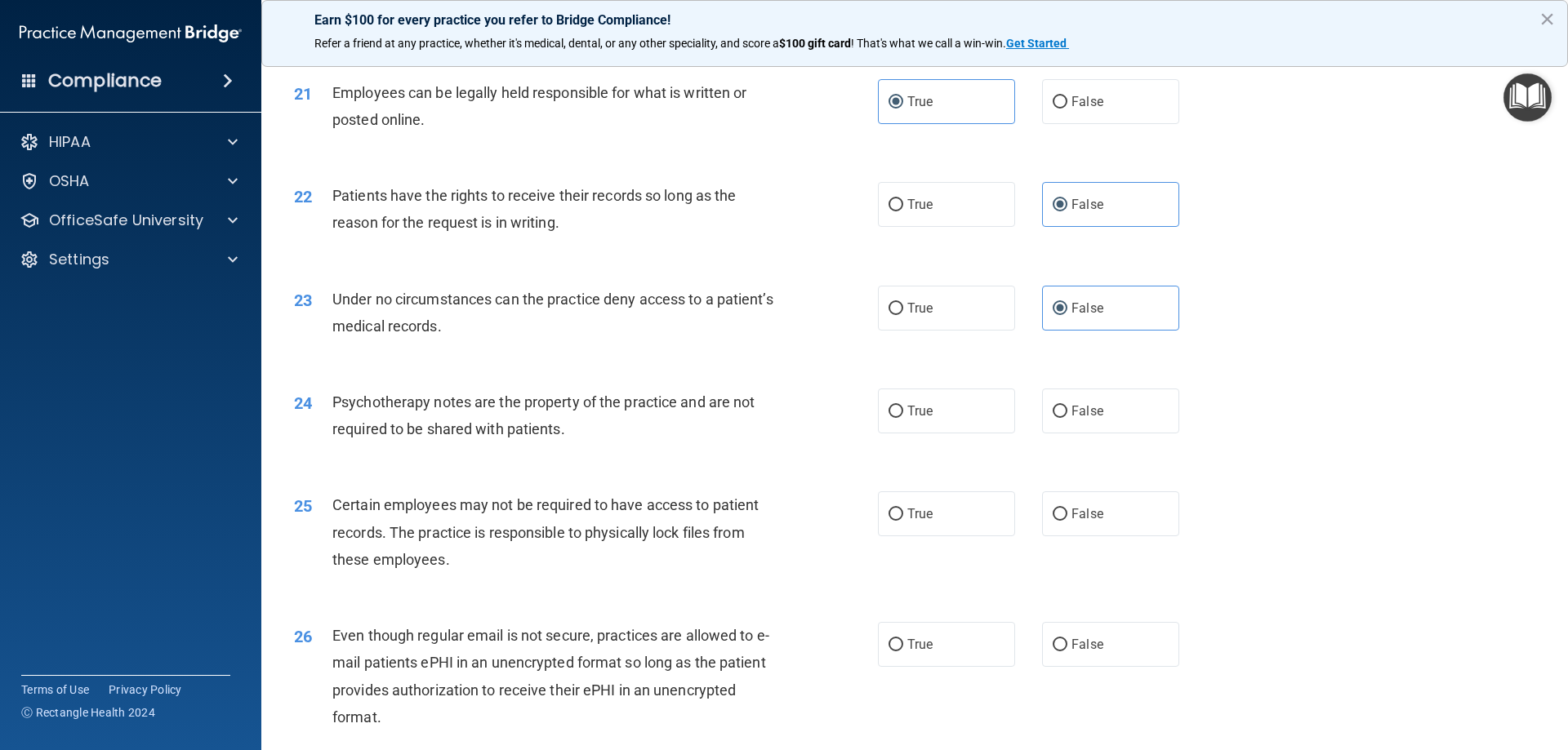
scroll to position [2694, 0]
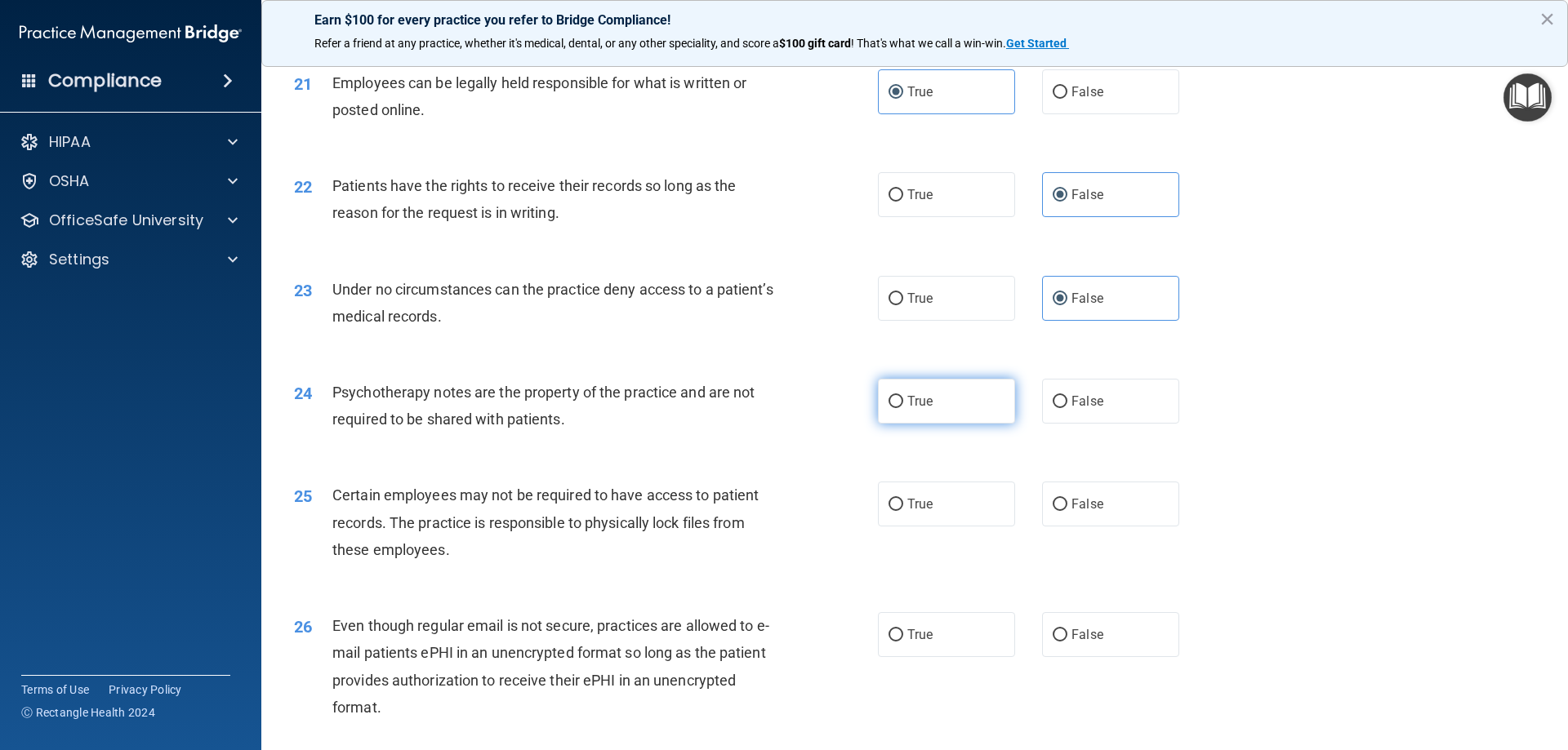
click at [897, 424] on label "True" at bounding box center [946, 401] width 137 height 45
click at [897, 408] on input "True" at bounding box center [896, 402] width 15 height 13
radio input "true"
click at [917, 512] on span "True" at bounding box center [920, 504] width 25 height 15
click at [903, 511] on input "True" at bounding box center [896, 505] width 15 height 13
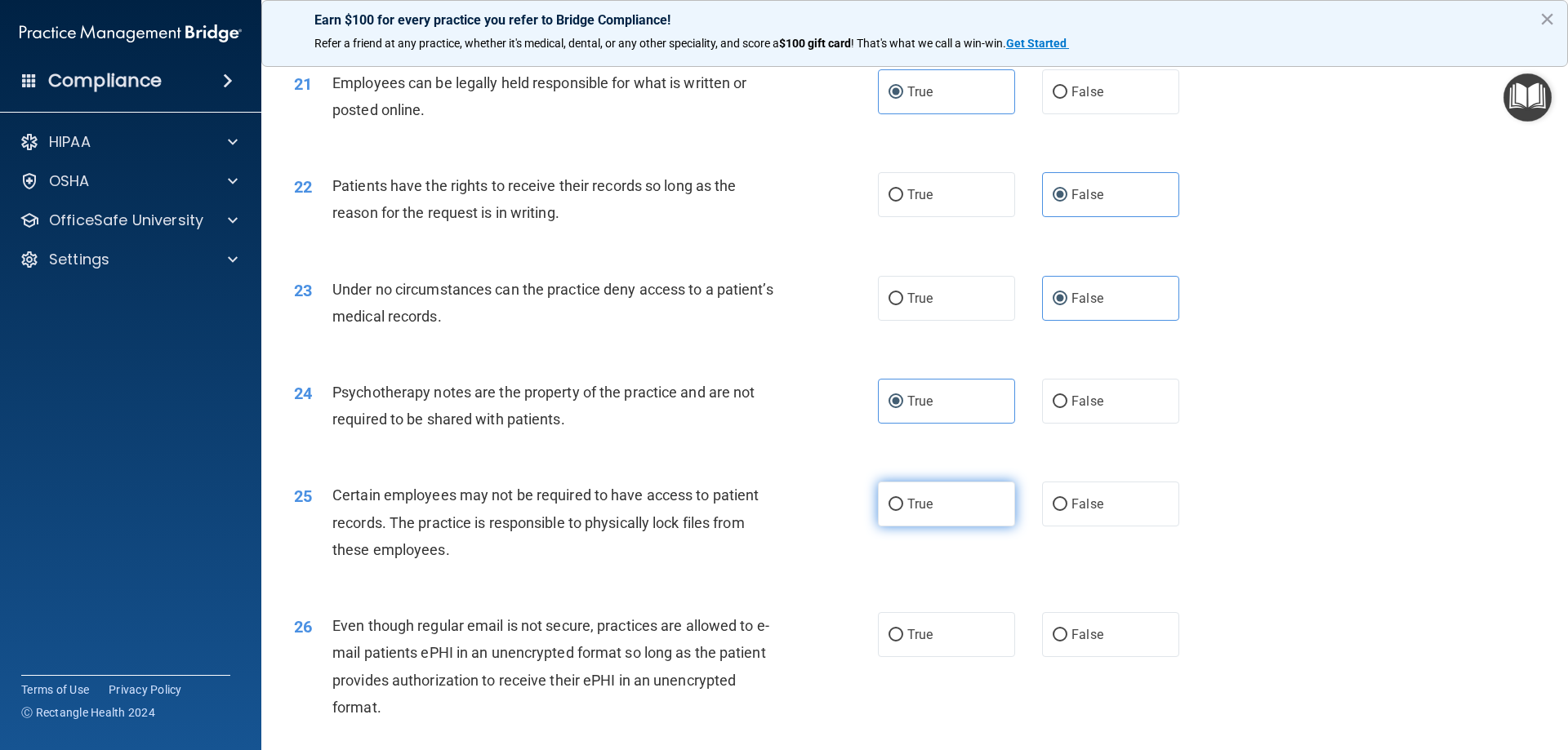
radio input "true"
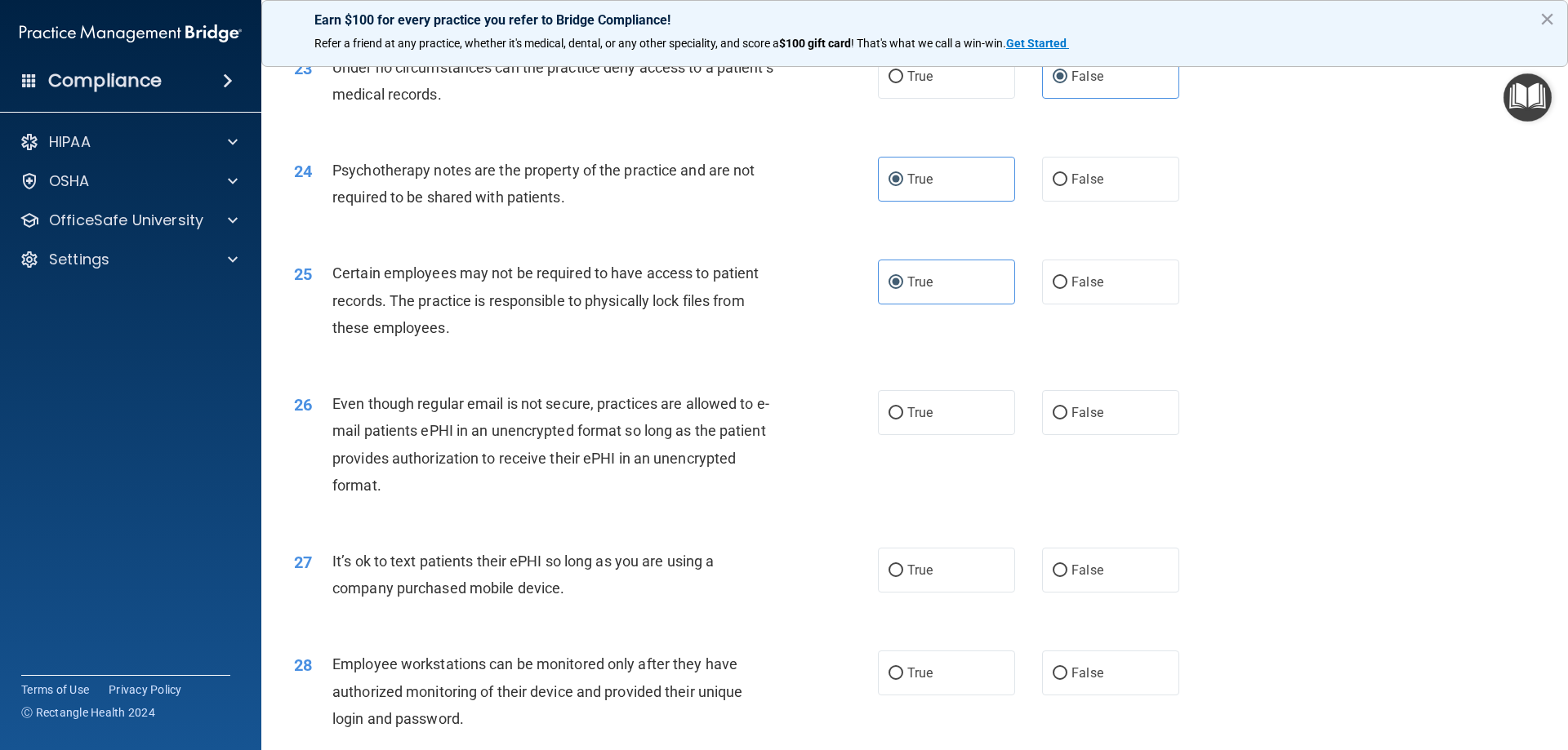
scroll to position [2940, 0]
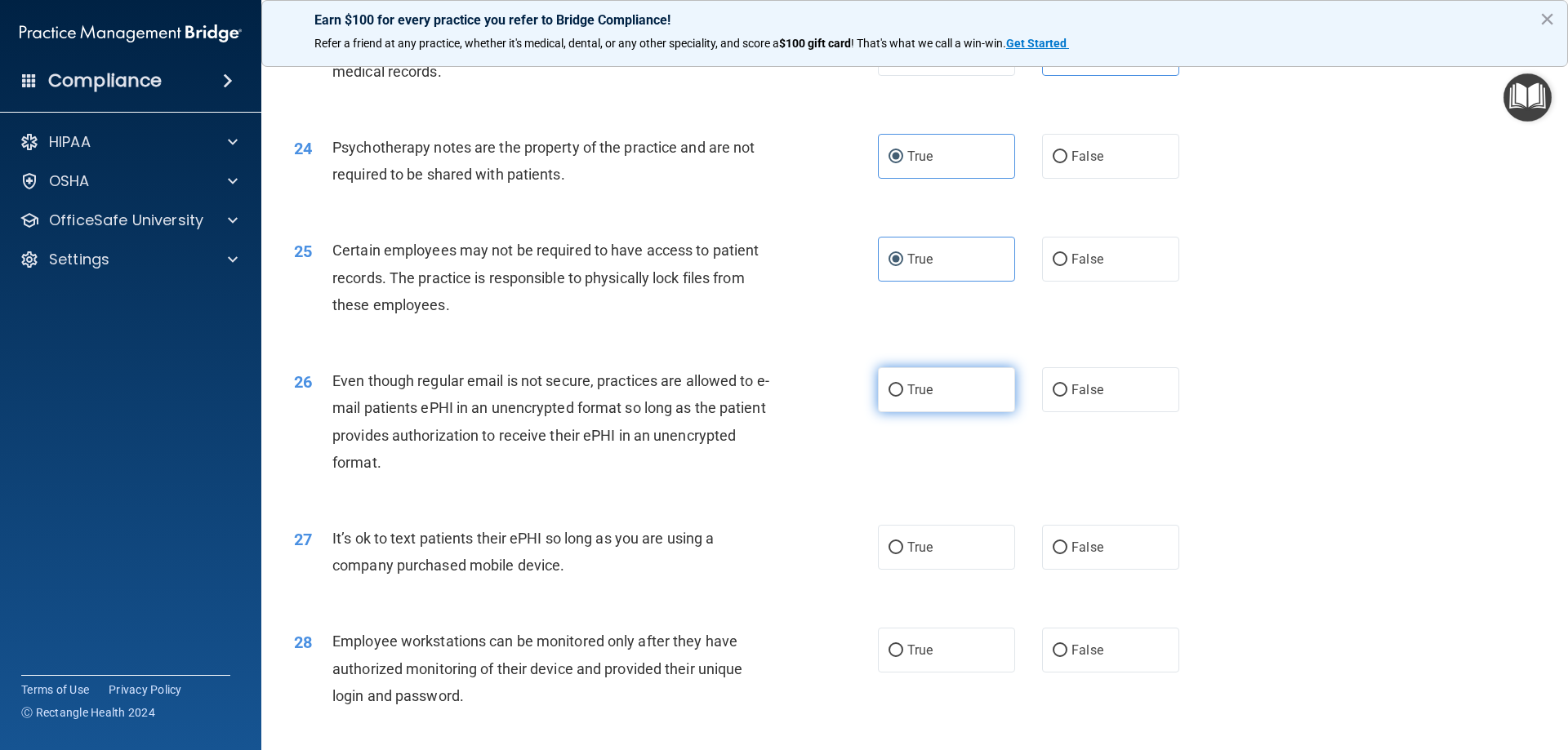
click at [916, 403] on label "True" at bounding box center [946, 390] width 137 height 45
click at [903, 397] on input "True" at bounding box center [896, 391] width 15 height 13
radio input "true"
click at [1076, 563] on label "False" at bounding box center [1110, 547] width 137 height 45
click at [1067, 554] on input "False" at bounding box center [1060, 548] width 15 height 13
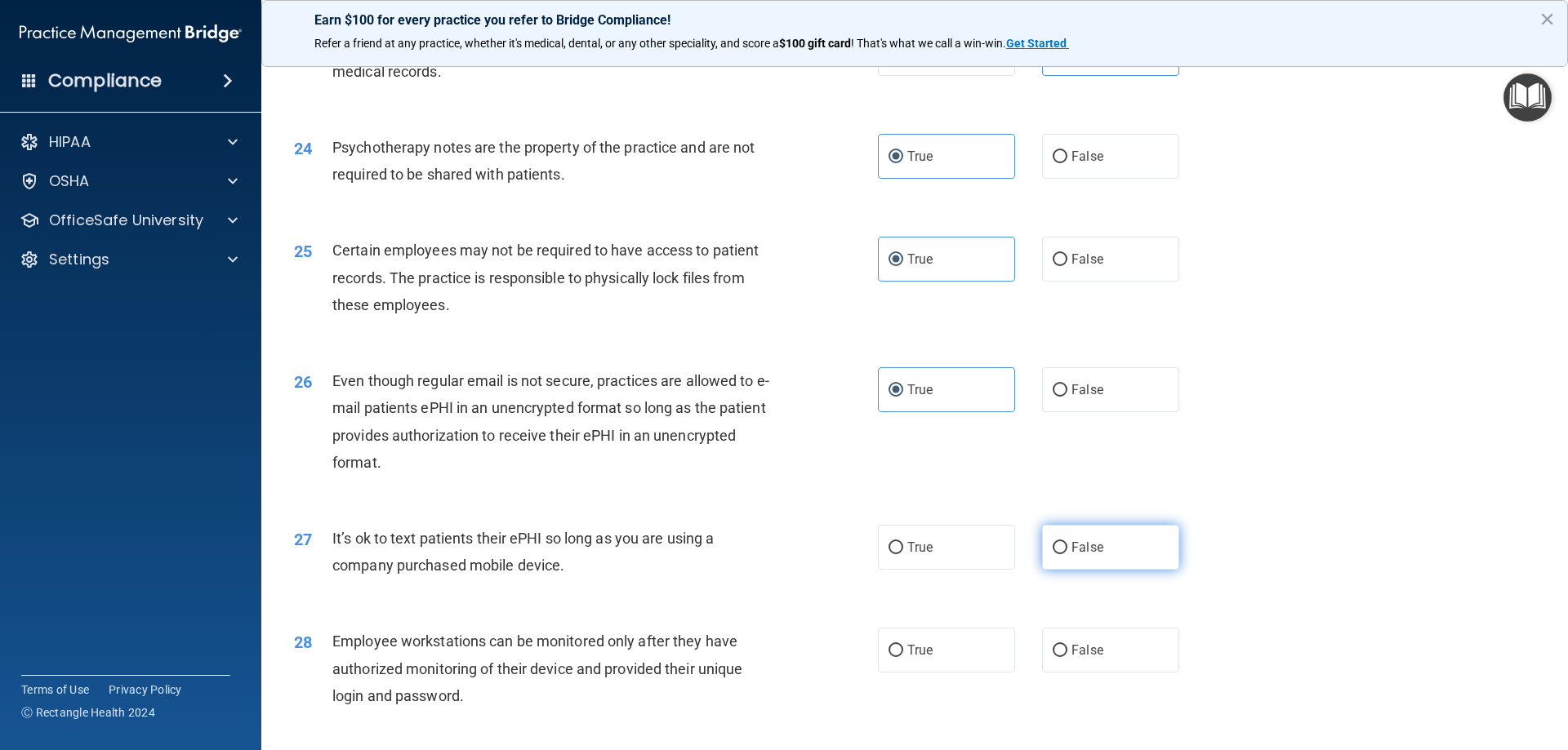
radio input "true"
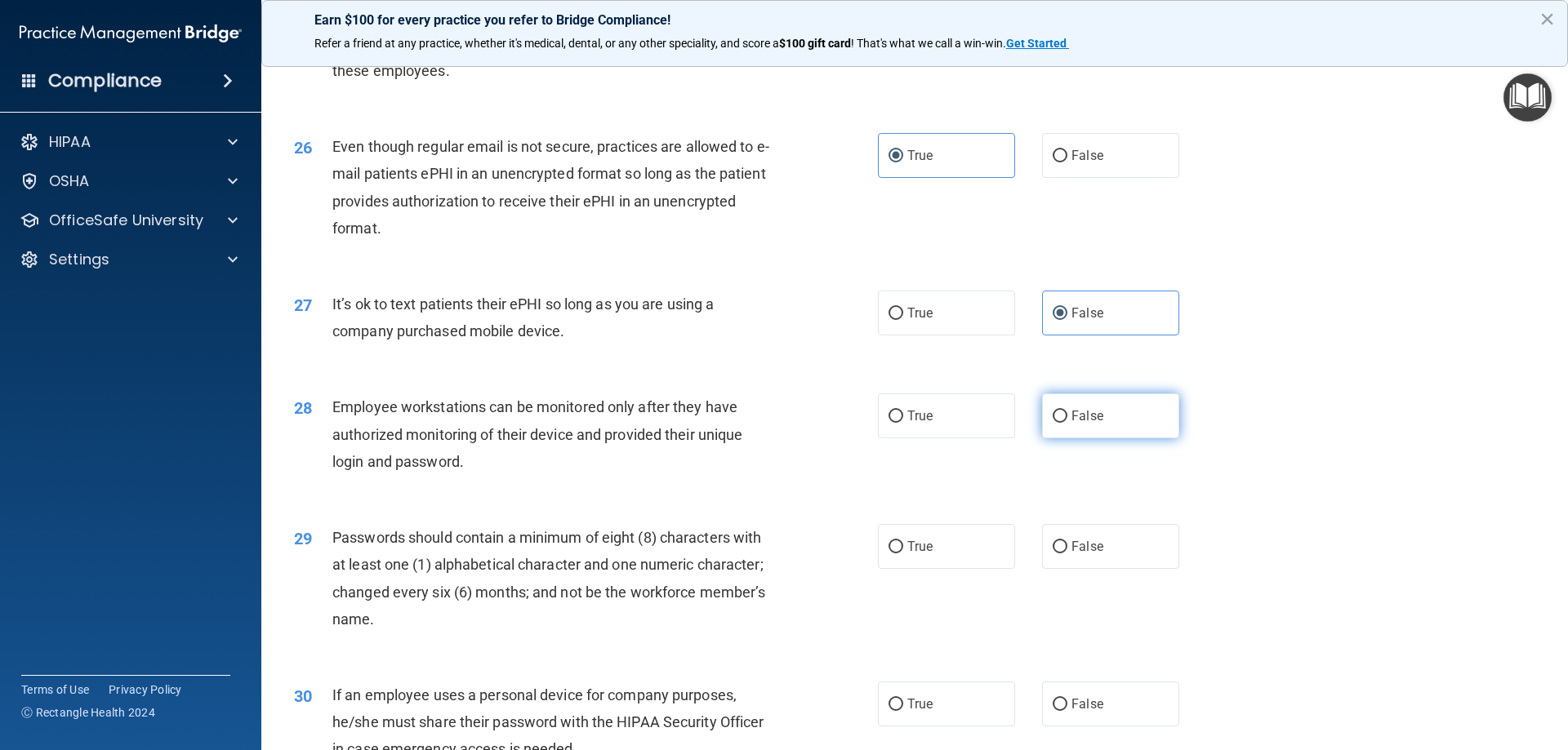
scroll to position [3185, 0]
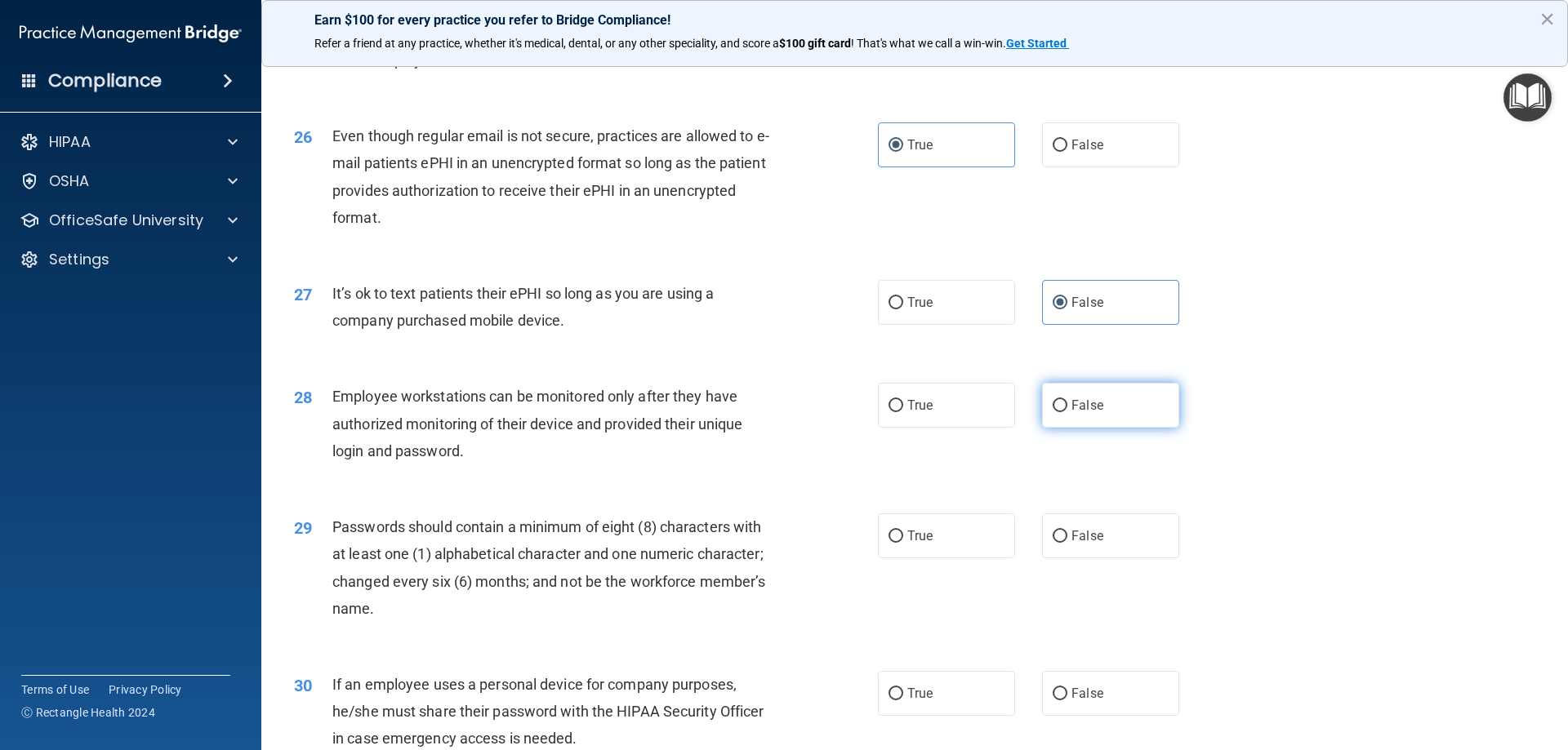
click at [1088, 413] on span "False" at bounding box center [1088, 405] width 32 height 15
click at [1067, 412] on input "False" at bounding box center [1060, 406] width 15 height 13
radio input "true"
click at [942, 559] on label "True" at bounding box center [946, 536] width 137 height 45
click at [903, 543] on input "True" at bounding box center [896, 537] width 15 height 13
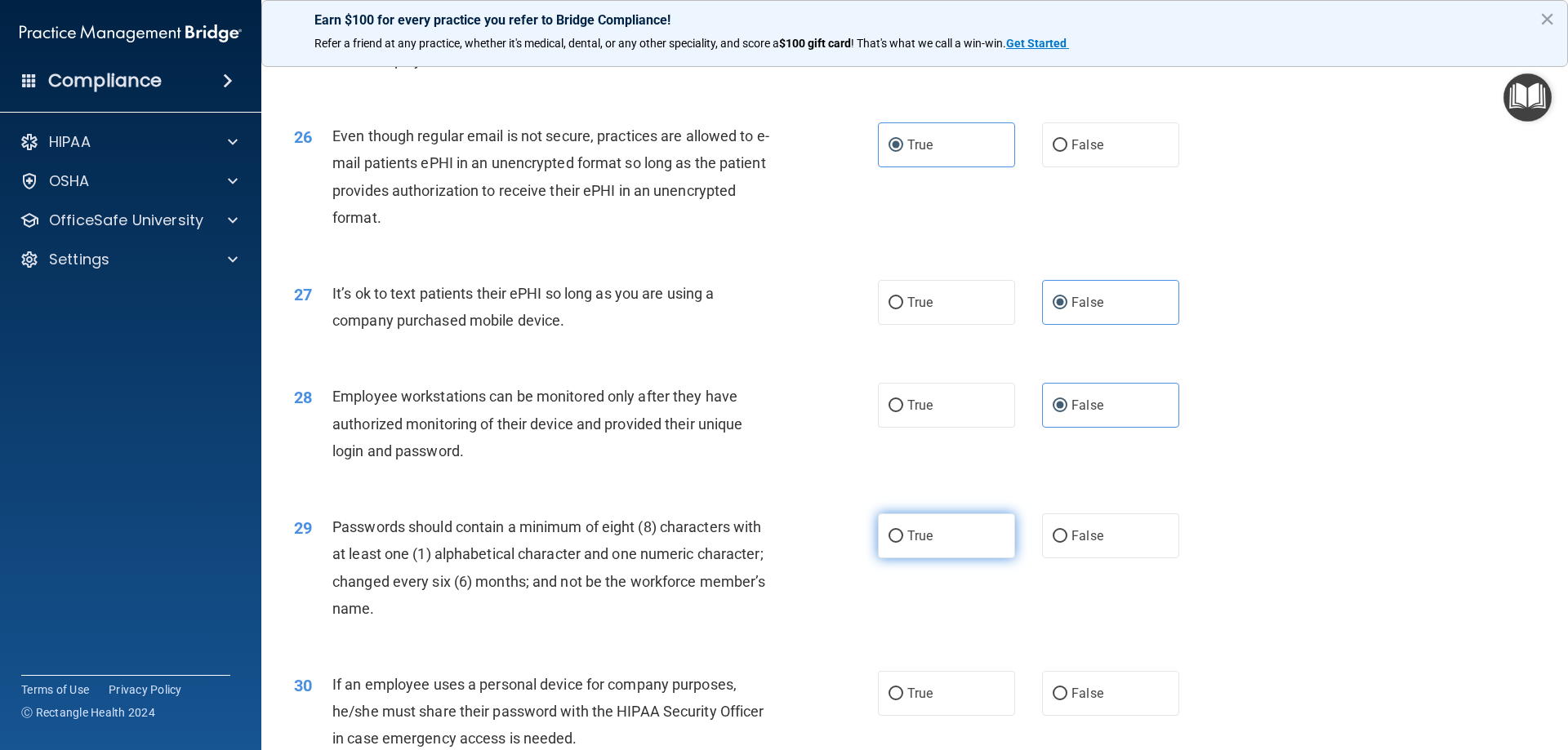
radio input "true"
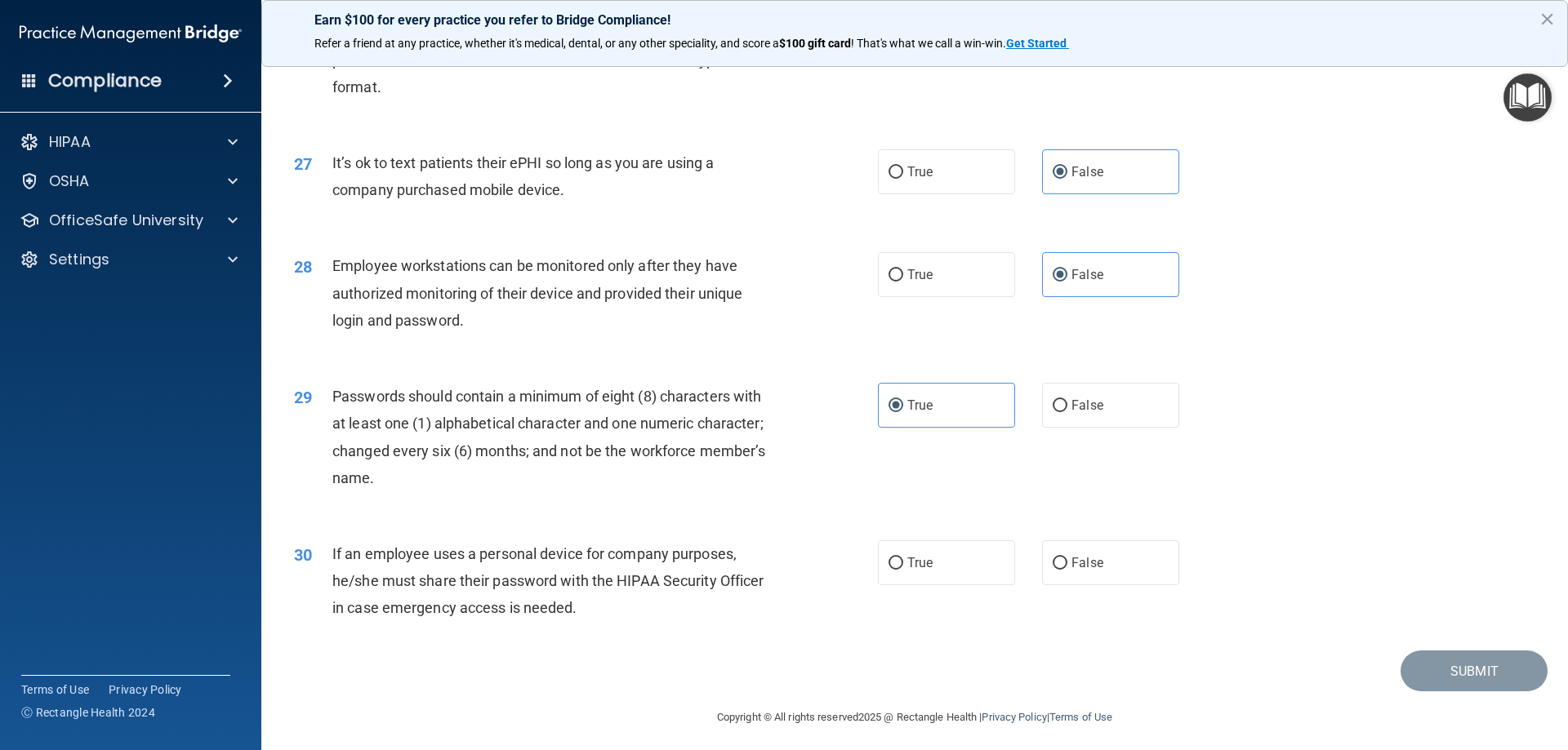
scroll to position [3349, 0]
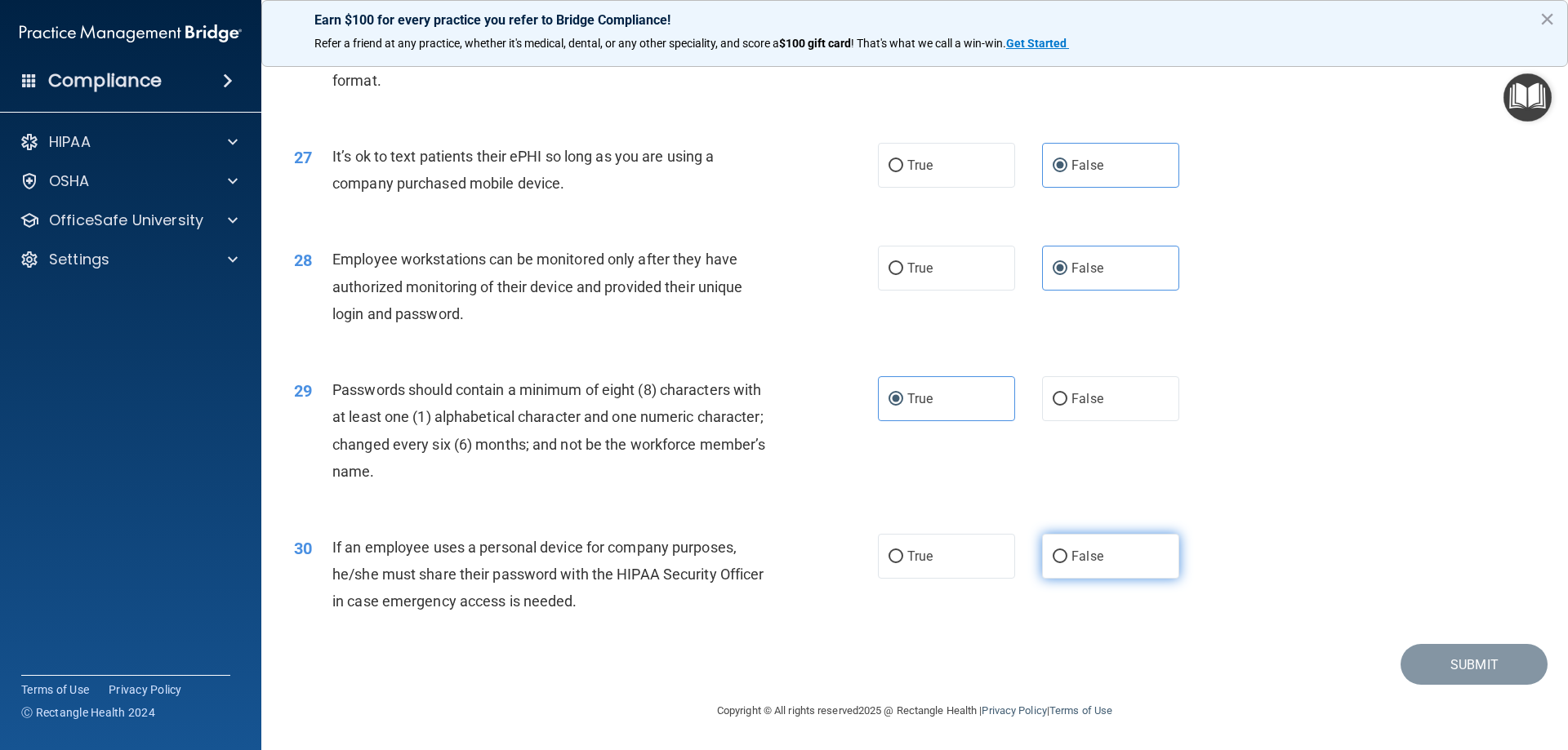
click at [1067, 567] on label "False" at bounding box center [1110, 556] width 137 height 45
click at [1067, 564] on input "False" at bounding box center [1060, 557] width 15 height 13
radio input "true"
click at [1445, 670] on button "Submit" at bounding box center [1473, 665] width 147 height 42
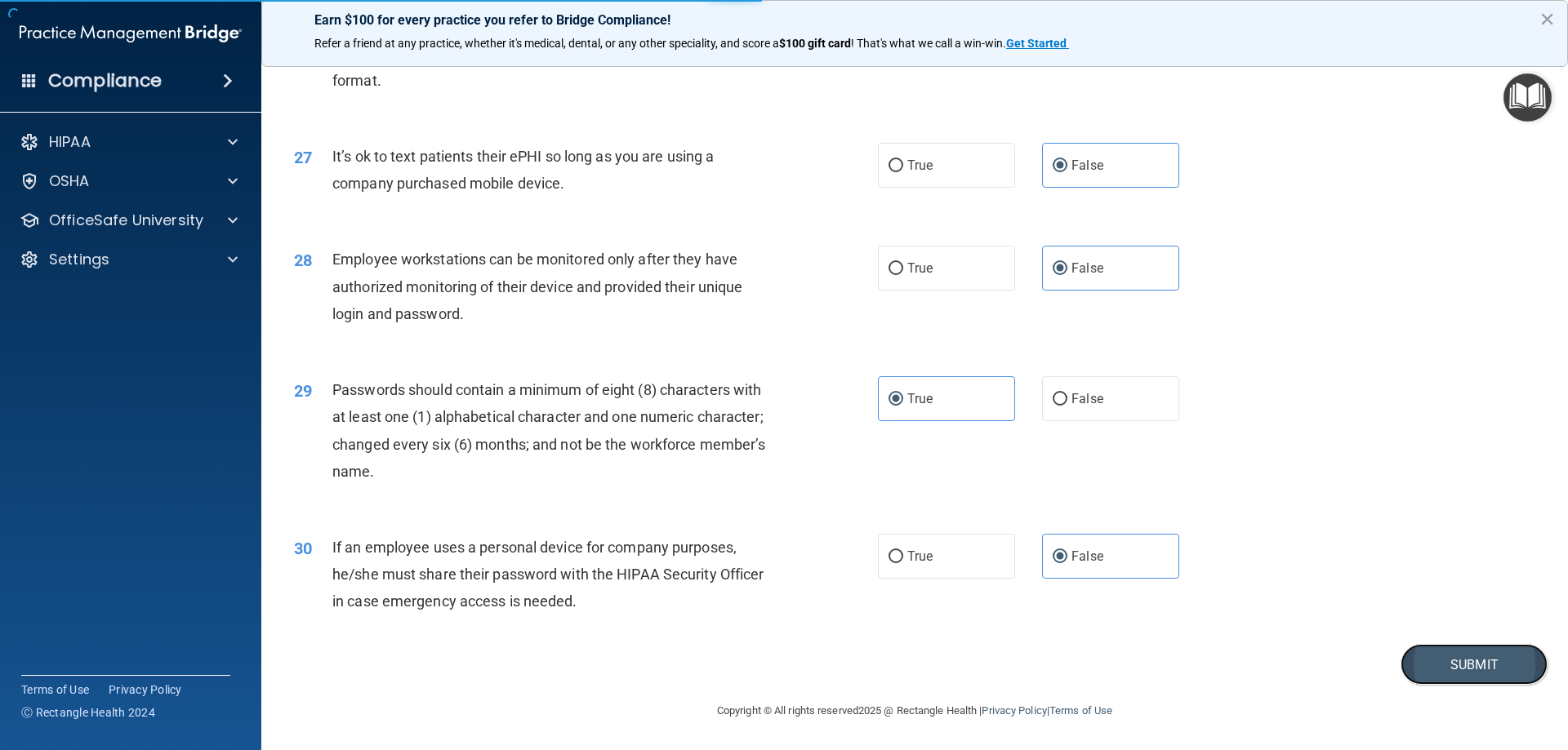
click at [1461, 658] on button "Submit" at bounding box center [1473, 665] width 147 height 42
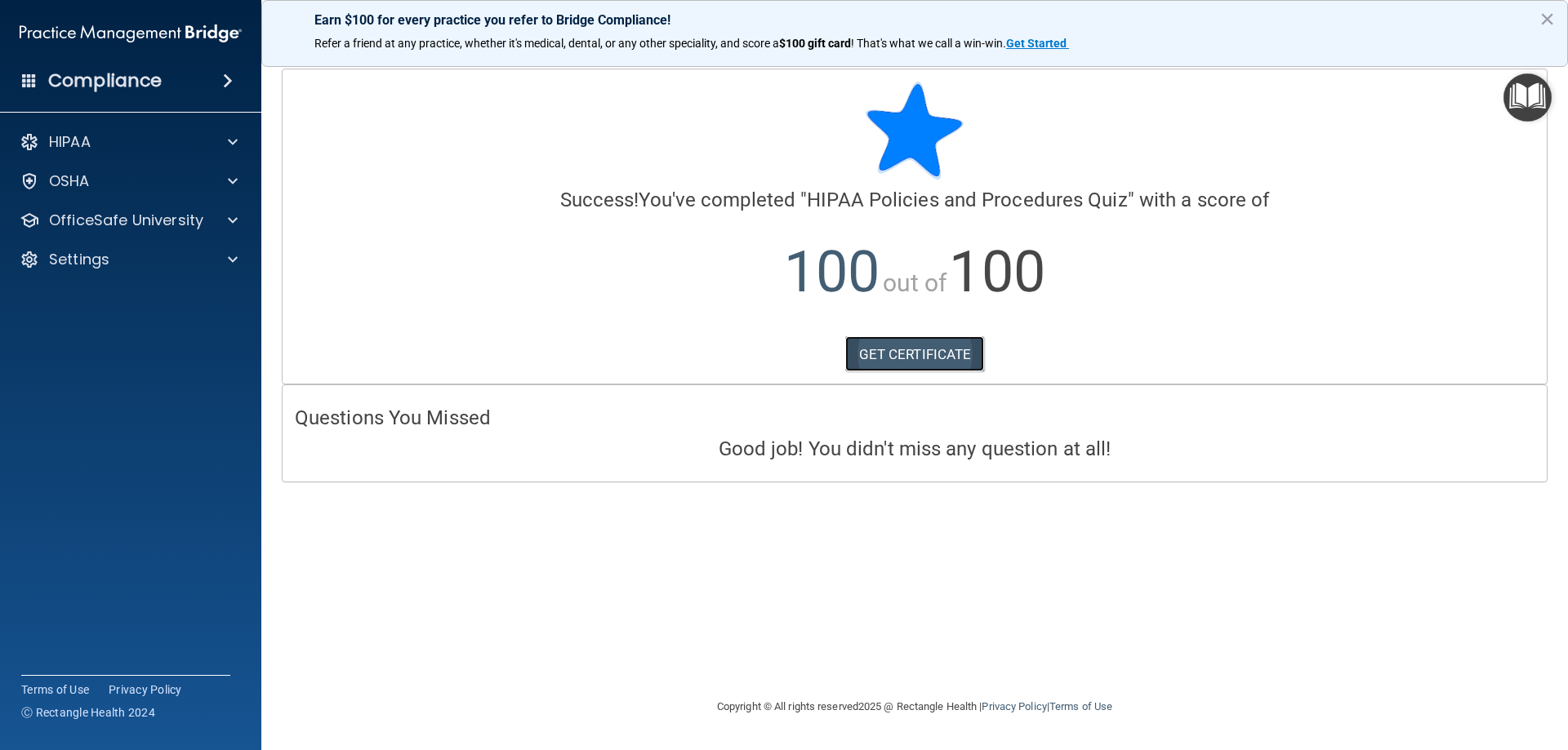
click at [931, 360] on link "GET CERTIFICATE" at bounding box center [915, 354] width 139 height 36
click at [186, 191] on div "OSHA" at bounding box center [131, 181] width 262 height 33
click at [177, 178] on div "OSHA" at bounding box center [108, 181] width 202 height 19
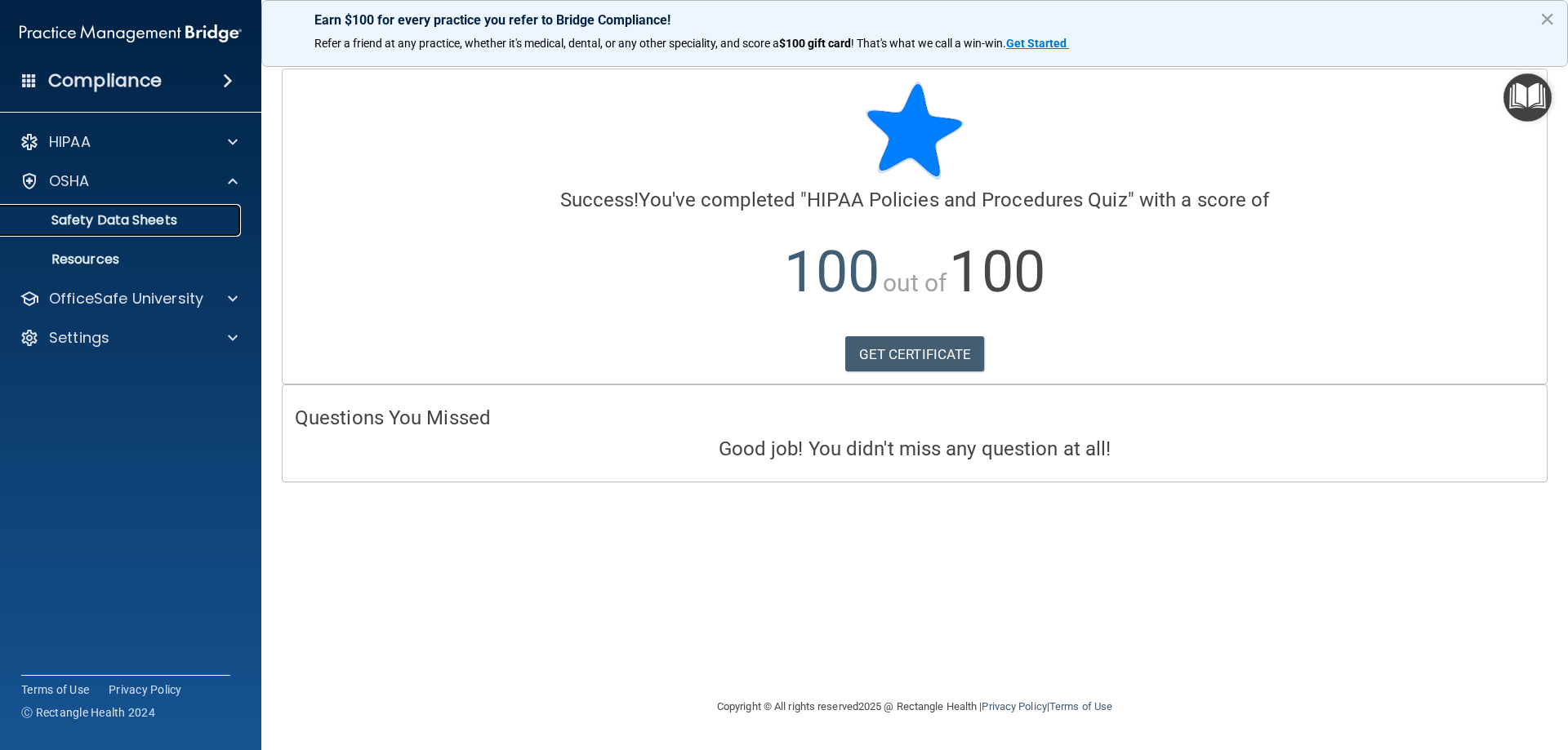
click at [170, 220] on p "Safety Data Sheets" at bounding box center [122, 220] width 223 height 16
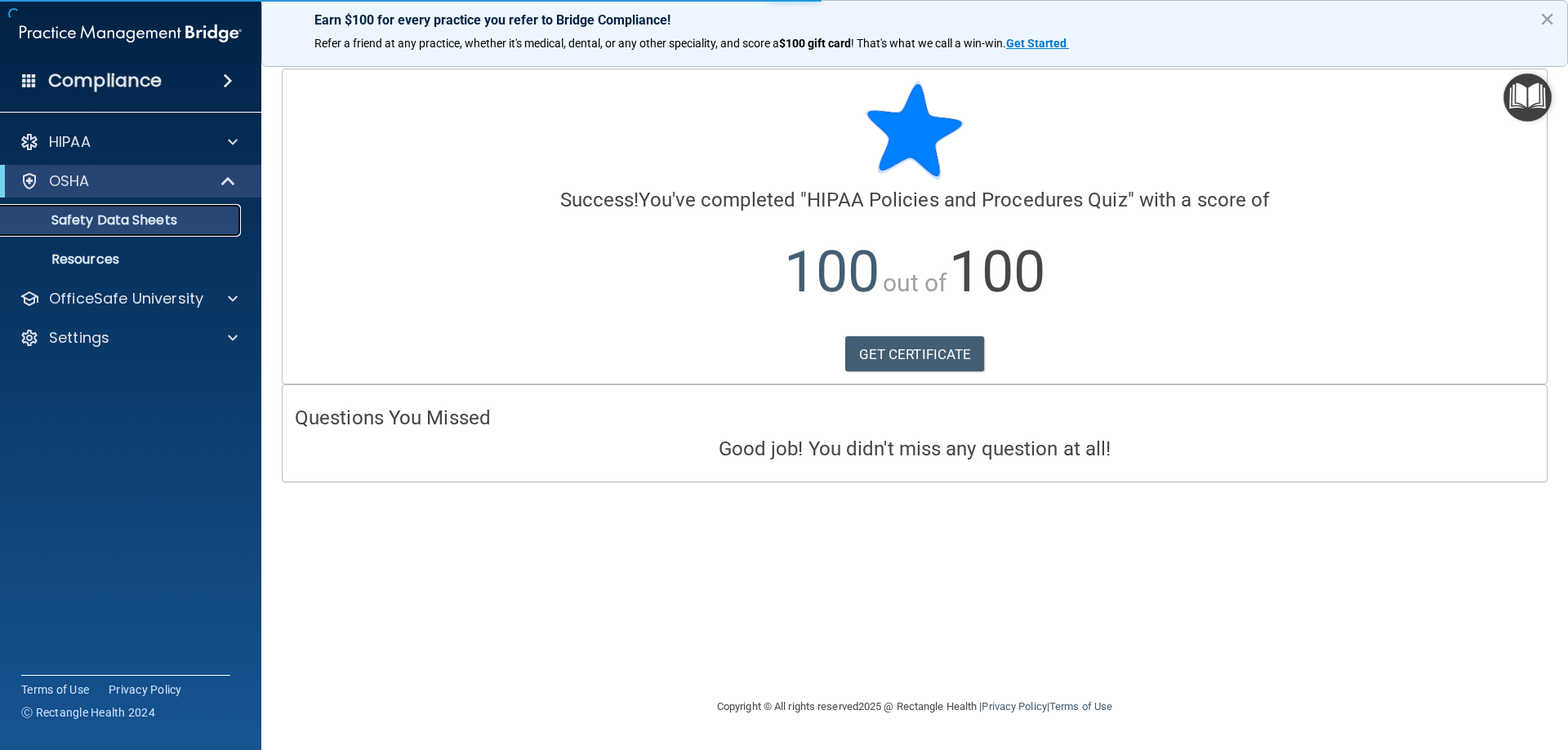
click at [170, 220] on p "Safety Data Sheets" at bounding box center [122, 220] width 223 height 16
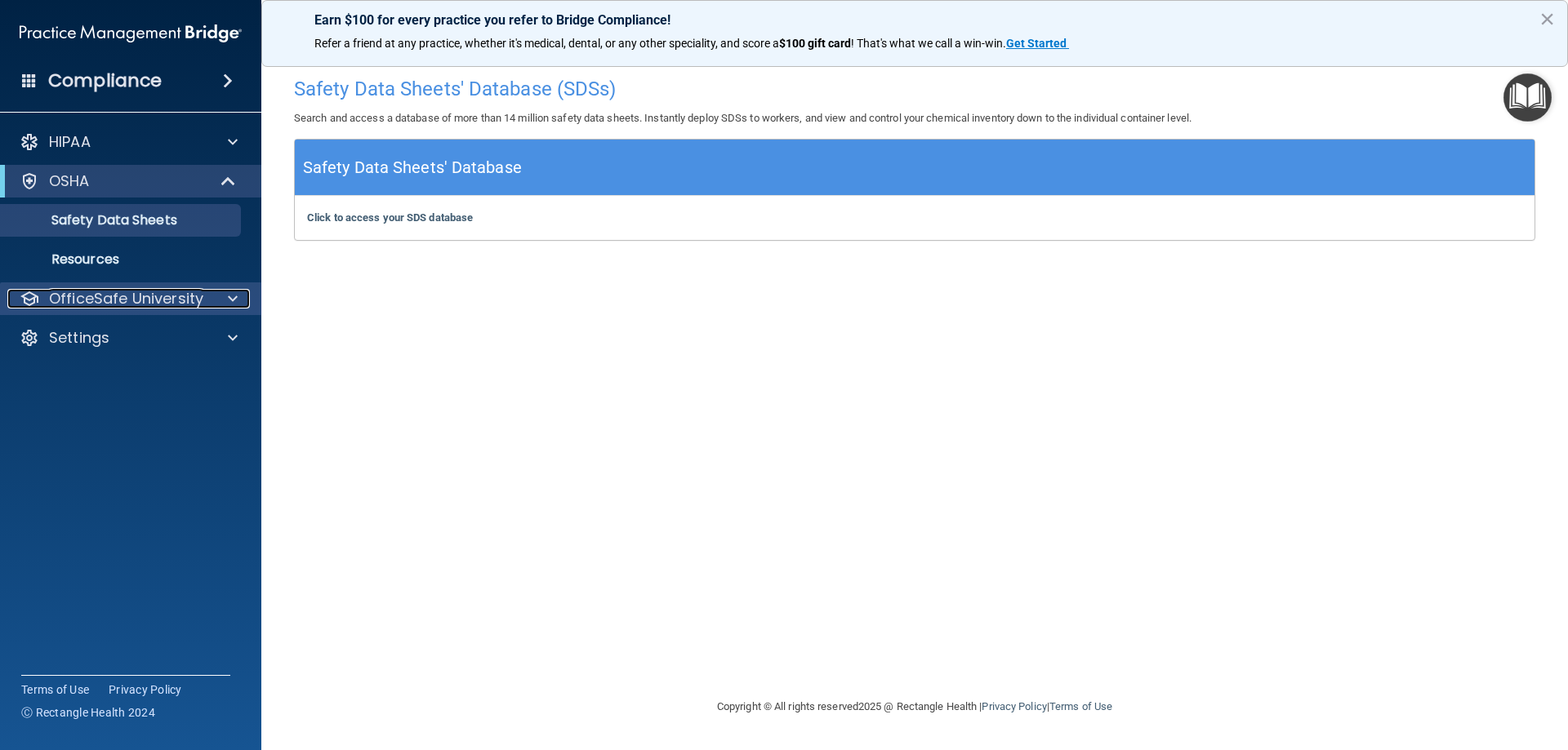
click at [160, 290] on p "OfficeSafe University" at bounding box center [126, 298] width 155 height 19
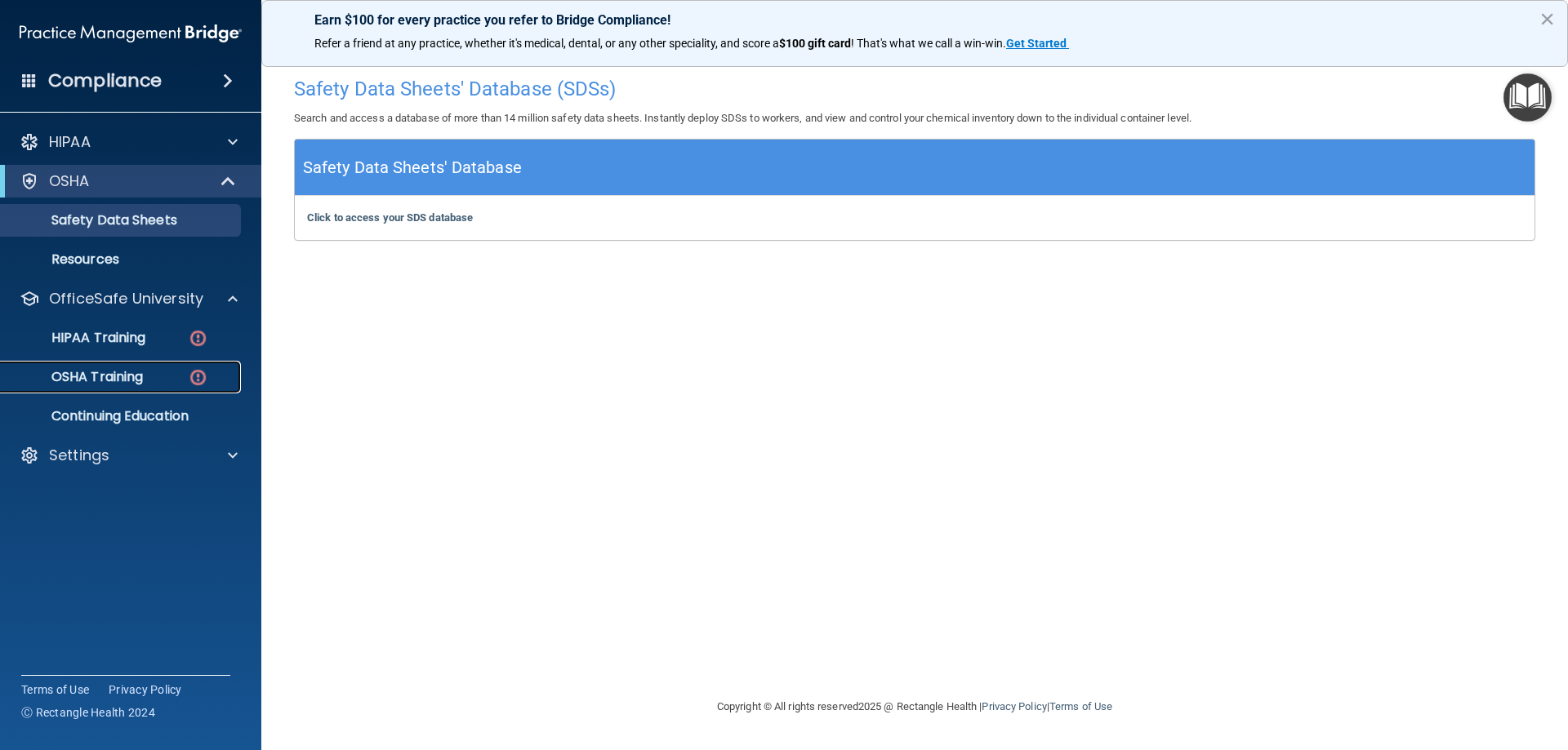
click at [139, 379] on p "OSHA Training" at bounding box center [77, 376] width 133 height 16
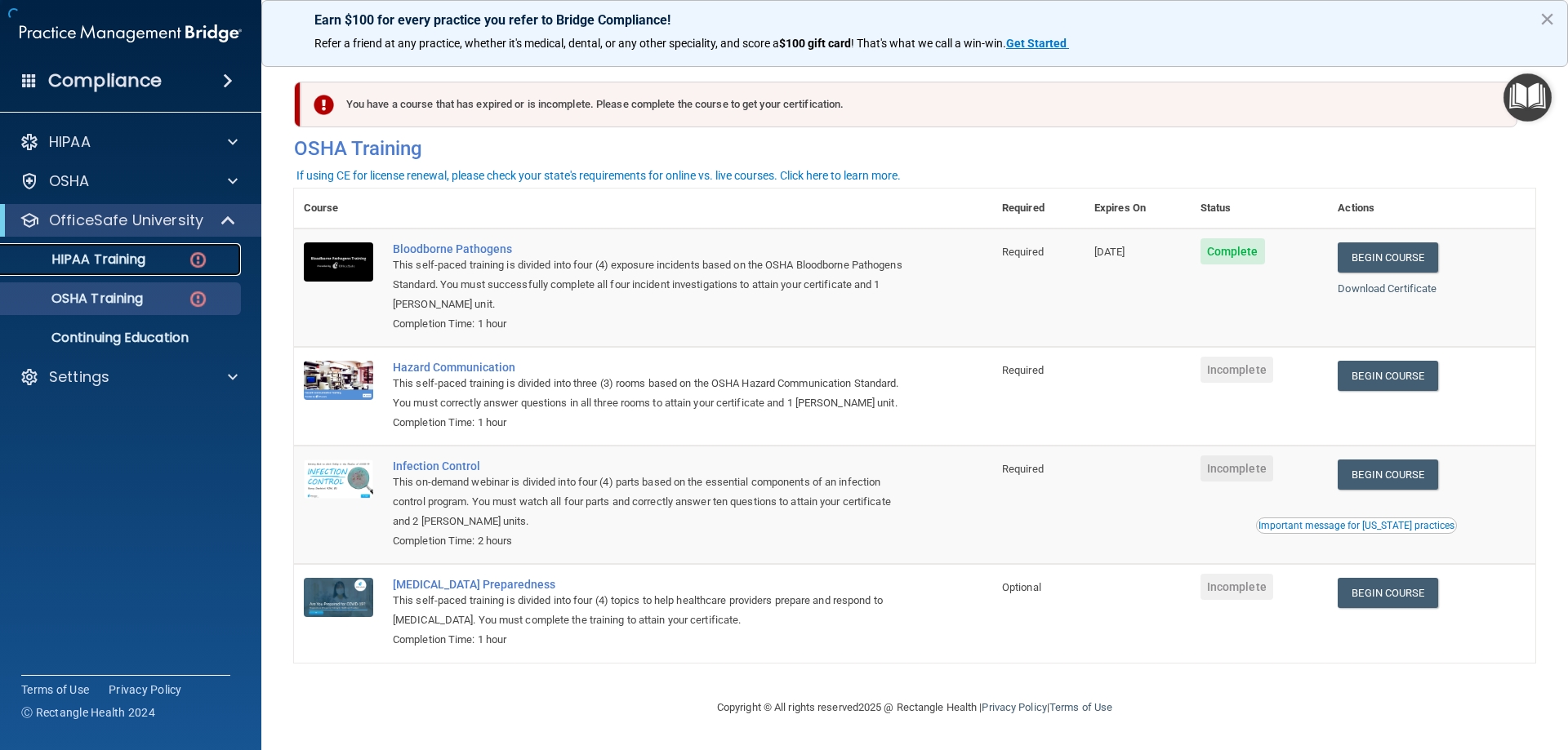
click at [143, 263] on p "HIPAA Training" at bounding box center [78, 259] width 134 height 16
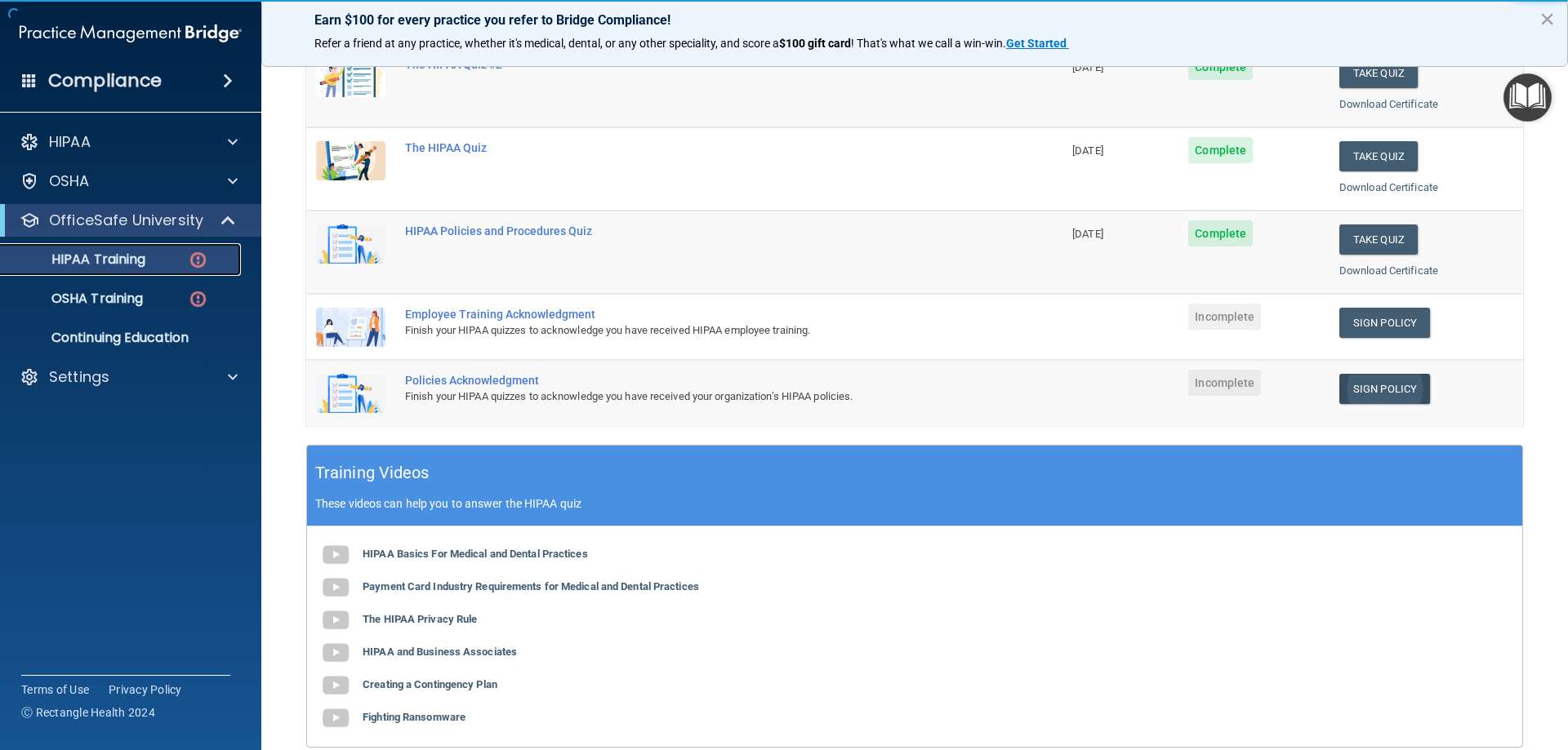
scroll to position [245, 0]
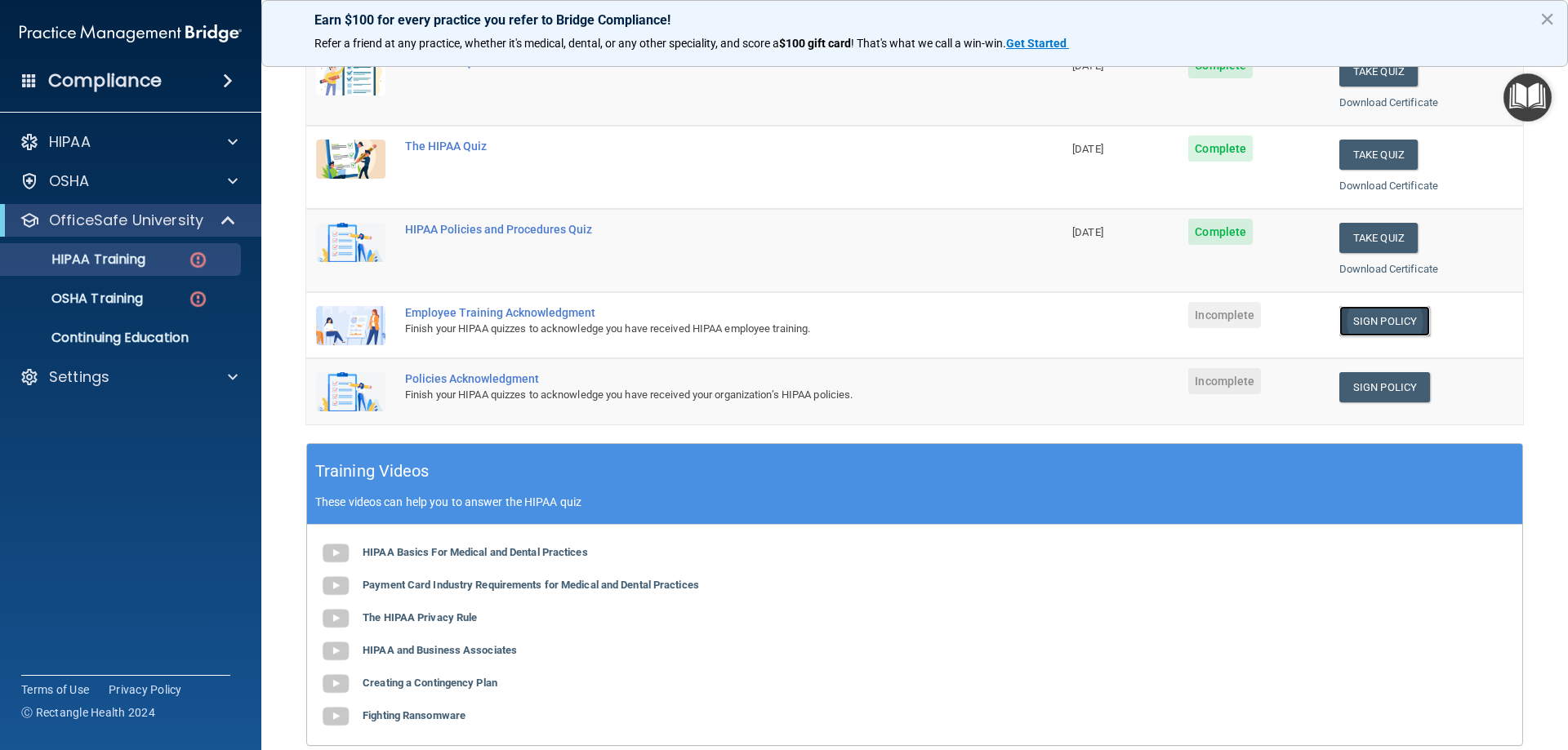
click at [1389, 331] on link "Sign Policy" at bounding box center [1384, 322] width 91 height 30
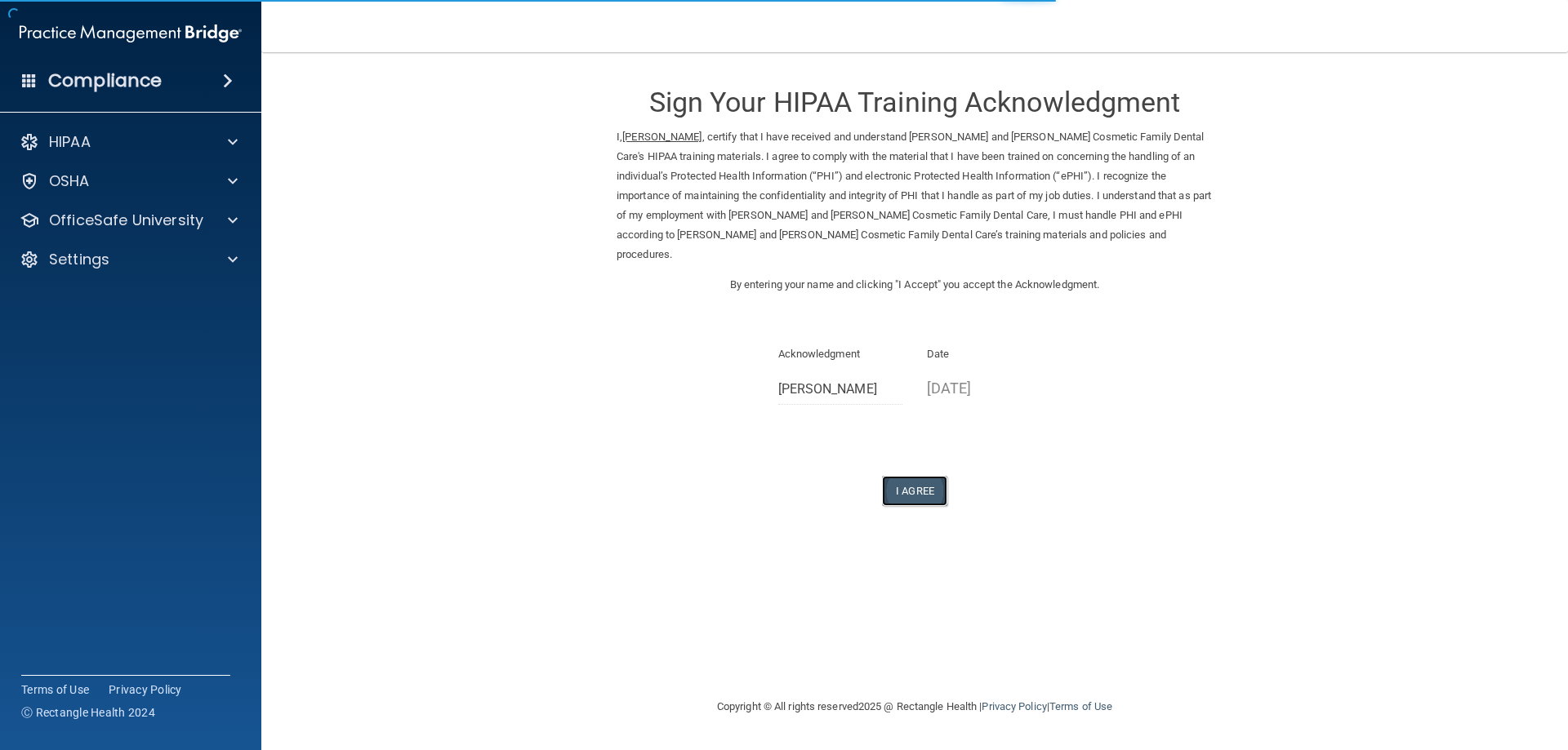
click at [915, 476] on button "I Agree" at bounding box center [915, 491] width 66 height 30
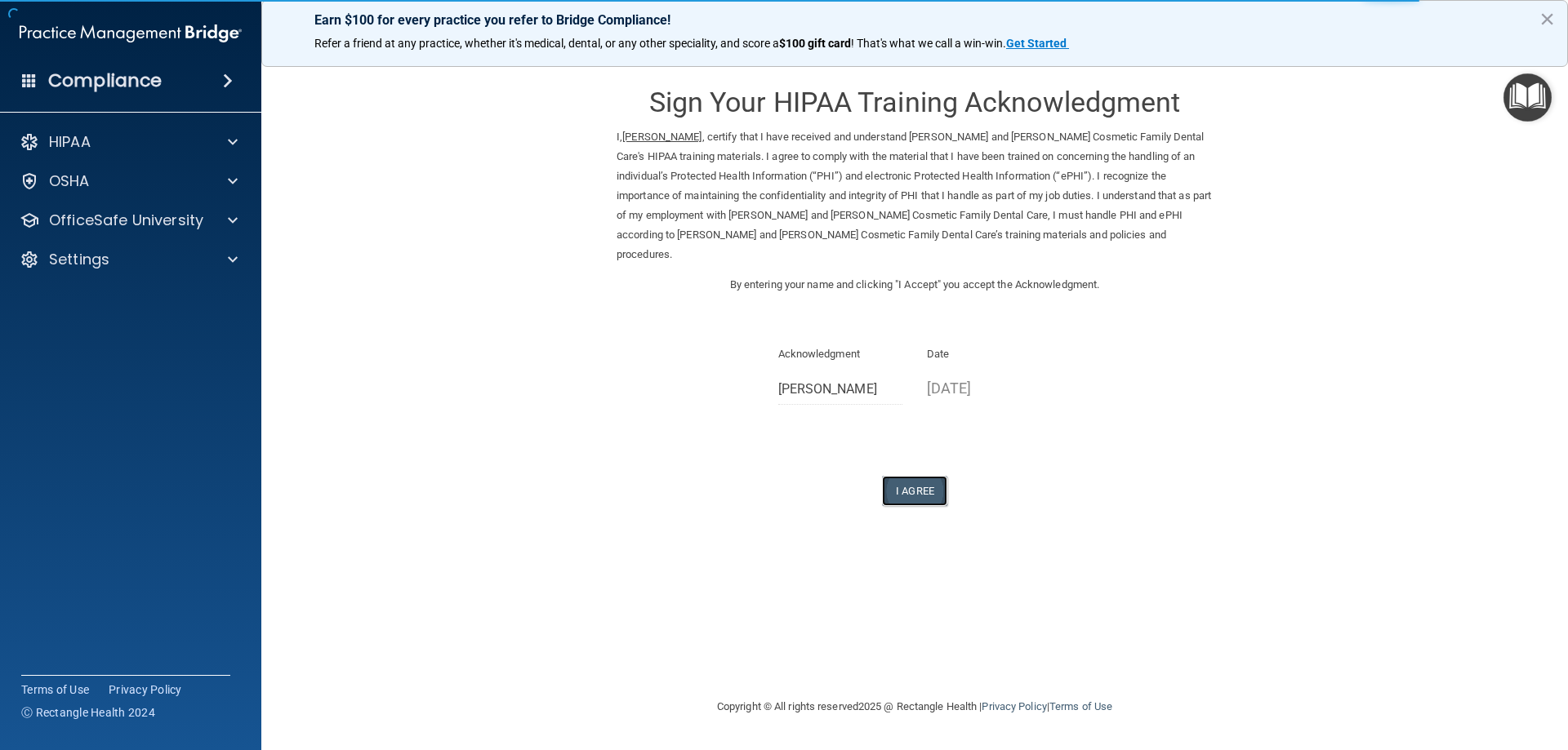
click at [926, 476] on button "I Agree" at bounding box center [915, 491] width 66 height 30
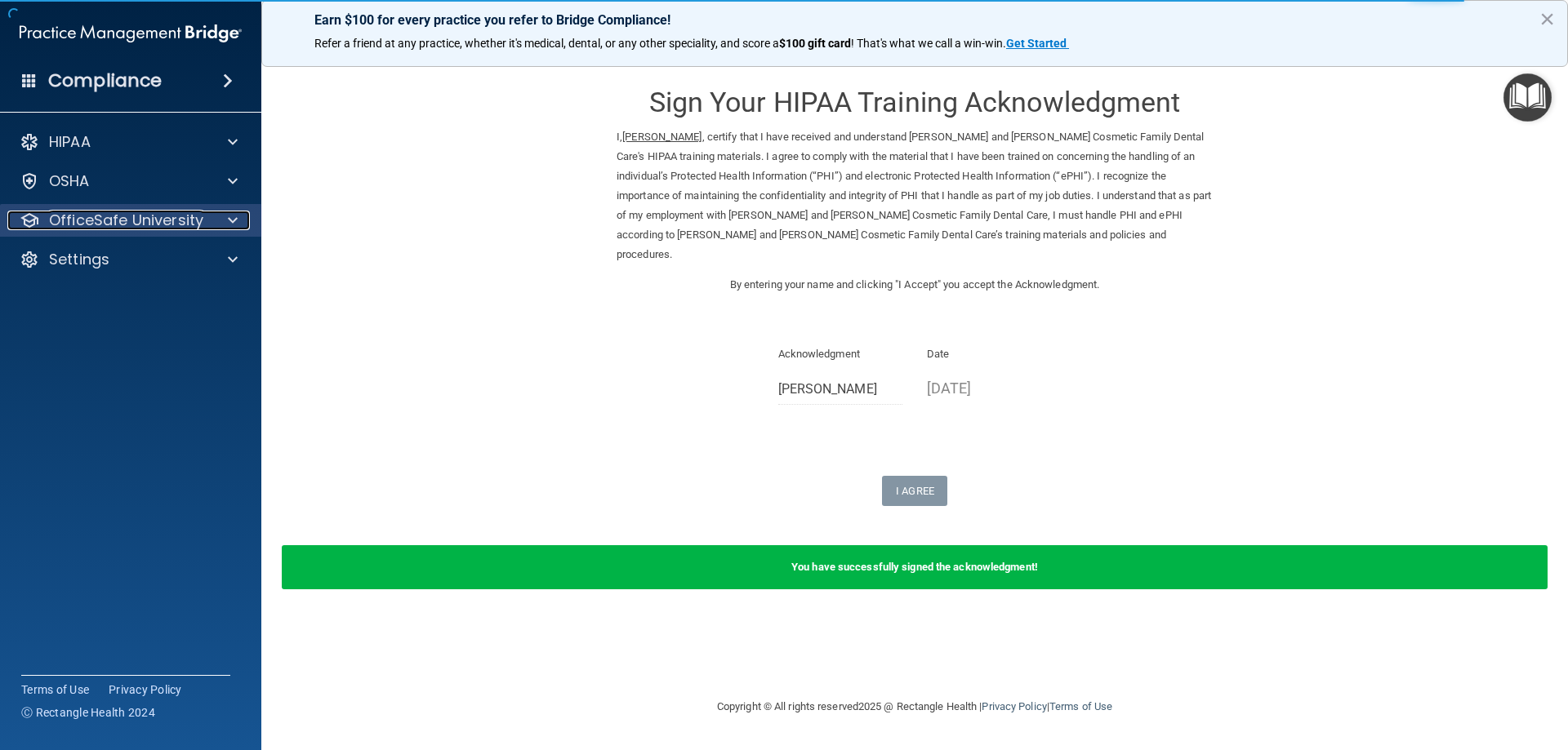
click at [146, 221] on p "OfficeSafe University" at bounding box center [126, 220] width 155 height 19
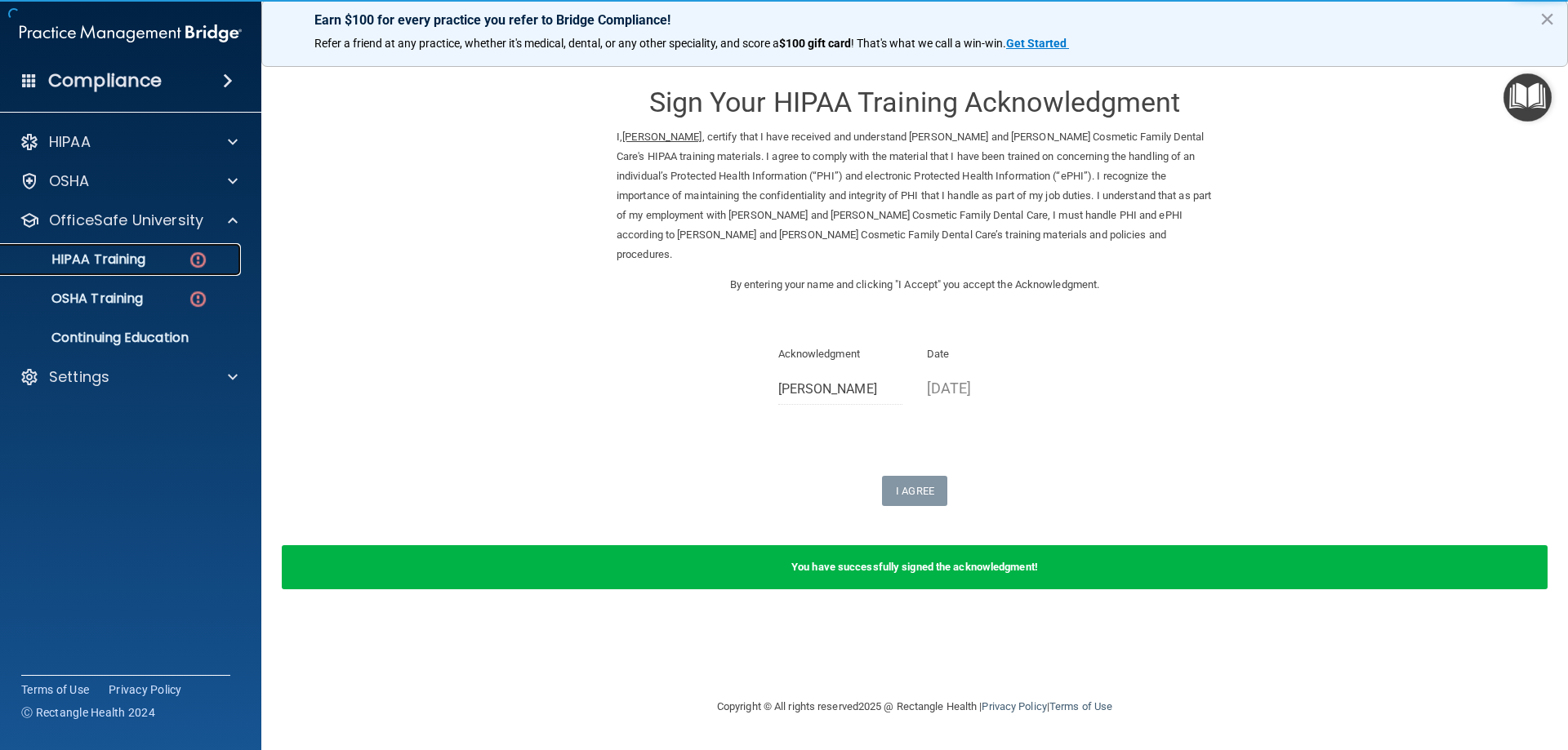
click at [119, 260] on p "HIPAA Training" at bounding box center [78, 259] width 134 height 16
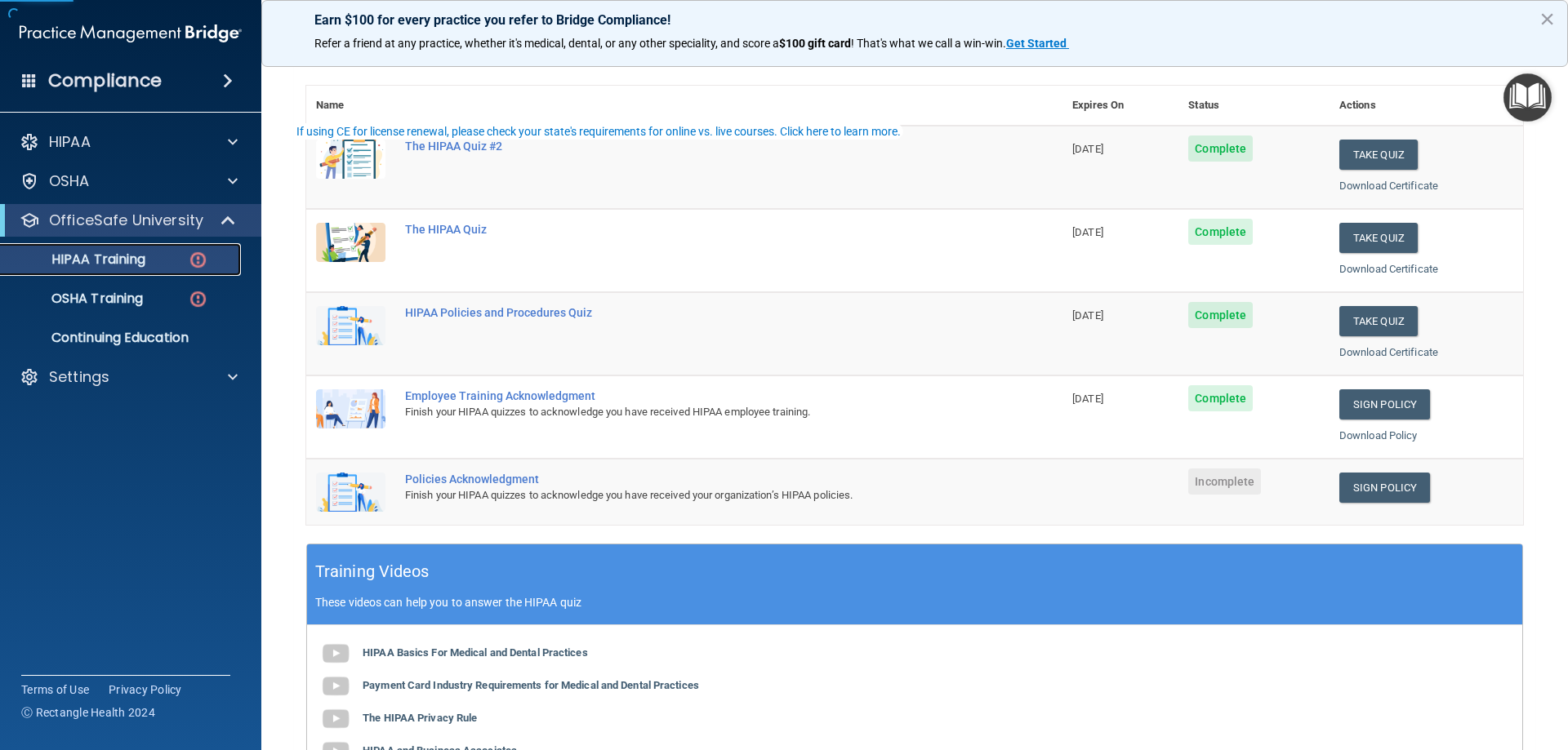
scroll to position [163, 0]
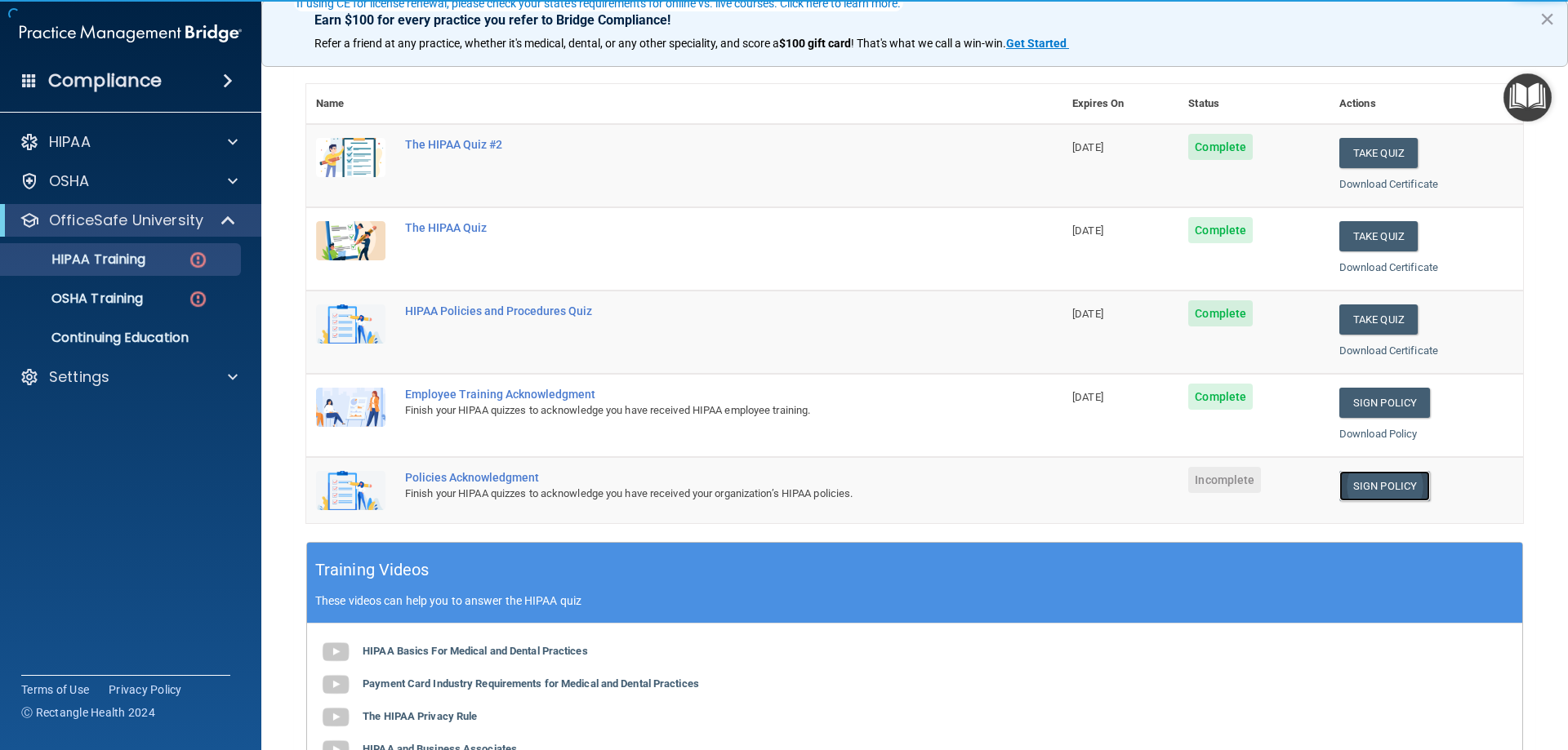
click at [1367, 482] on link "Sign Policy" at bounding box center [1384, 486] width 91 height 30
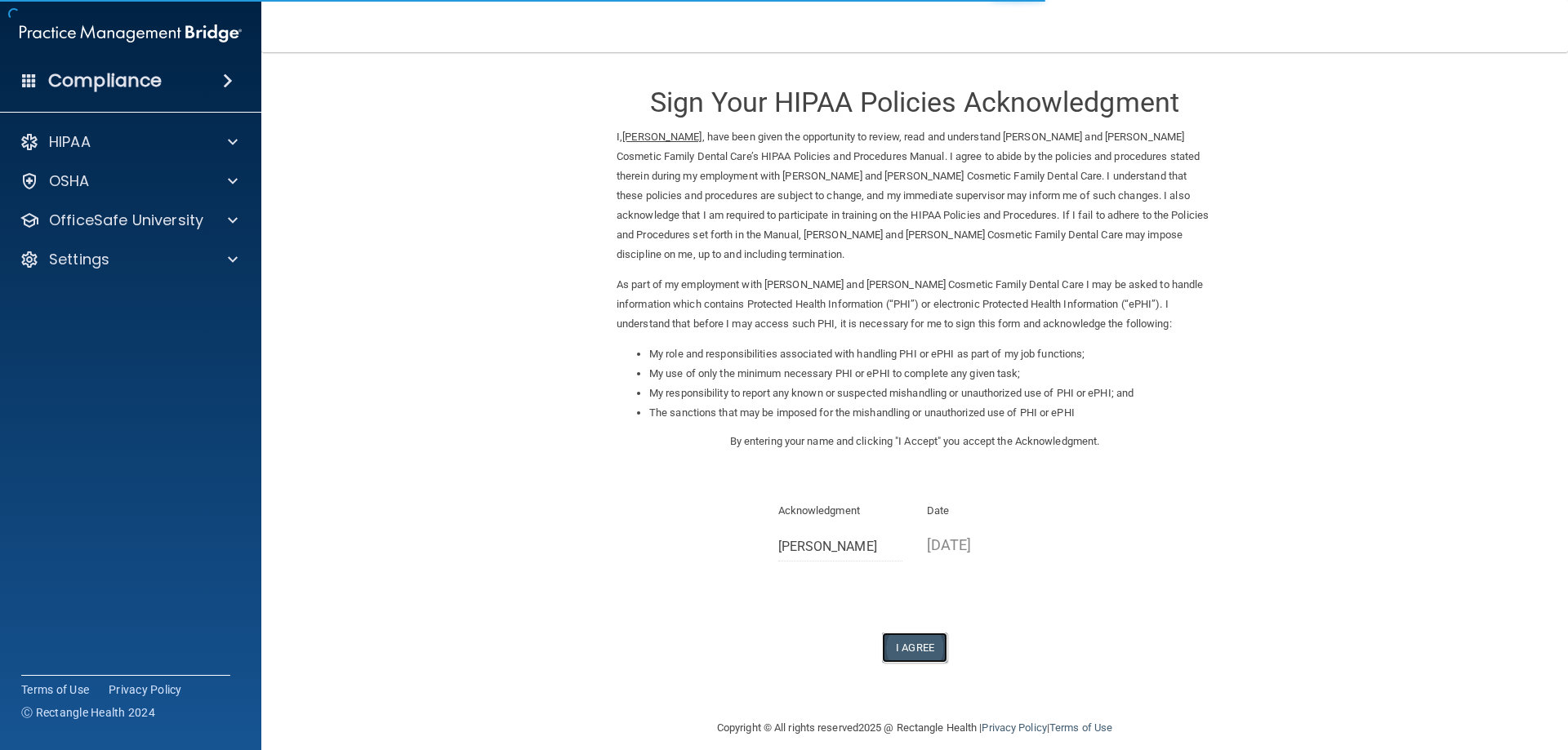
click at [933, 632] on button "I Agree" at bounding box center [915, 648] width 66 height 30
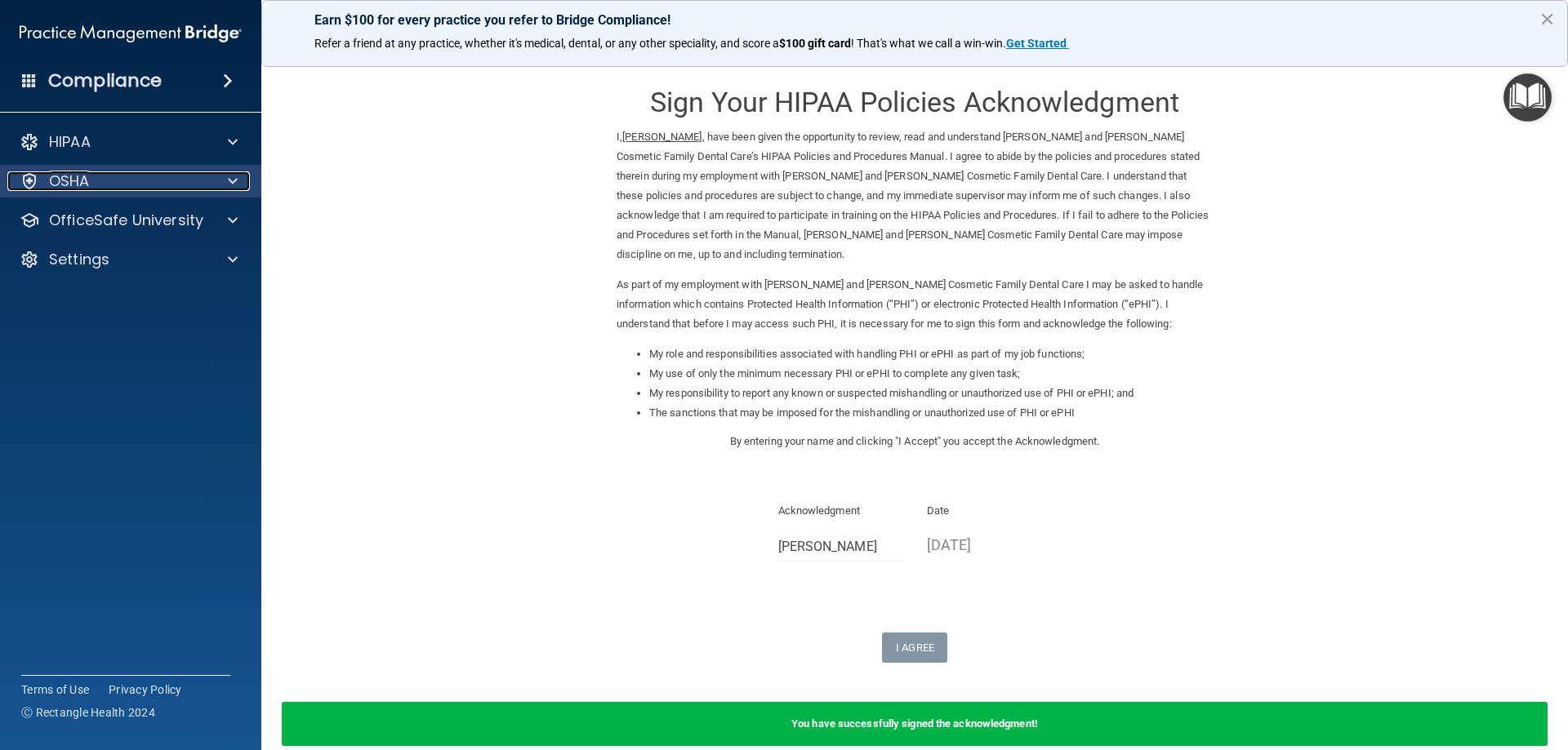
click at [164, 190] on div "OSHA" at bounding box center [108, 181] width 202 height 19
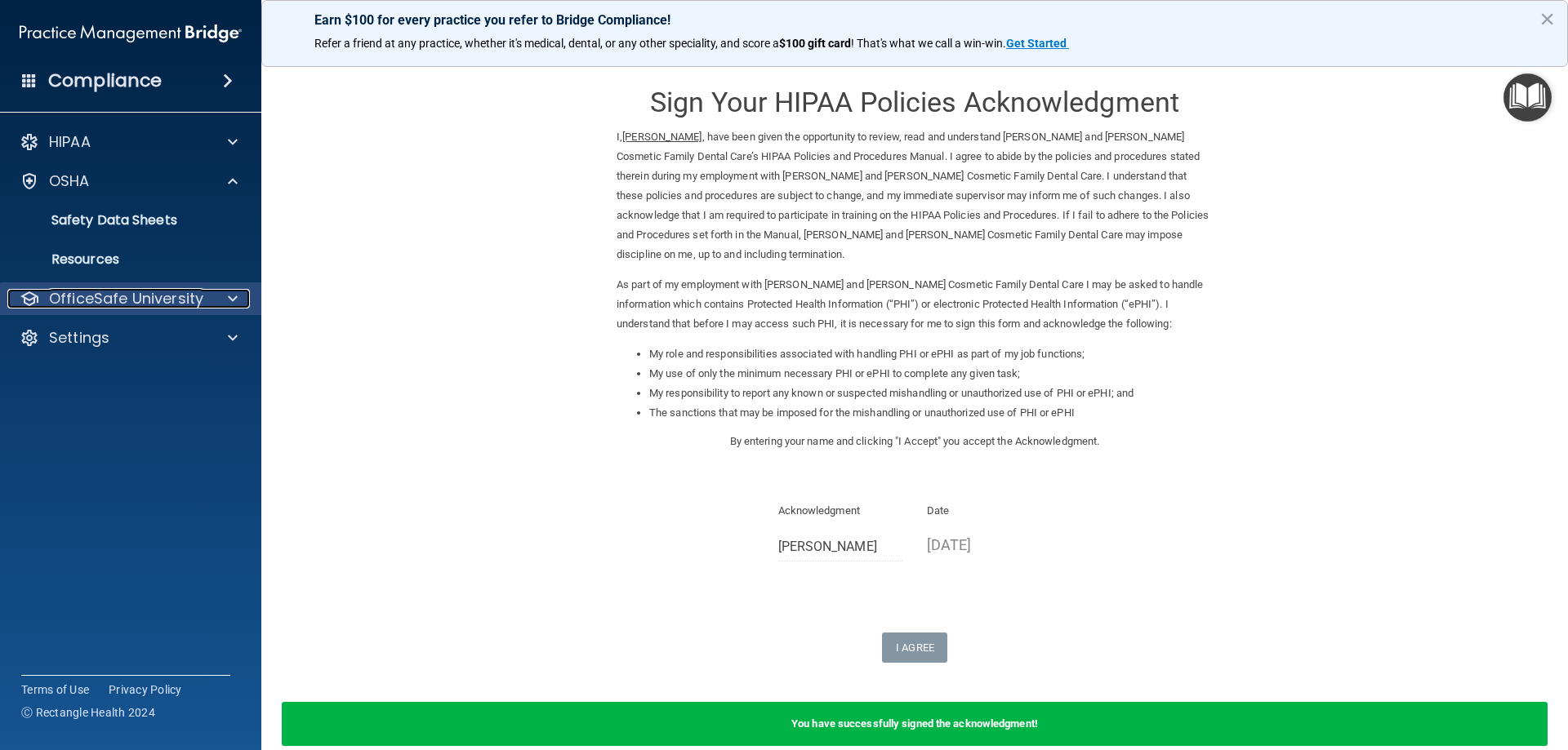
click at [169, 296] on p "OfficeSafe University" at bounding box center [126, 298] width 155 height 19
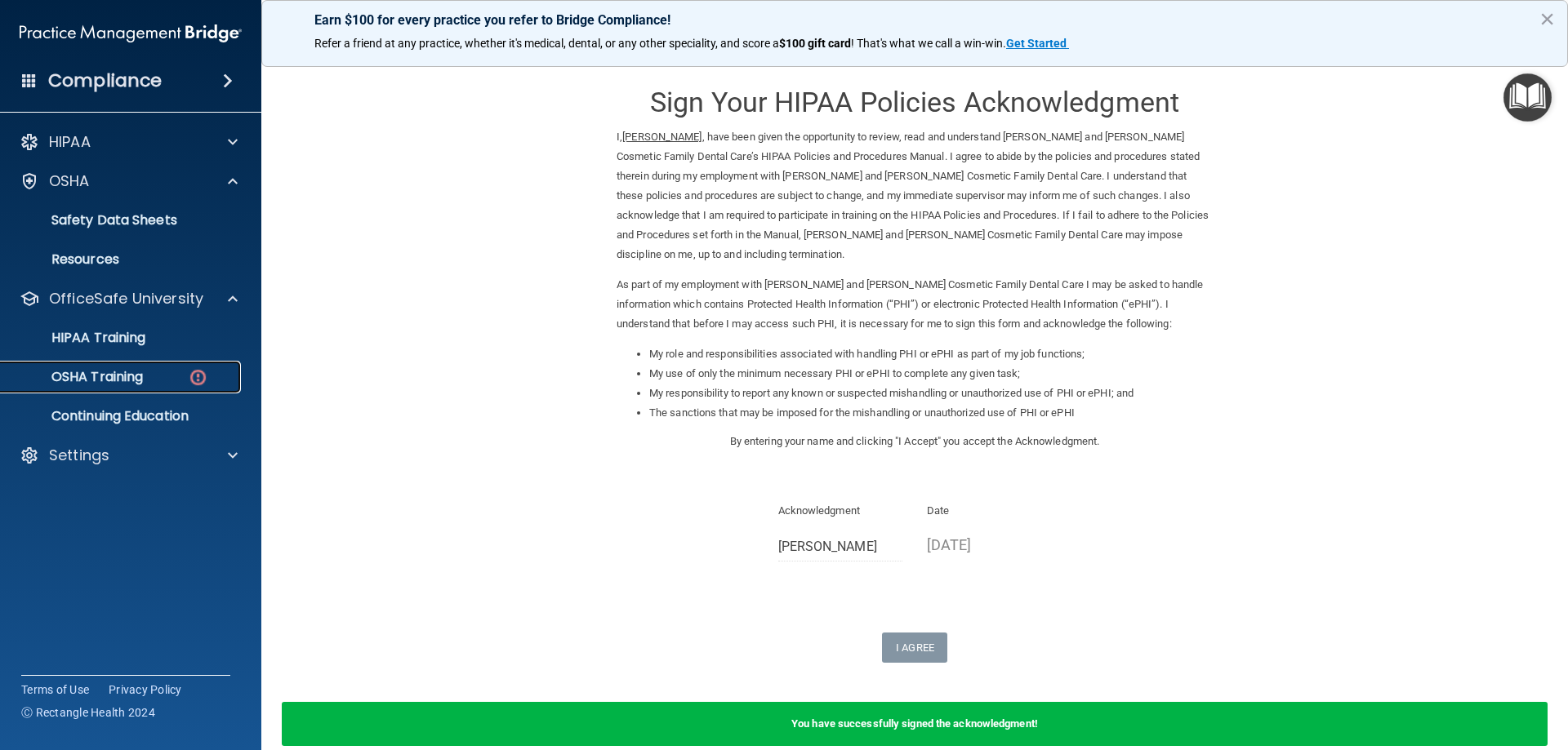
click at [161, 376] on div "OSHA Training" at bounding box center [122, 376] width 223 height 16
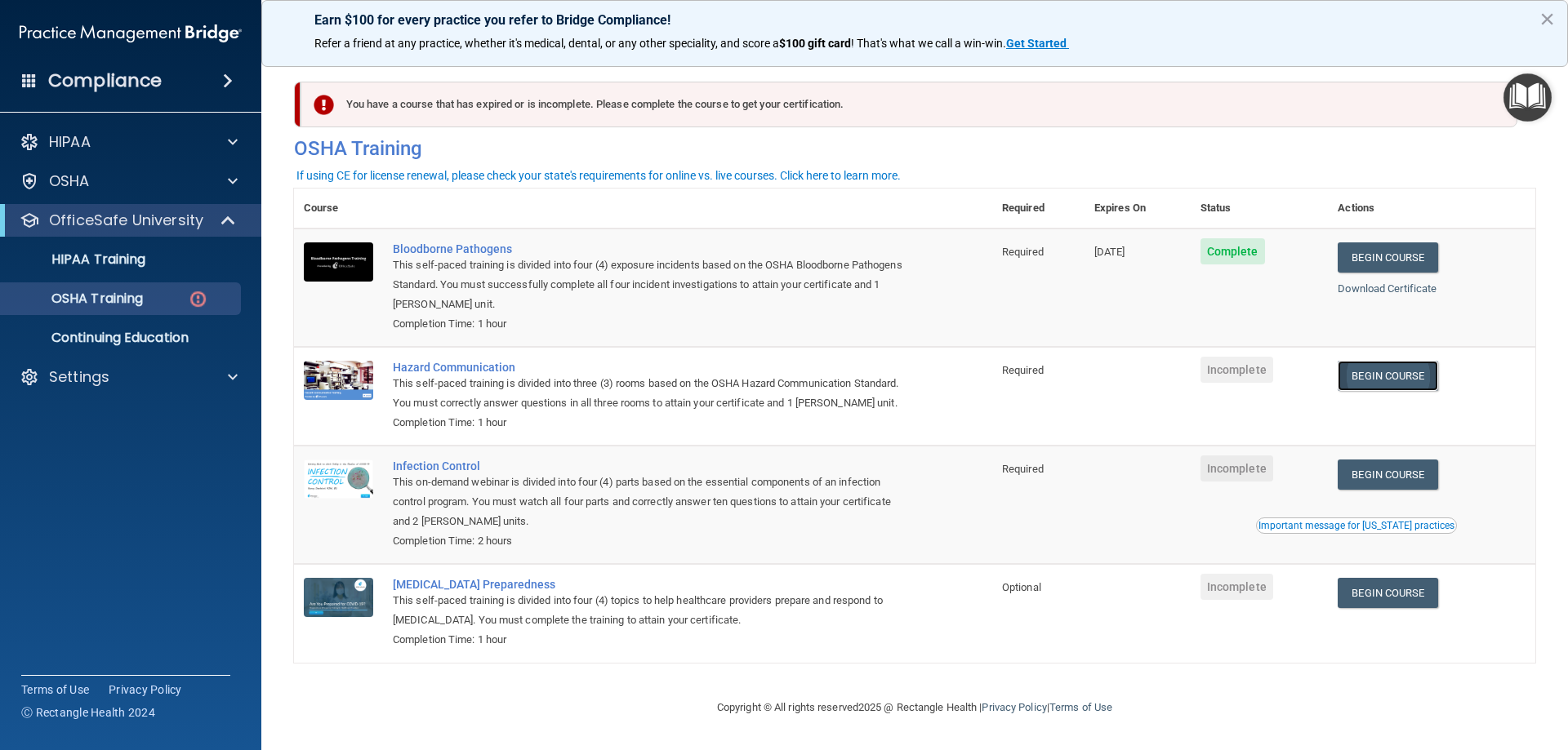
click at [1403, 380] on link "Begin Course" at bounding box center [1387, 376] width 100 height 30
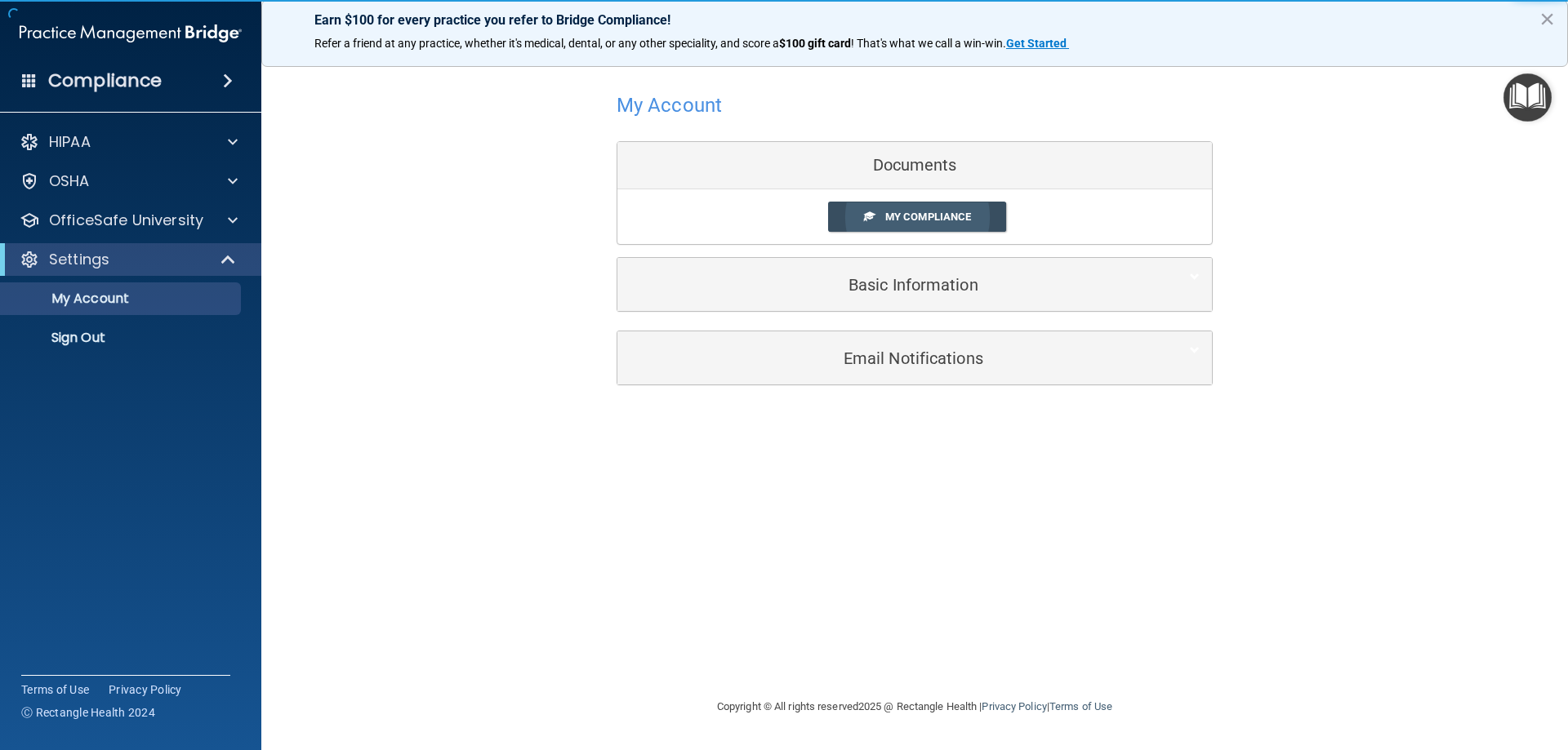
click at [943, 223] on link "My Compliance" at bounding box center [917, 217] width 179 height 30
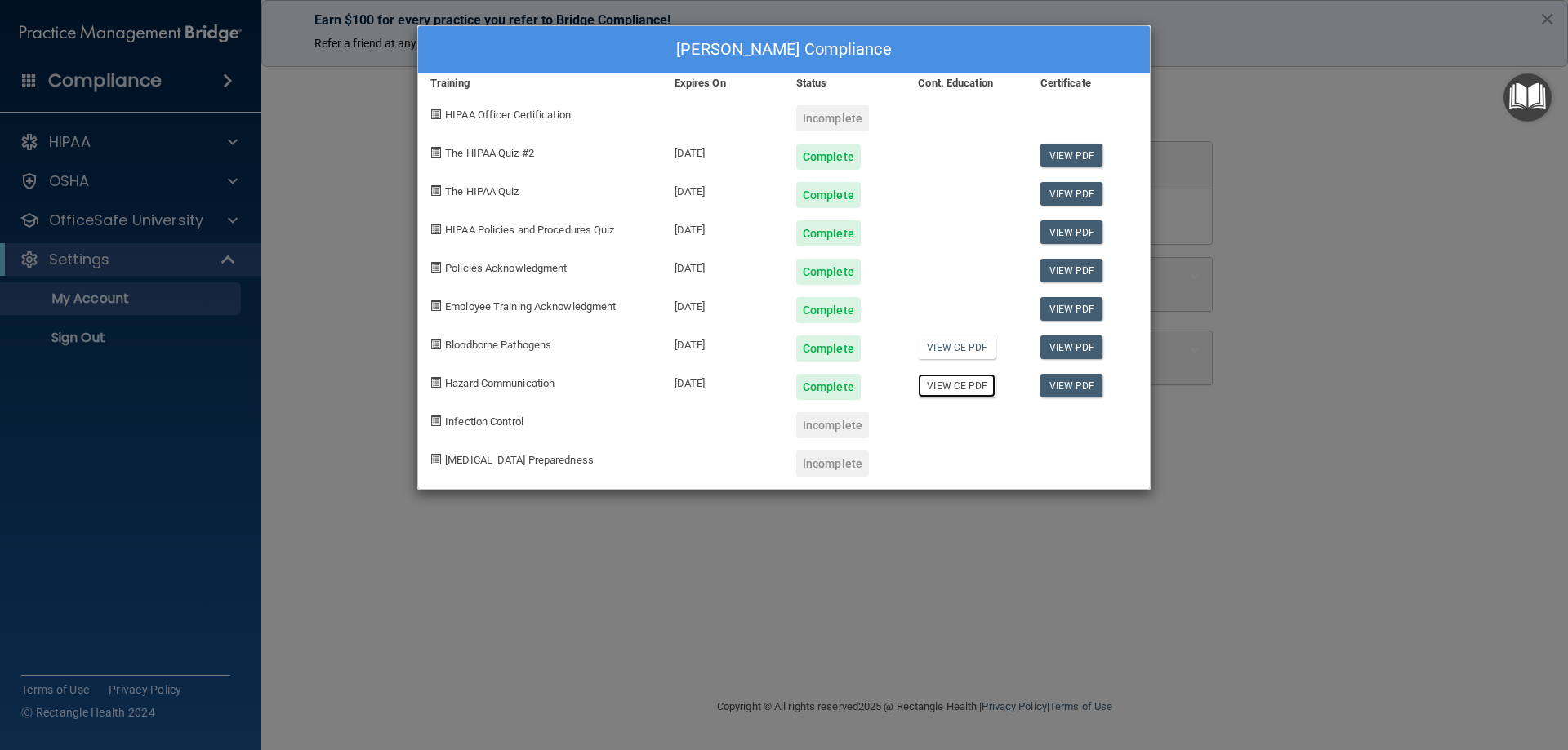
click at [953, 384] on link "View CE PDF" at bounding box center [957, 385] width 77 height 24
drag, startPoint x: 515, startPoint y: 575, endPoint x: 509, endPoint y: 567, distance: 10.0
click at [515, 574] on div "[PERSON_NAME] Compliance Training Expires On Status Cont. Education Certificate…" at bounding box center [784, 375] width 1568 height 750
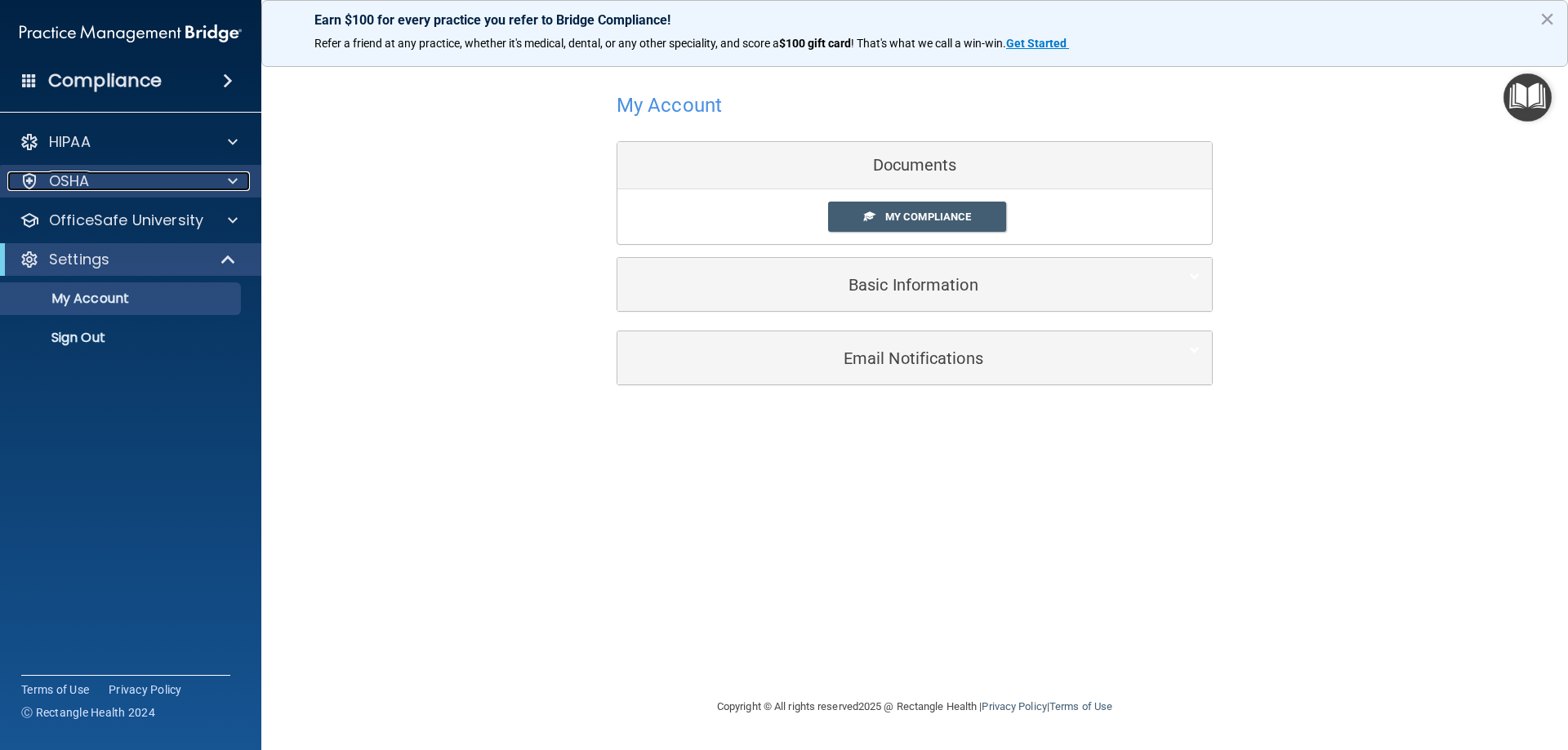
click at [164, 186] on div "OSHA" at bounding box center [108, 181] width 202 height 19
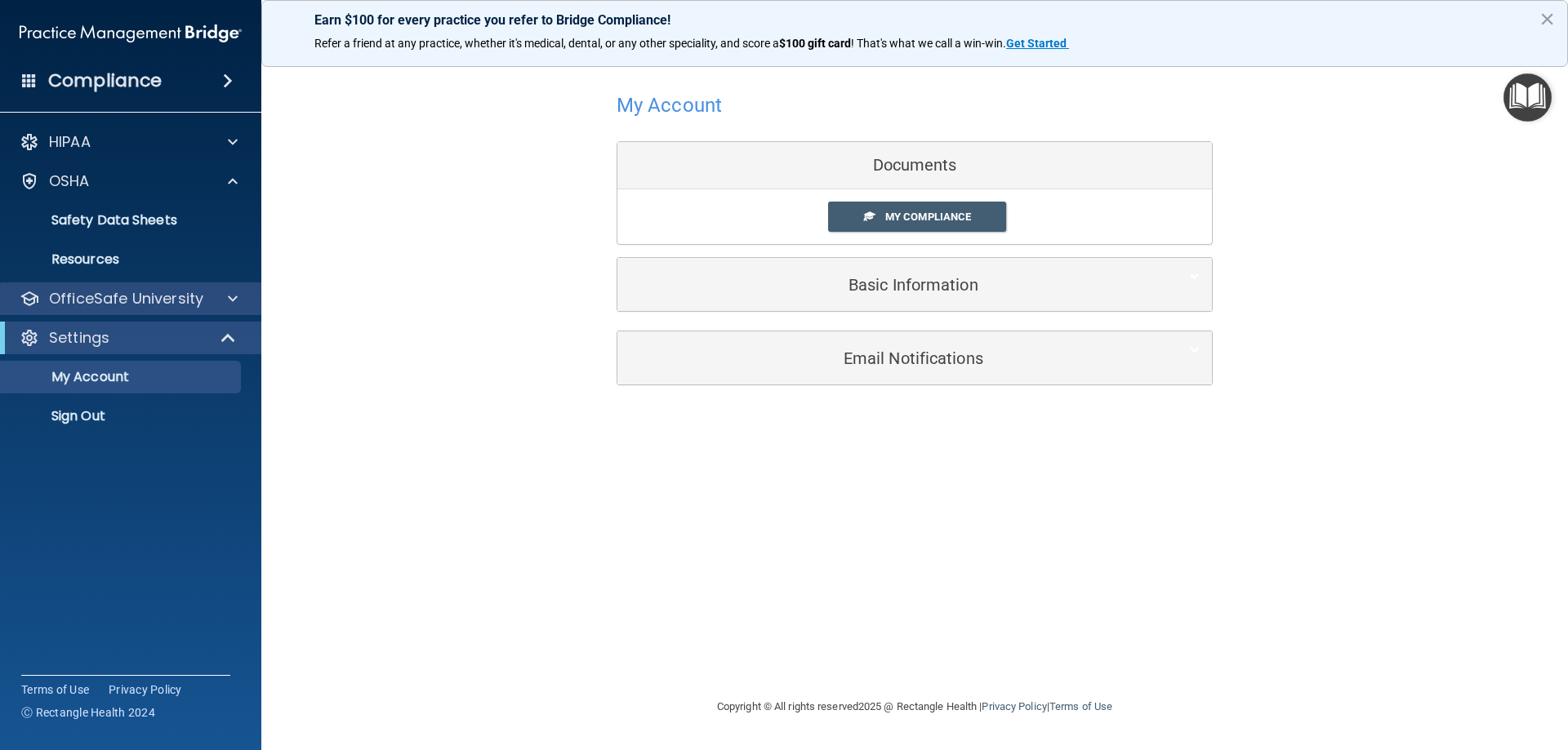
click at [118, 309] on div "OfficeSafe University" at bounding box center [131, 298] width 262 height 33
click at [160, 307] on p "OfficeSafe University" at bounding box center [126, 298] width 155 height 19
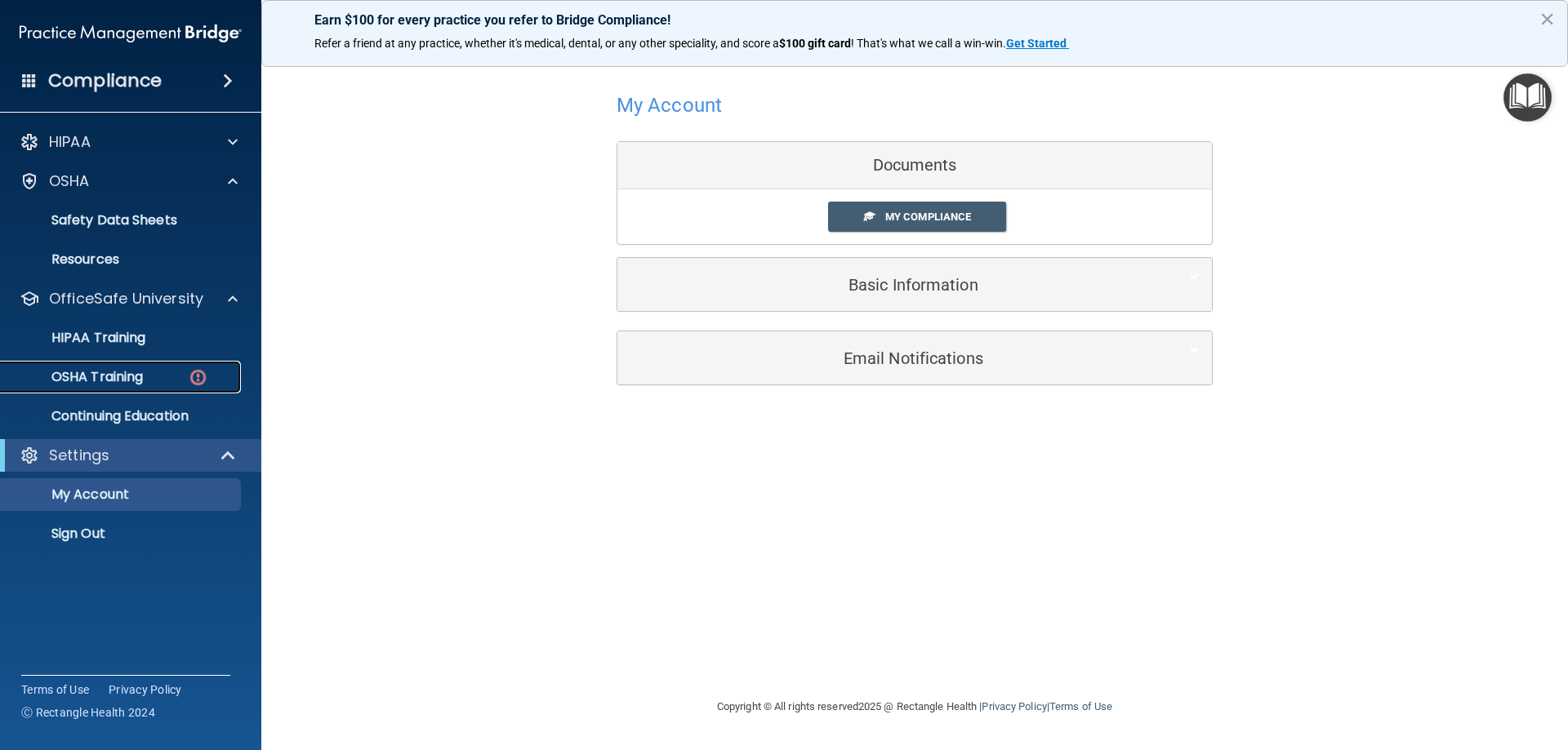
click at [150, 385] on div "OSHA Training" at bounding box center [122, 376] width 223 height 16
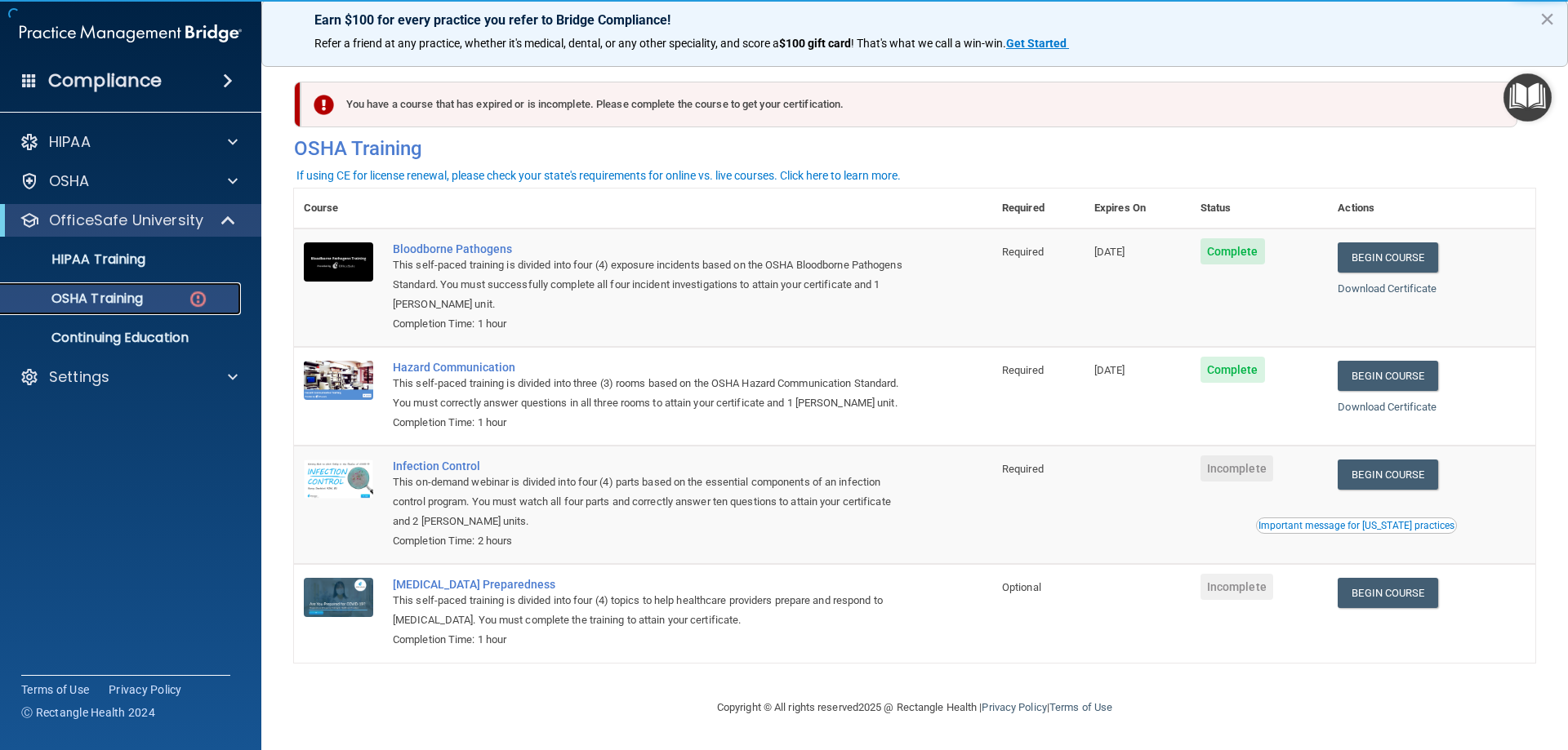
scroll to position [20, 0]
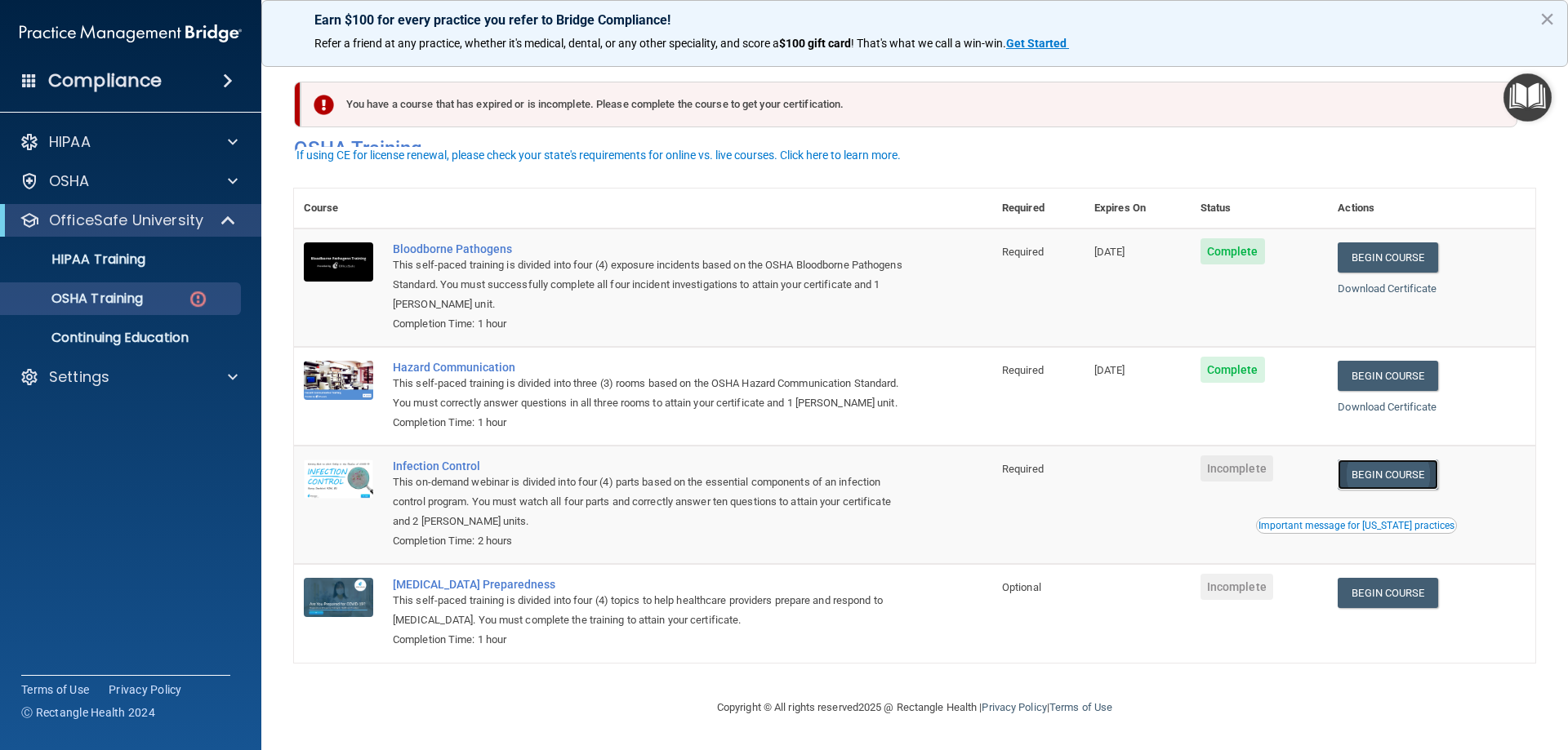
click at [1415, 477] on link "Begin Course" at bounding box center [1387, 475] width 100 height 30
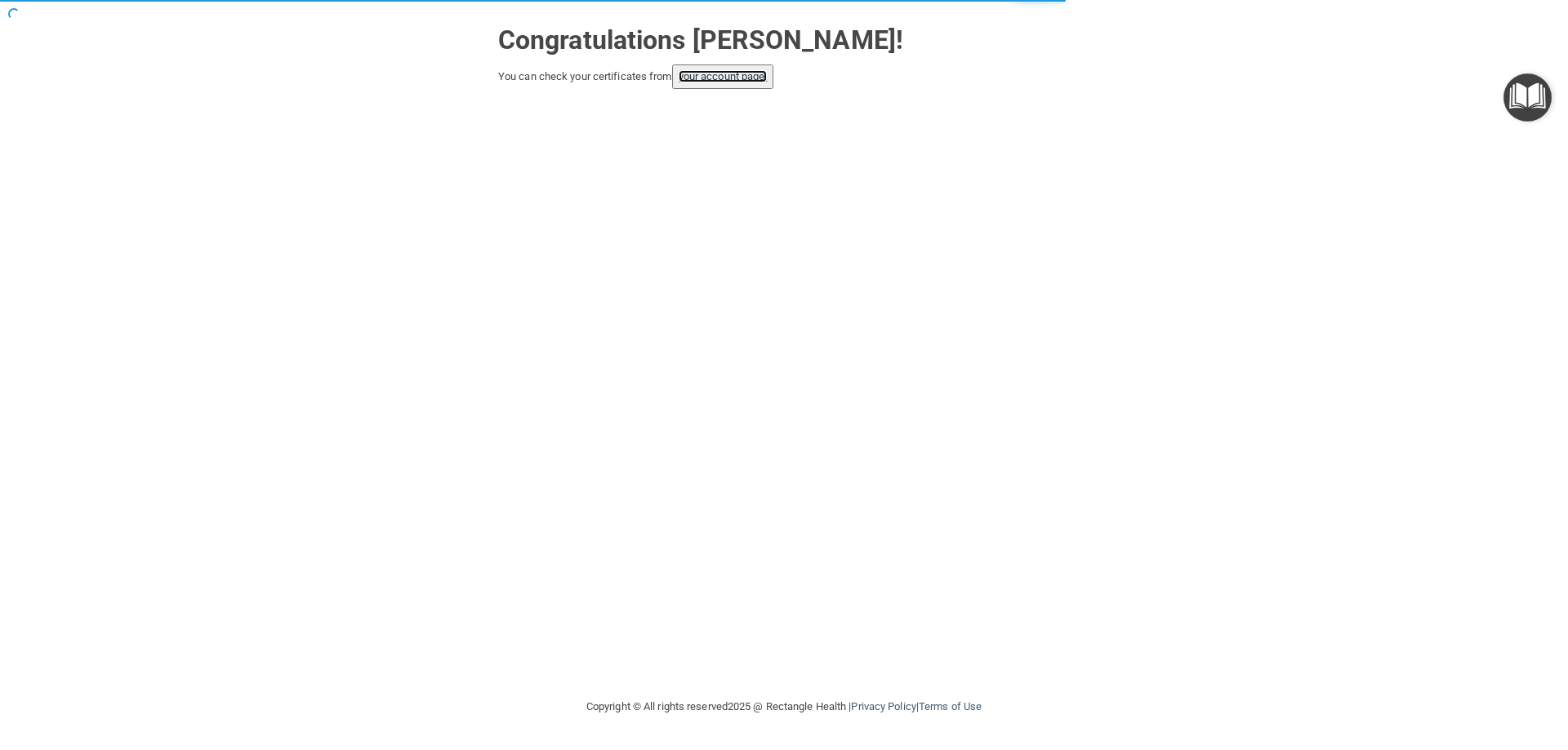
click at [755, 80] on link "your account page!" at bounding box center [723, 76] width 89 height 13
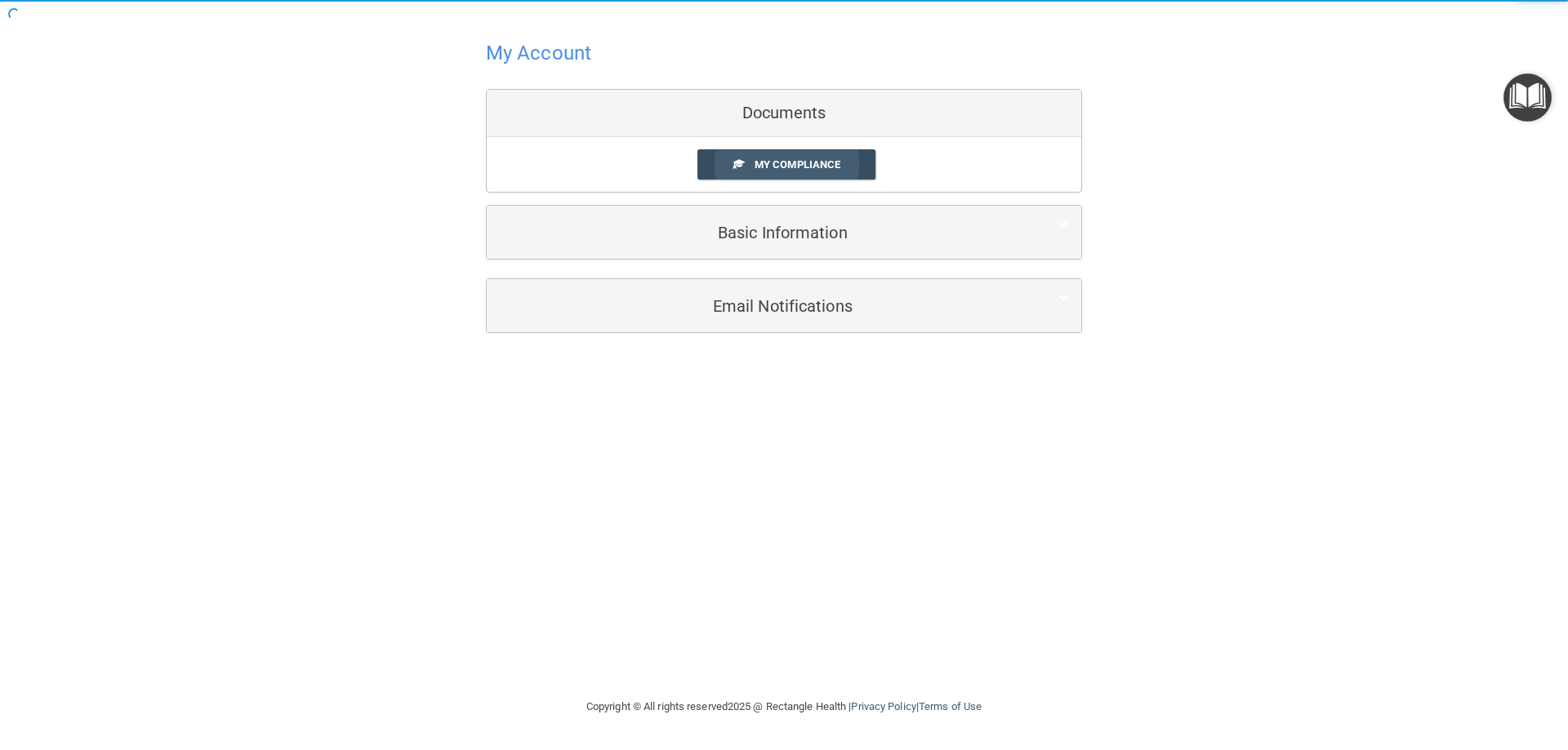
click at [794, 171] on link "My Compliance" at bounding box center [786, 165] width 179 height 30
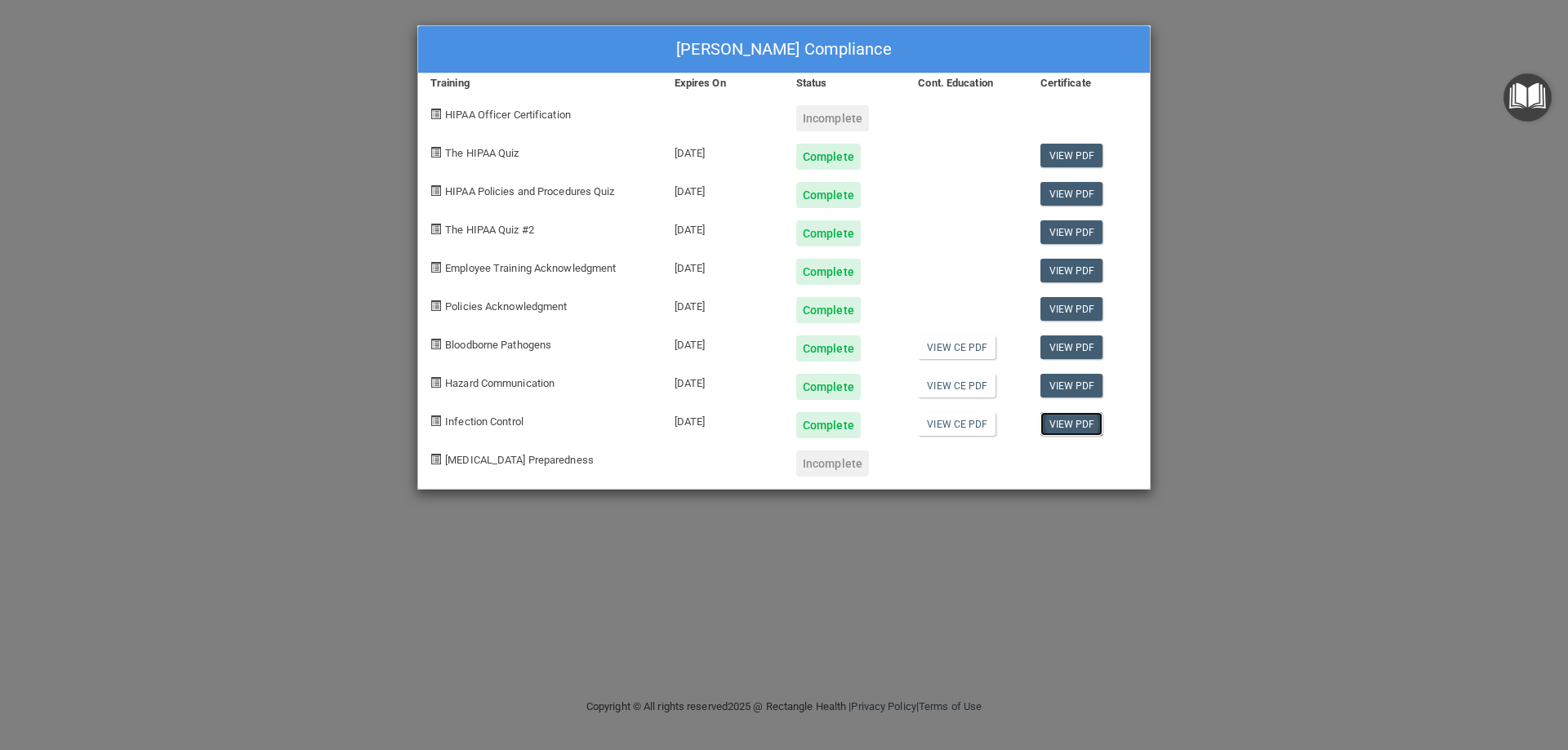
click at [1067, 419] on link "View PDF" at bounding box center [1072, 424] width 63 height 24
drag, startPoint x: 864, startPoint y: 121, endPoint x: 802, endPoint y: 123, distance: 62.0
click at [863, 121] on div "Incomplete" at bounding box center [832, 118] width 73 height 26
click at [282, 202] on div "[PERSON_NAME] Compliance Training Expires On Status Cont. Education Certificate…" at bounding box center [784, 375] width 1568 height 750
